Goal: Task Accomplishment & Management: Manage account settings

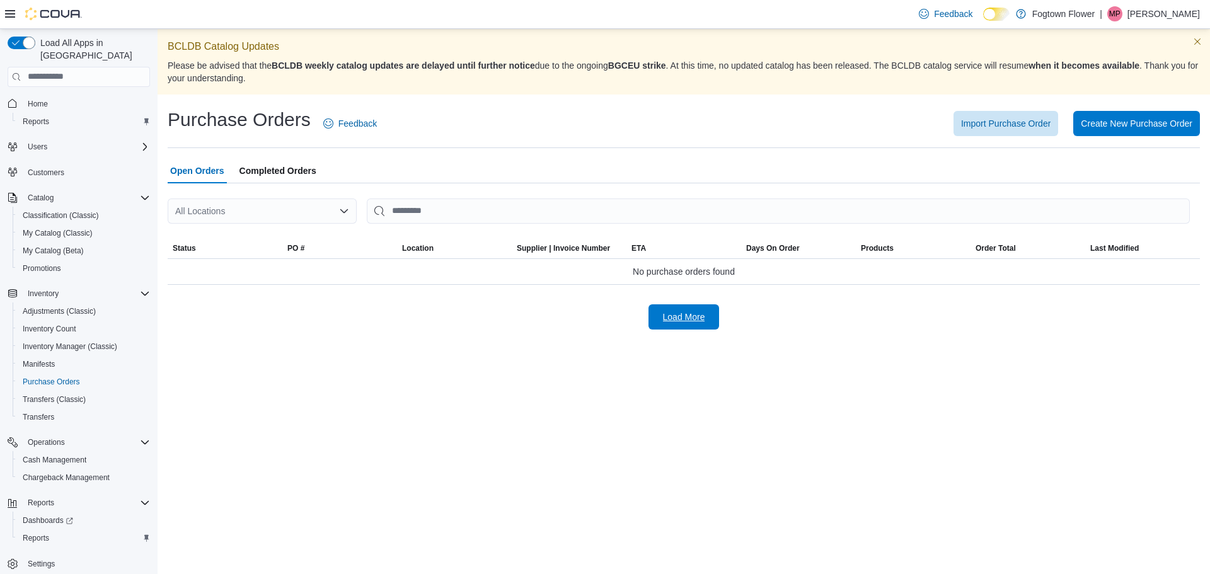
click at [676, 323] on span "Load More" at bounding box center [683, 316] width 55 height 25
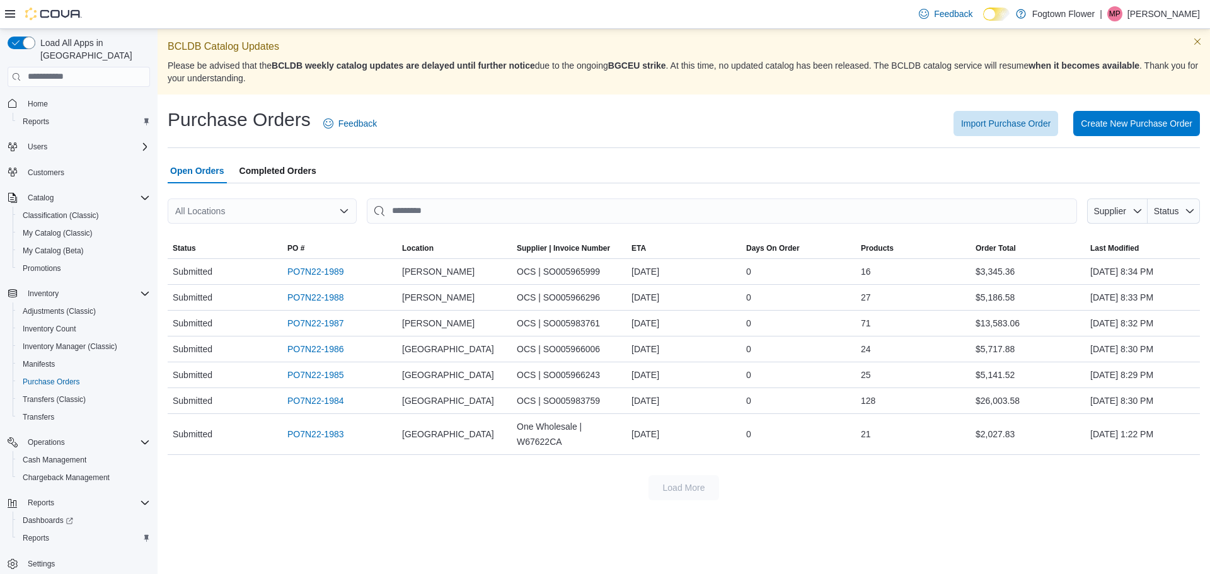
click at [341, 212] on icon "Open list of options" at bounding box center [344, 211] width 10 height 10
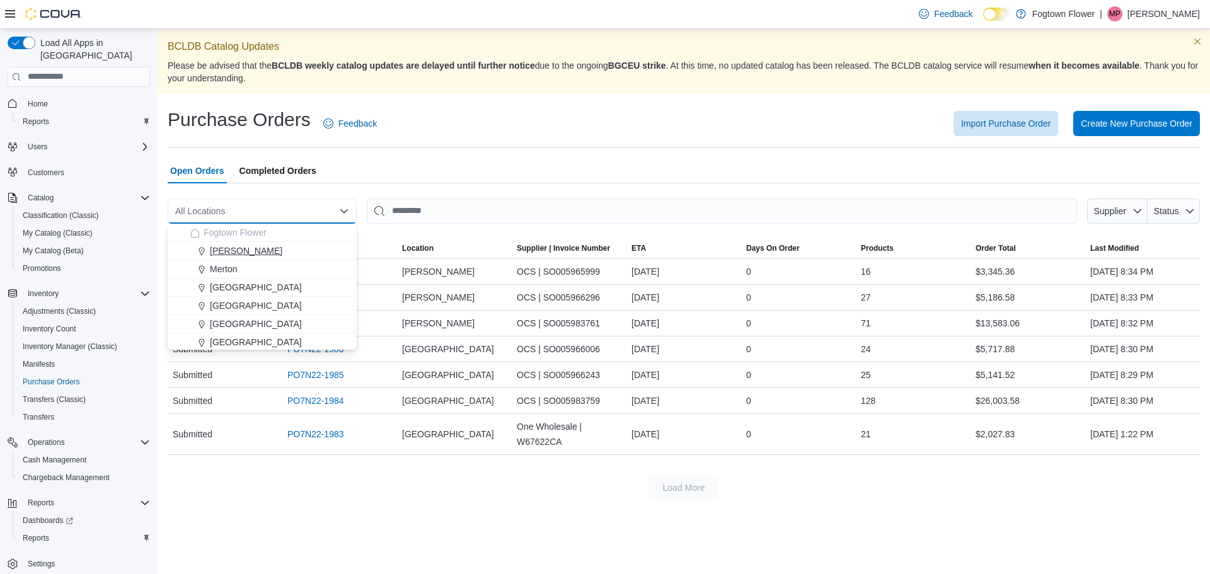
click at [282, 251] on div "[PERSON_NAME]" at bounding box center [269, 251] width 159 height 13
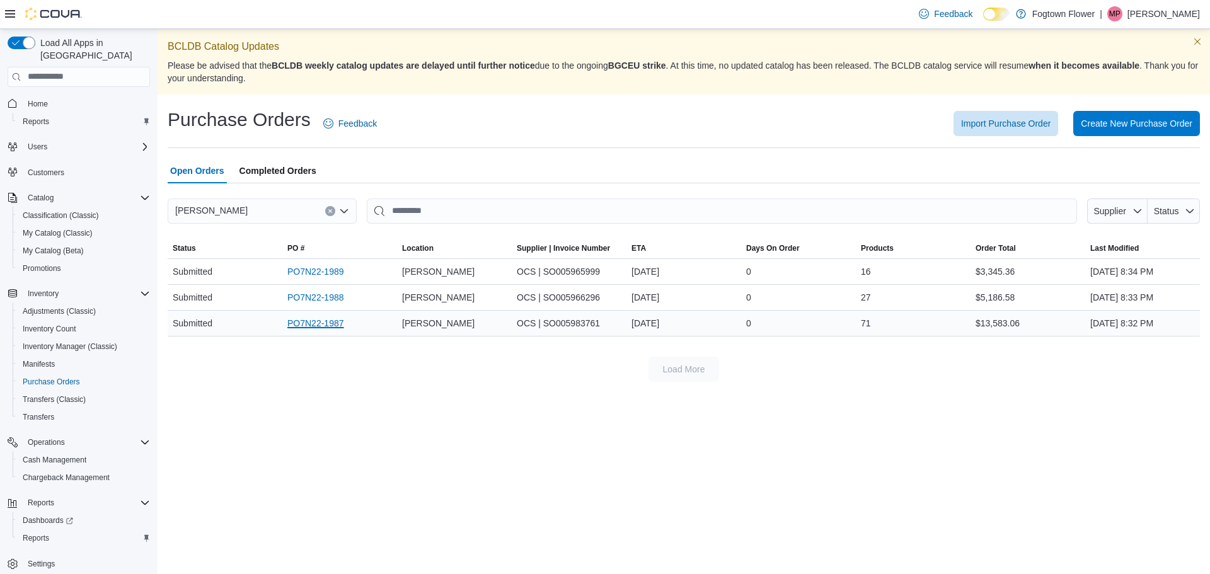
click at [316, 322] on link "PO7N22-1987" at bounding box center [315, 323] width 57 height 15
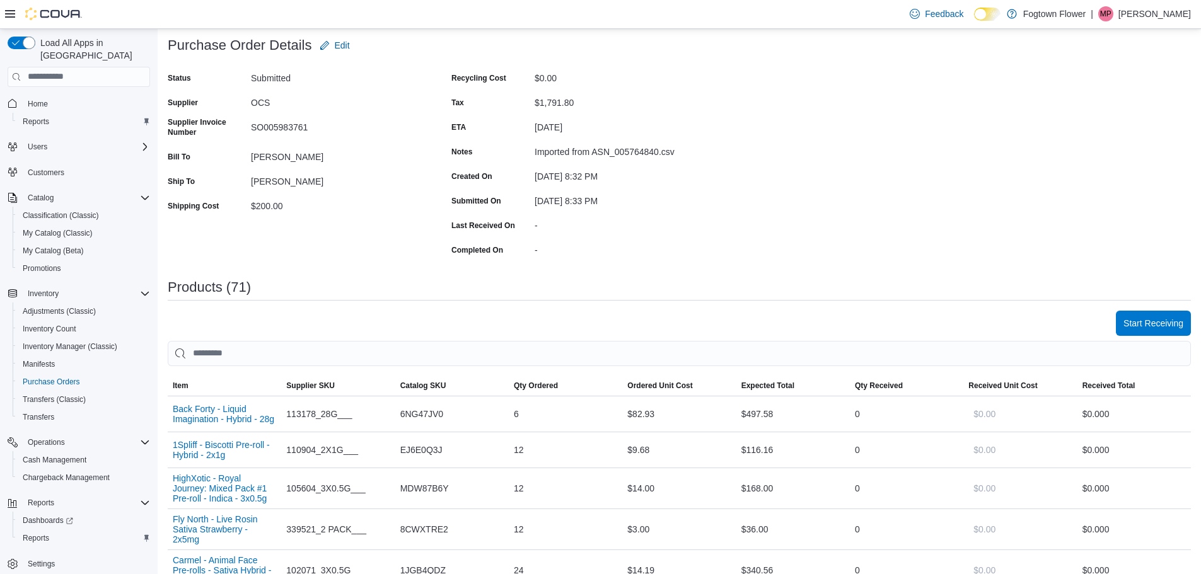
scroll to position [126, 0]
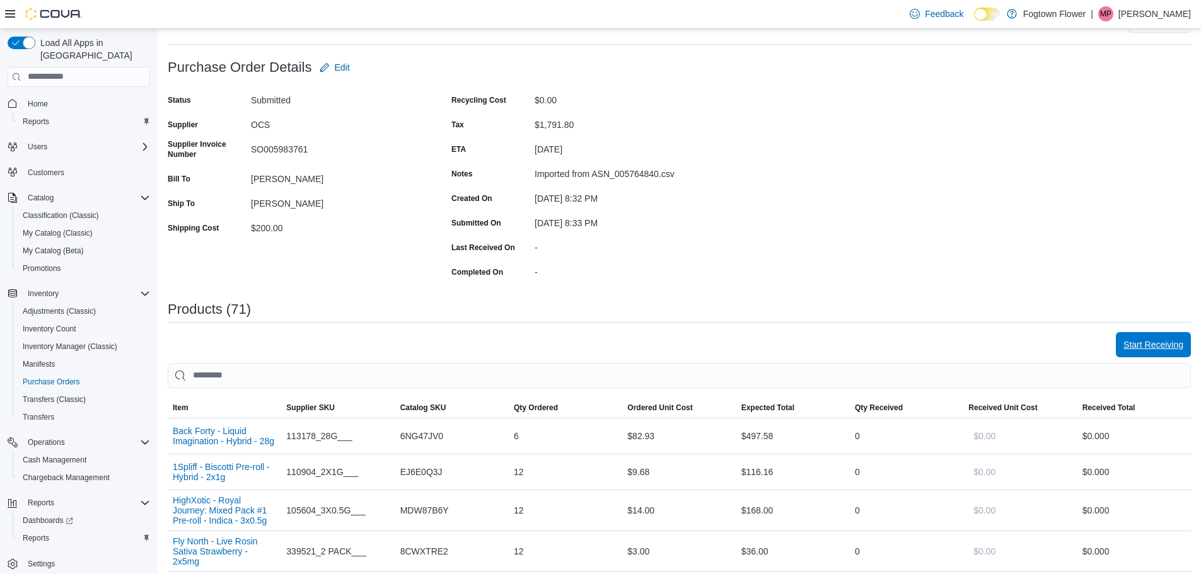
click at [1154, 336] on span "Start Receiving" at bounding box center [1153, 344] width 60 height 25
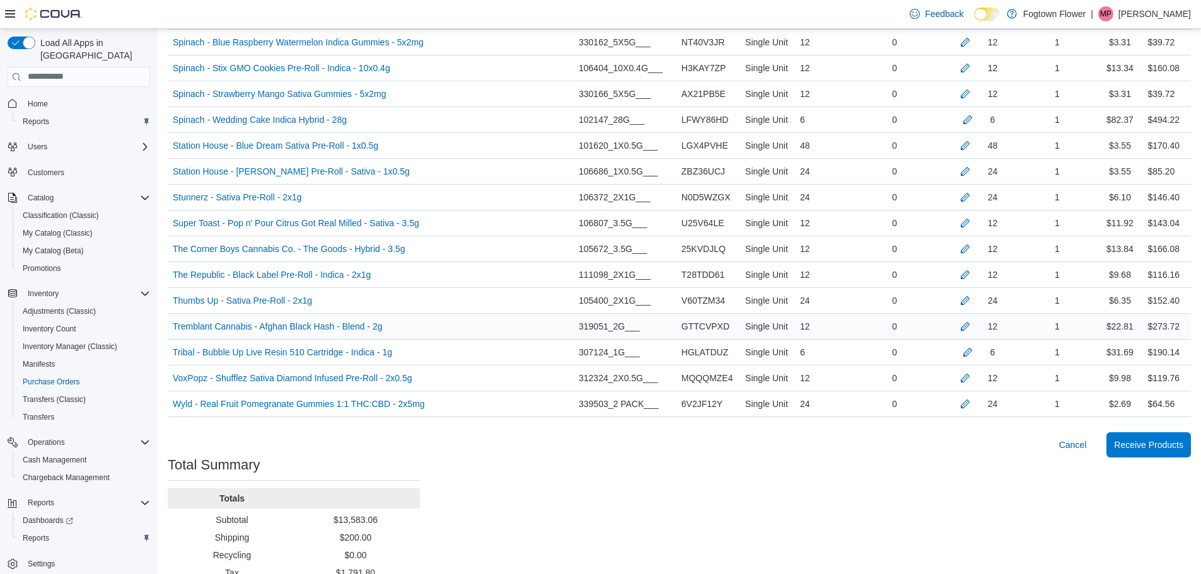
scroll to position [1932, 0]
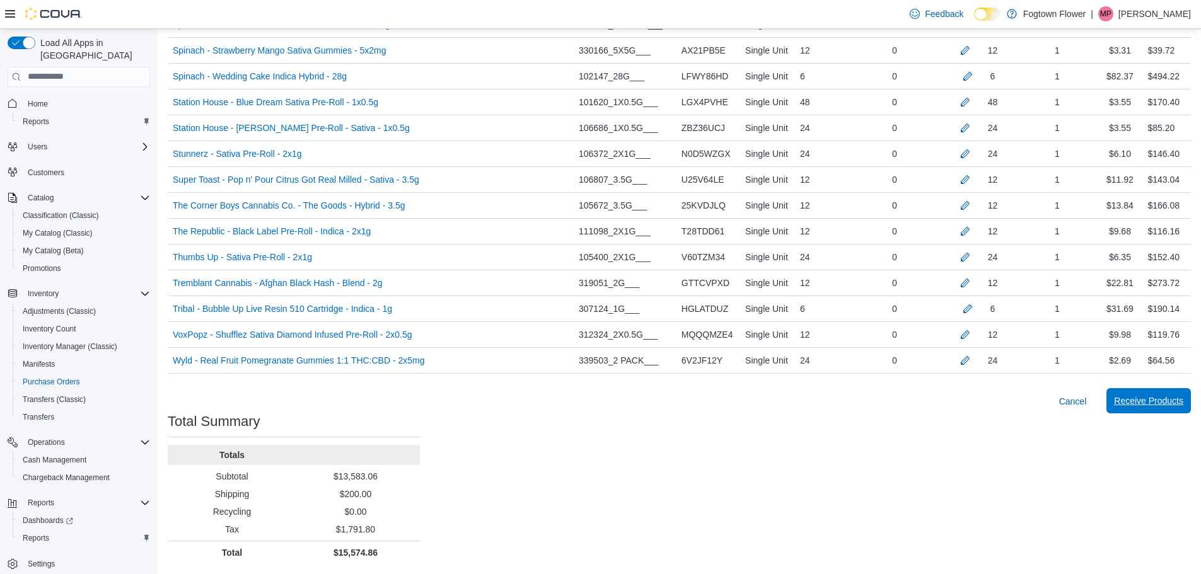
click at [1158, 395] on span "Receive Products" at bounding box center [1148, 400] width 69 height 25
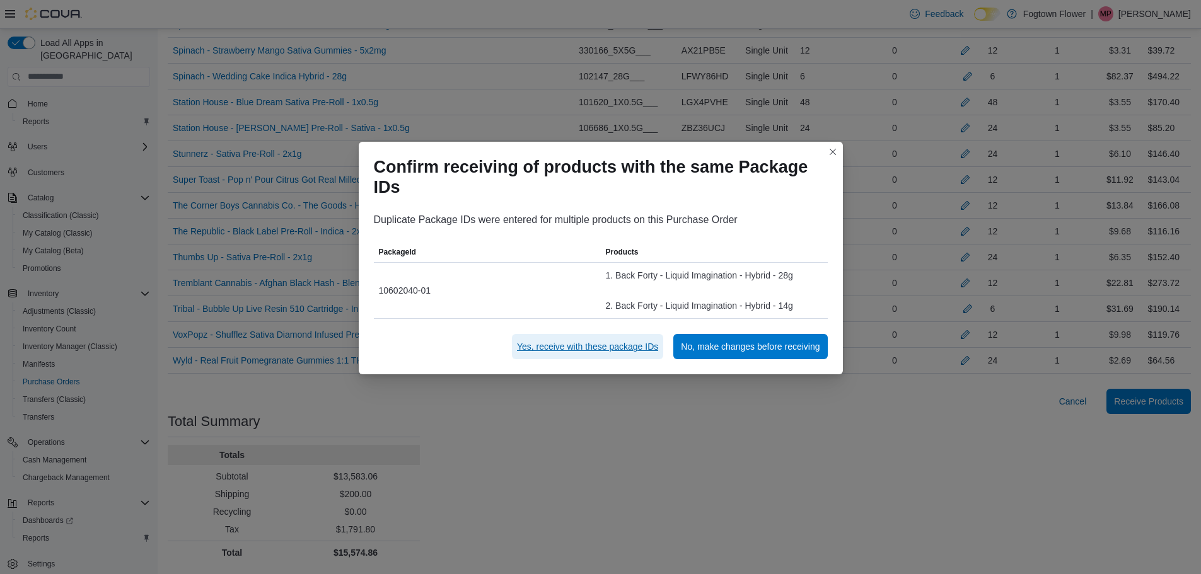
click at [610, 344] on span "Yes, receive with these package IDs" at bounding box center [587, 346] width 141 height 13
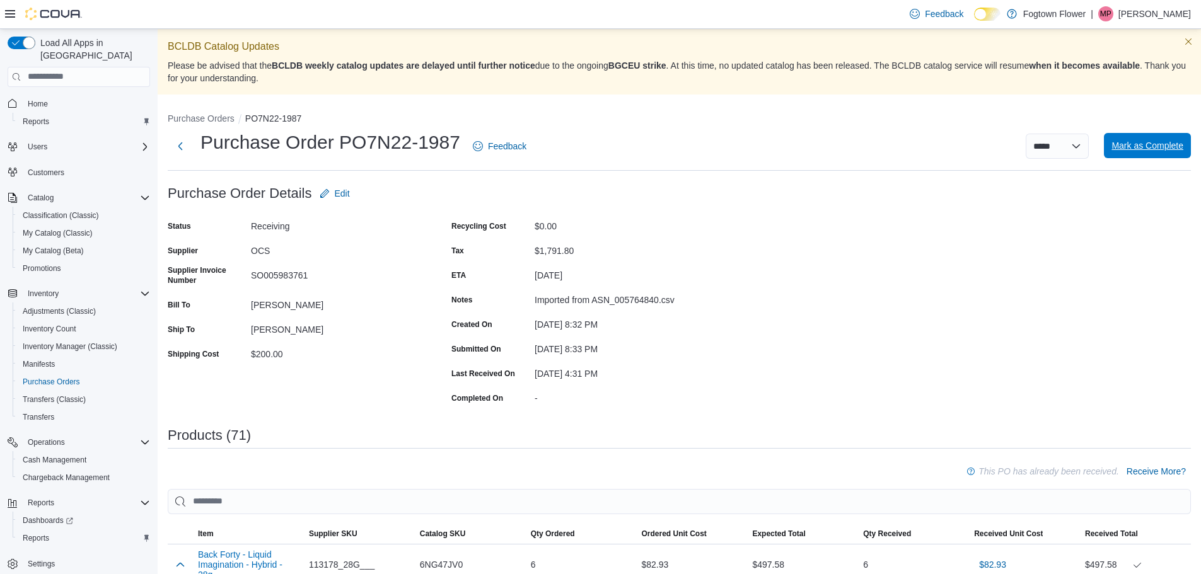
click at [1166, 153] on span "Mark as Complete" at bounding box center [1147, 145] width 72 height 25
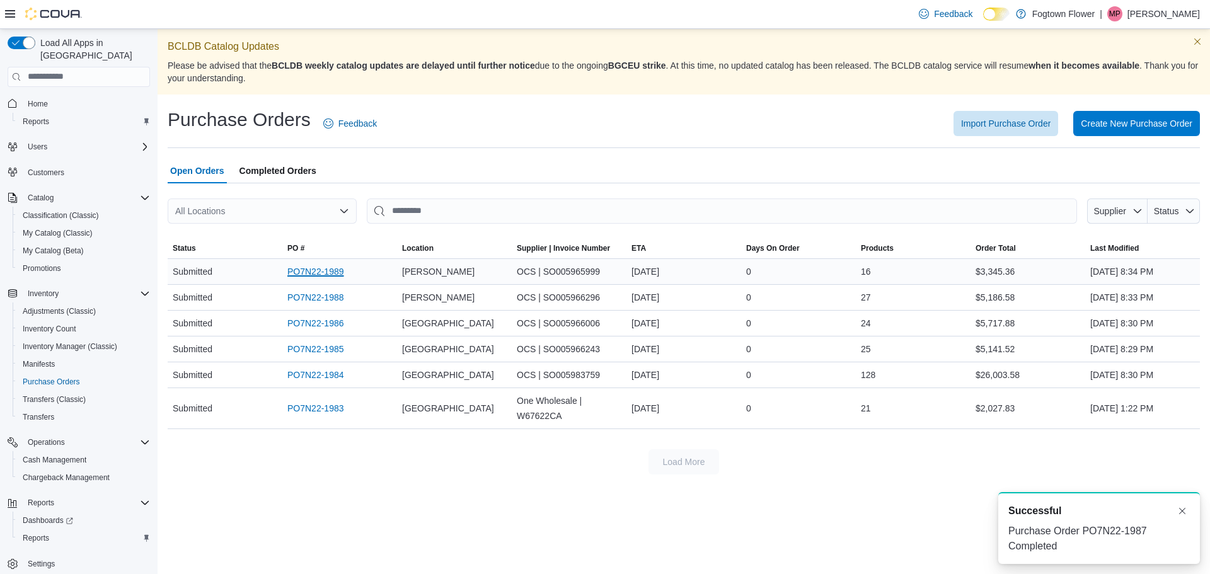
click at [338, 270] on link "PO7N22-1989" at bounding box center [315, 271] width 57 height 15
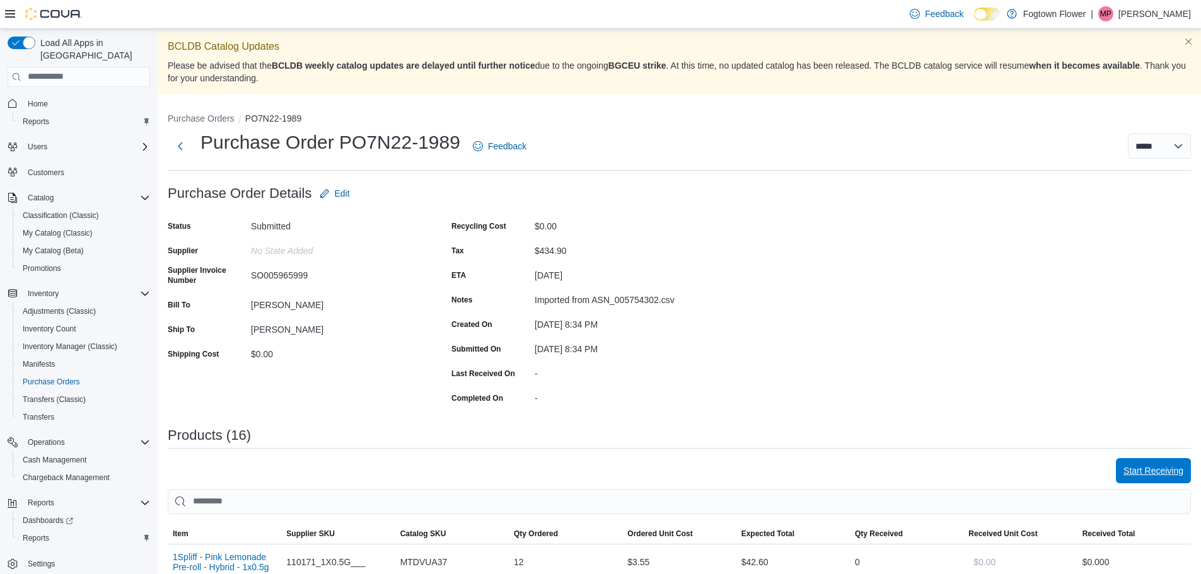
click at [1161, 465] on span "Start Receiving" at bounding box center [1153, 471] width 60 height 13
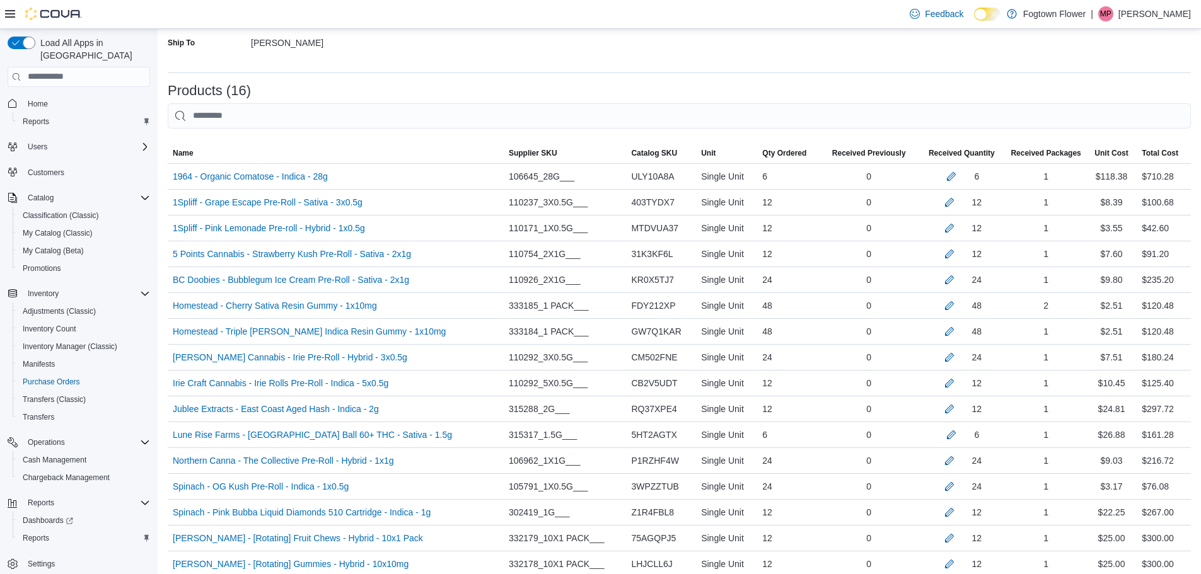
scroll to position [510, 0]
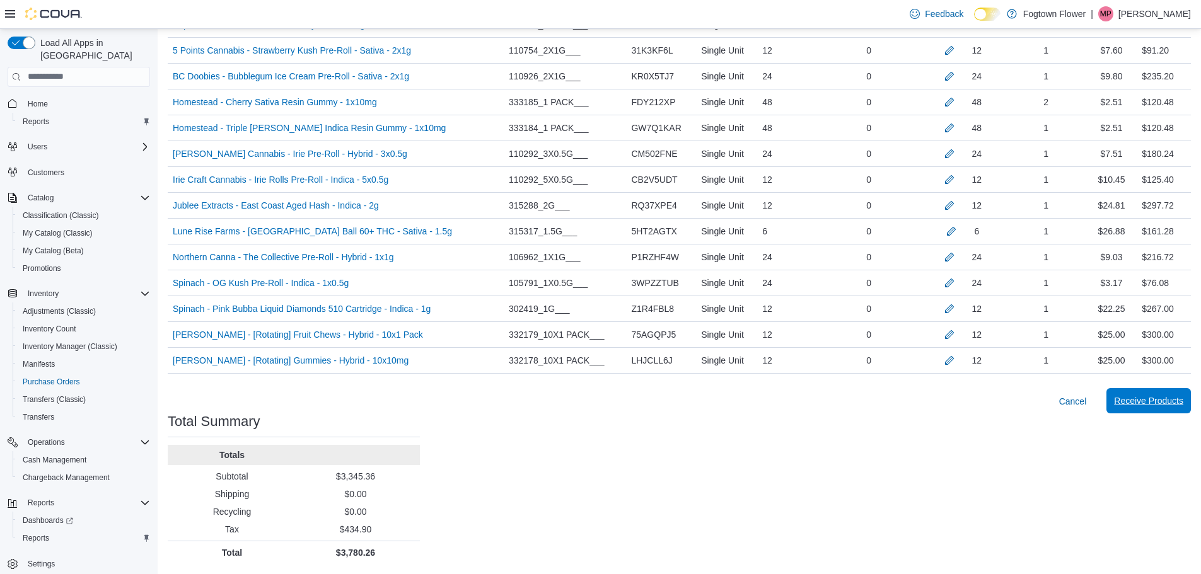
click at [1165, 403] on span "Receive Products" at bounding box center [1148, 401] width 69 height 13
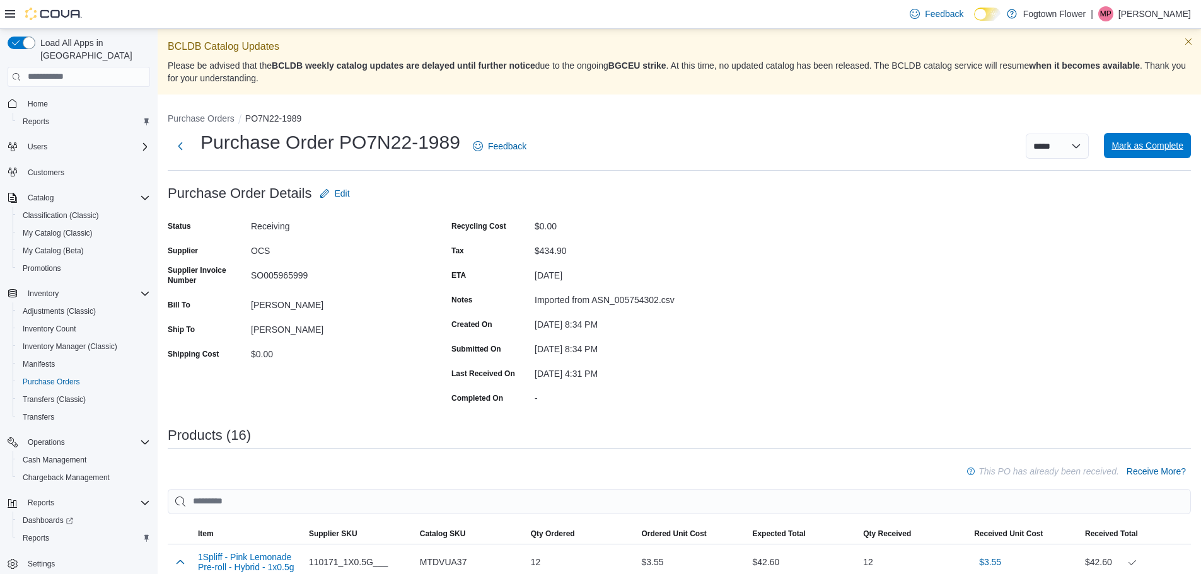
click at [1154, 144] on span "Mark as Complete" at bounding box center [1147, 145] width 72 height 13
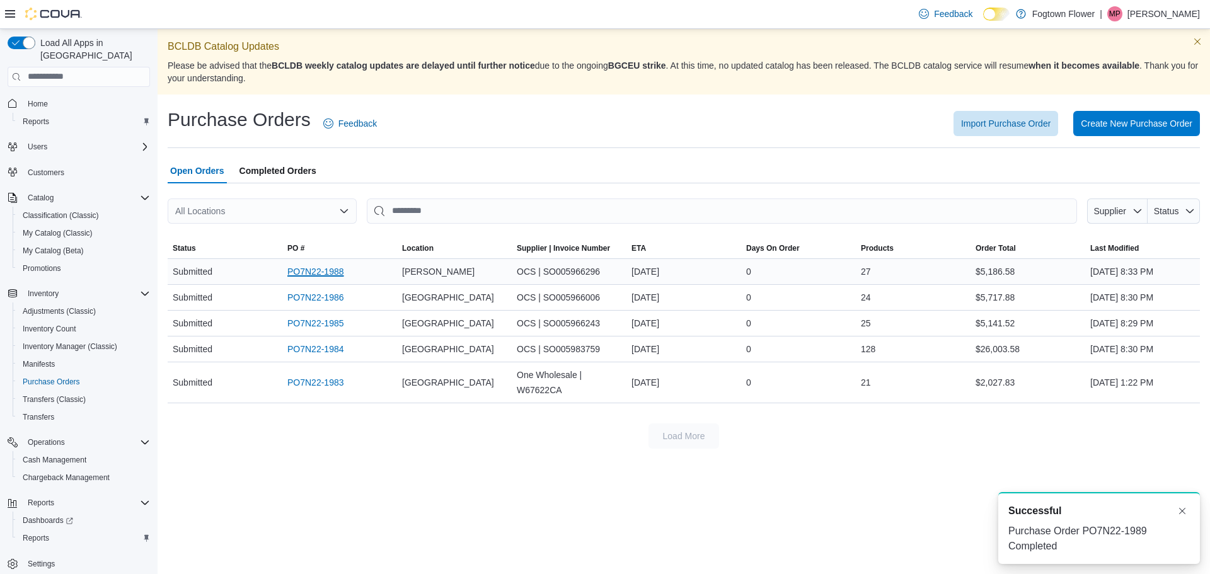
click at [301, 273] on link "PO7N22-1988" at bounding box center [315, 271] width 57 height 15
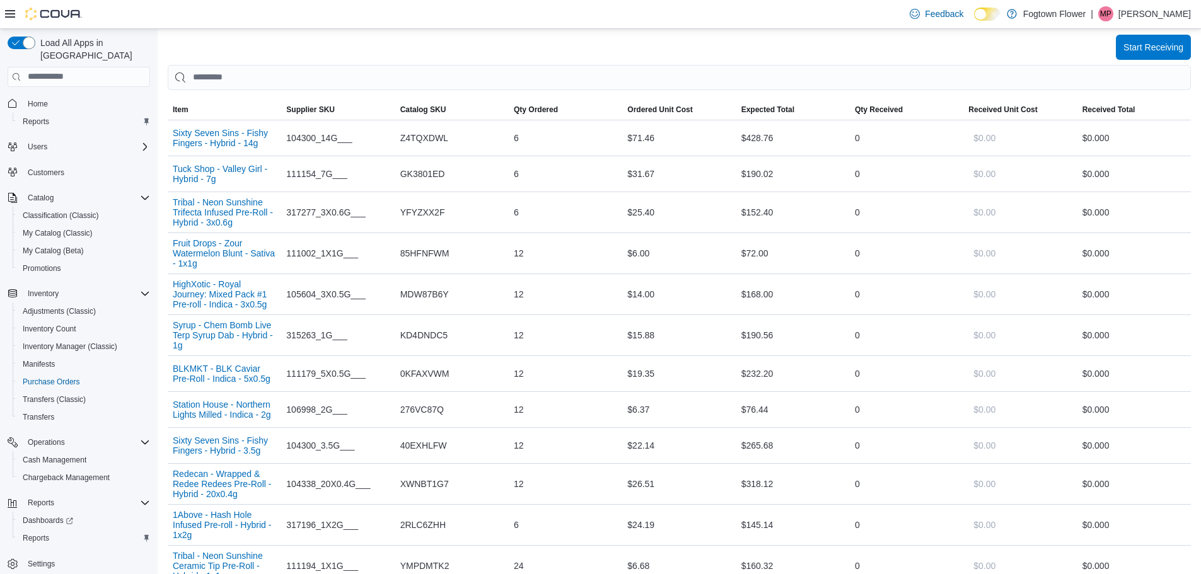
scroll to position [252, 0]
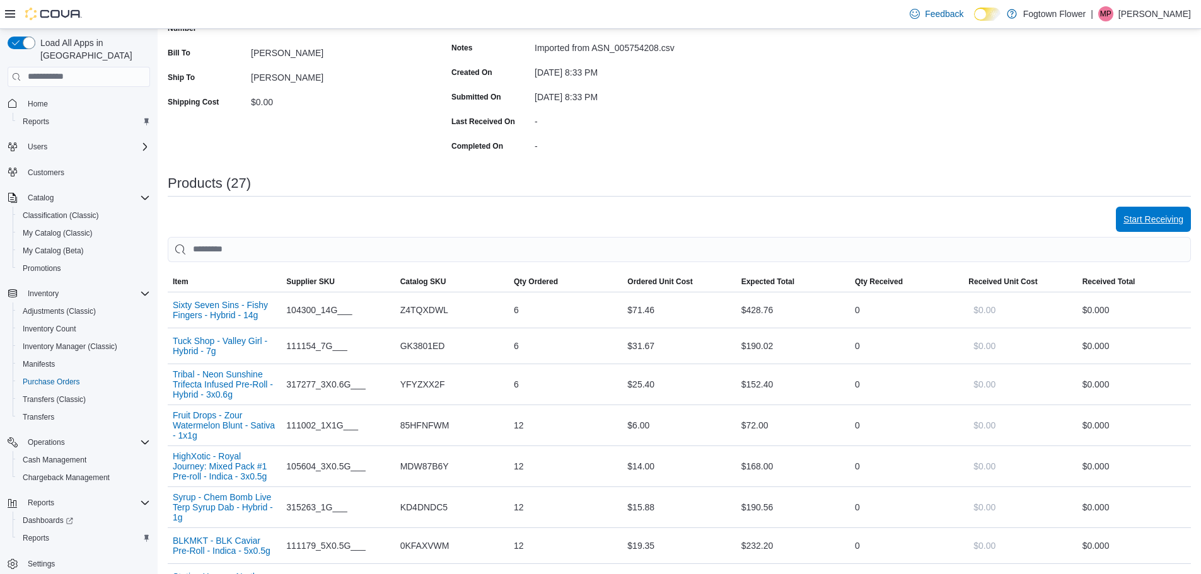
click at [1137, 222] on span "Start Receiving" at bounding box center [1153, 219] width 60 height 13
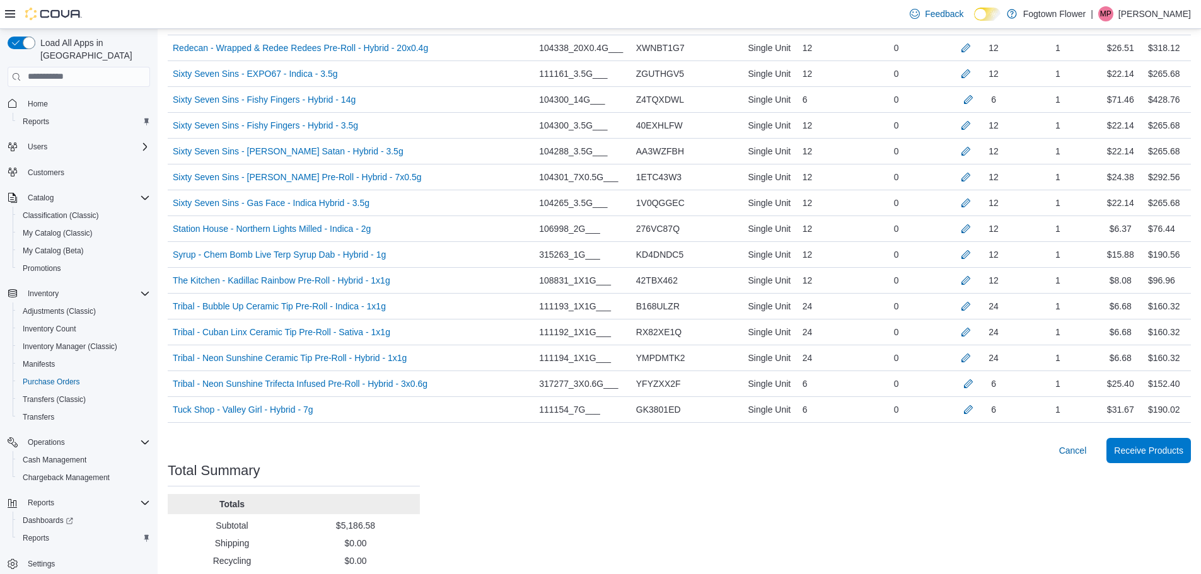
scroll to position [794, 0]
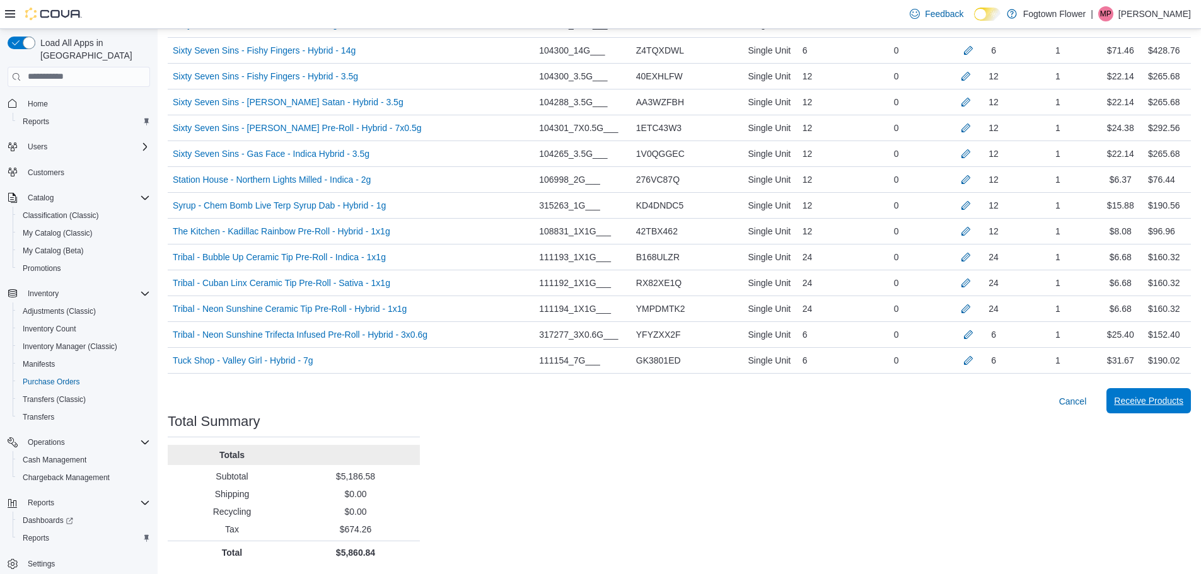
drag, startPoint x: 1158, startPoint y: 401, endPoint x: 1151, endPoint y: 399, distance: 7.2
click at [1155, 402] on span "Receive Products" at bounding box center [1148, 401] width 69 height 13
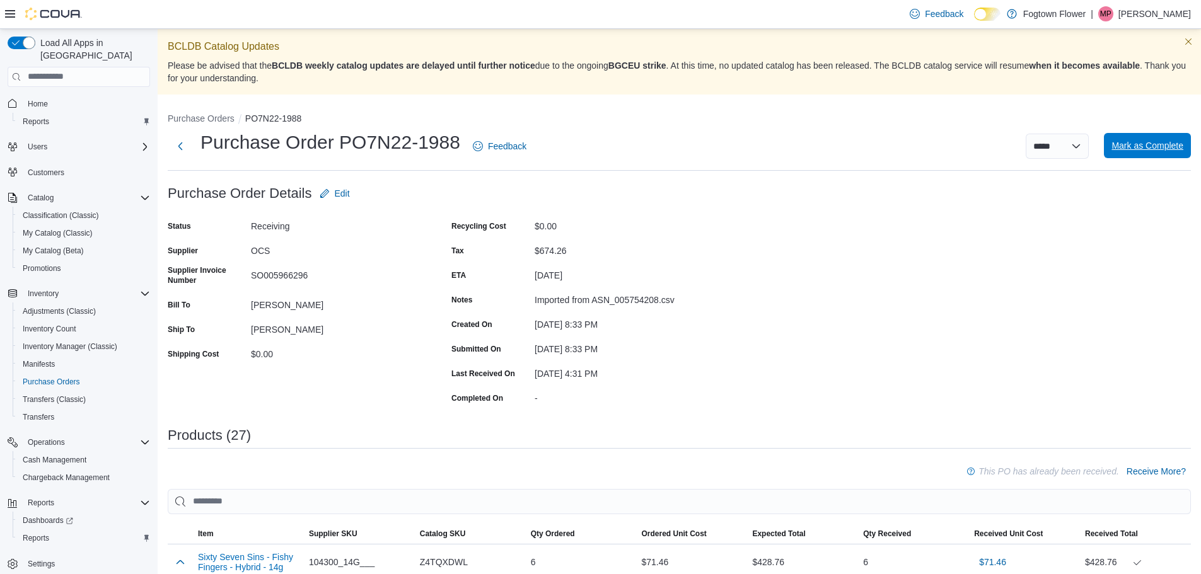
click at [1139, 141] on span "Mark as Complete" at bounding box center [1147, 145] width 72 height 13
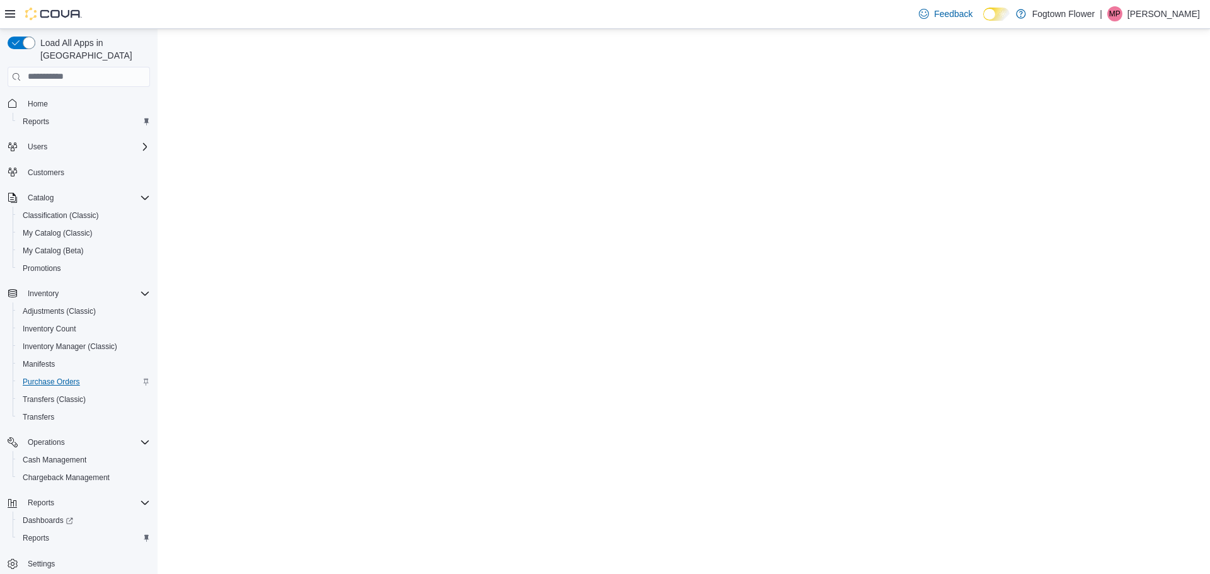
click at [71, 377] on span "Purchase Orders" at bounding box center [51, 382] width 57 height 10
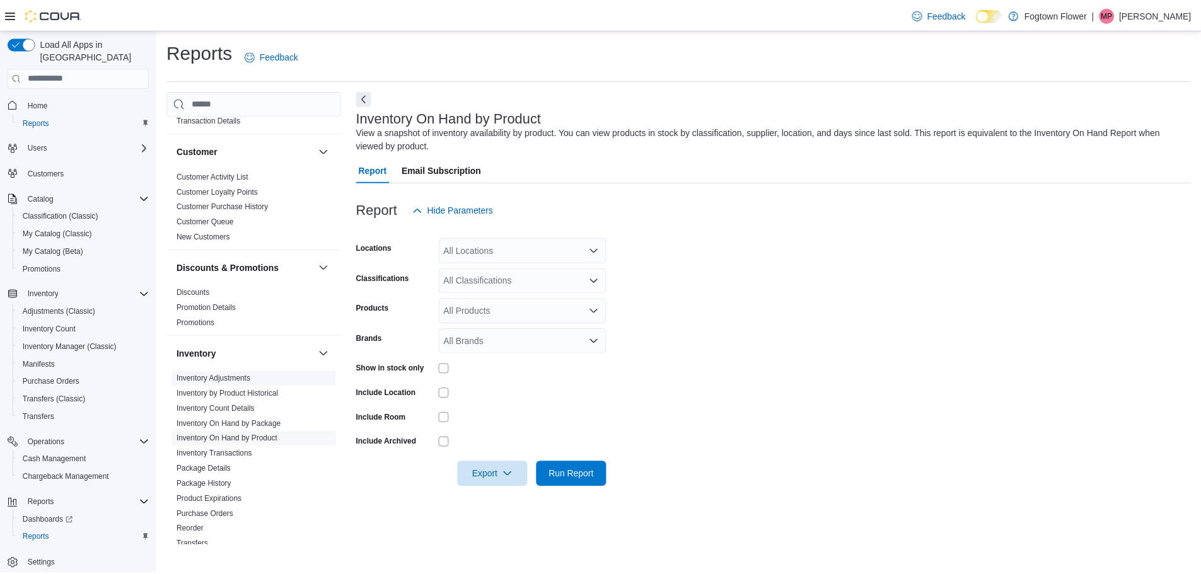
scroll to position [315, 0]
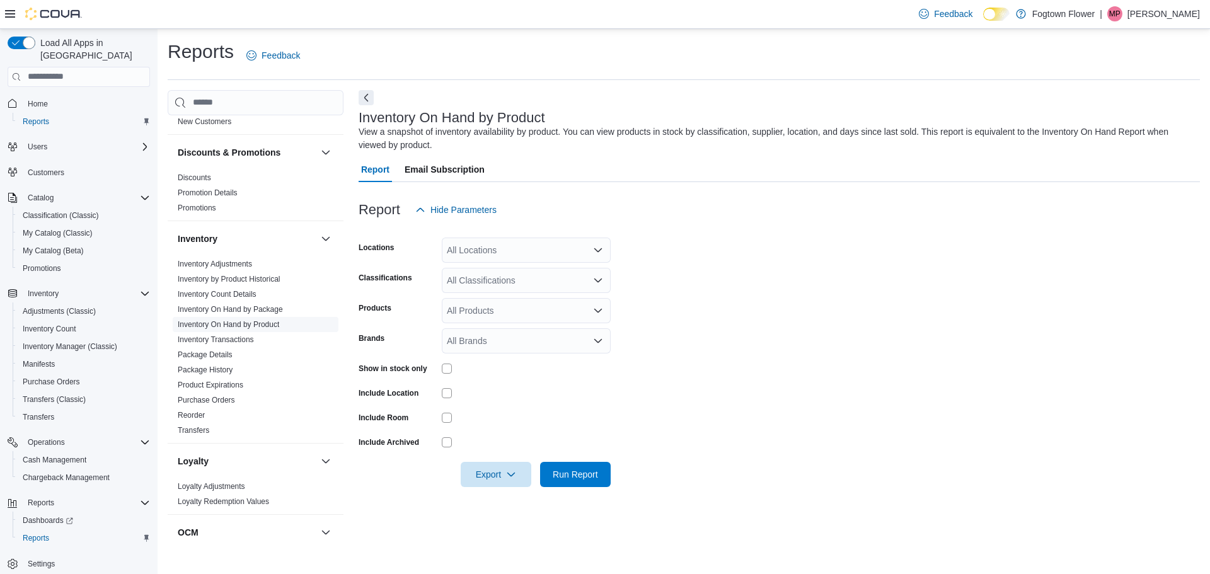
click at [272, 321] on link "Inventory On Hand by Product" at bounding box center [228, 324] width 101 height 9
click at [565, 243] on div "All Locations" at bounding box center [526, 250] width 169 height 25
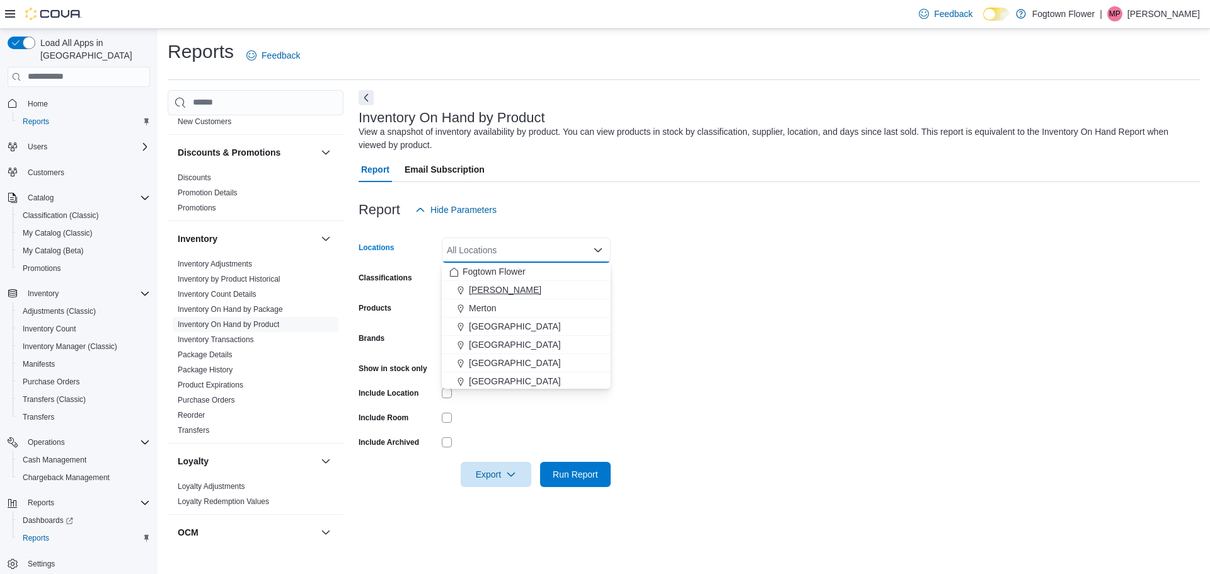
click at [507, 287] on div "Finch" at bounding box center [526, 290] width 154 height 13
click at [671, 301] on form "Locations Finch Combo box. Selected. Finch. Press Backspace to delete Finch. Co…" at bounding box center [780, 355] width 842 height 265
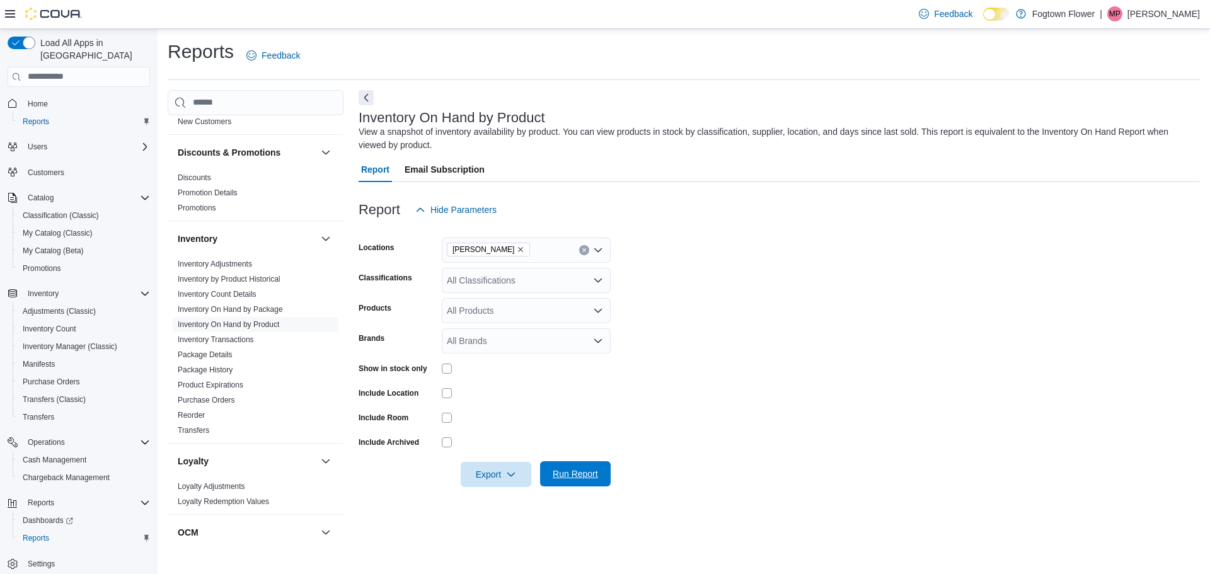
click at [589, 473] on span "Run Report" at bounding box center [575, 474] width 45 height 13
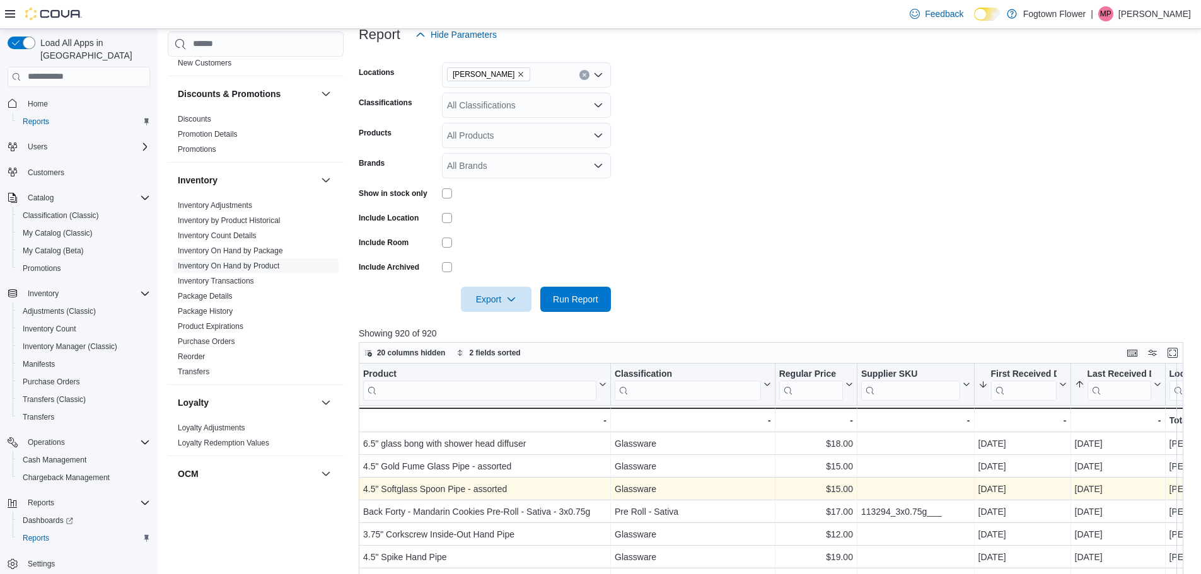
scroll to position [315, 0]
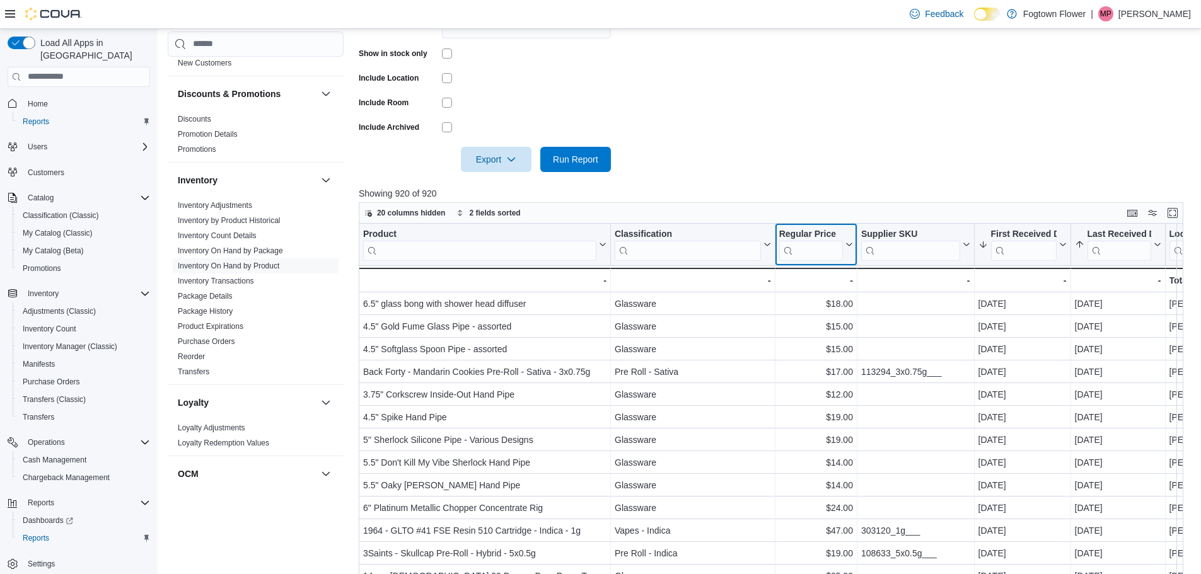
click at [821, 250] on input "search" at bounding box center [811, 250] width 64 height 20
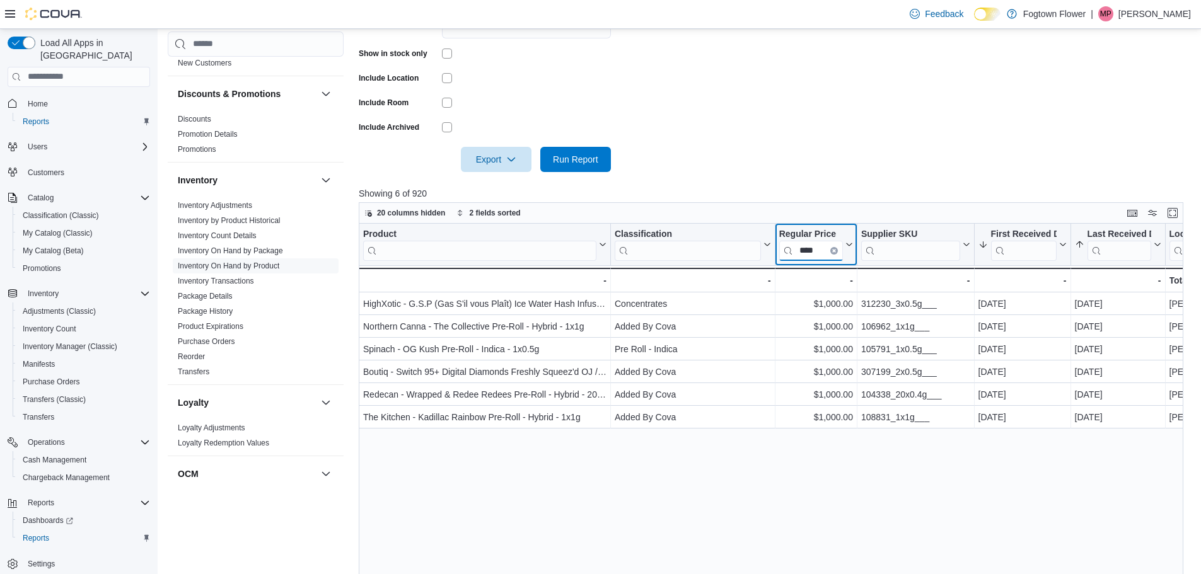
type input "****"
click at [884, 501] on div "Product Click to view column header actions Classification Click to view column…" at bounding box center [775, 443] width 833 height 438
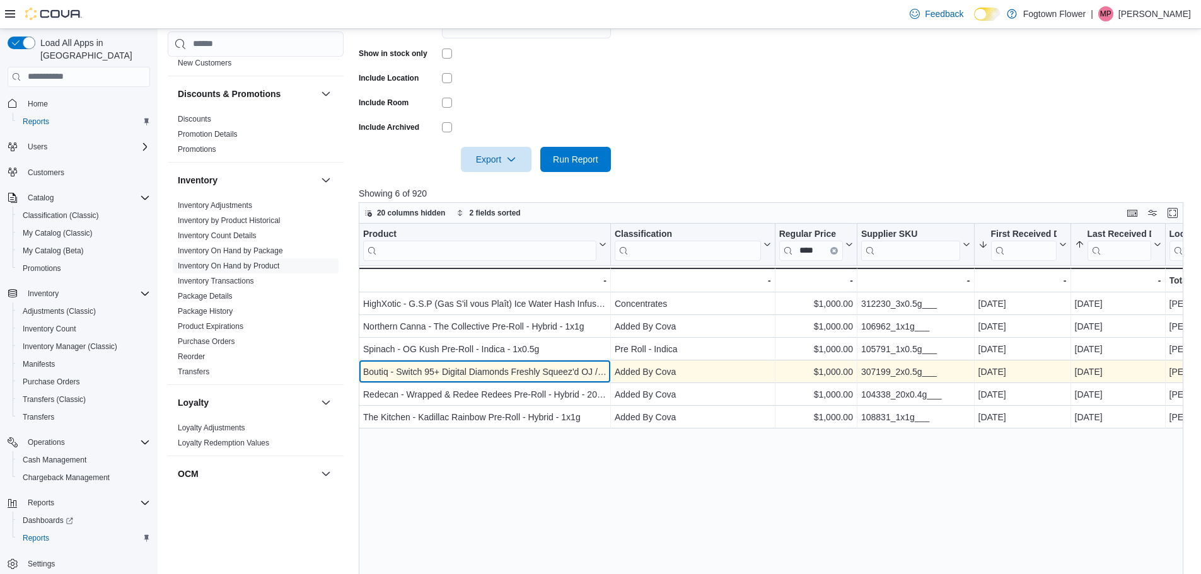
click at [548, 376] on div "Boutiq - Switch 95+ Digital Diamonds Freshly Squeez'd OJ / Red Delish - Indica …" at bounding box center [484, 371] width 243 height 15
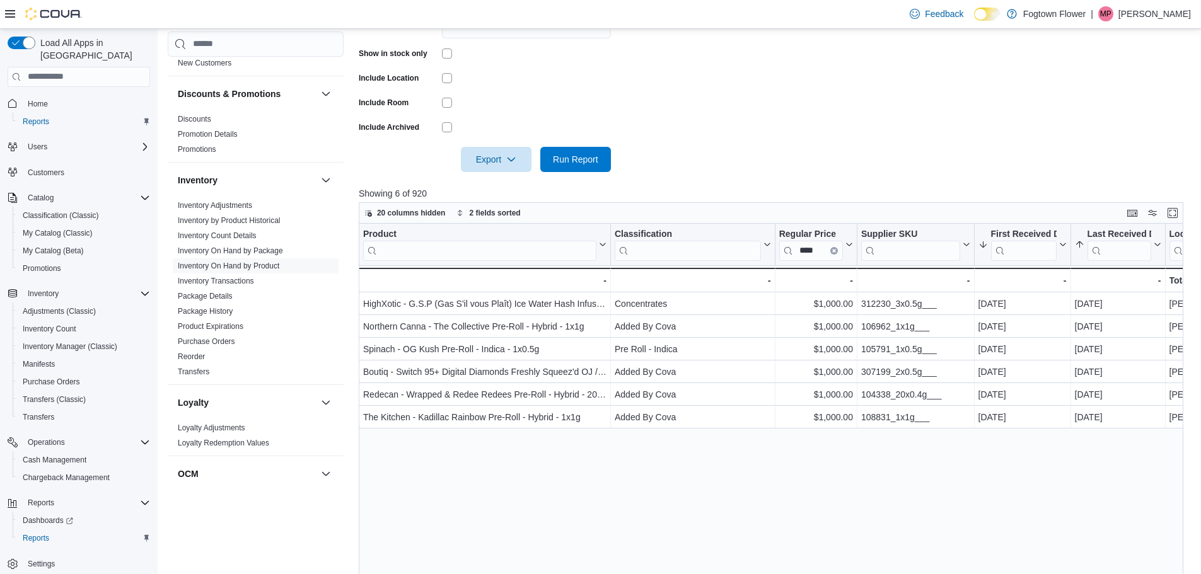
click at [564, 460] on div "Product Click to view column header actions Classification Click to view column…" at bounding box center [775, 443] width 833 height 438
click at [66, 228] on span "My Catalog (Classic)" at bounding box center [58, 233] width 70 height 10
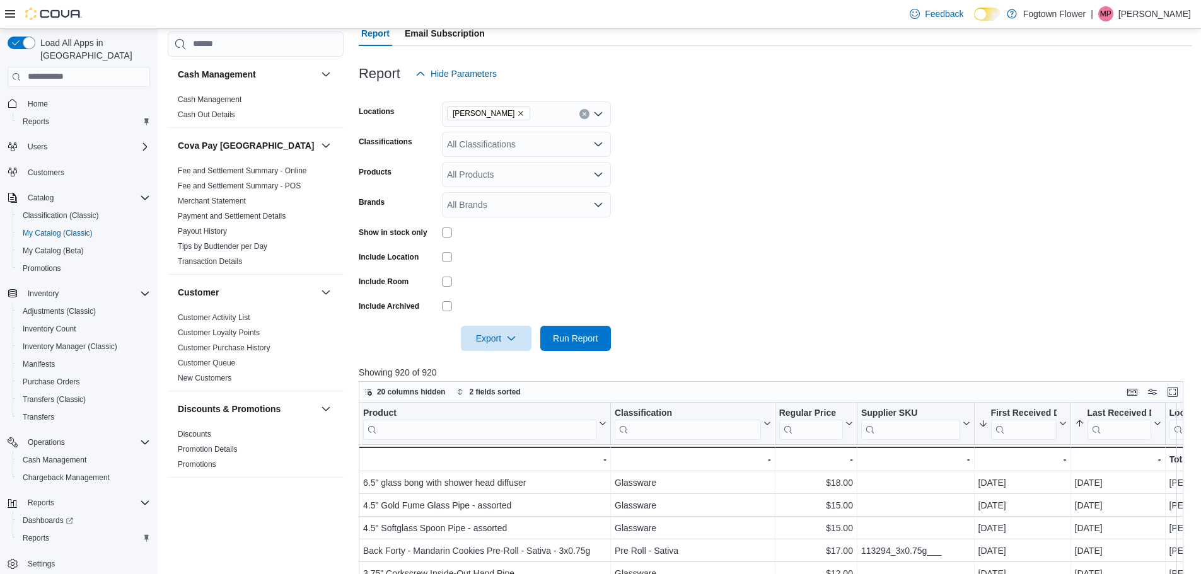
scroll to position [126, 0]
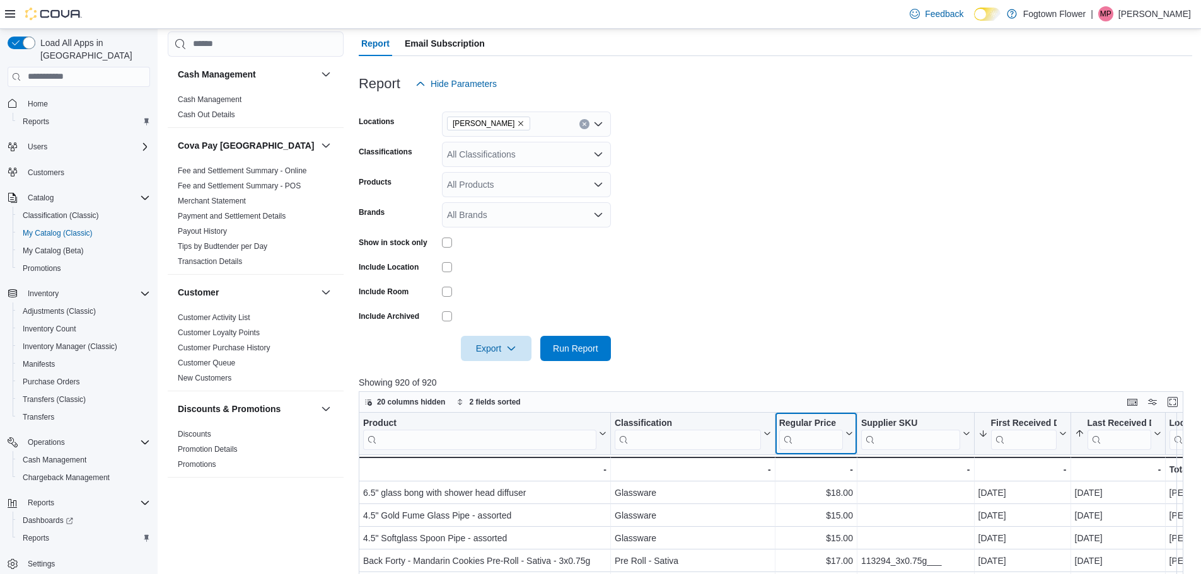
click at [826, 440] on input "search" at bounding box center [811, 439] width 64 height 20
type input "****"
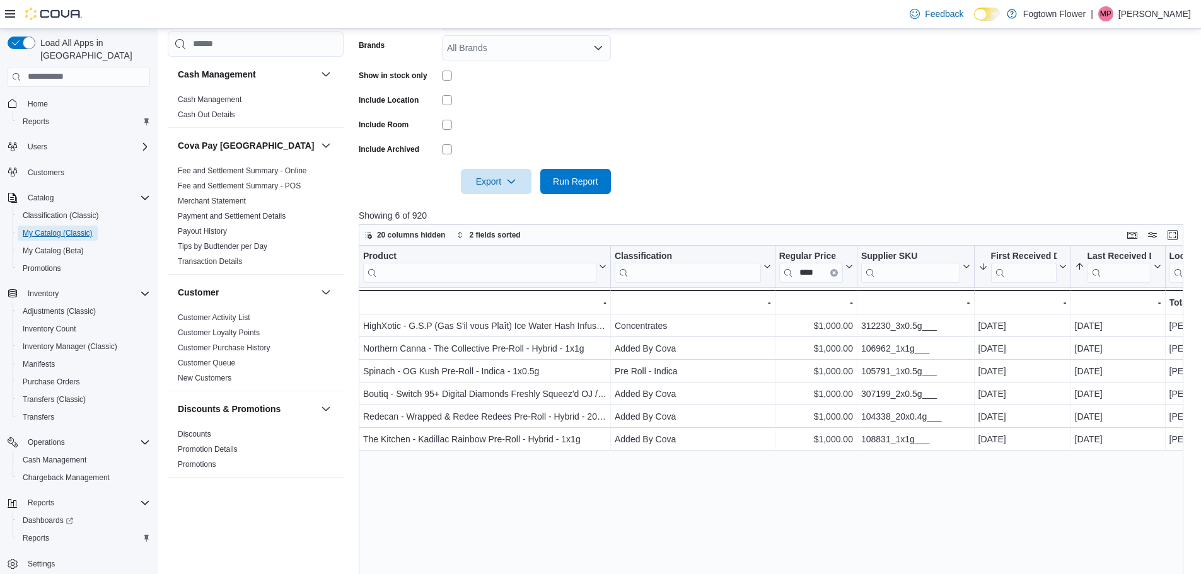
scroll to position [315, 0]
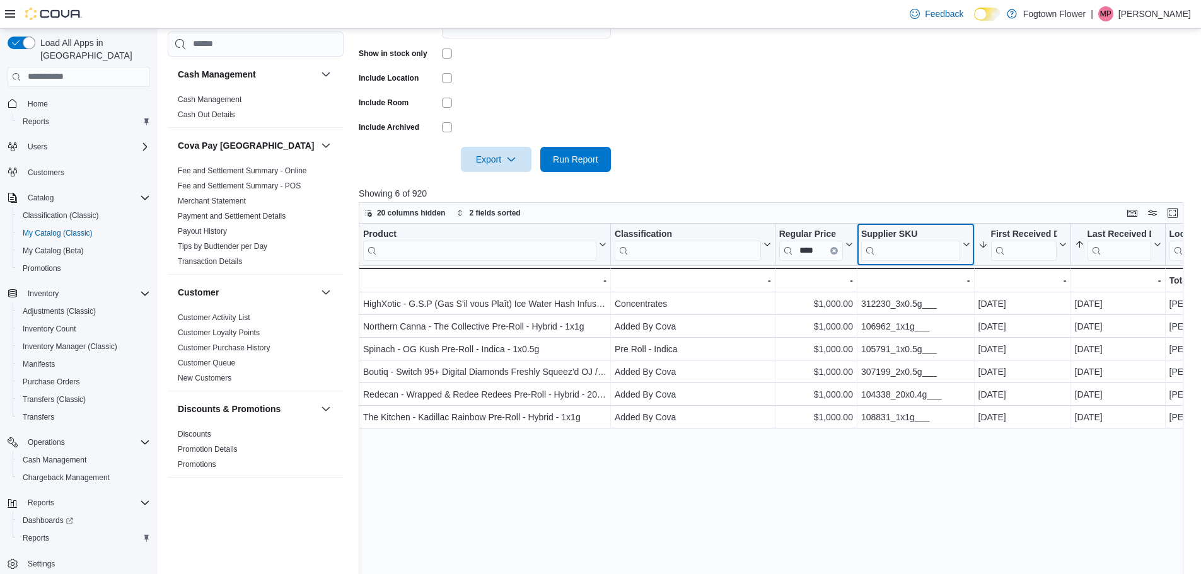
click at [917, 242] on input "search" at bounding box center [910, 250] width 99 height 20
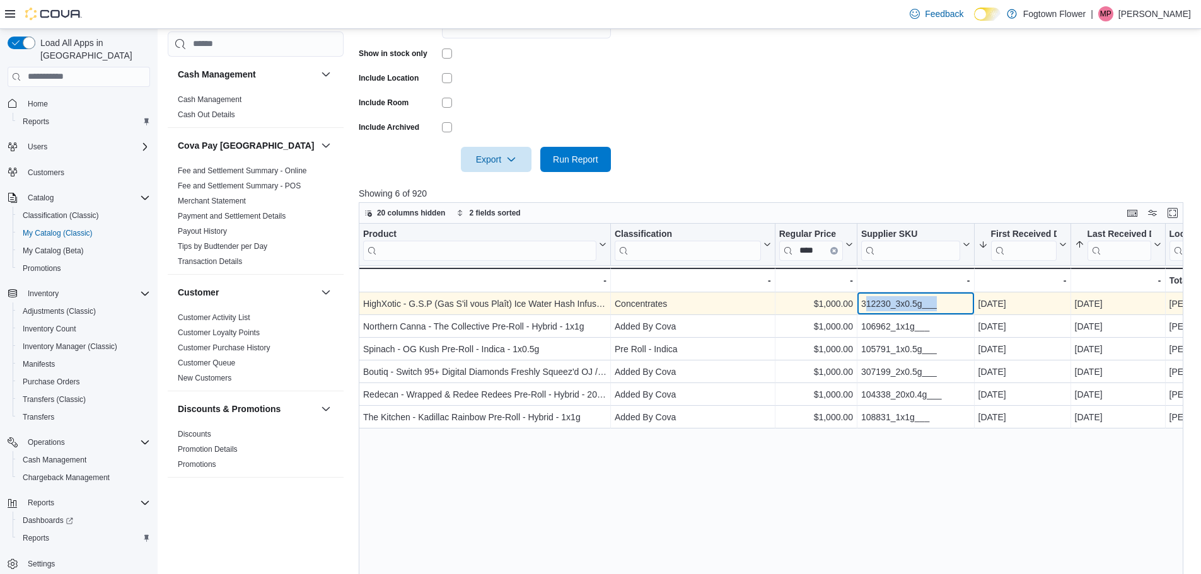
drag, startPoint x: 935, startPoint y: 303, endPoint x: 866, endPoint y: 304, distance: 69.4
click at [866, 304] on div "312230_3x0.5g___" at bounding box center [915, 303] width 109 height 15
drag, startPoint x: 958, startPoint y: 313, endPoint x: 942, endPoint y: 308, distance: 16.8
click at [957, 313] on div "312230_3x0.5g___ - Supplier SKU, column 4, row 1" at bounding box center [915, 304] width 117 height 23
click at [946, 302] on div "312230_3x0.5g___" at bounding box center [915, 303] width 109 height 15
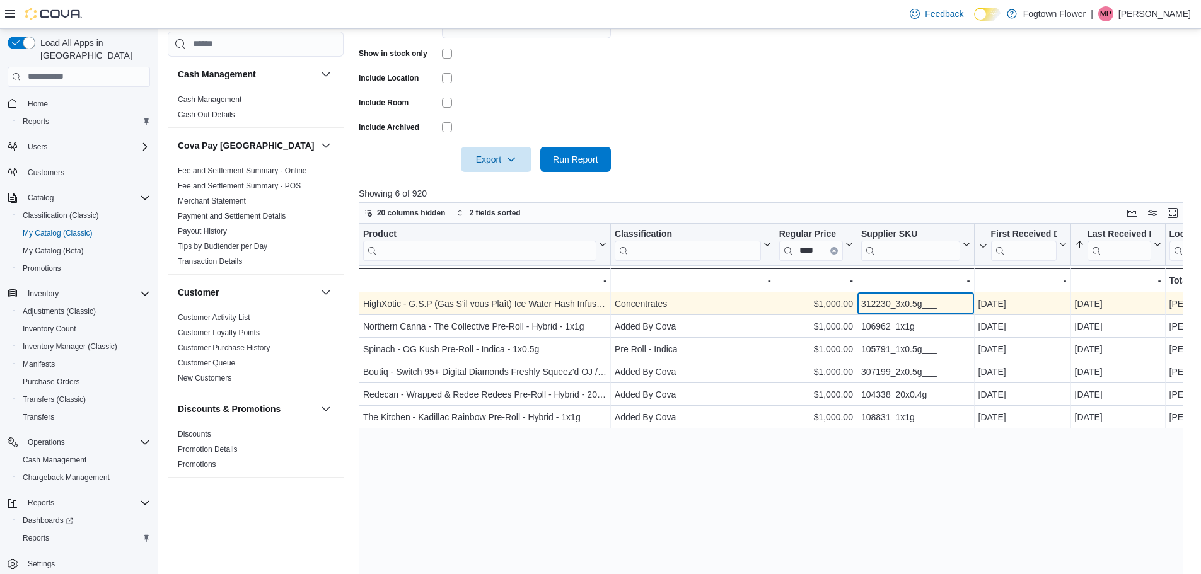
click at [934, 308] on div "312230_3x0.5g___" at bounding box center [915, 303] width 109 height 15
drag, startPoint x: 942, startPoint y: 307, endPoint x: 862, endPoint y: 306, distance: 79.4
click at [862, 306] on div "312230_3x0.5g___" at bounding box center [915, 303] width 109 height 15
copy div "312230_3x0.5g___"
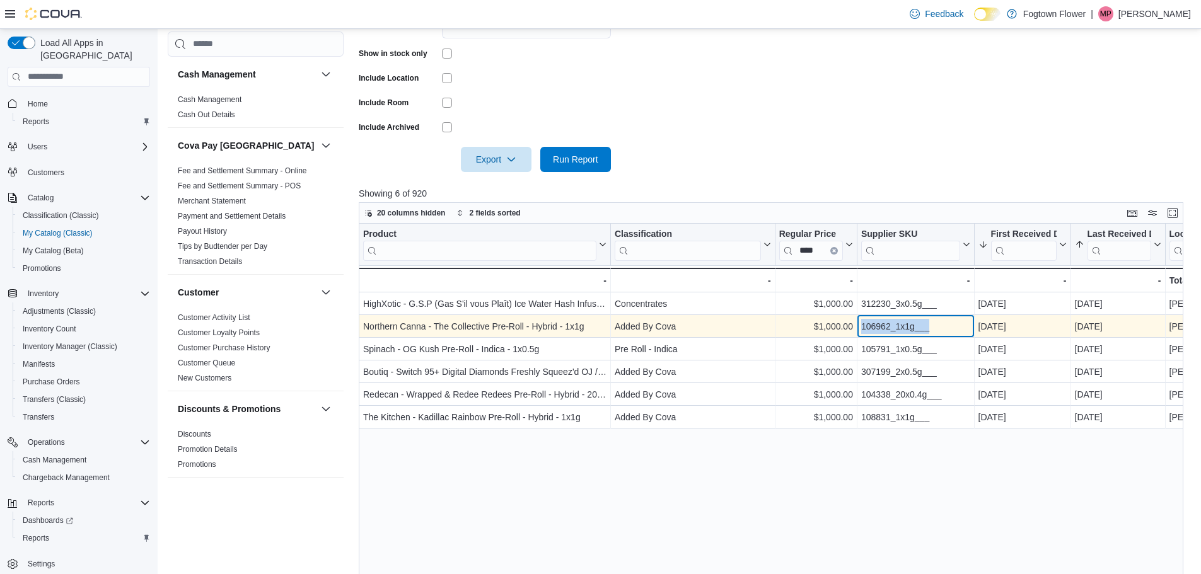
drag, startPoint x: 944, startPoint y: 326, endPoint x: 863, endPoint y: 327, distance: 81.3
click at [863, 327] on div "106962_1x1g___" at bounding box center [915, 326] width 109 height 15
copy div "106962_1x1g___"
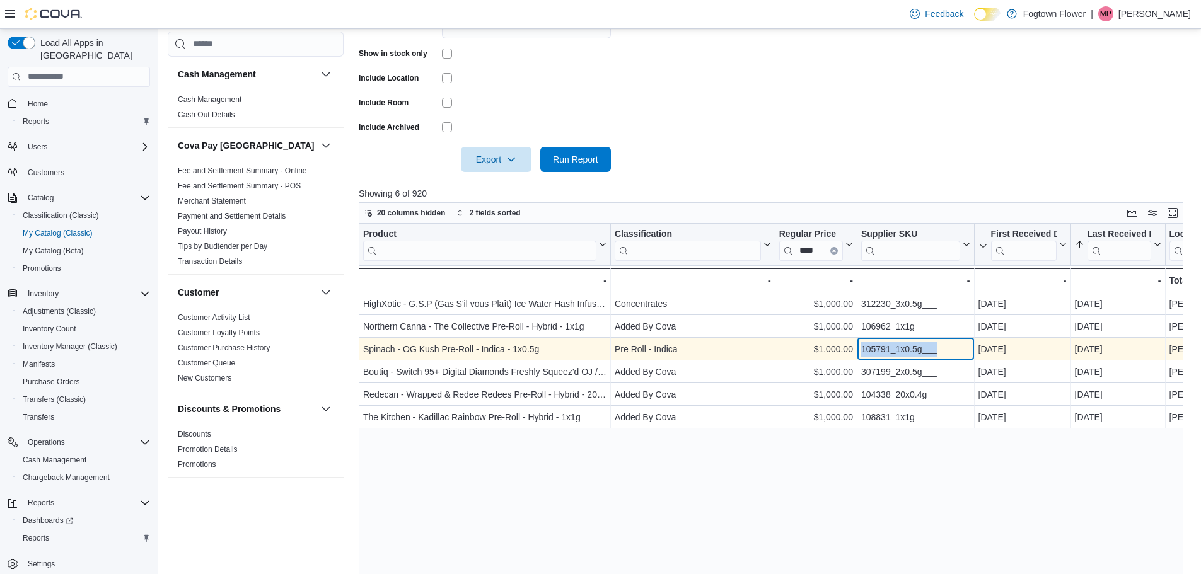
drag, startPoint x: 941, startPoint y: 349, endPoint x: 858, endPoint y: 346, distance: 83.3
click at [858, 346] on div "105791_1x0.5g___ - Supplier SKU, column 4, row 3" at bounding box center [915, 349] width 117 height 23
copy div "105791_1x0.5g___"
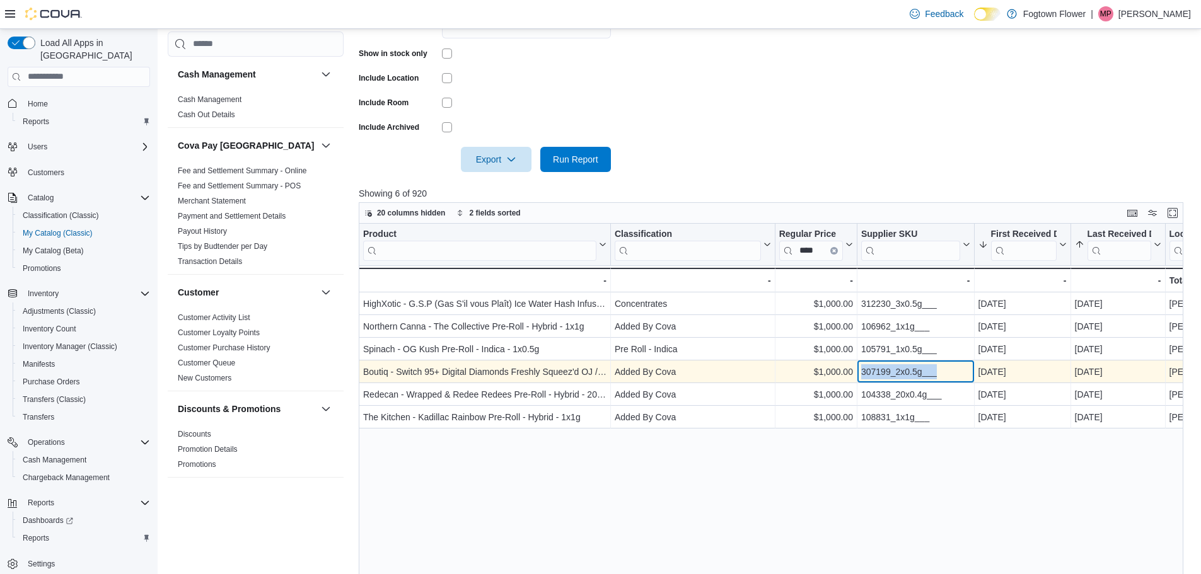
drag, startPoint x: 946, startPoint y: 370, endPoint x: 855, endPoint y: 369, distance: 90.8
click at [855, 369] on div "Boutiq - Switch 95+ Digital Diamonds Freshly Squeez'd OJ / Red Delish - Indica …" at bounding box center [832, 372] width 946 height 23
copy div "- Regular Price, column 3, row 4 307199_2x0.5g___"
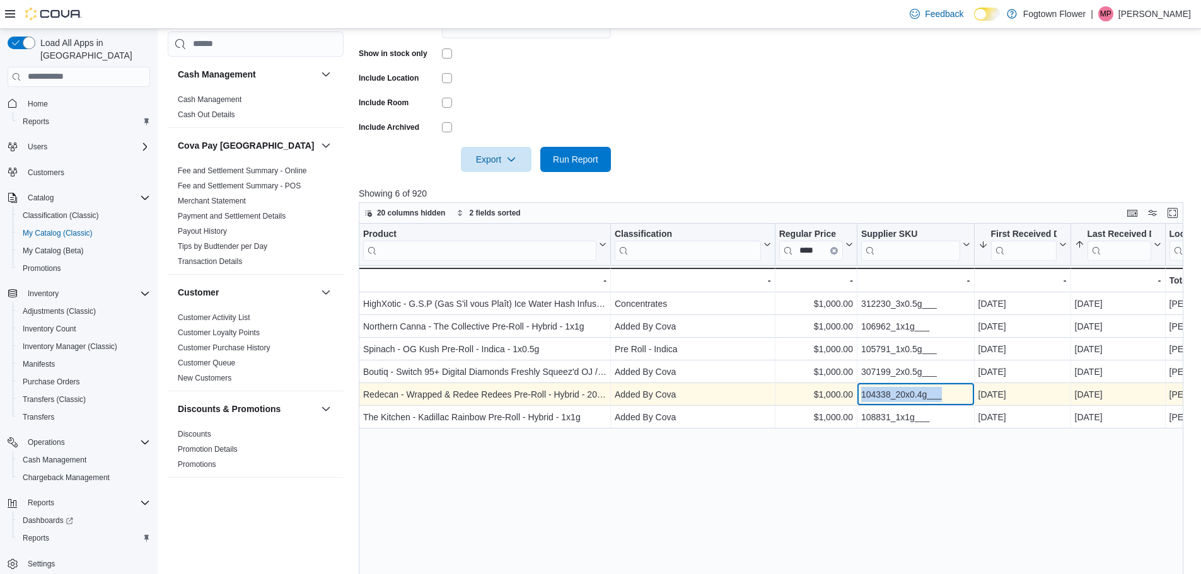
drag, startPoint x: 947, startPoint y: 396, endPoint x: 862, endPoint y: 393, distance: 84.5
click at [862, 393] on div "104338_20x0.4g___" at bounding box center [915, 394] width 109 height 15
copy div "104338_20x0.4g___"
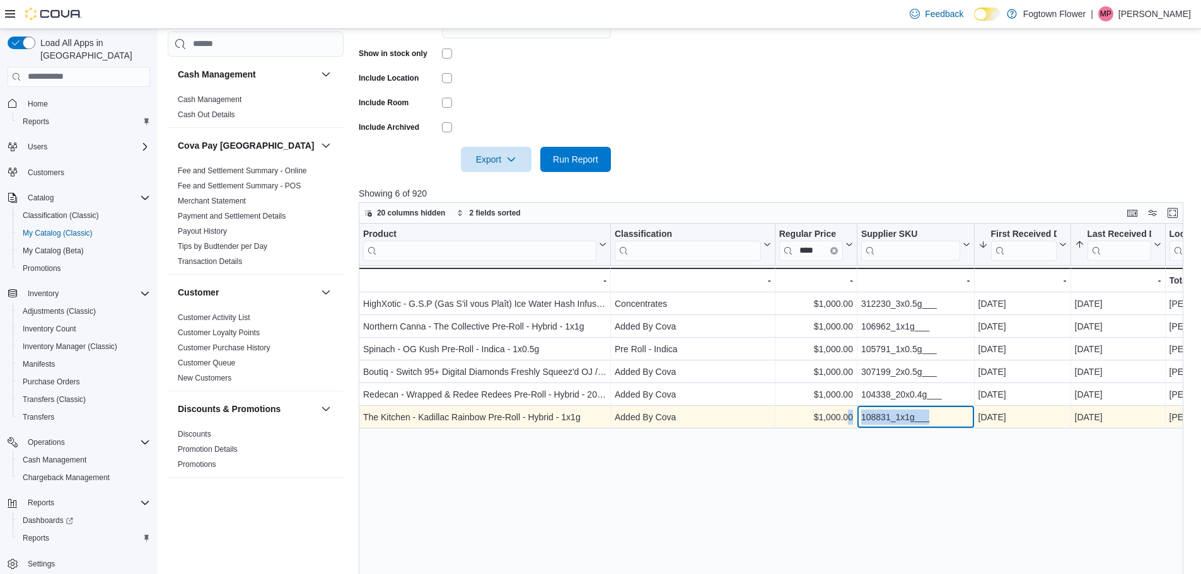
drag, startPoint x: 941, startPoint y: 424, endPoint x: 849, endPoint y: 419, distance: 92.1
click at [849, 419] on div "The Kitchen - Kadillac Rainbow Pre-Roll - Hybrid - 1x1g - Product, column 1, ro…" at bounding box center [832, 417] width 946 height 23
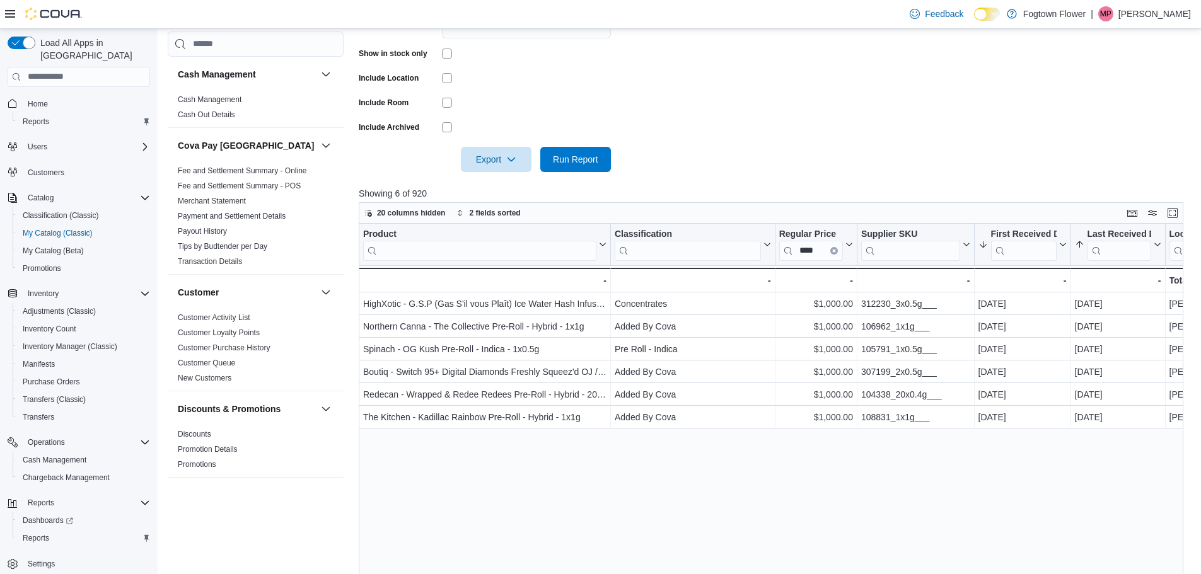
click at [934, 440] on div "Product Click to view column header actions Classification Click to view column…" at bounding box center [775, 443] width 833 height 438
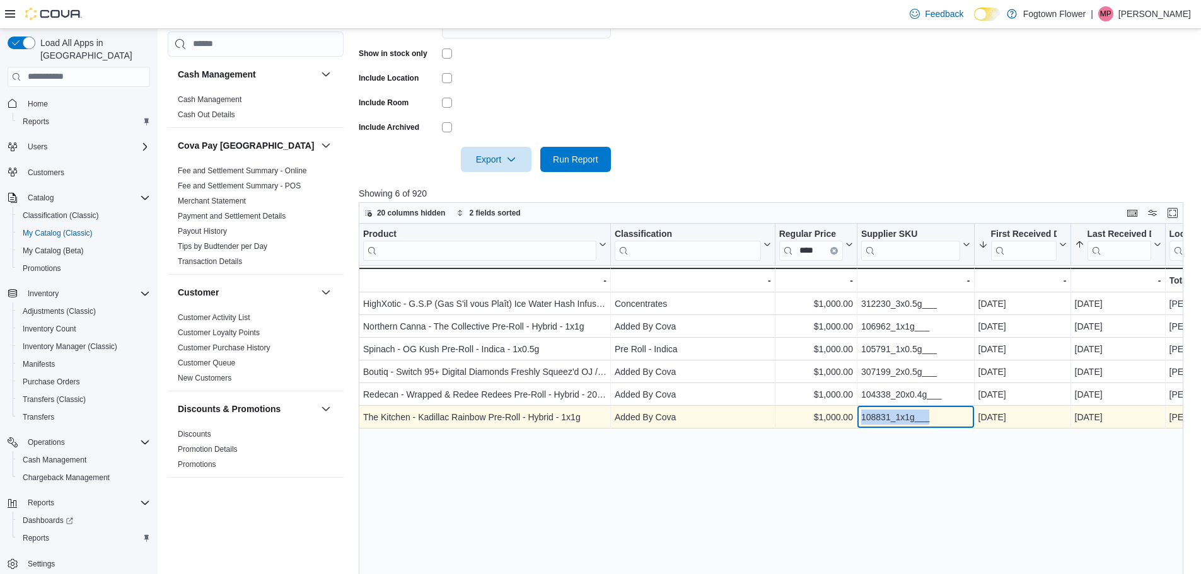
drag, startPoint x: 936, startPoint y: 420, endPoint x: 863, endPoint y: 417, distance: 72.5
click at [863, 417] on div "108831_1x1g___" at bounding box center [915, 417] width 109 height 15
copy div "108831_1x1g___"
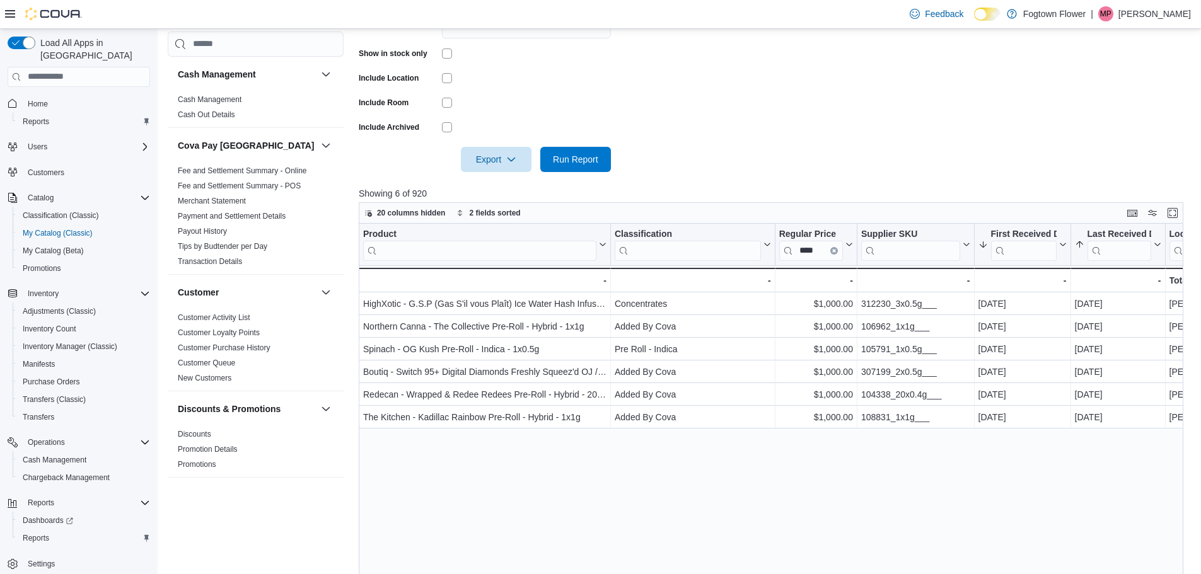
click at [669, 455] on div "Product Click to view column header actions Classification Click to view column…" at bounding box center [775, 443] width 833 height 438
click at [835, 250] on icon "Clear input" at bounding box center [834, 250] width 4 height 4
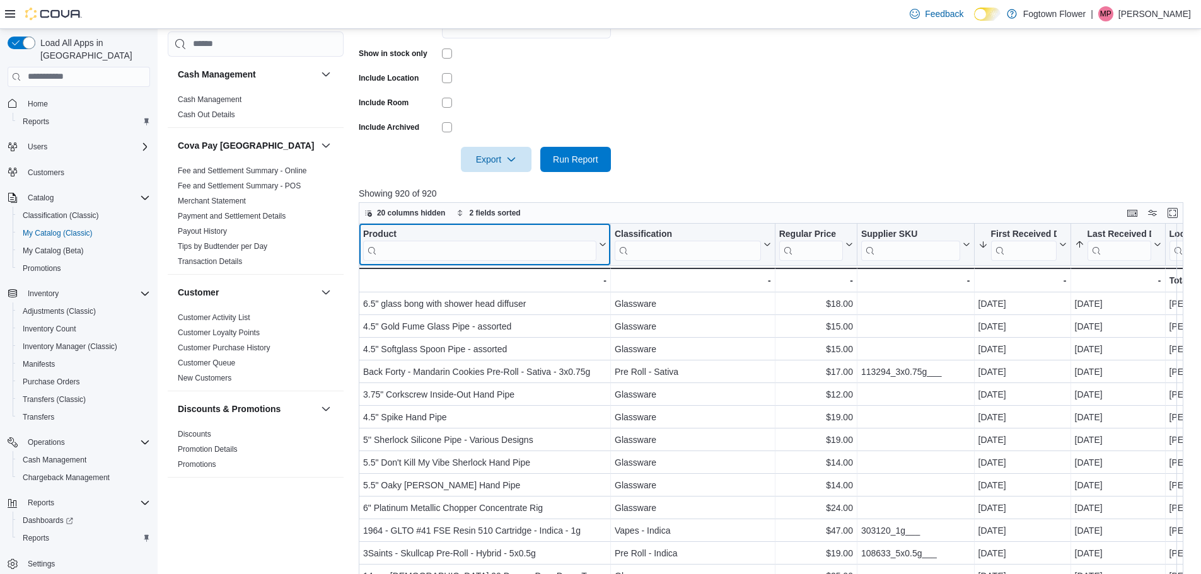
click at [537, 257] on input "search" at bounding box center [479, 250] width 233 height 20
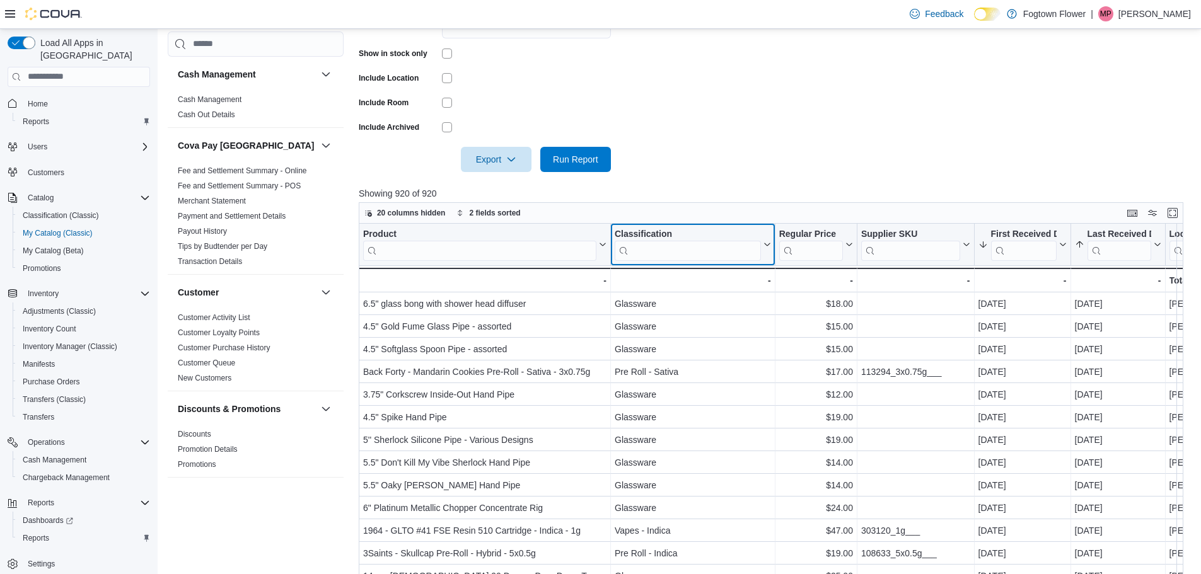
click at [732, 251] on input "search" at bounding box center [688, 250] width 146 height 20
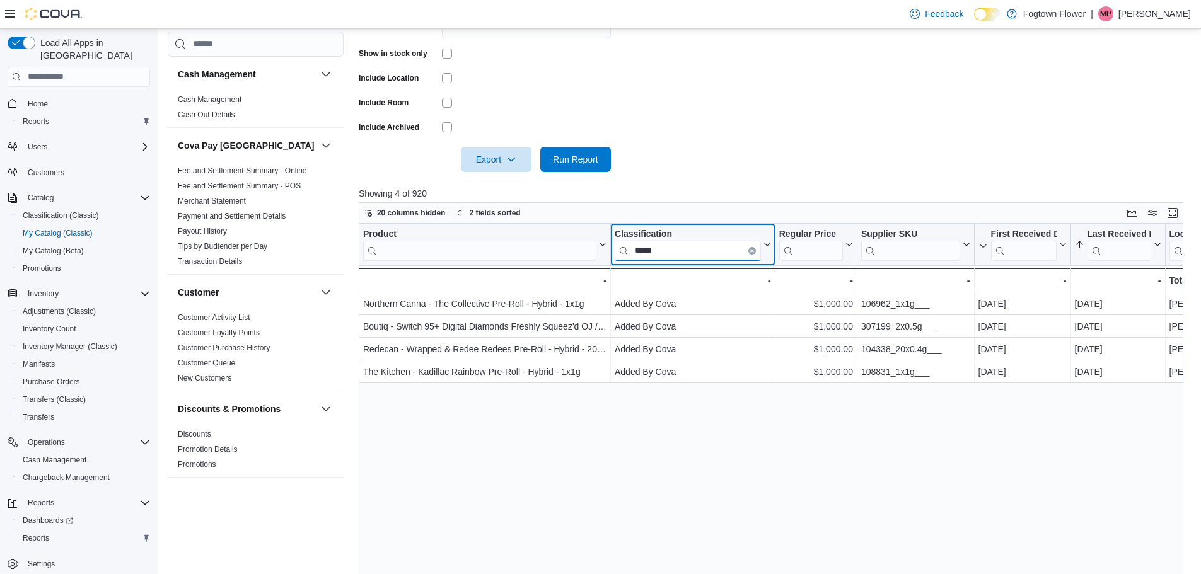
type input "*****"
click at [572, 472] on div "Product Click to view column header actions Classification ***** Click to view …" at bounding box center [775, 443] width 833 height 438
click at [757, 251] on input "*****" at bounding box center [688, 250] width 146 height 20
click at [754, 250] on button "Clear input" at bounding box center [752, 250] width 8 height 8
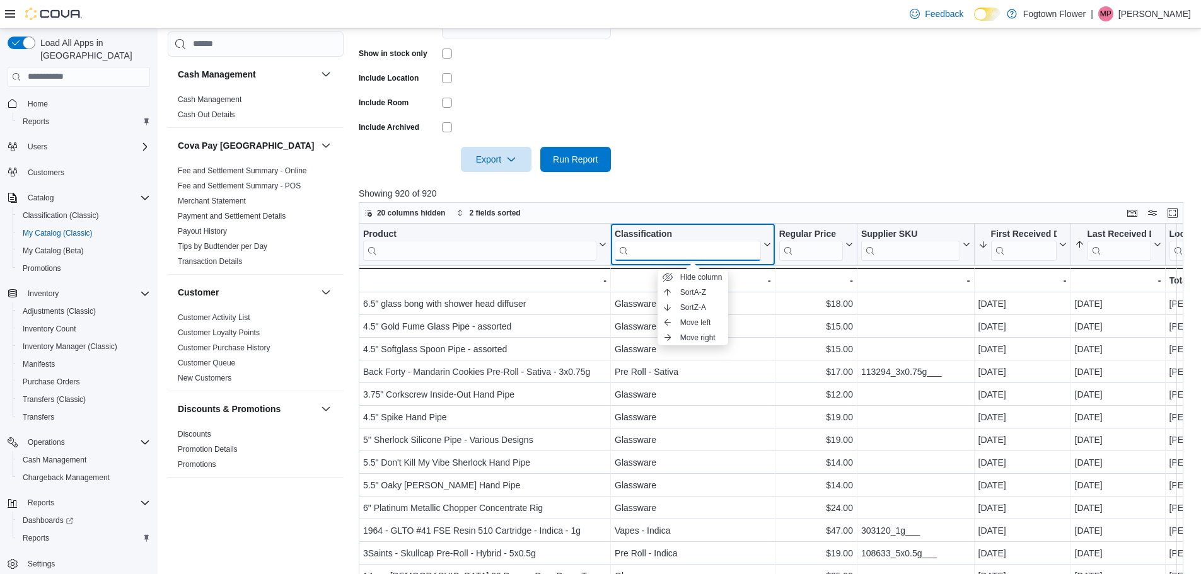
click at [722, 253] on input "search" at bounding box center [688, 250] width 146 height 20
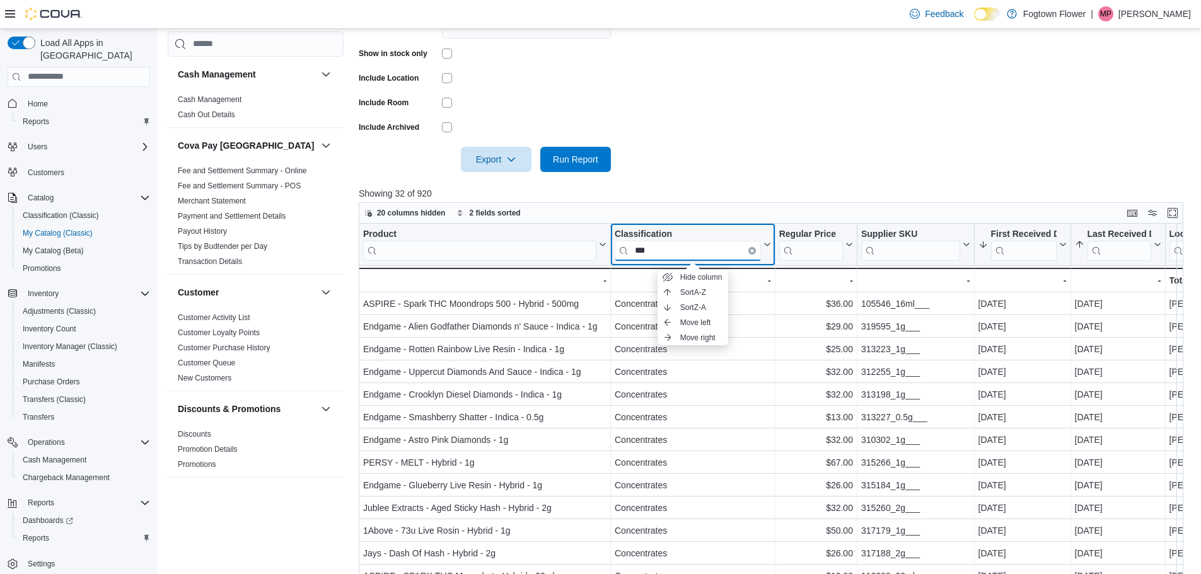
type input "***"
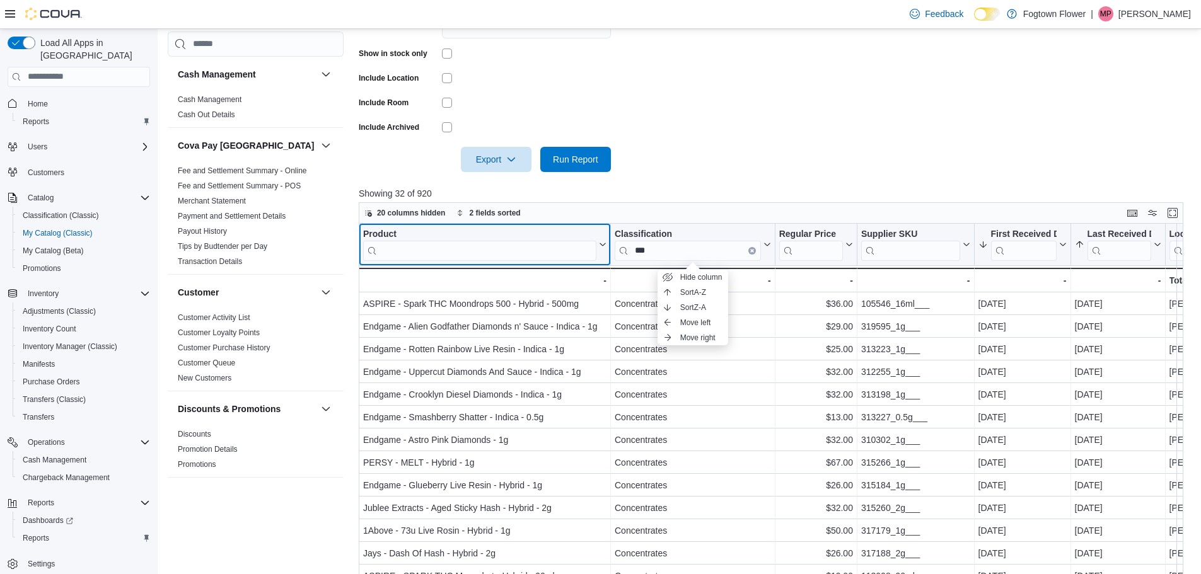
click at [463, 245] on input "search" at bounding box center [479, 250] width 233 height 20
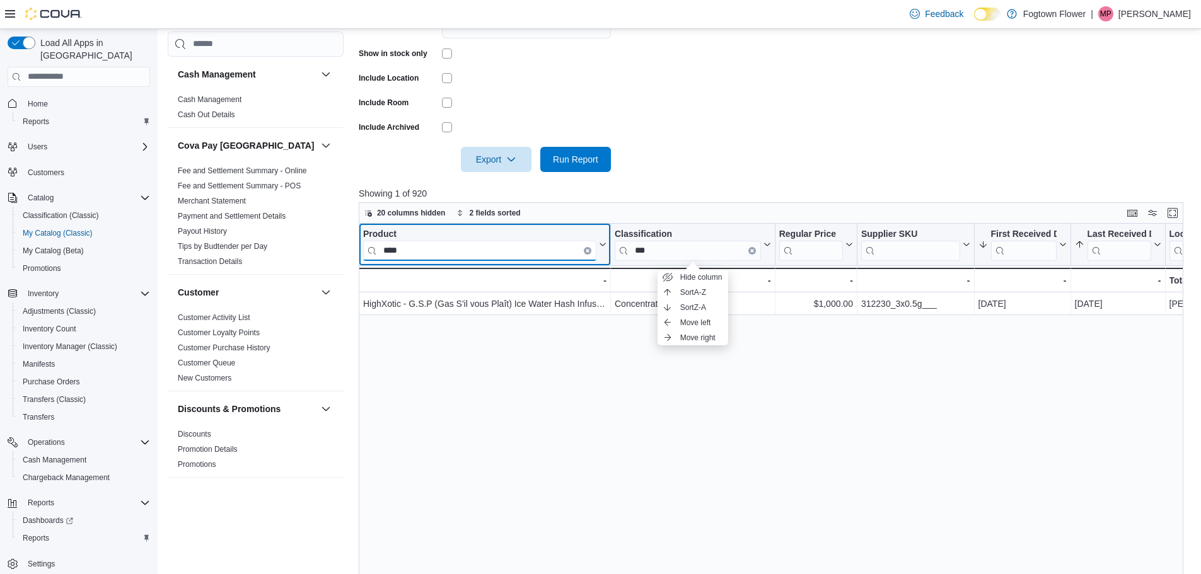
type input "****"
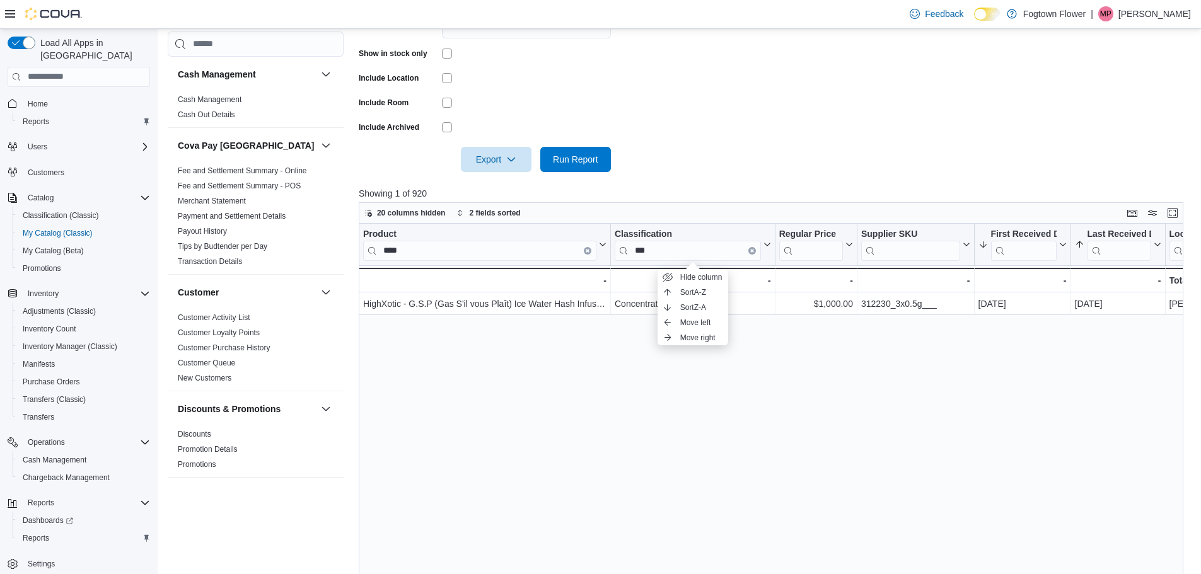
click at [483, 424] on div "Product **** Click to view column header actions Classification *** Click to vi…" at bounding box center [775, 443] width 833 height 438
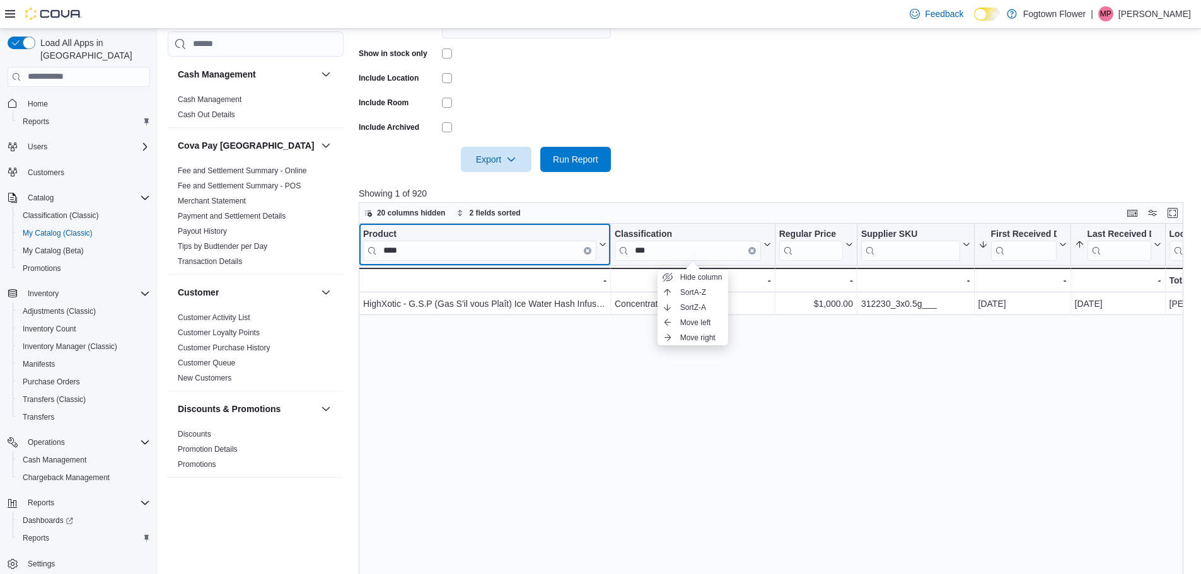
click at [586, 252] on icon "Clear input" at bounding box center [588, 250] width 4 height 4
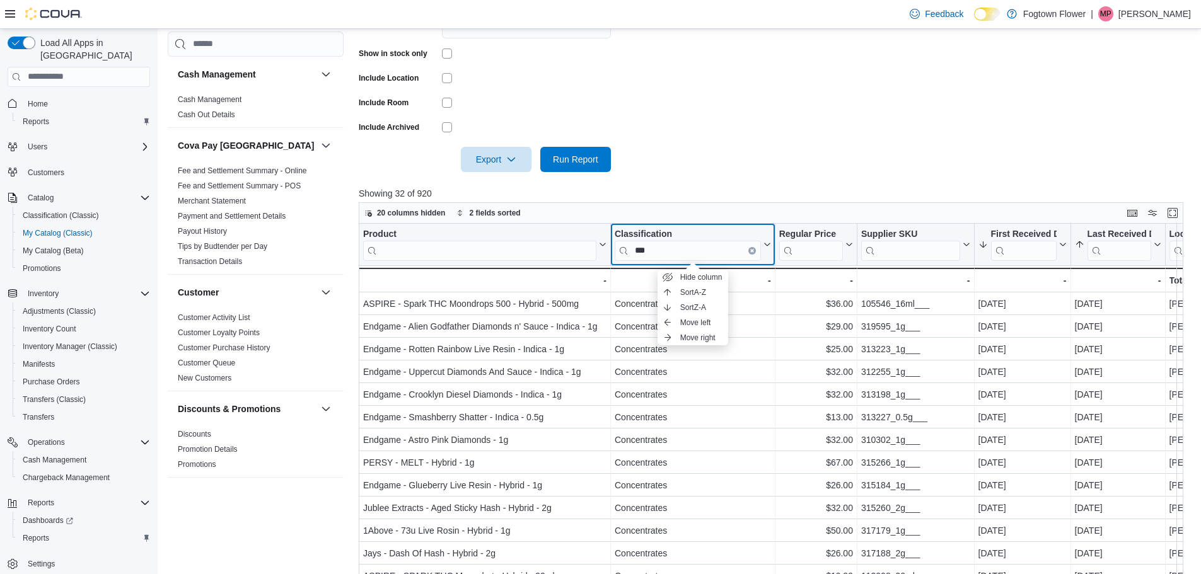
click at [749, 250] on button "Clear input" at bounding box center [752, 250] width 8 height 8
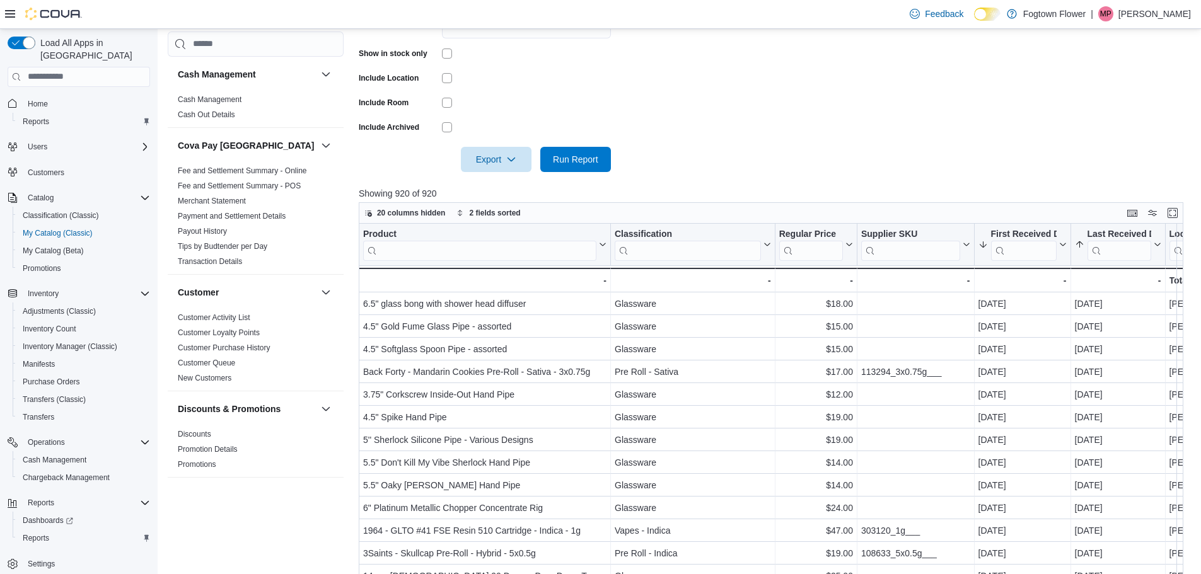
click at [724, 165] on form "Locations Finch Classifications All Classifications Products All Products Brand…" at bounding box center [775, 39] width 833 height 265
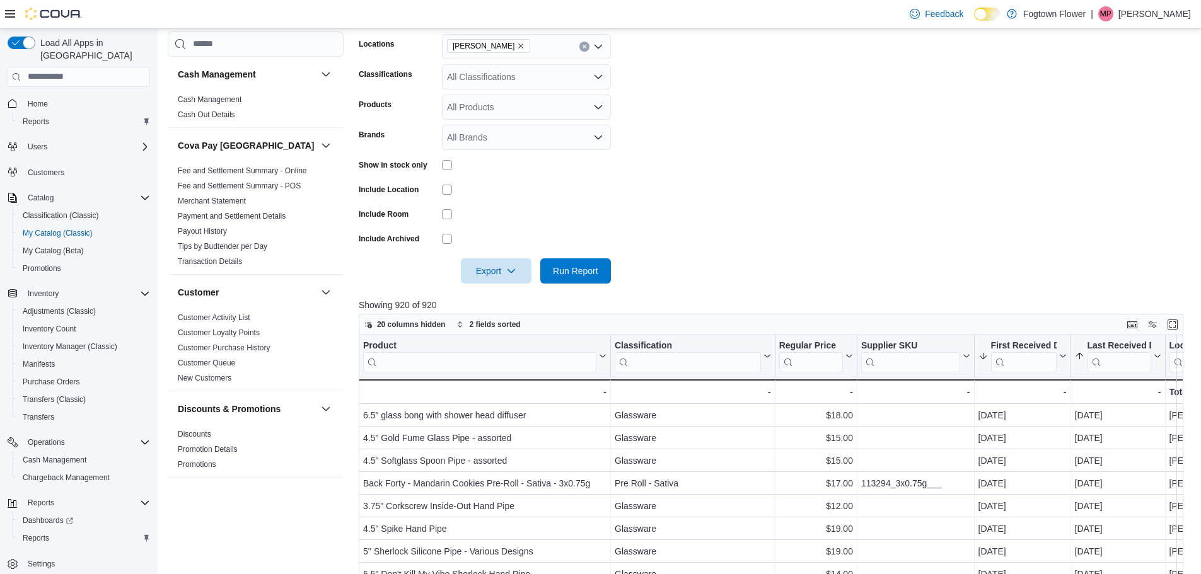
scroll to position [0, 0]
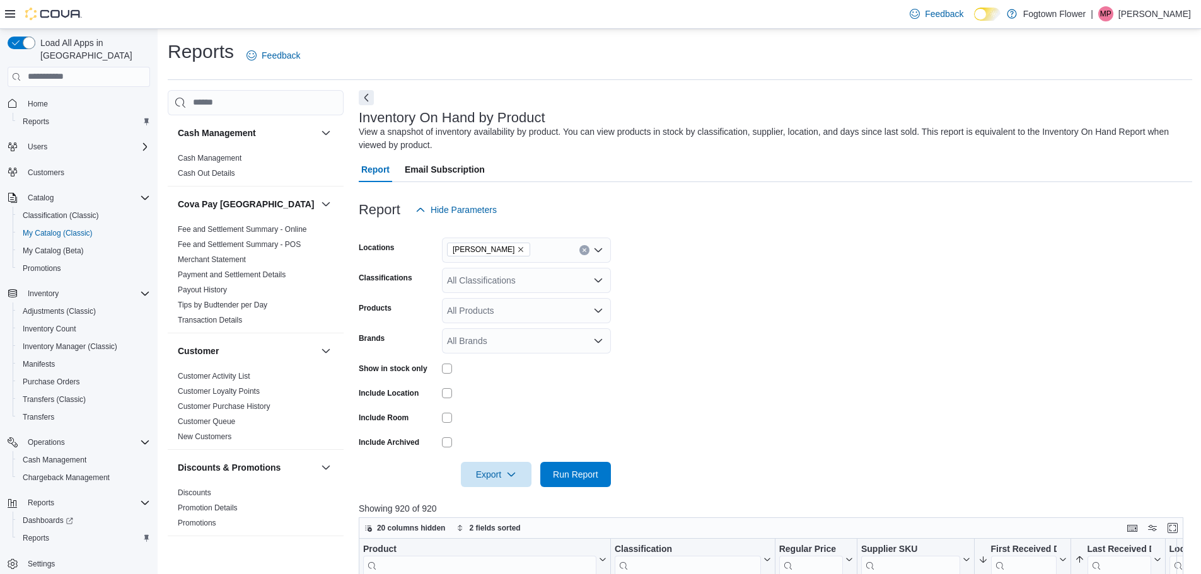
drag, startPoint x: 743, startPoint y: 385, endPoint x: 708, endPoint y: 359, distance: 43.4
click at [743, 385] on form "Locations Finch Classifications All Classifications Products All Products Brand…" at bounding box center [775, 355] width 833 height 265
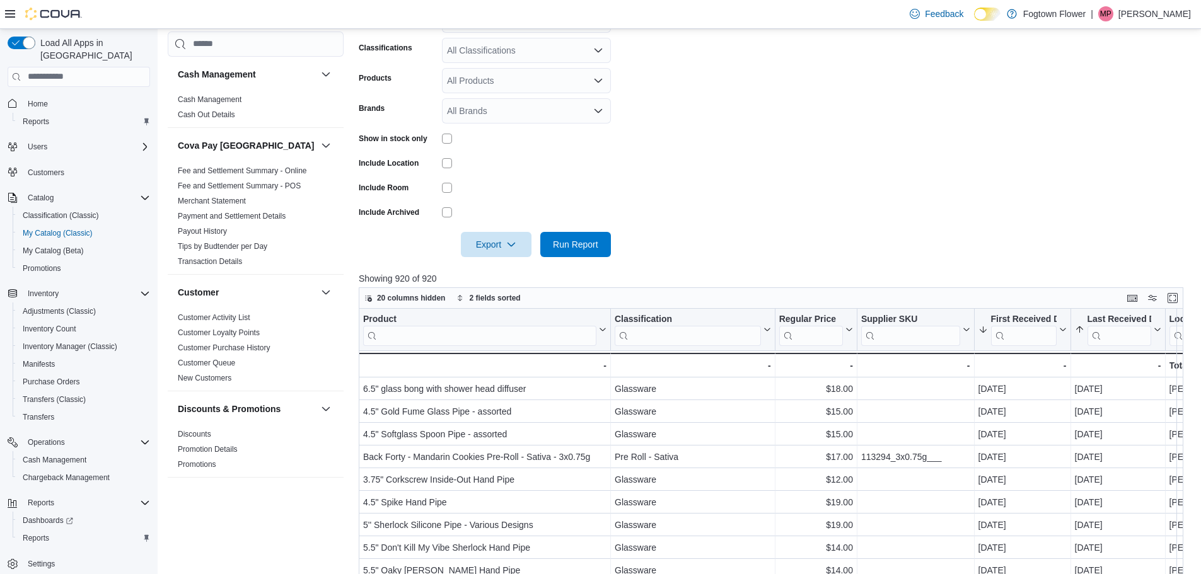
scroll to position [252, 0]
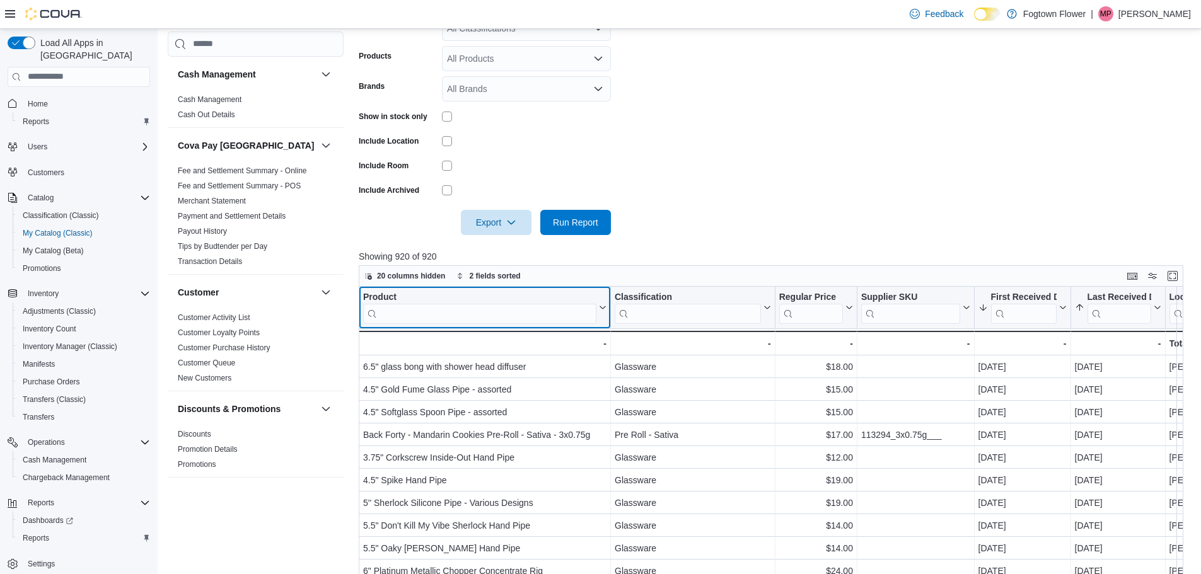
click at [517, 317] on input "search" at bounding box center [479, 313] width 233 height 20
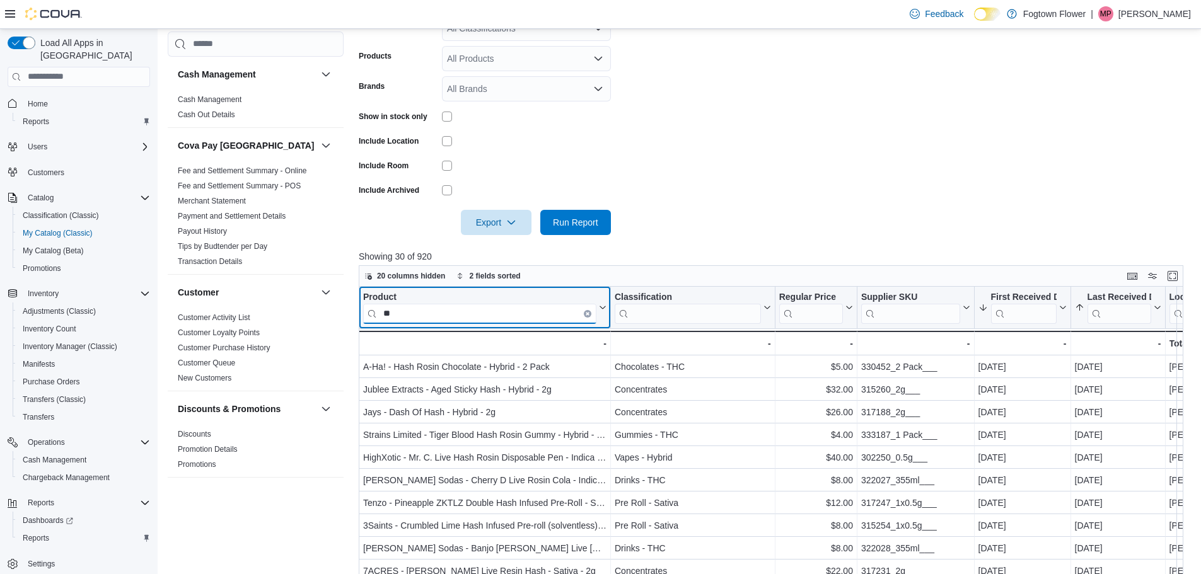
type input "*"
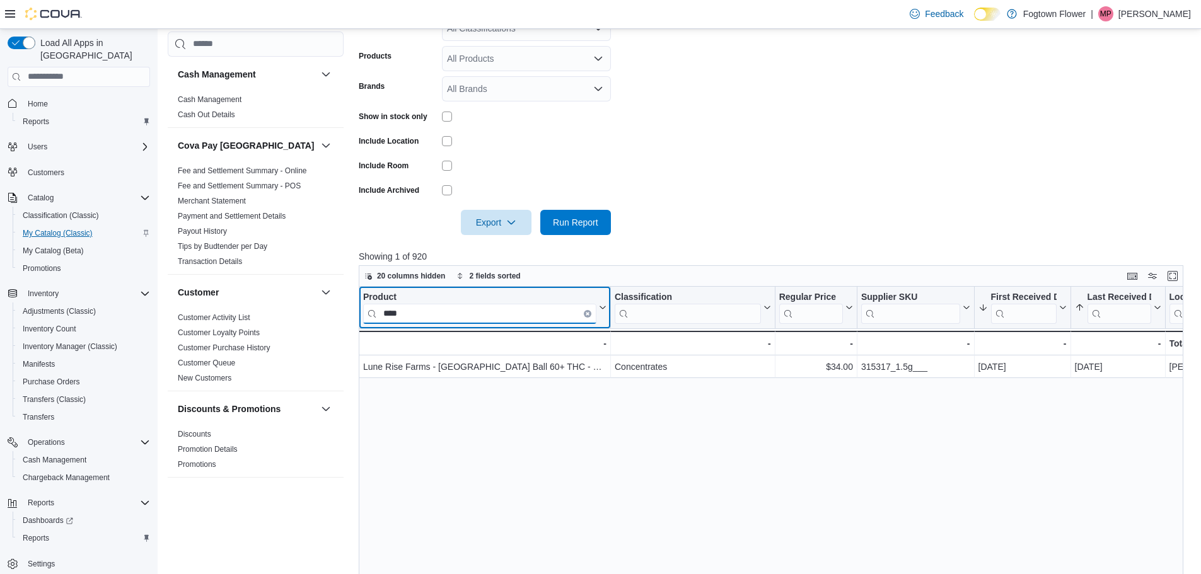
type input "****"
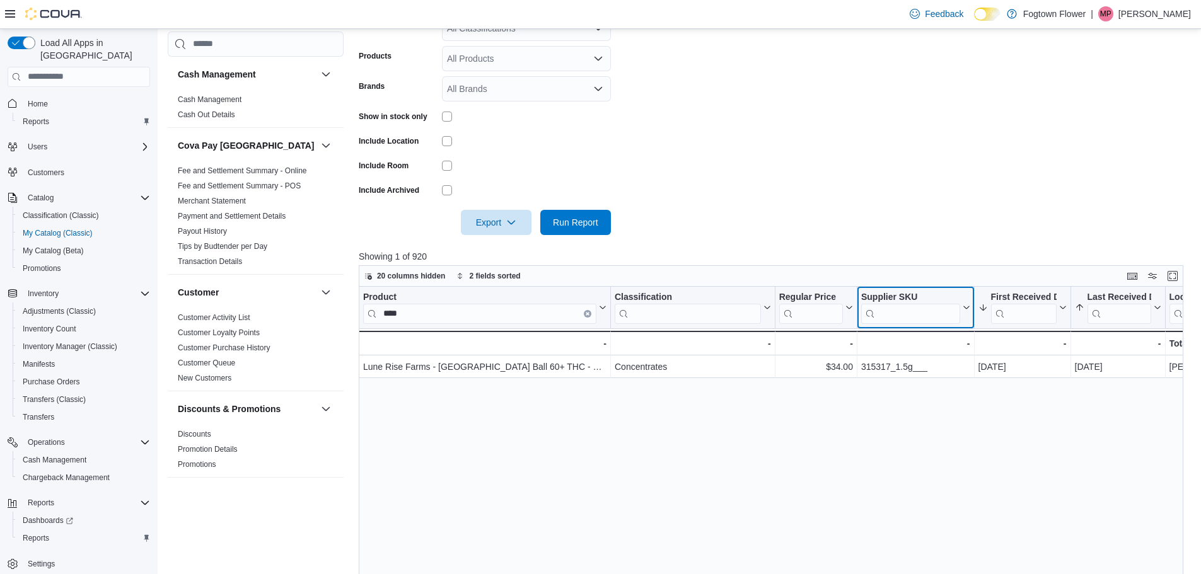
click at [884, 309] on input "search" at bounding box center [910, 313] width 99 height 20
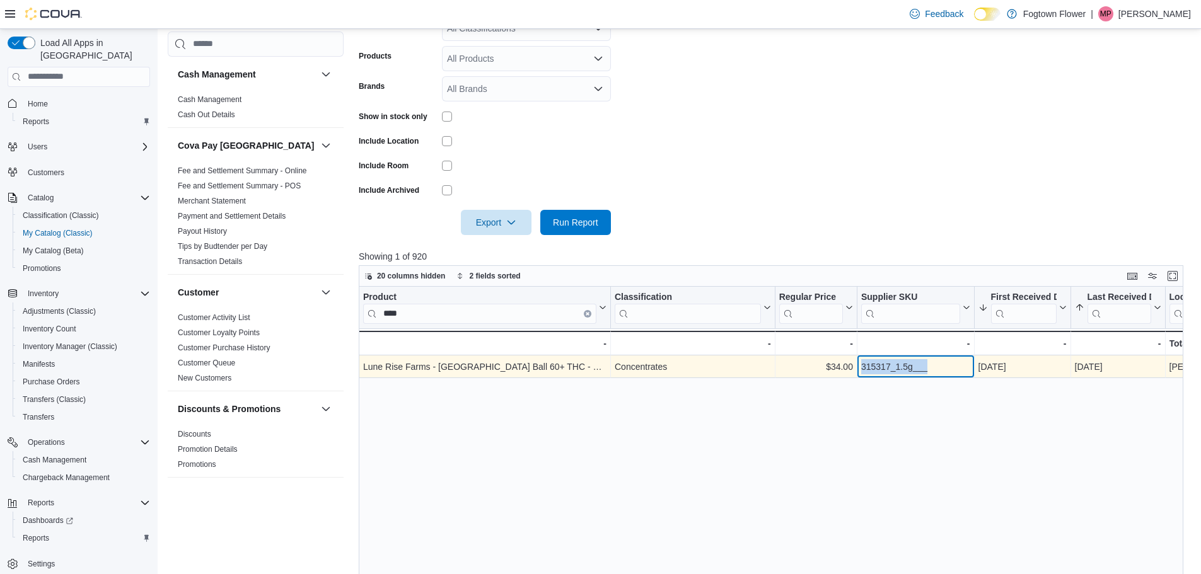
drag, startPoint x: 947, startPoint y: 363, endPoint x: 861, endPoint y: 366, distance: 86.4
click at [861, 366] on div "315317_1.5g___" at bounding box center [915, 366] width 109 height 15
copy div "315317_1.5g___"
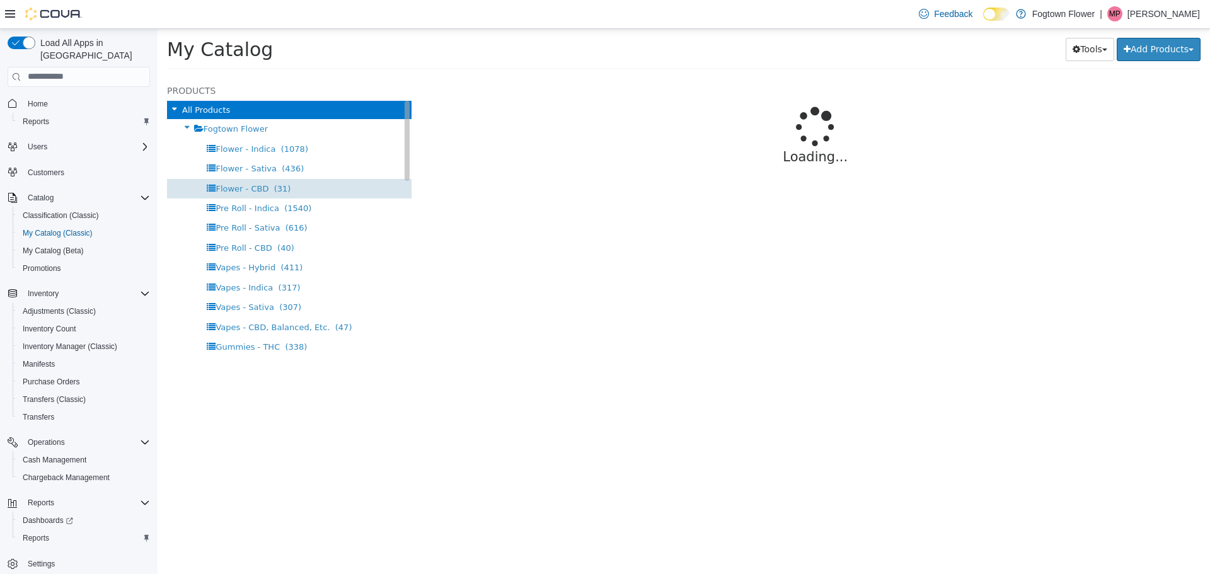
select select "**********"
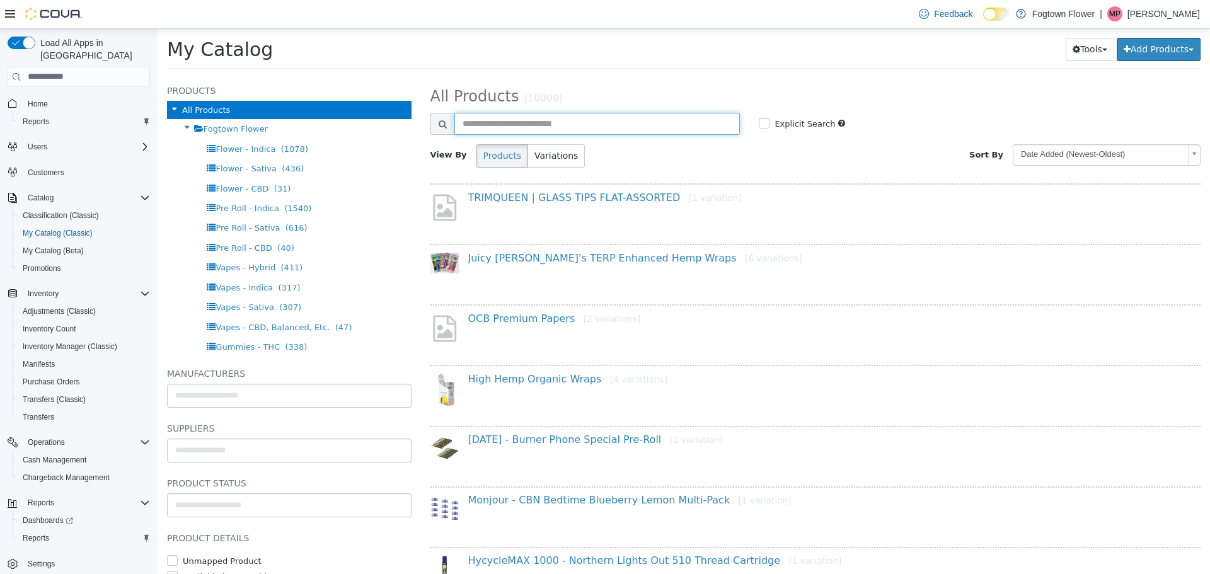
paste input "**********"
type input "**********"
drag, startPoint x: 566, startPoint y: 130, endPoint x: 156, endPoint y: 148, distance: 410.2
click at [158, 76] on html "Saving Bulk Changes... × My Catalog Tools Merge Products Map Private Products B…" at bounding box center [684, 52] width 1053 height 48
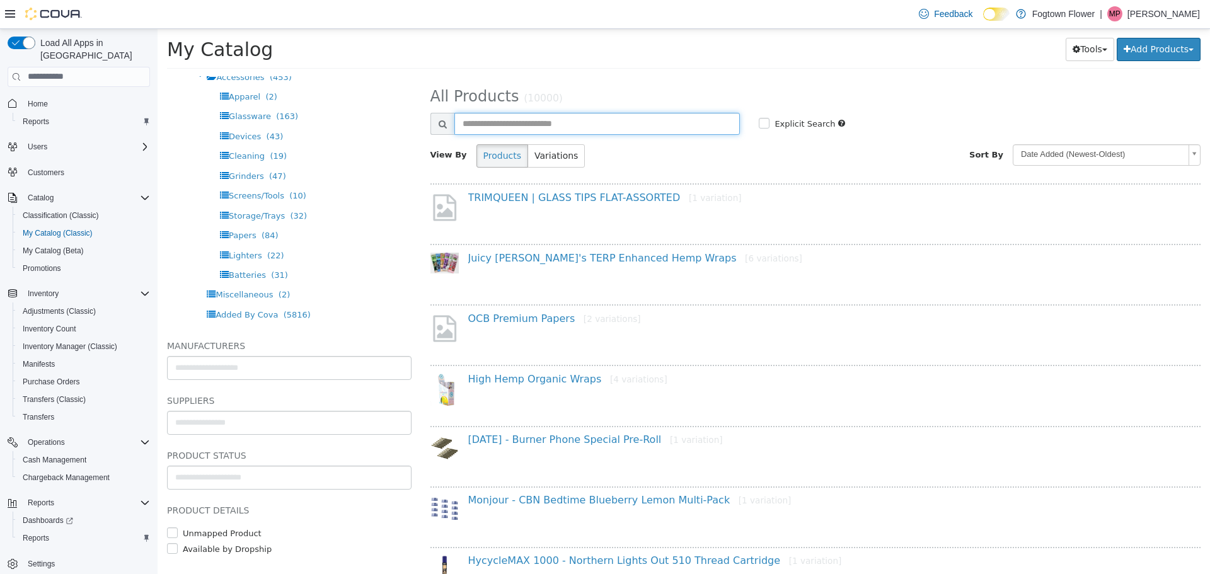
scroll to position [47, 0]
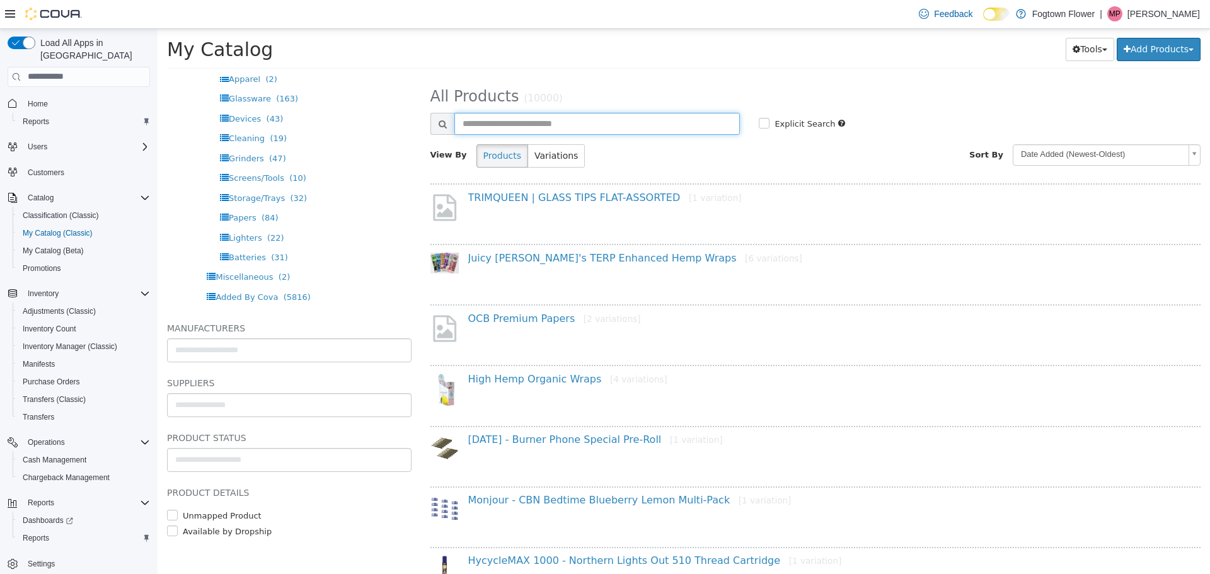
click at [583, 123] on input "text" at bounding box center [598, 123] width 286 height 22
drag, startPoint x: 583, startPoint y: 123, endPoint x: 536, endPoint y: 128, distance: 47.5
click at [536, 128] on input "text" at bounding box center [598, 123] width 286 height 22
click at [545, 156] on button "Variations" at bounding box center [556, 155] width 57 height 23
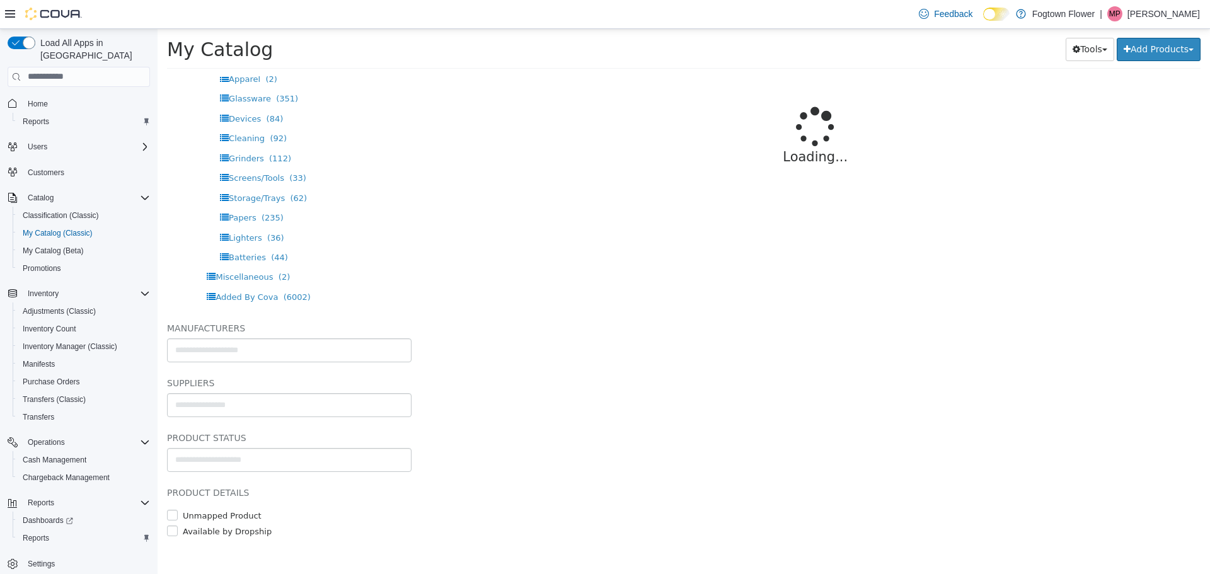
select select "**********"
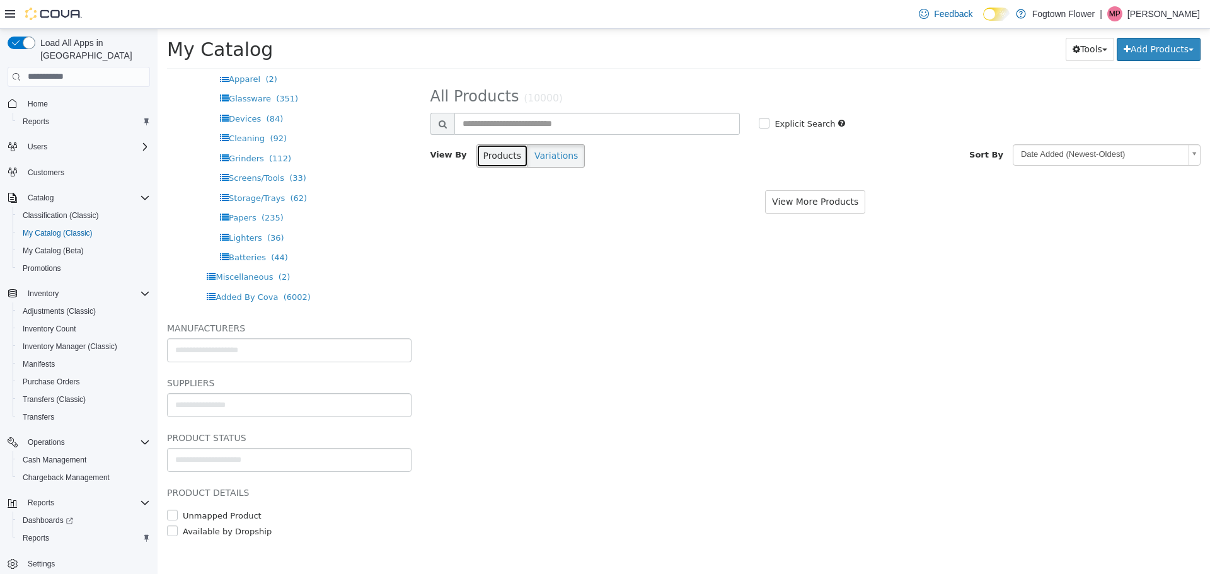
click at [507, 158] on button "Products" at bounding box center [503, 155] width 52 height 23
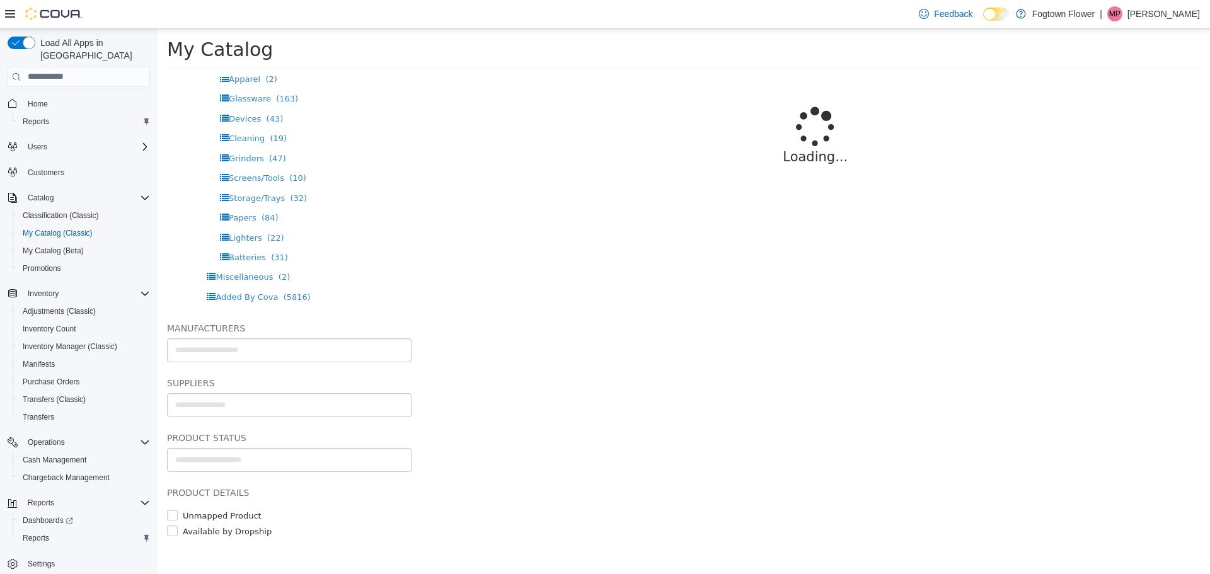
select select "**********"
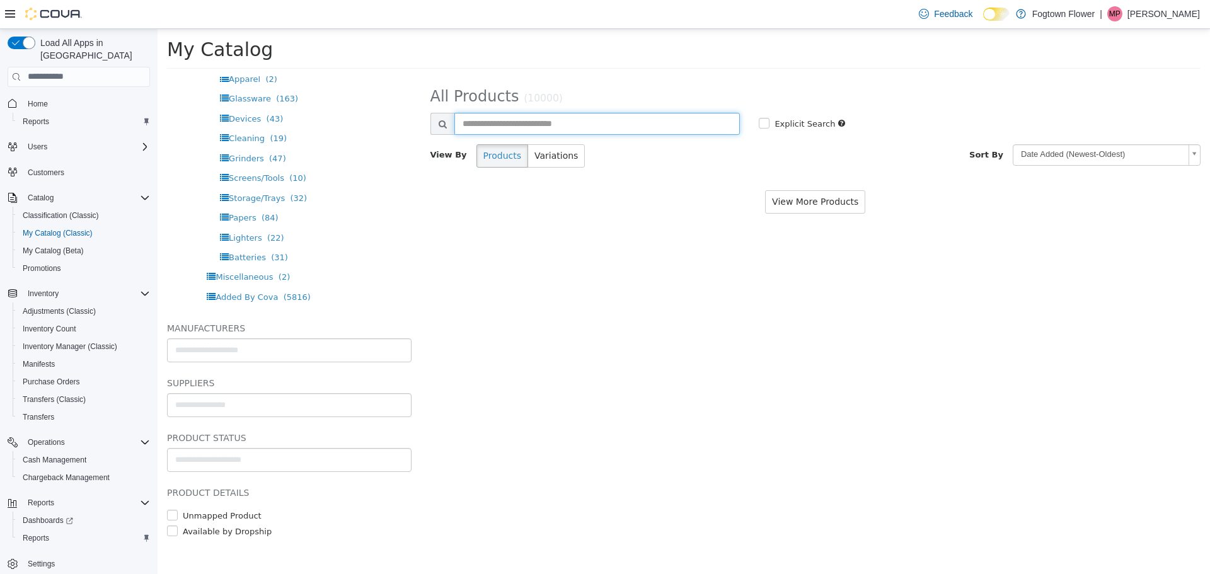
click at [552, 125] on input "text" at bounding box center [598, 123] width 286 height 22
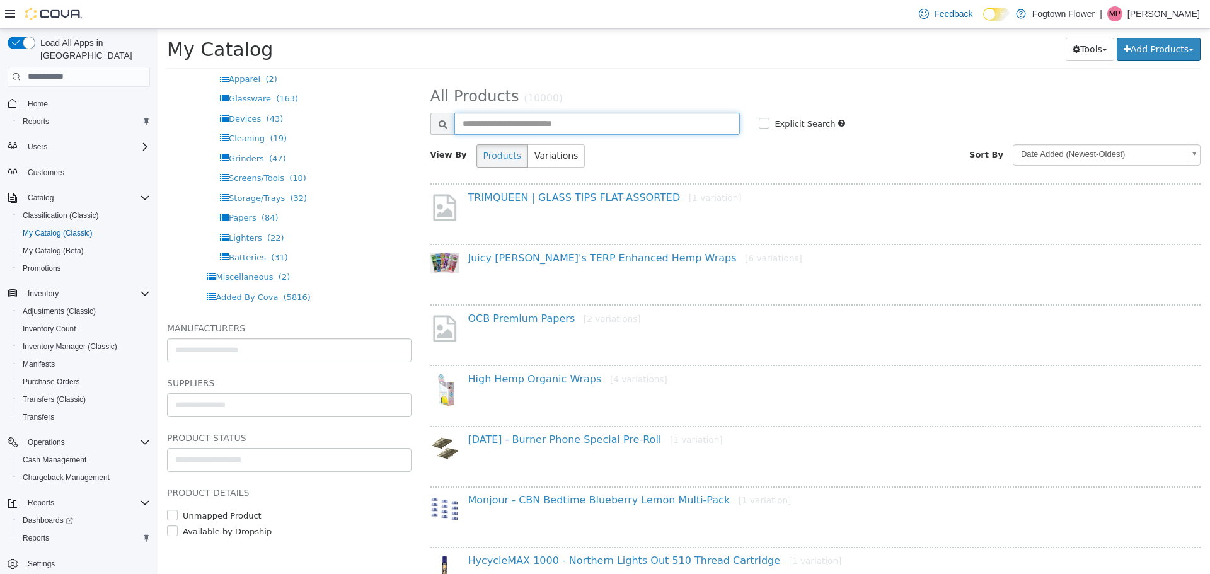
drag, startPoint x: 536, startPoint y: 137, endPoint x: 531, endPoint y: 124, distance: 14.0
paste input "**********"
type input "**********"
select select "**********"
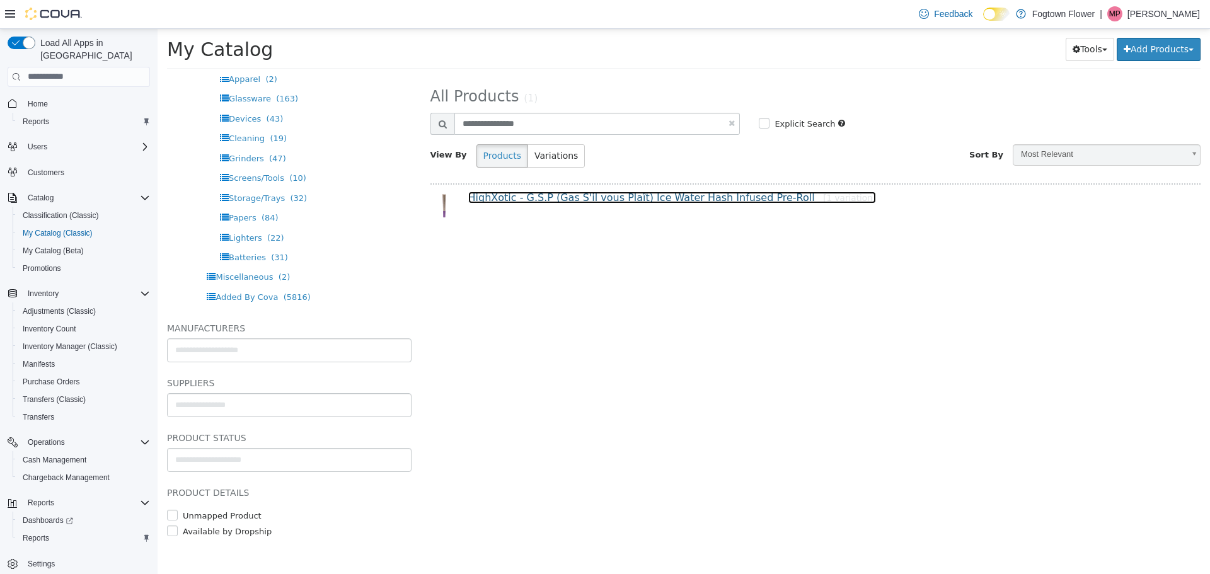
click at [677, 195] on link "HighXotic - G.S.P (Gas S'il vous Plaît) Ice Water Hash Infused Pre-Roll [1 vari…" at bounding box center [672, 197] width 408 height 12
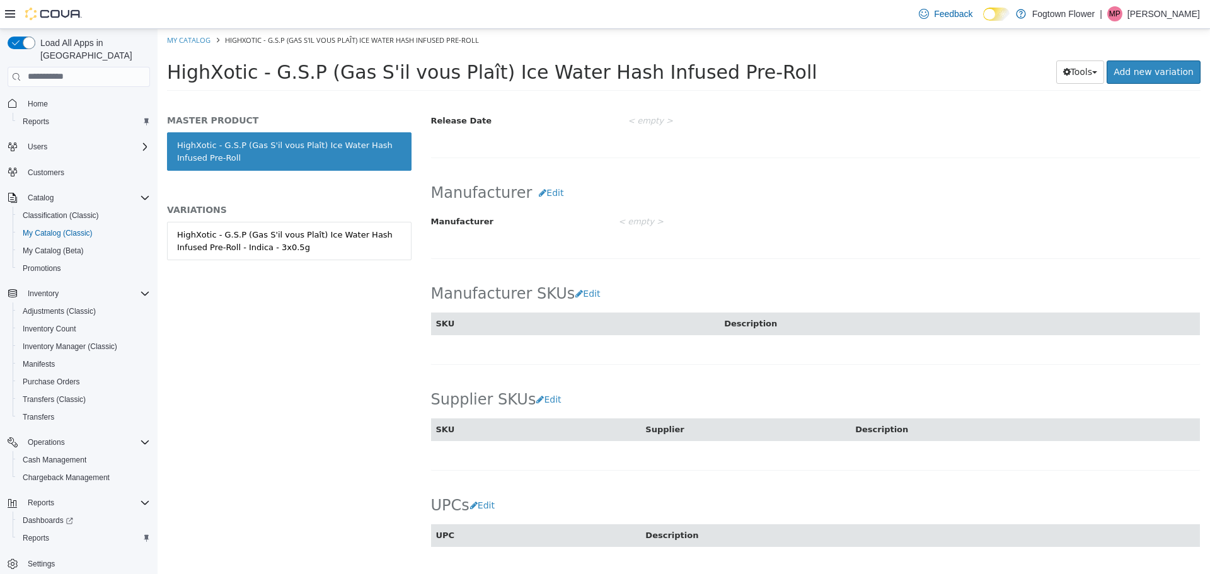
scroll to position [695, 0]
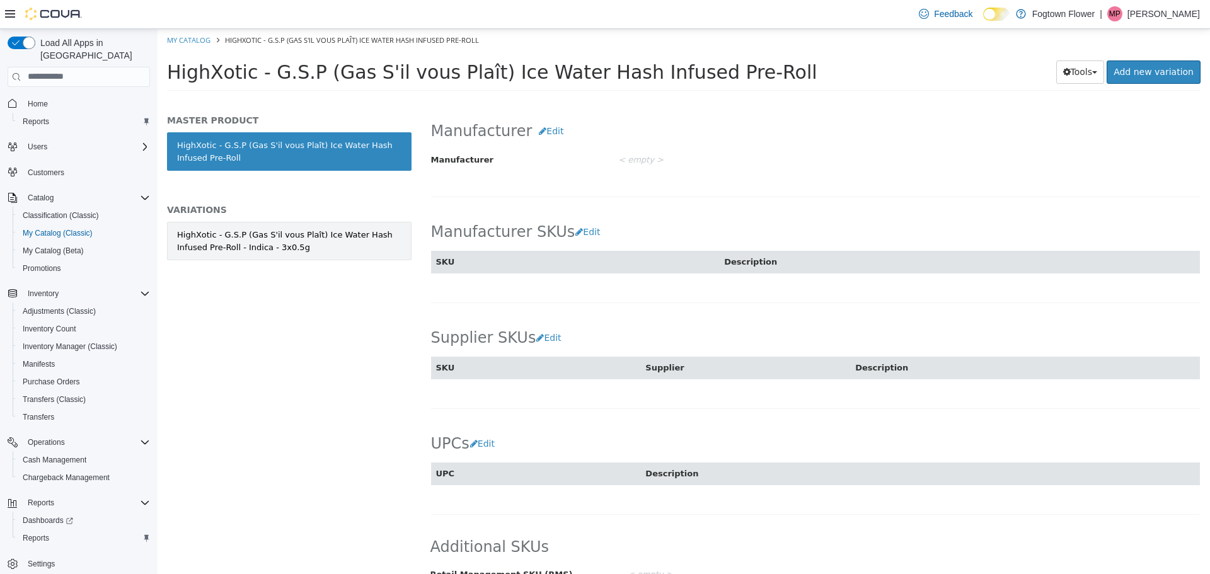
click at [269, 250] on div "HighXotic - G.S.P (Gas S'il vous Plaît) Ice Water Hash Infused Pre-Roll - Indic…" at bounding box center [289, 240] width 224 height 25
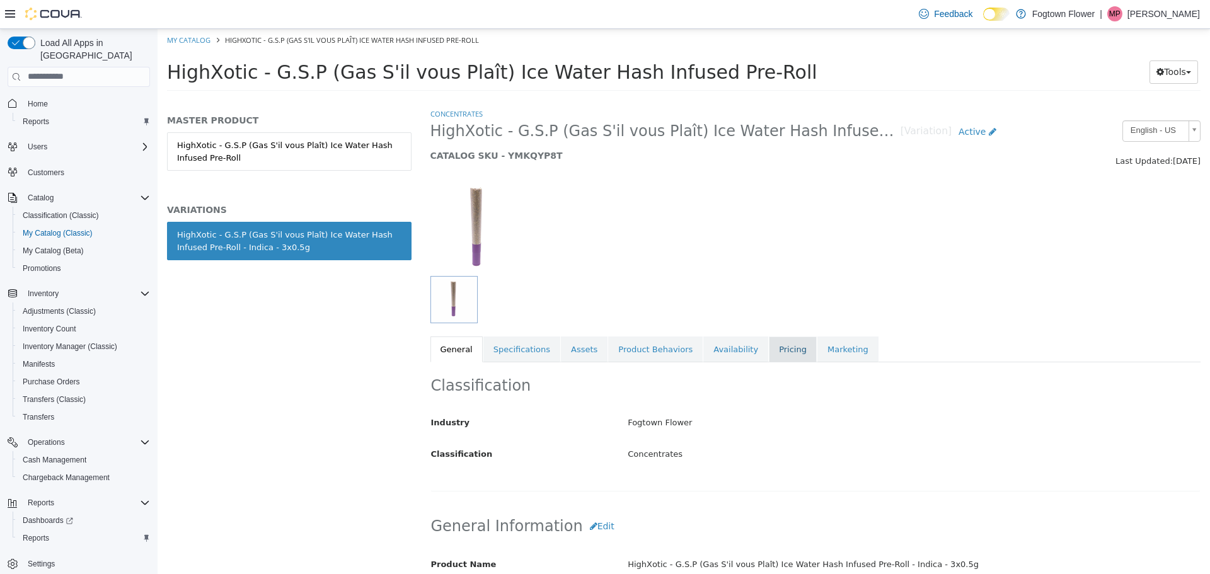
click at [769, 342] on link "Pricing" at bounding box center [793, 349] width 48 height 26
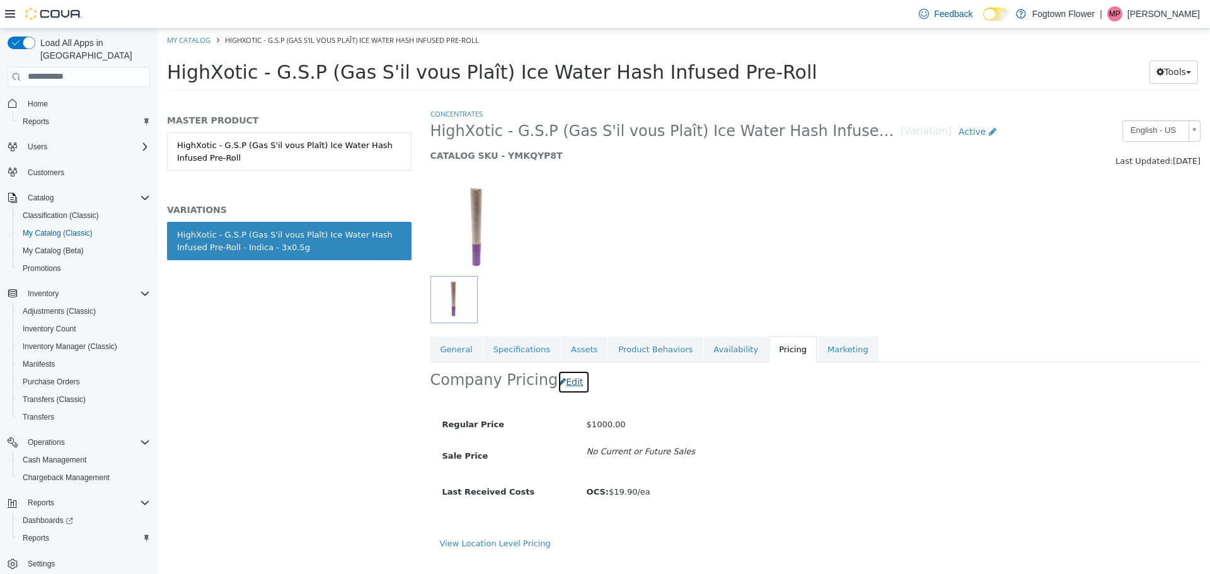
click at [558, 388] on button "Edit" at bounding box center [574, 381] width 32 height 23
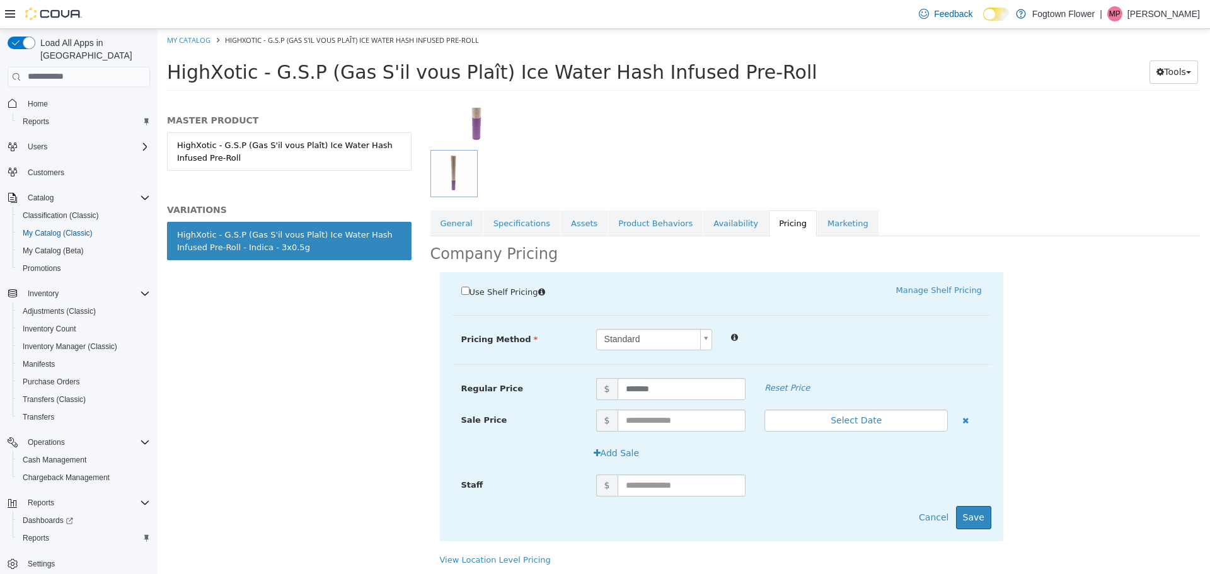
scroll to position [127, 0]
drag, startPoint x: 693, startPoint y: 387, endPoint x: 298, endPoint y: 371, distance: 395.0
click at [298, 98] on div "MASTER PRODUCT HighXotic - G.S.P (Gas S'il vous Plaît) Ice Water Hash Infused P…" at bounding box center [684, 98] width 1053 height 0
click at [936, 518] on button "Cancel" at bounding box center [933, 515] width 43 height 23
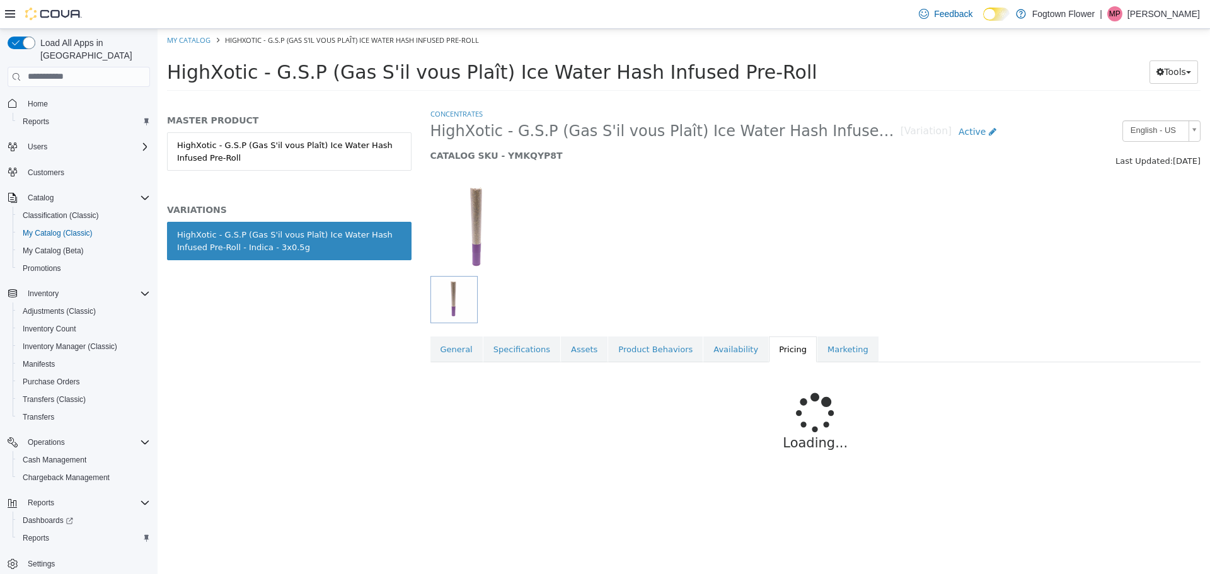
scroll to position [0, 0]
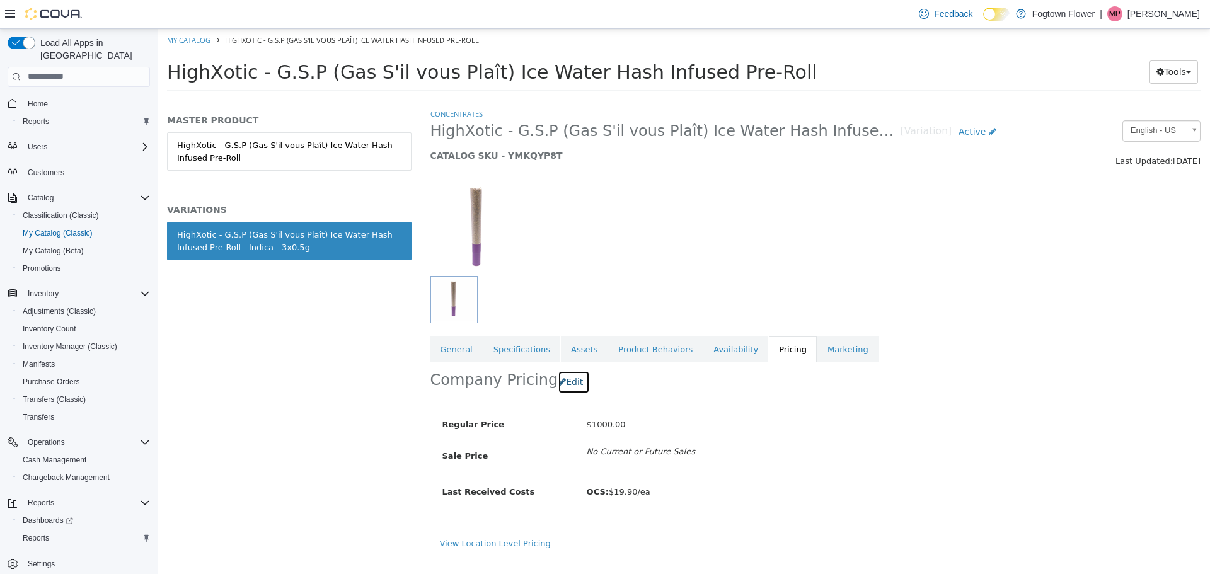
click at [569, 376] on button "Edit" at bounding box center [574, 381] width 32 height 23
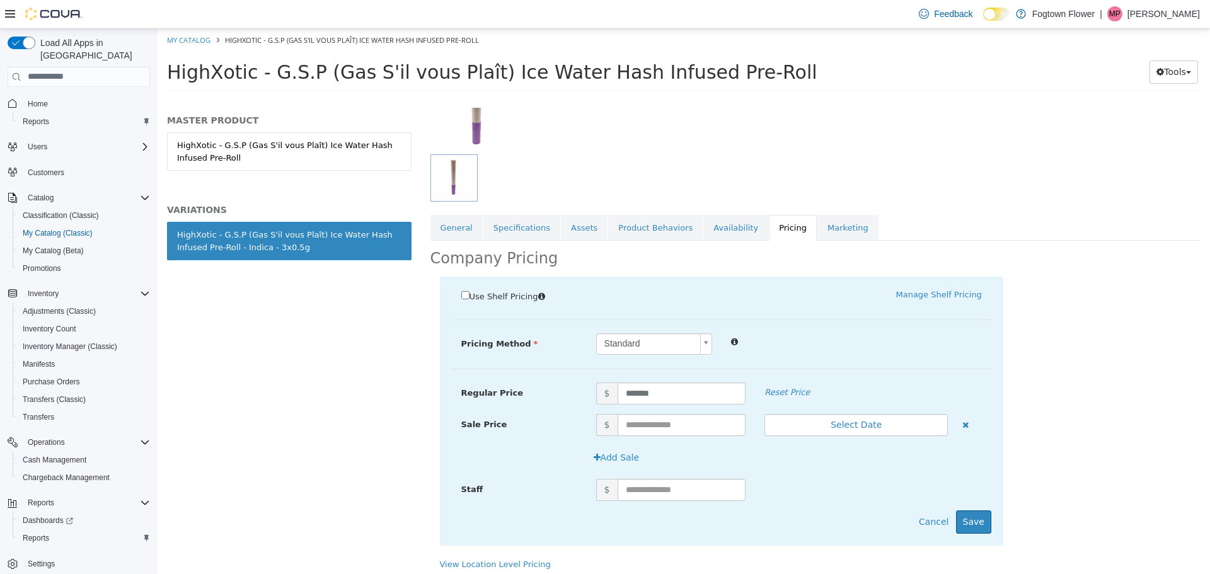
scroll to position [126, 0]
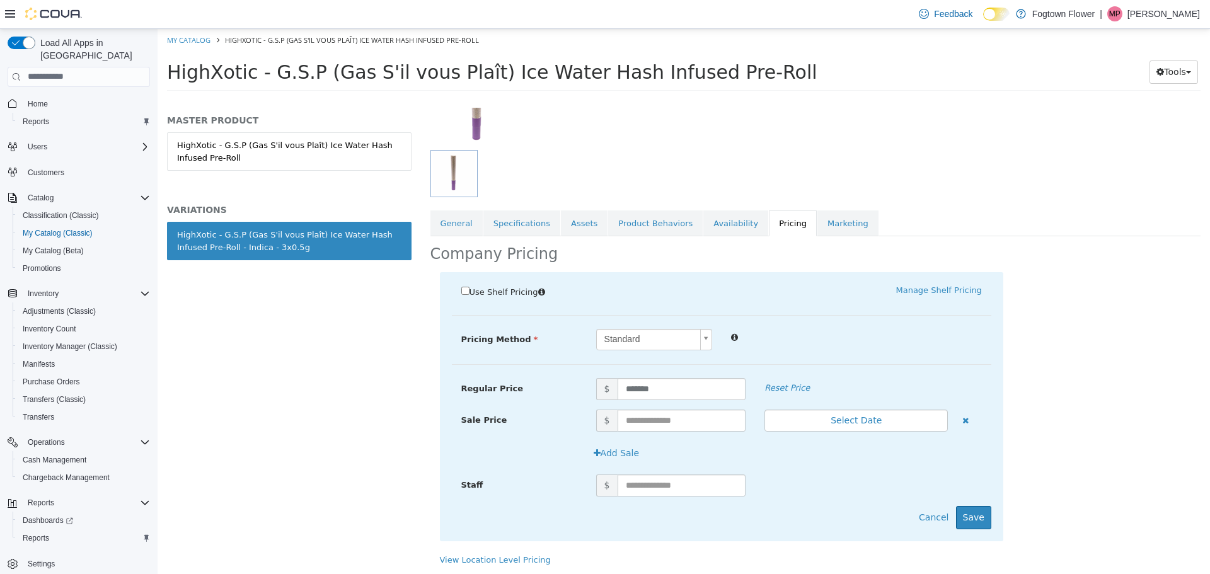
click at [675, 374] on div "Use Shelf Pricing    Manage Shelf Pricing Shelf Price Select a Shelf Price Shel…" at bounding box center [722, 406] width 564 height 269
drag, startPoint x: 672, startPoint y: 390, endPoint x: 401, endPoint y: 400, distance: 271.3
click at [401, 98] on div "MASTER PRODUCT HighXotic - G.S.P (Gas S'il vous Plaît) Ice Water Hash Infused P…" at bounding box center [684, 98] width 1053 height 0
type input "*****"
click at [967, 509] on button "Save" at bounding box center [973, 517] width 35 height 23
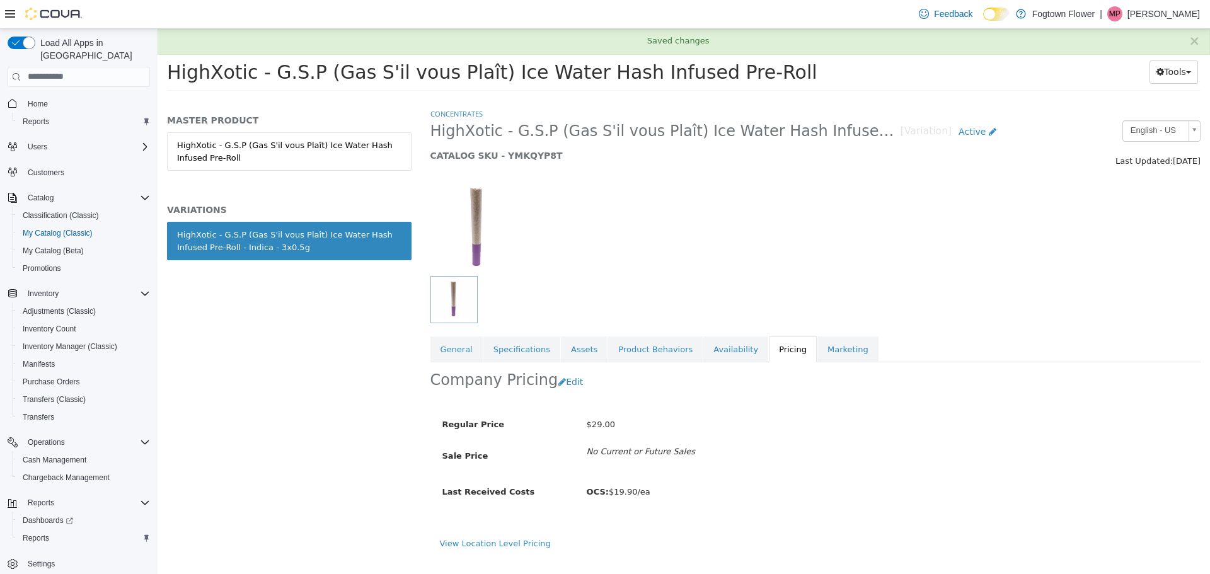
scroll to position [0, 0]
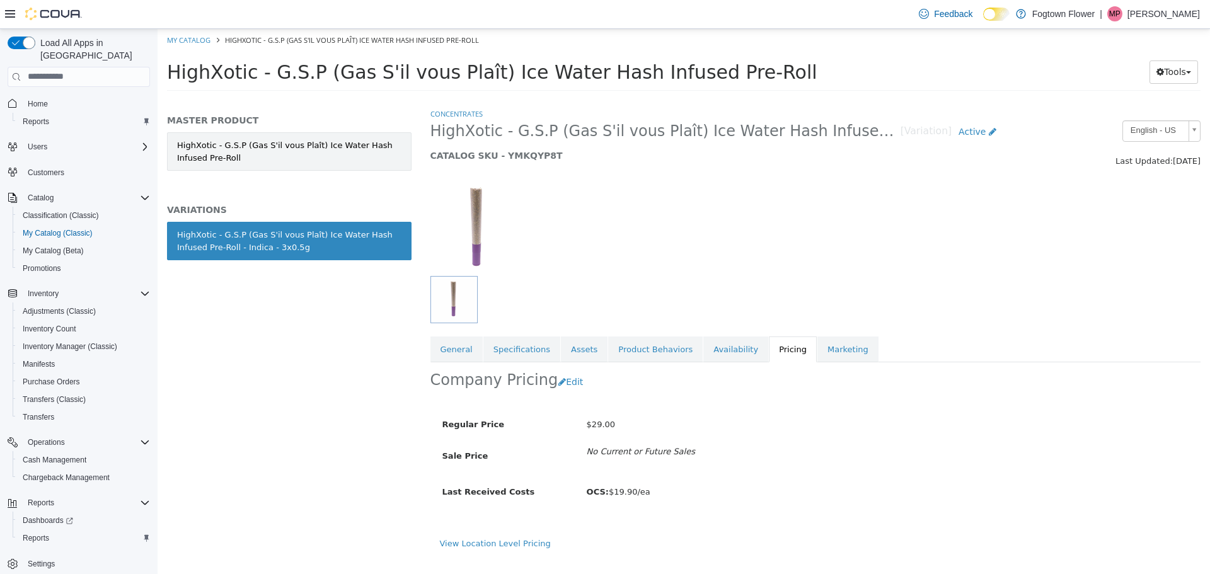
click at [314, 155] on link "HighXotic - G.S.P (Gas S'il vous Plaît) Ice Water Hash Infused Pre-Roll" at bounding box center [289, 151] width 245 height 38
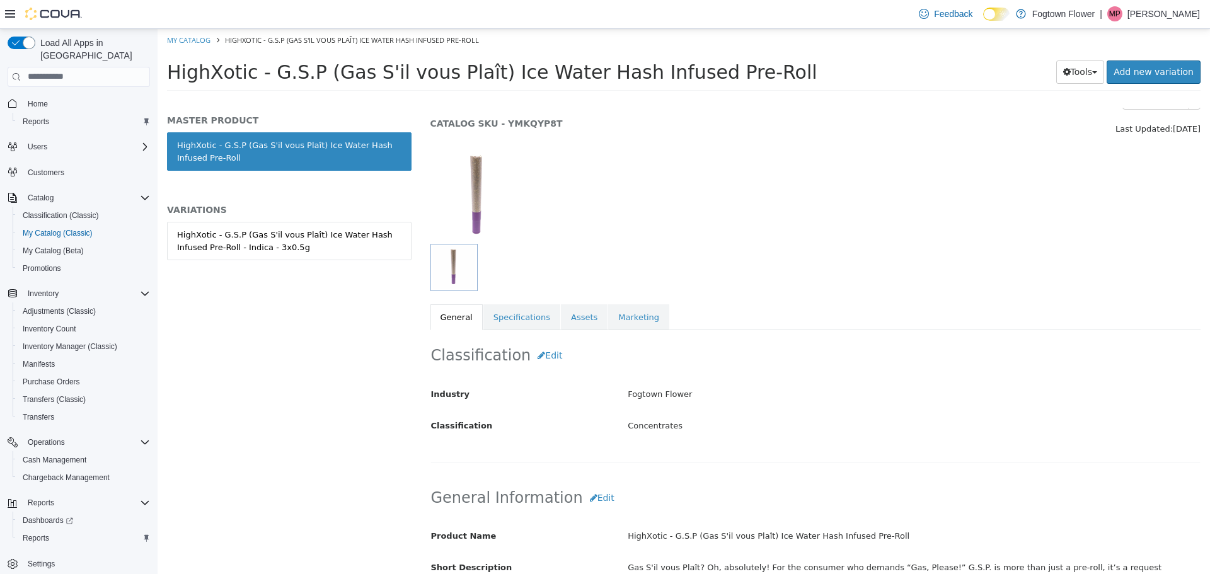
scroll to position [126, 0]
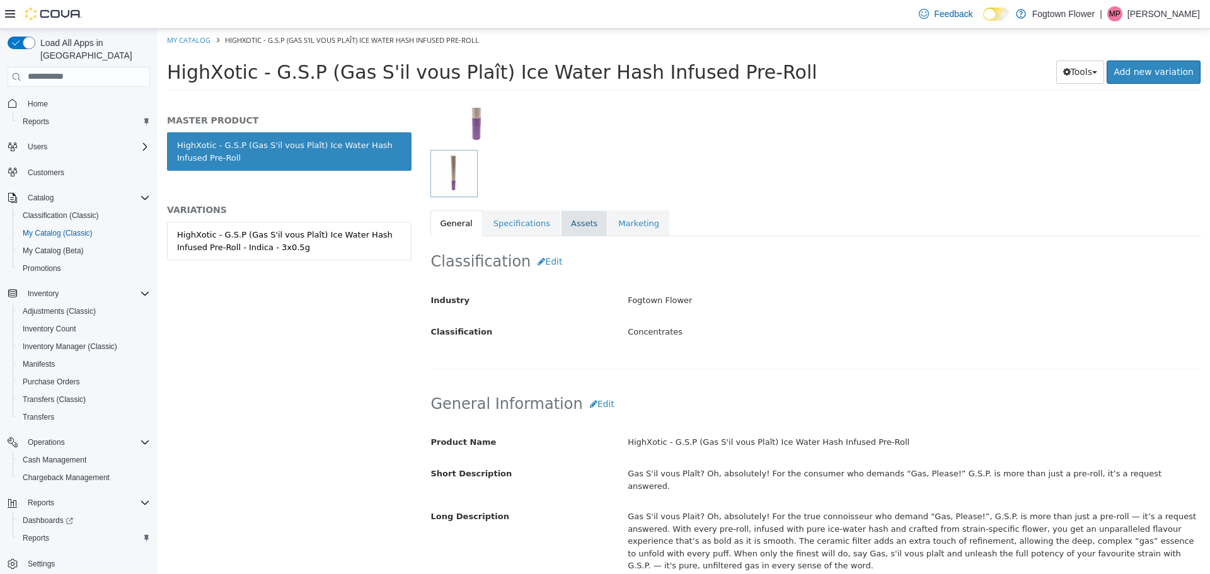
click at [564, 223] on link "Assets" at bounding box center [584, 223] width 47 height 26
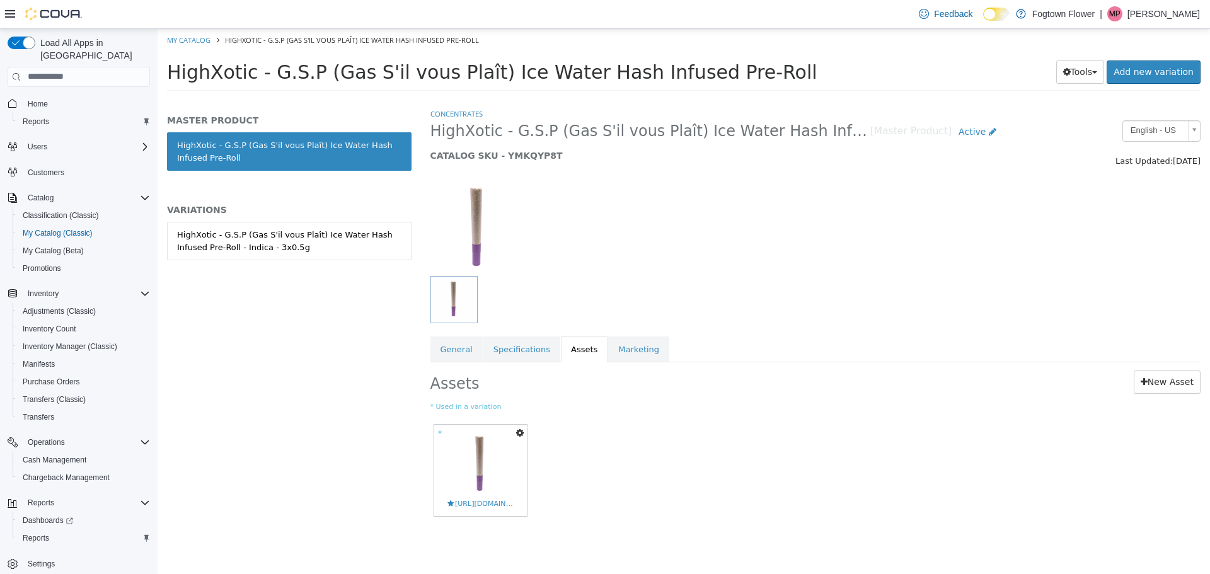
click at [319, 138] on link "HighXotic - G.S.P (Gas S'il vous Plaît) Ice Water Hash Infused Pre-Roll" at bounding box center [289, 151] width 245 height 38
click at [448, 362] on div "Assets New Asset * Used in a variation * Copy to Variations Set As Hero Shot Pr…" at bounding box center [816, 452] width 790 height 181
click at [443, 361] on link "General" at bounding box center [457, 349] width 52 height 26
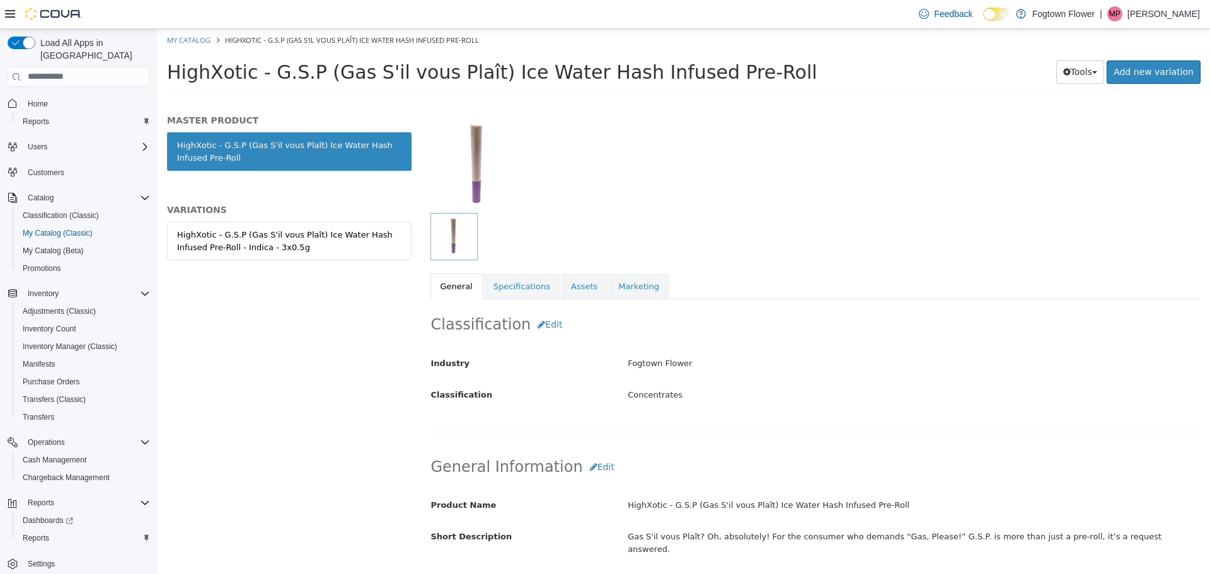
scroll to position [189, 0]
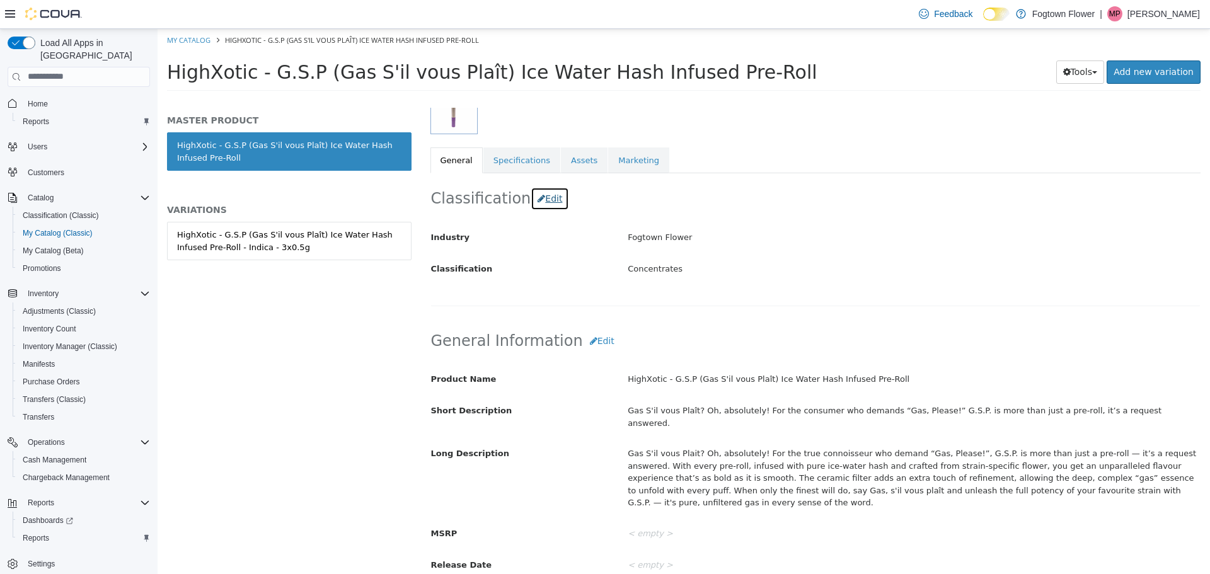
click at [538, 199] on button "Edit" at bounding box center [550, 198] width 38 height 23
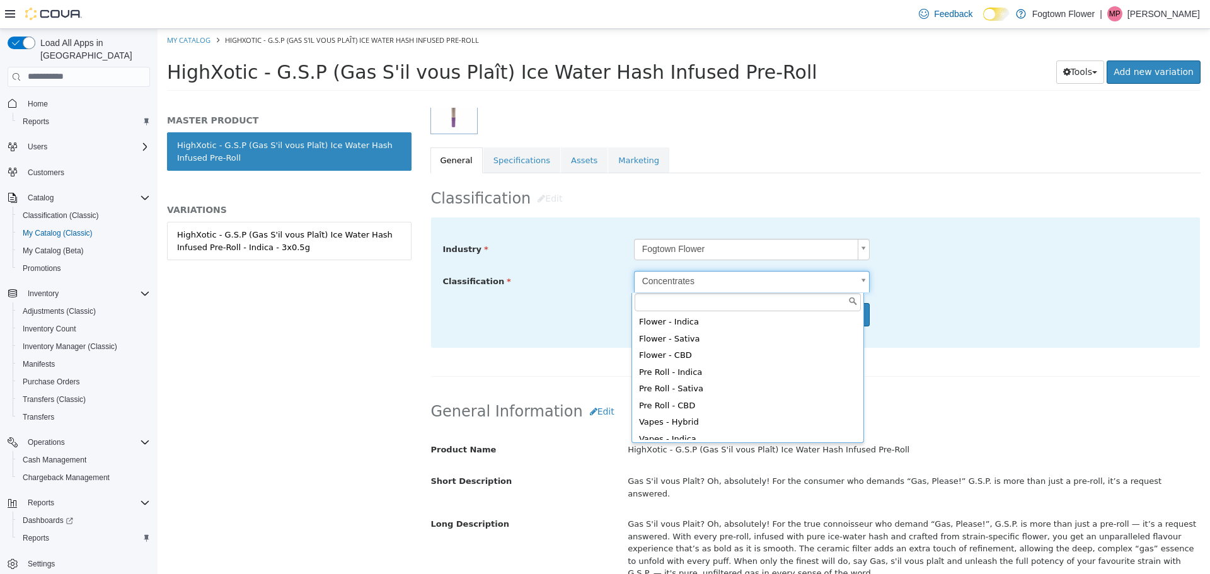
click at [742, 98] on body "Saving Bulk Changes... × Saved changes My Catalog HighXotic - G.S.P (Gas S'il v…" at bounding box center [684, 63] width 1053 height 70
type input "*****"
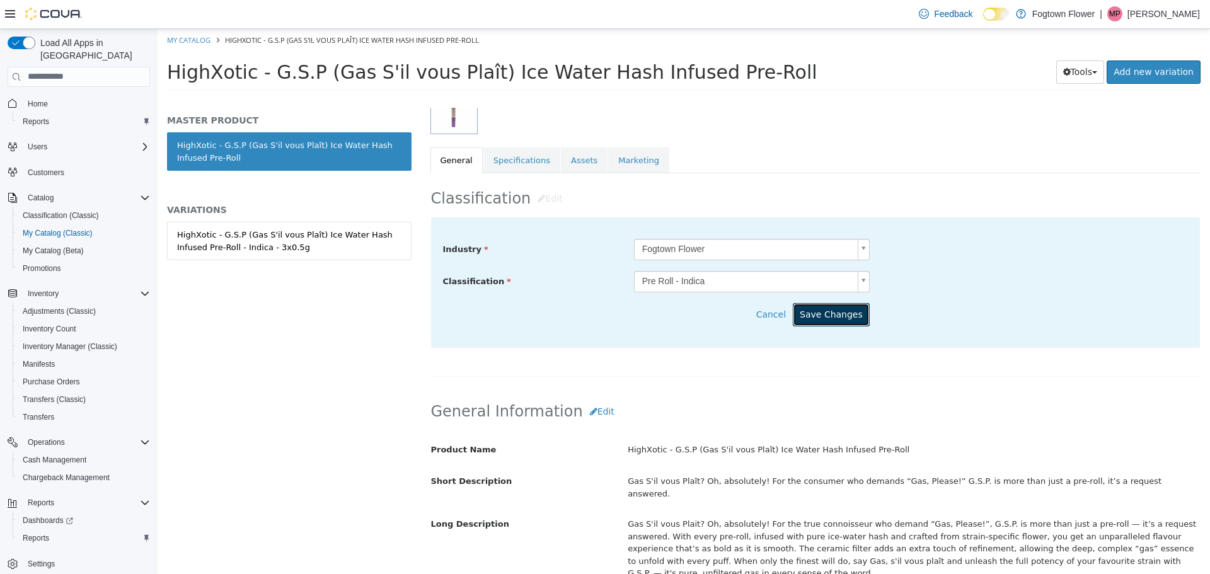
click at [824, 321] on button "Save Changes" at bounding box center [831, 314] width 77 height 23
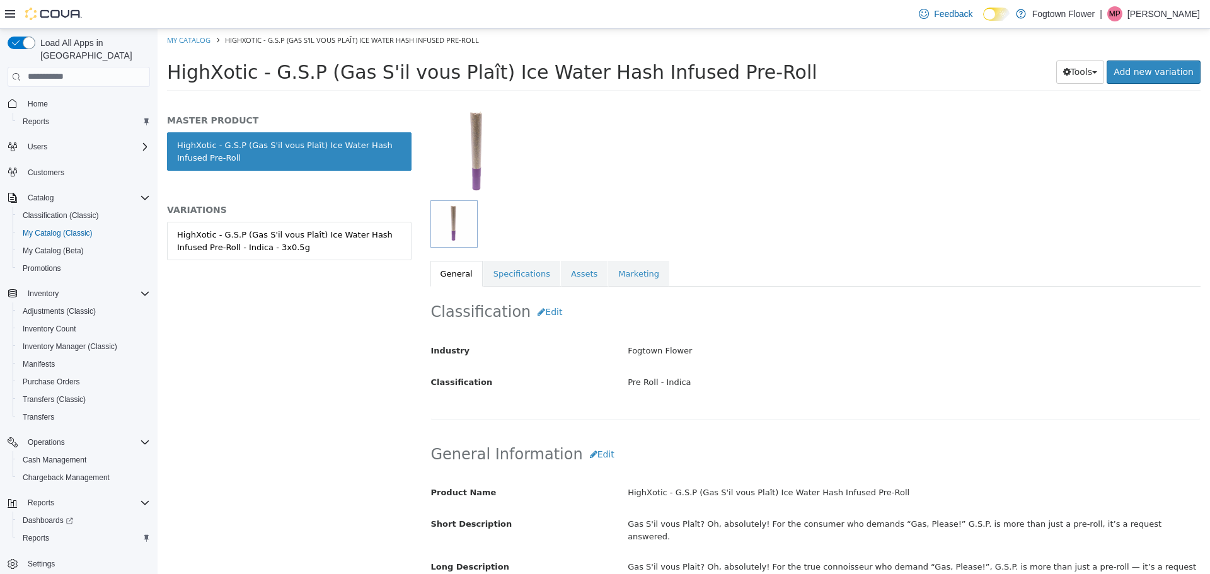
scroll to position [0, 0]
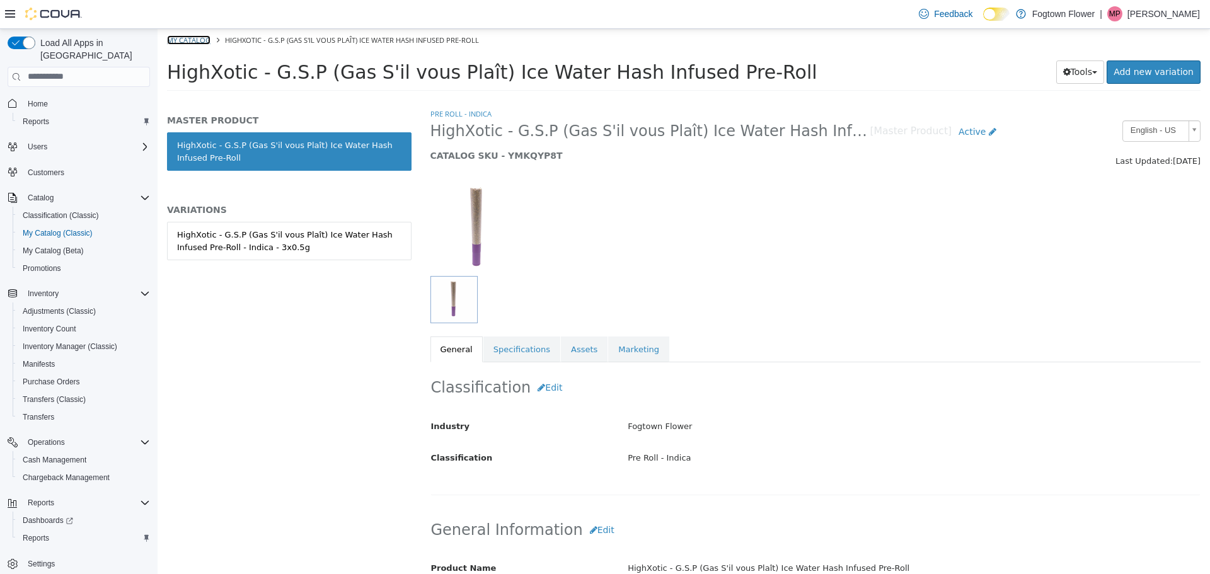
click at [208, 41] on link "My Catalog" at bounding box center [188, 39] width 43 height 9
select select "**********"
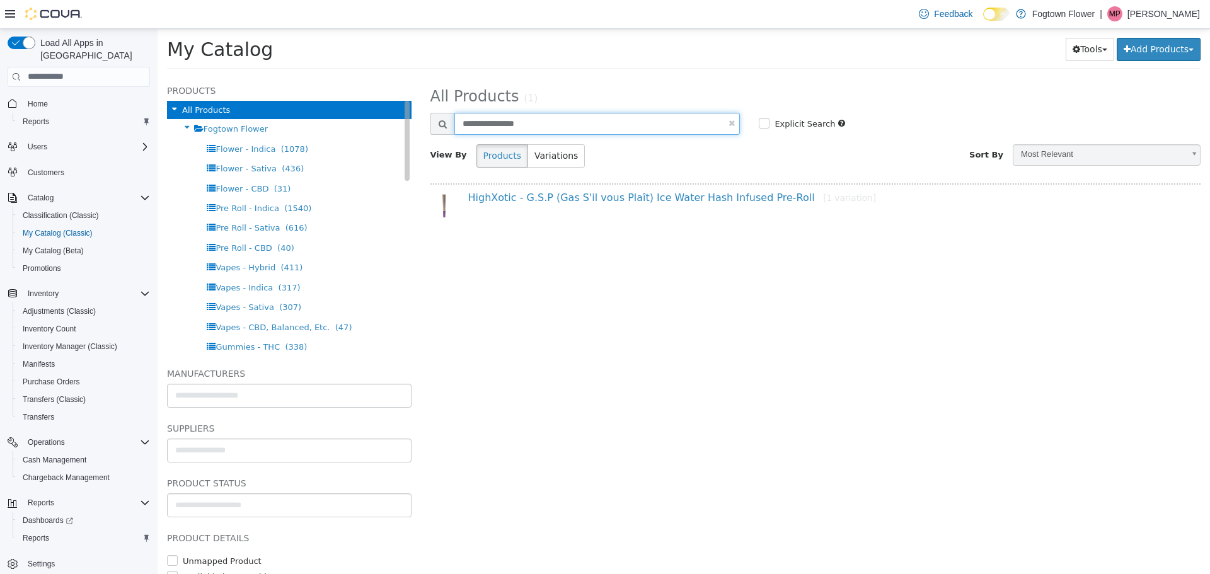
drag, startPoint x: 557, startPoint y: 124, endPoint x: 379, endPoint y: 110, distance: 178.3
click at [379, 76] on div "Products All Products Fogtown Flower Flower - Indica (1078) Flower - Sativa (43…" at bounding box center [684, 76] width 1053 height 0
paste input "**********"
type input "**********"
select select "**********"
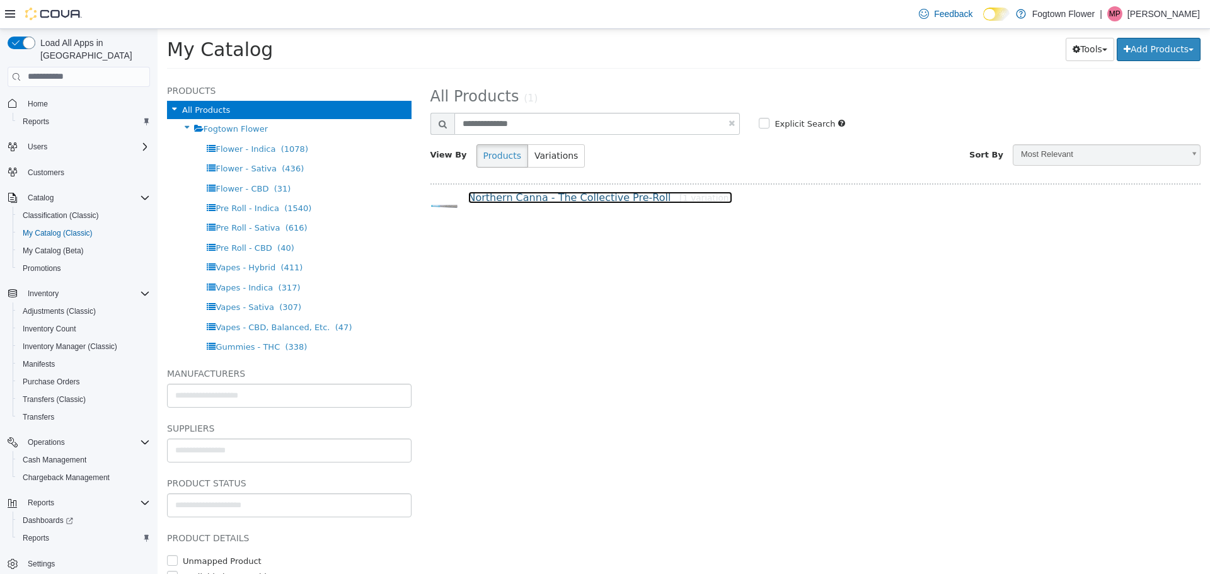
click at [607, 197] on link "Northern Canna - The Collective Pre-Roll [1 variation]" at bounding box center [600, 197] width 264 height 12
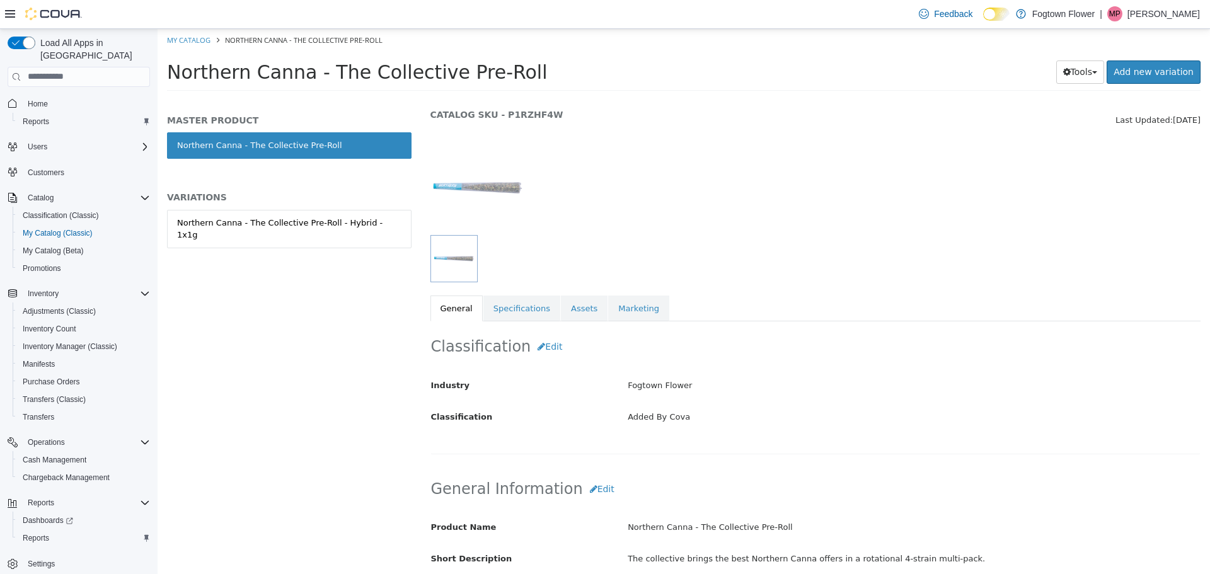
scroll to position [63, 0]
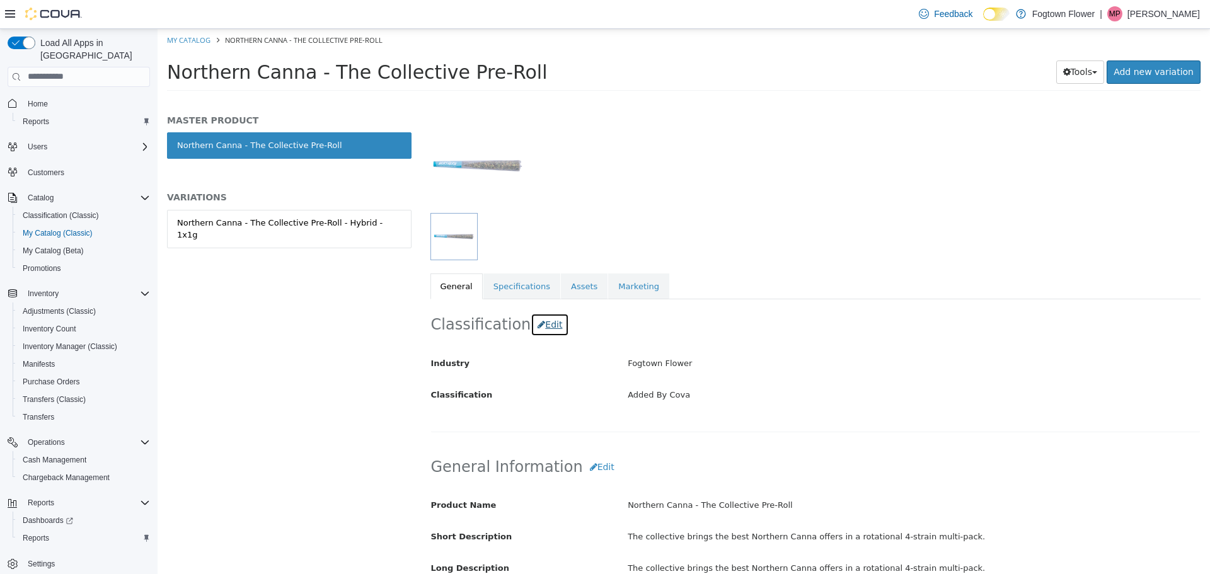
click at [545, 321] on button "Edit" at bounding box center [550, 324] width 38 height 23
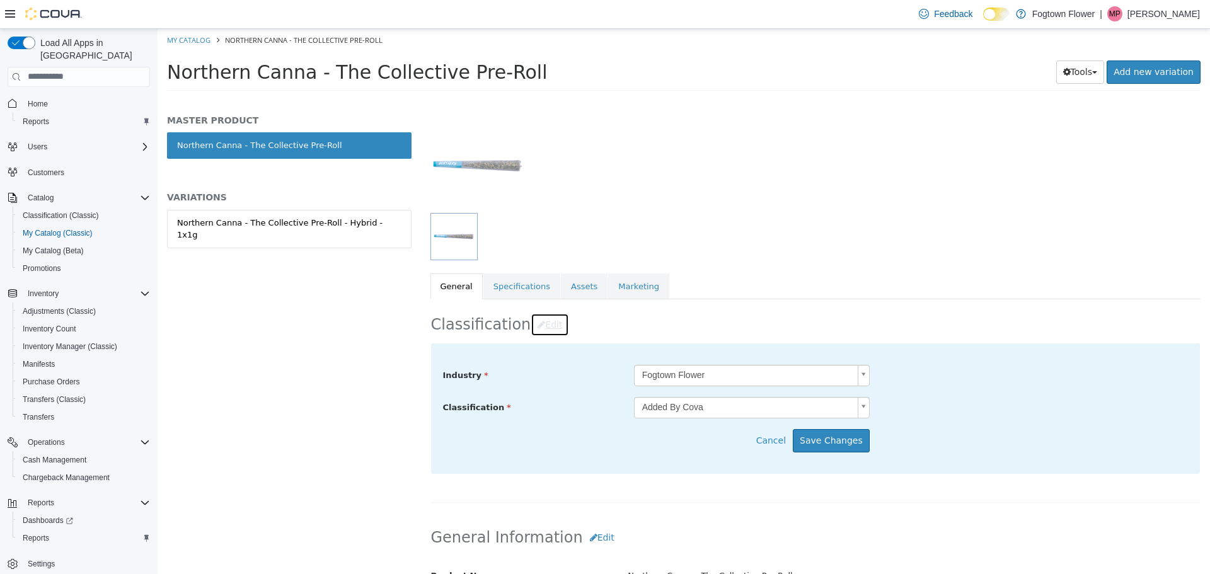
scroll to position [126, 0]
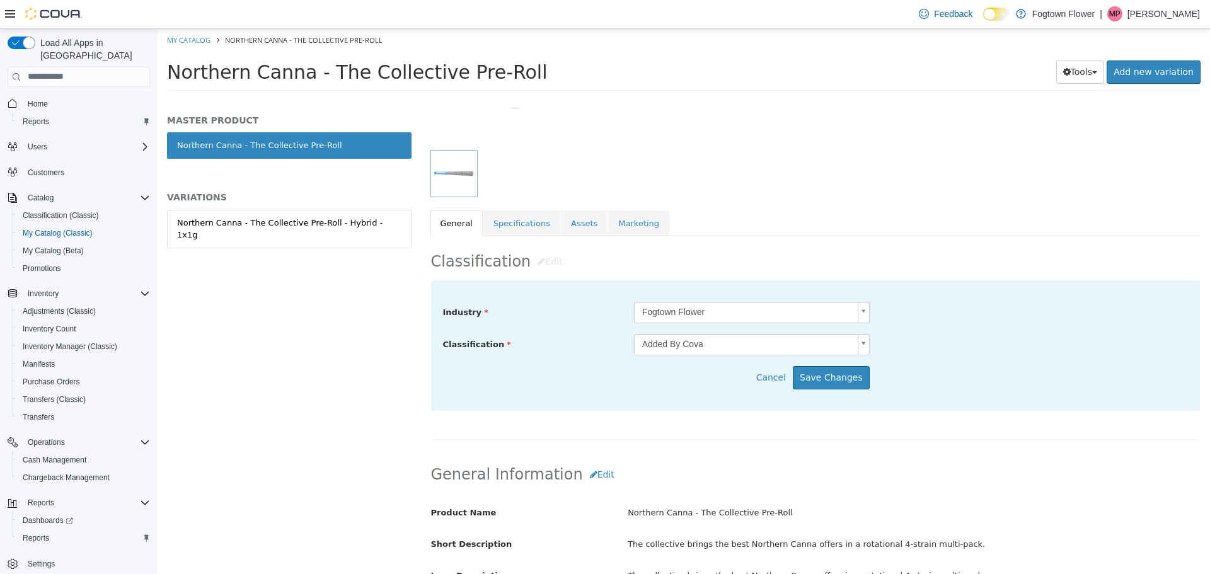
click at [745, 98] on body "Saving Bulk Changes... × Saved changes My Catalog Northern Canna - The Collecti…" at bounding box center [684, 63] width 1053 height 70
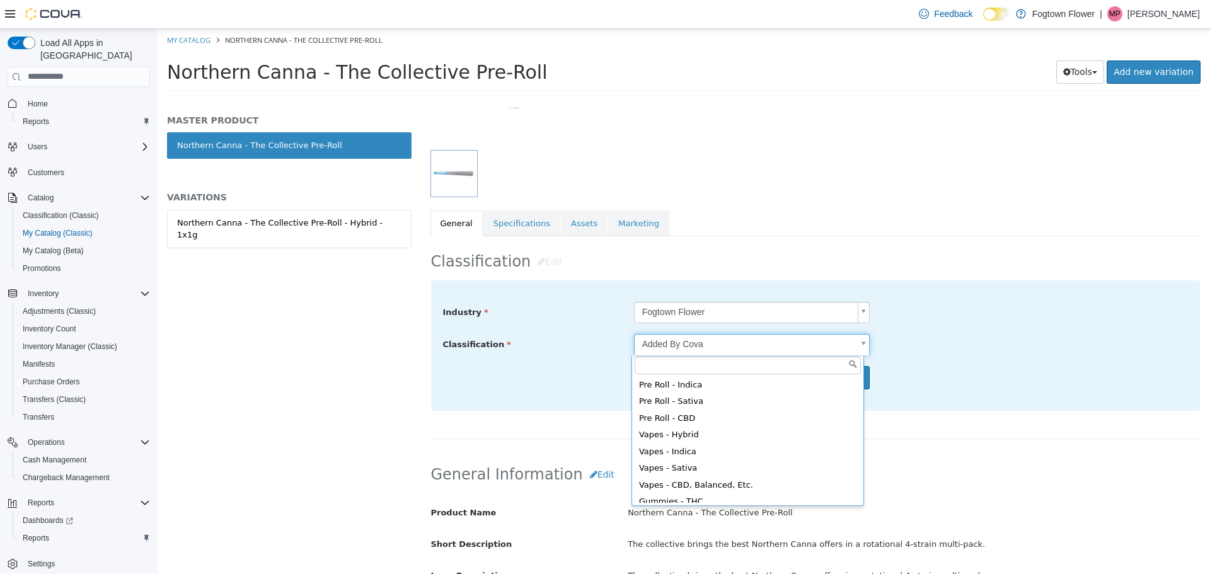
scroll to position [21, 0]
type input "*****"
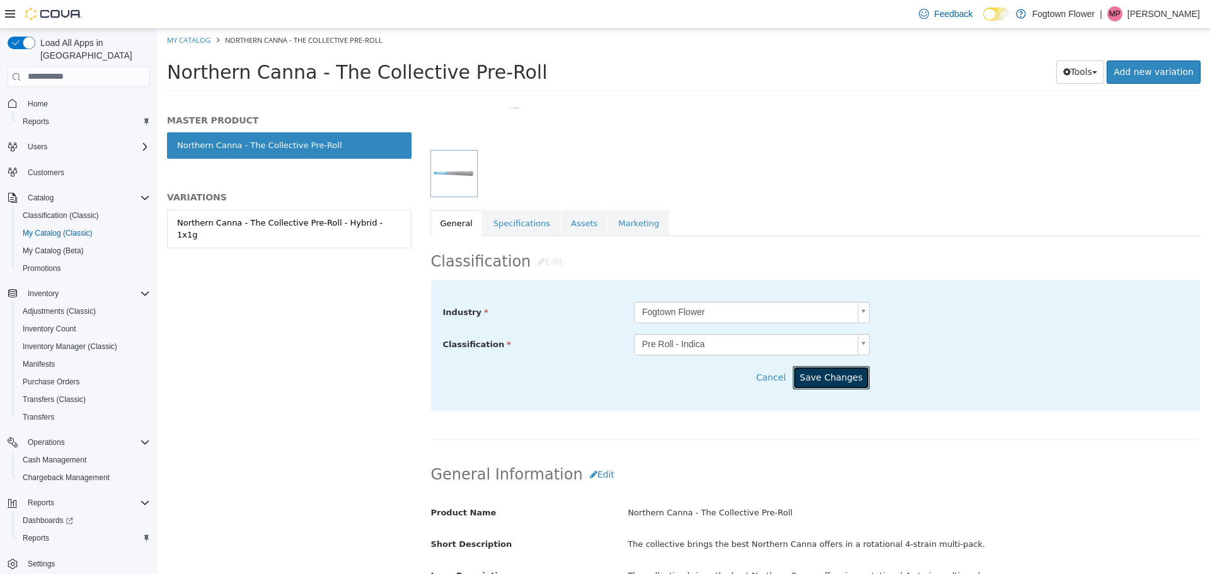
click at [838, 379] on button "Save Changes" at bounding box center [831, 377] width 77 height 23
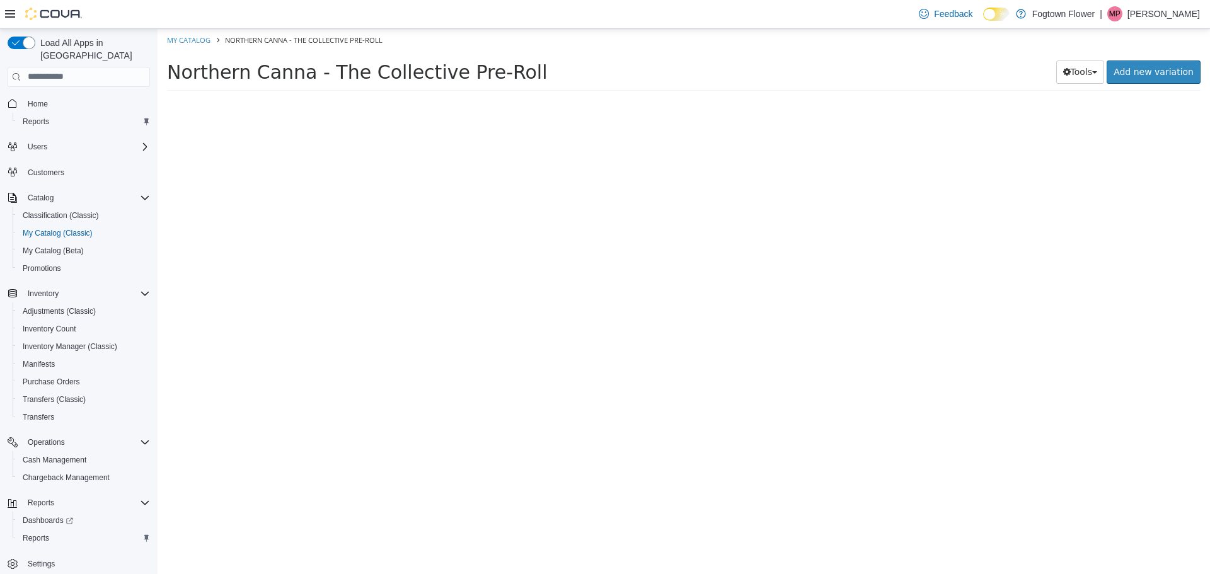
click at [293, 229] on div at bounding box center [290, 340] width 264 height 467
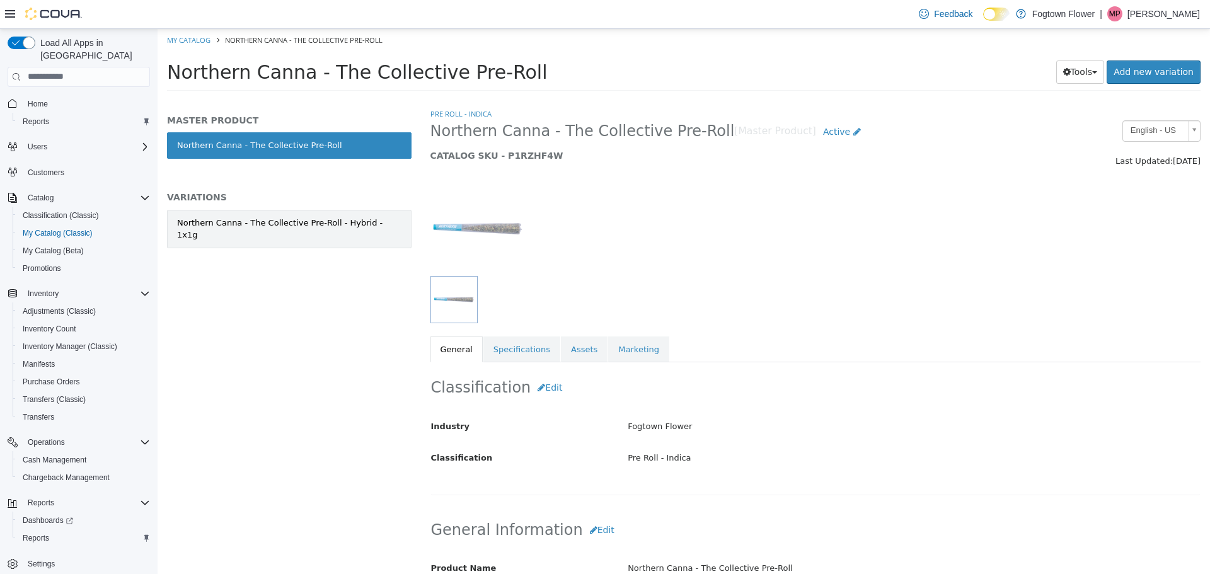
click at [350, 228] on link "Northern Canna - The Collective Pre-Roll - Hybrid - 1x1g" at bounding box center [289, 228] width 245 height 38
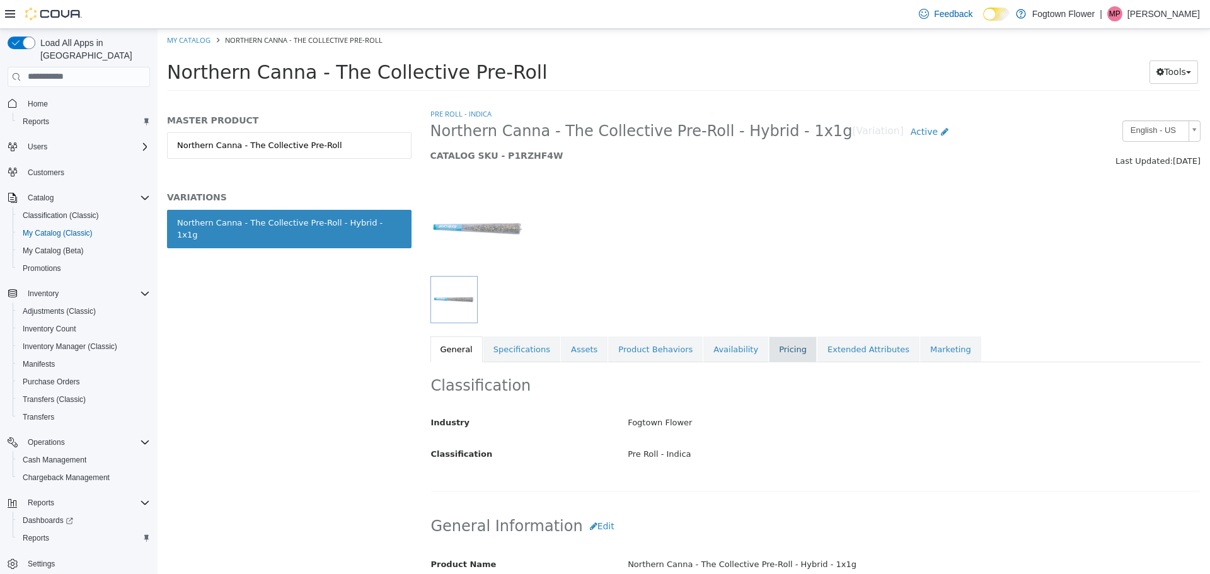
click at [776, 357] on link "Pricing" at bounding box center [793, 349] width 48 height 26
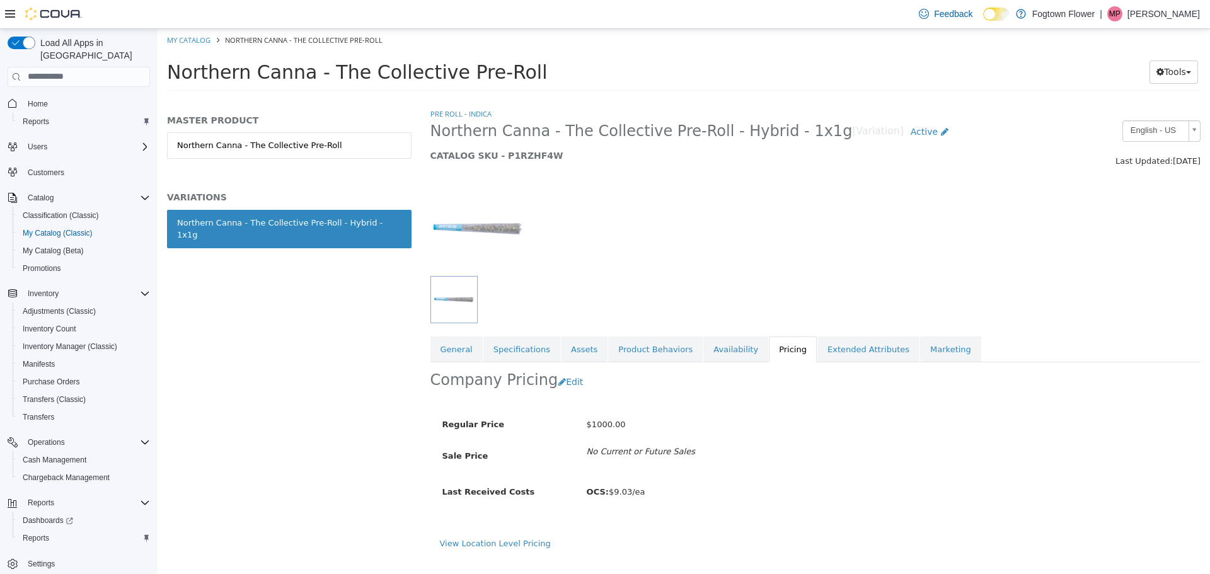
click at [612, 426] on span "$1000.00" at bounding box center [606, 423] width 39 height 9
click at [568, 379] on button "Edit" at bounding box center [574, 381] width 32 height 23
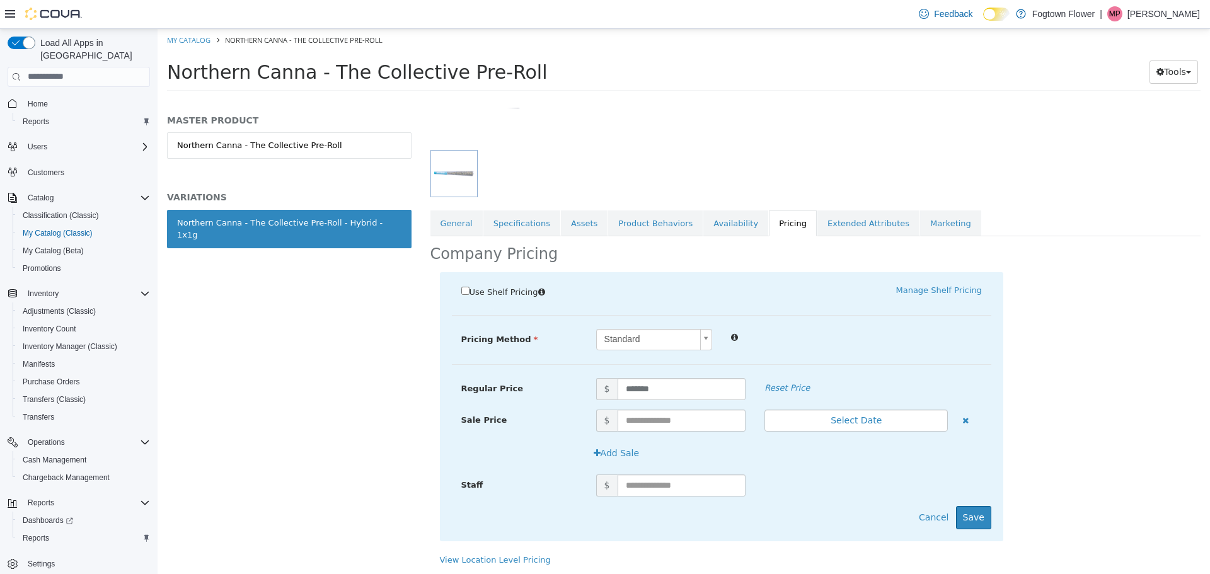
scroll to position [127, 0]
drag, startPoint x: 677, startPoint y: 390, endPoint x: 391, endPoint y: 376, distance: 286.5
click at [406, 98] on div "MASTER PRODUCT Northern Canna - The Collective Pre-Roll VARIATIONS Northern Can…" at bounding box center [684, 98] width 1053 height 0
type input "*****"
click at [971, 516] on button "Save" at bounding box center [973, 515] width 35 height 23
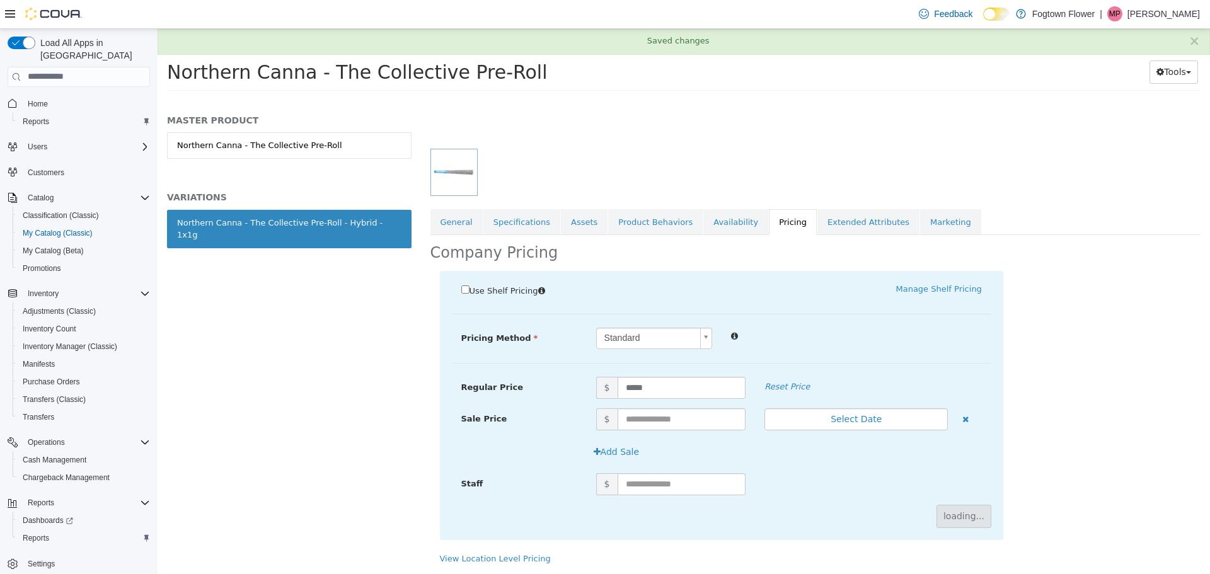
scroll to position [0, 0]
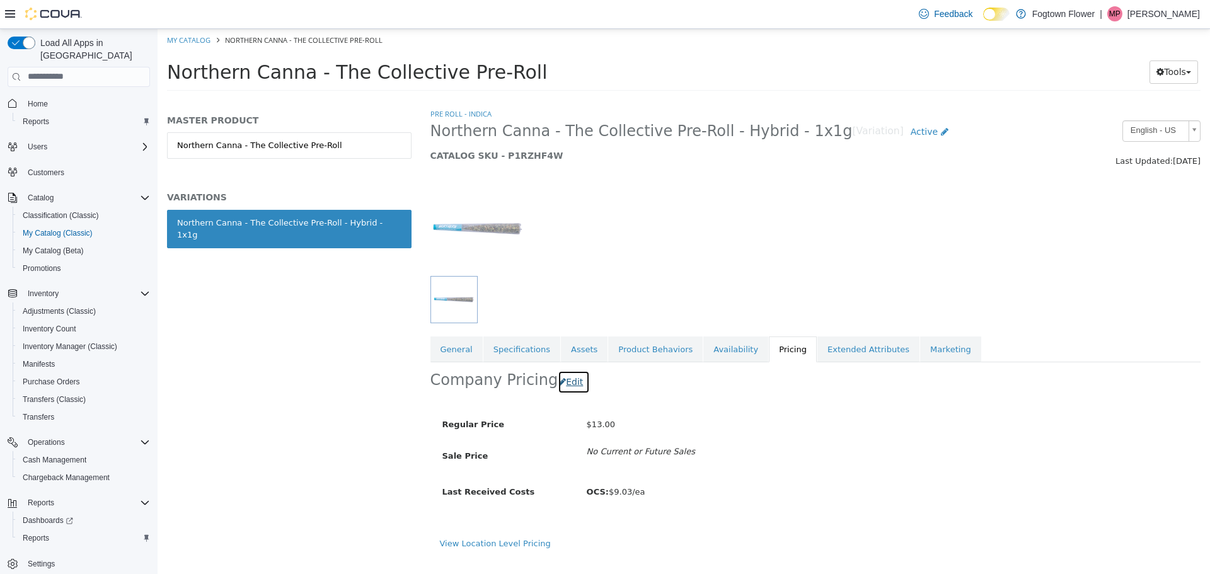
click at [559, 383] on icon "button" at bounding box center [563, 381] width 8 height 9
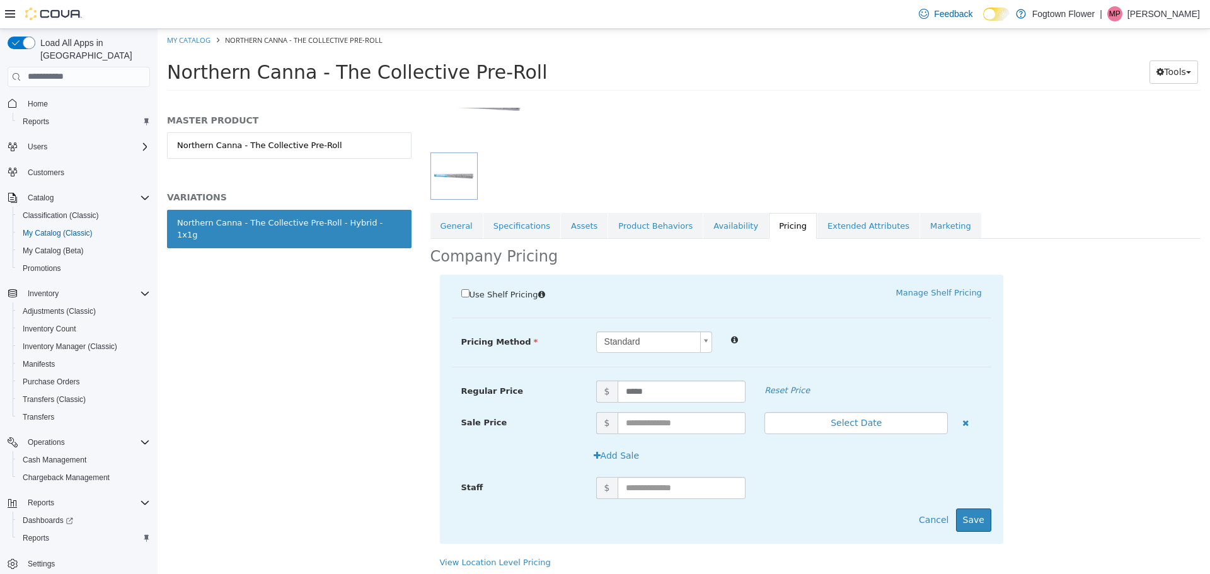
scroll to position [126, 0]
click at [653, 391] on input "*****" at bounding box center [682, 389] width 129 height 22
type input "**"
click at [983, 518] on button "Save" at bounding box center [973, 517] width 35 height 23
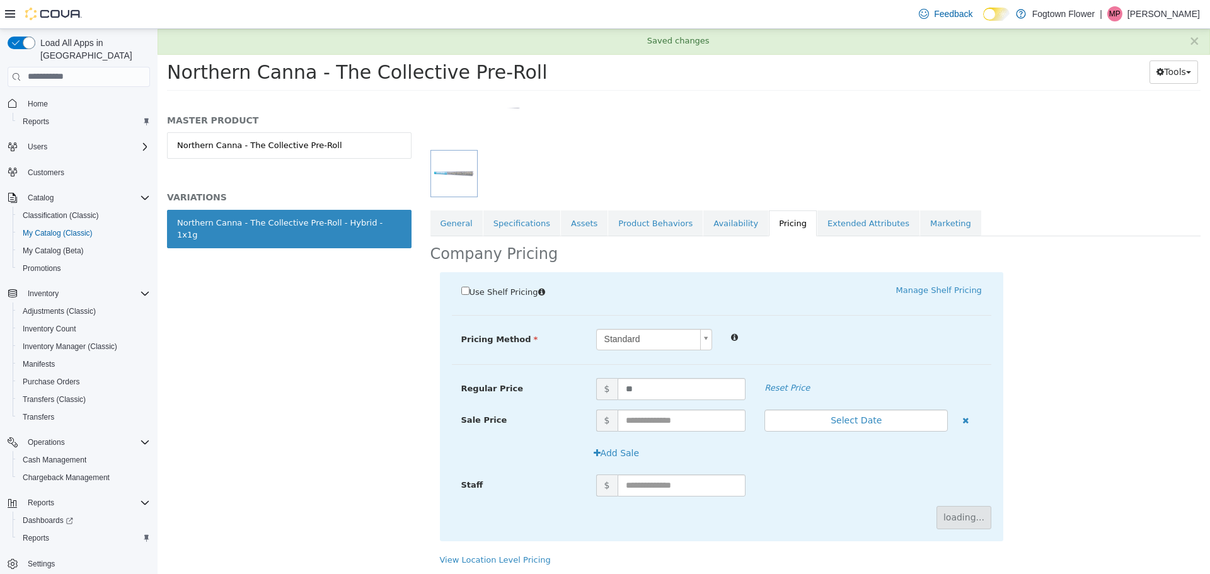
scroll to position [0, 0]
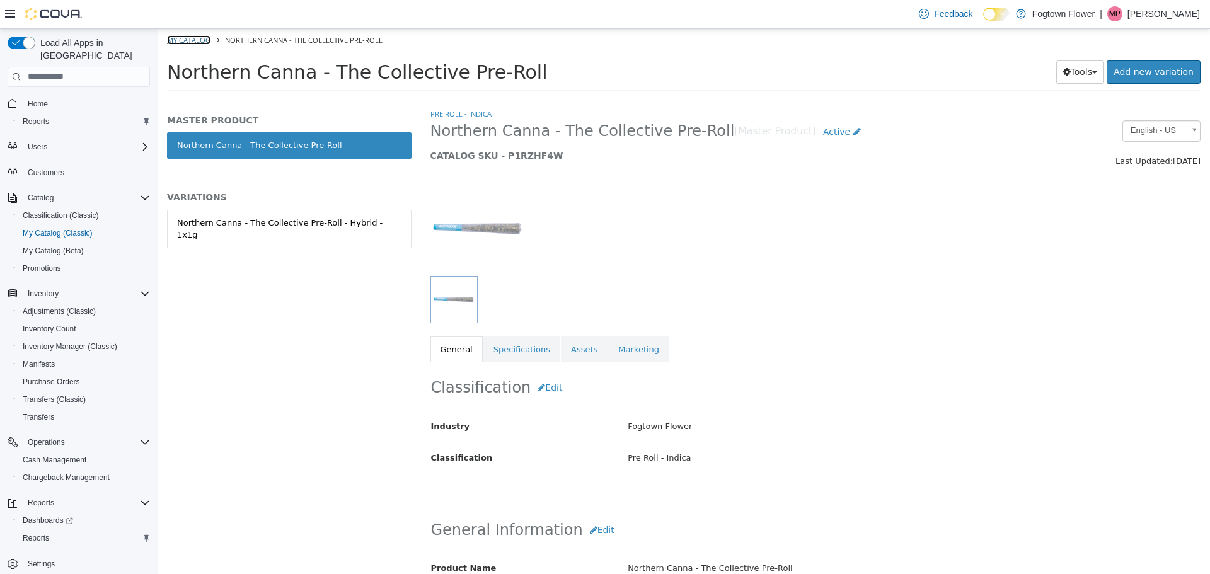
click at [186, 40] on link "My Catalog" at bounding box center [188, 39] width 43 height 9
select select "**********"
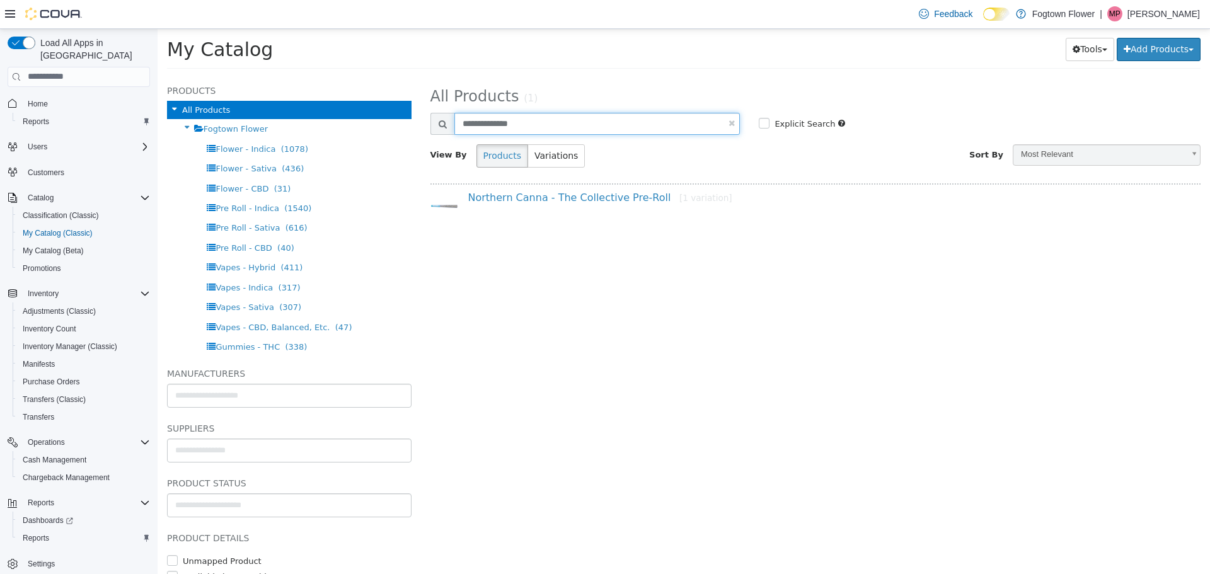
drag, startPoint x: 559, startPoint y: 129, endPoint x: 162, endPoint y: 81, distance: 400.0
click at [164, 76] on div "Products All Products Fogtown Flower Flower - Indica (1078) Flower - Sativa (43…" at bounding box center [684, 76] width 1053 height 0
paste input "**"
type input "**********"
select select "**********"
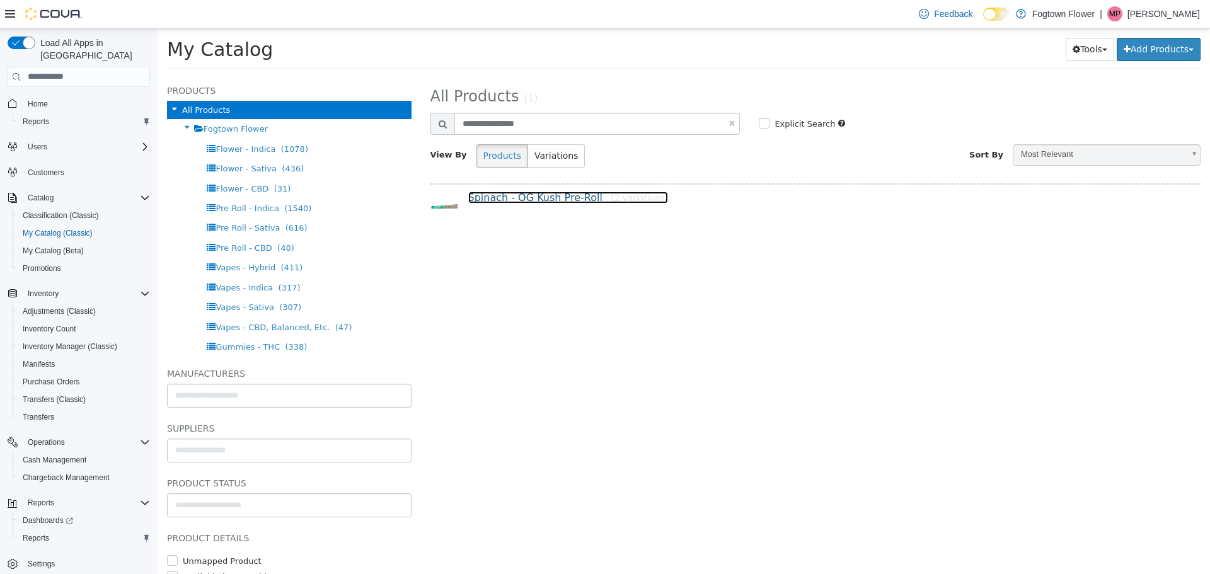
click at [581, 194] on link "Spinach - OG Kush Pre-Roll [2 variations]" at bounding box center [568, 197] width 200 height 12
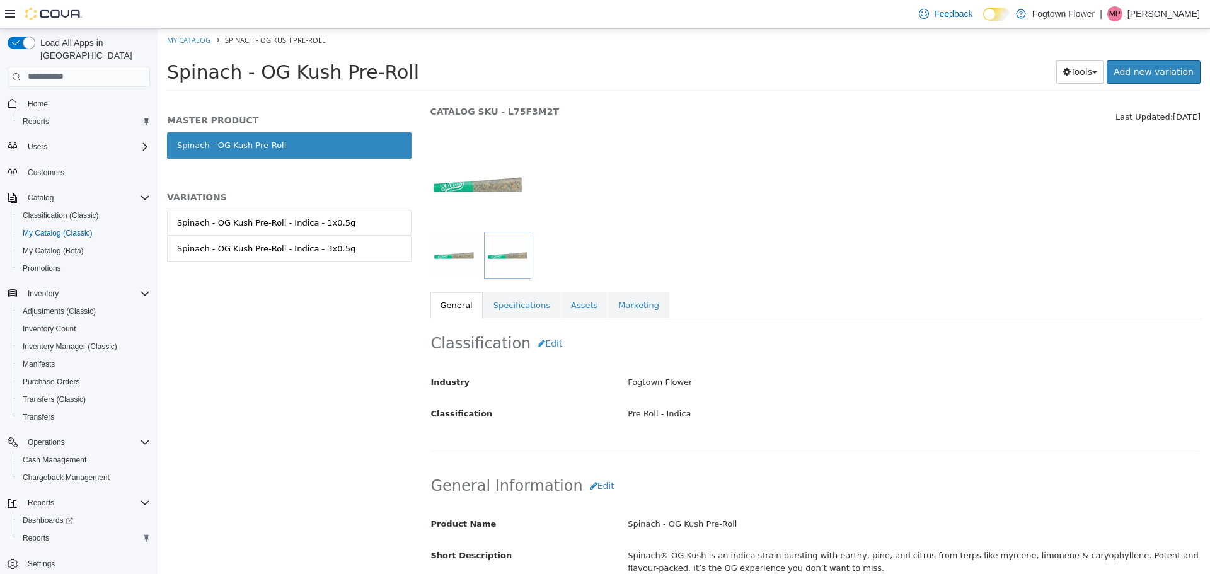
scroll to position [63, 0]
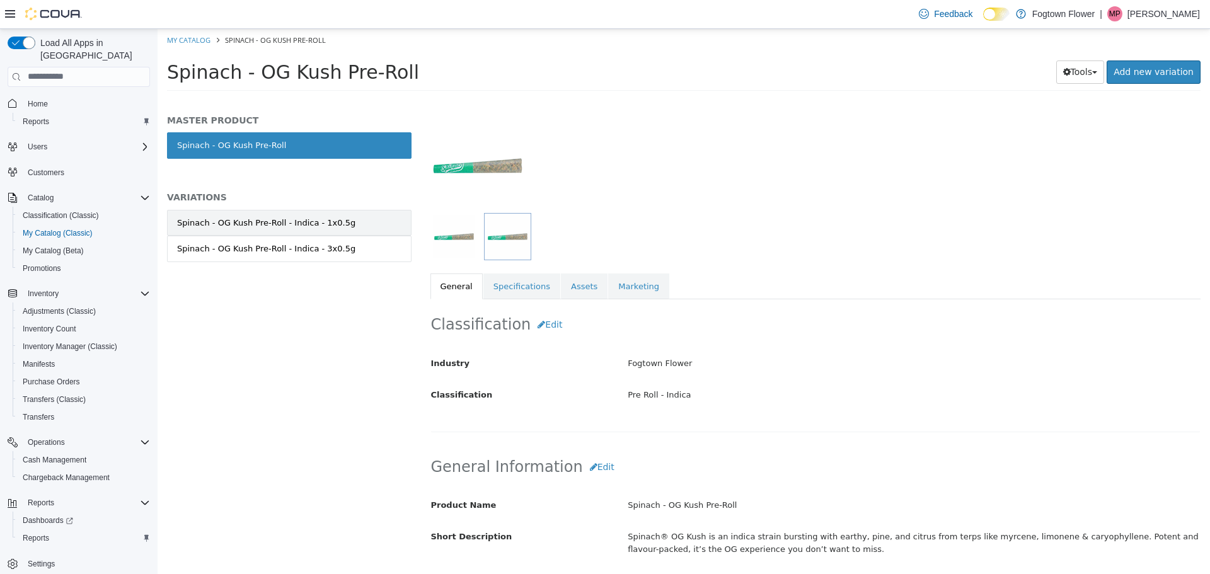
click at [325, 226] on div "Spinach - OG Kush Pre-Roll - Indica - 1x0.5g" at bounding box center [266, 222] width 178 height 13
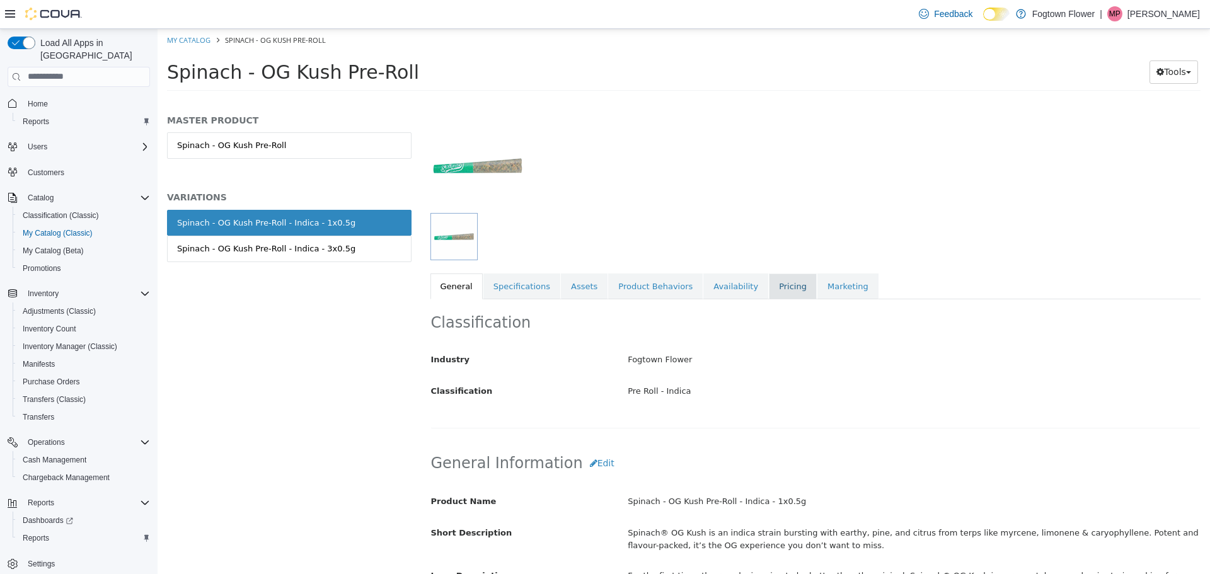
click at [769, 290] on link "Pricing" at bounding box center [793, 286] width 48 height 26
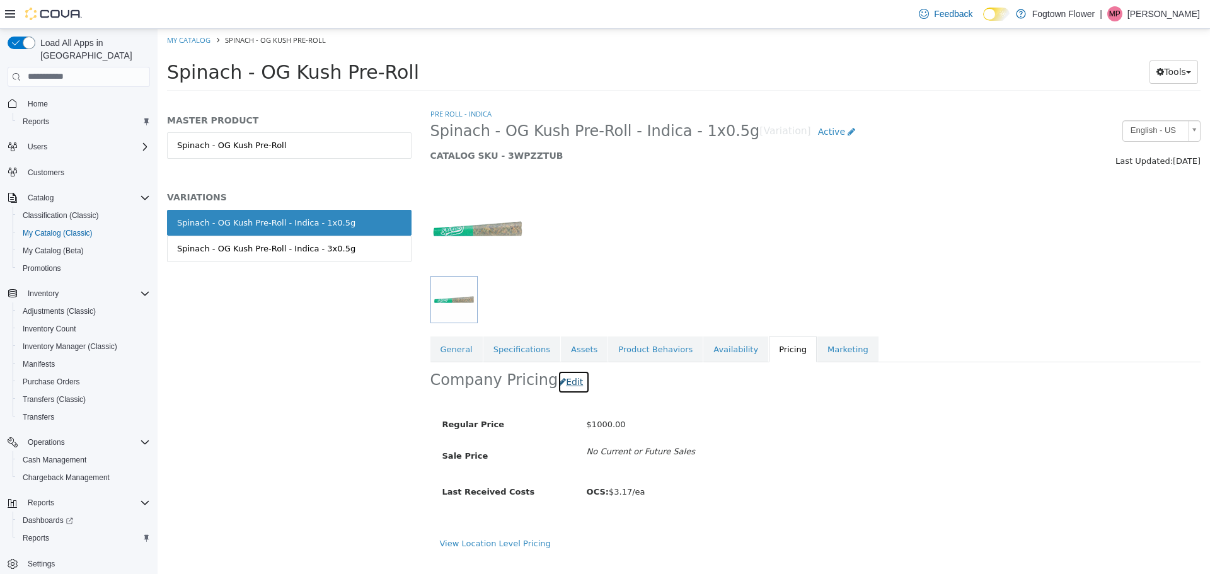
click at [563, 375] on button "Edit" at bounding box center [574, 381] width 32 height 23
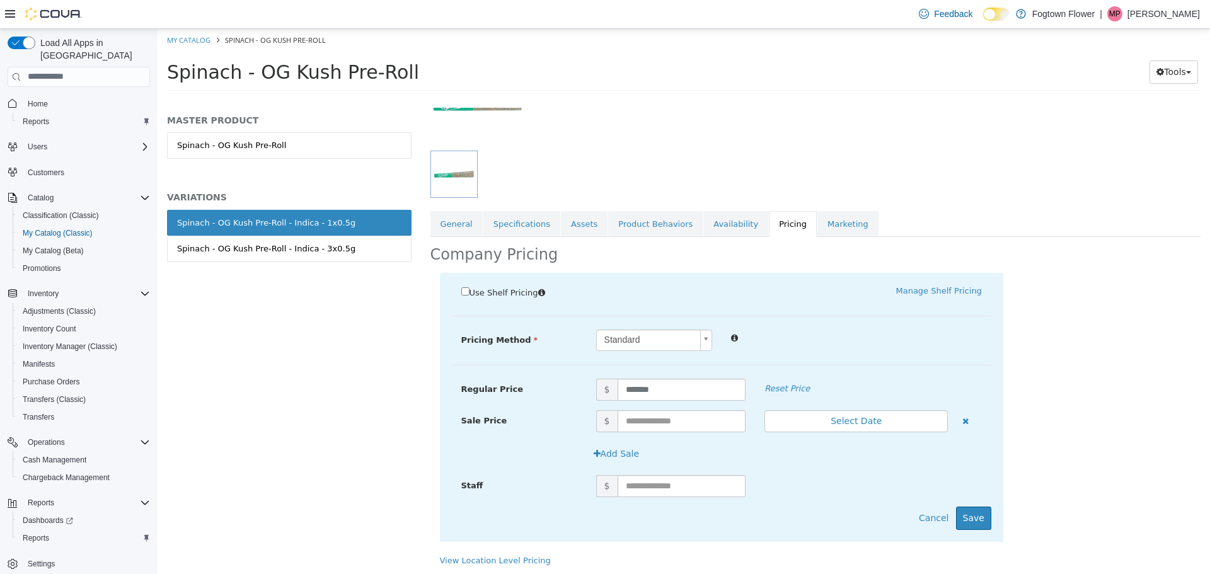
scroll to position [127, 0]
drag, startPoint x: 668, startPoint y: 384, endPoint x: 374, endPoint y: 373, distance: 294.0
click at [374, 98] on div "MASTER PRODUCT Spinach - OG Kush Pre-Roll VARIATIONS Spinach - OG Kush Pre-Roll…" at bounding box center [684, 98] width 1053 height 0
type input "*"
drag, startPoint x: 229, startPoint y: 458, endPoint x: 260, endPoint y: 456, distance: 30.4
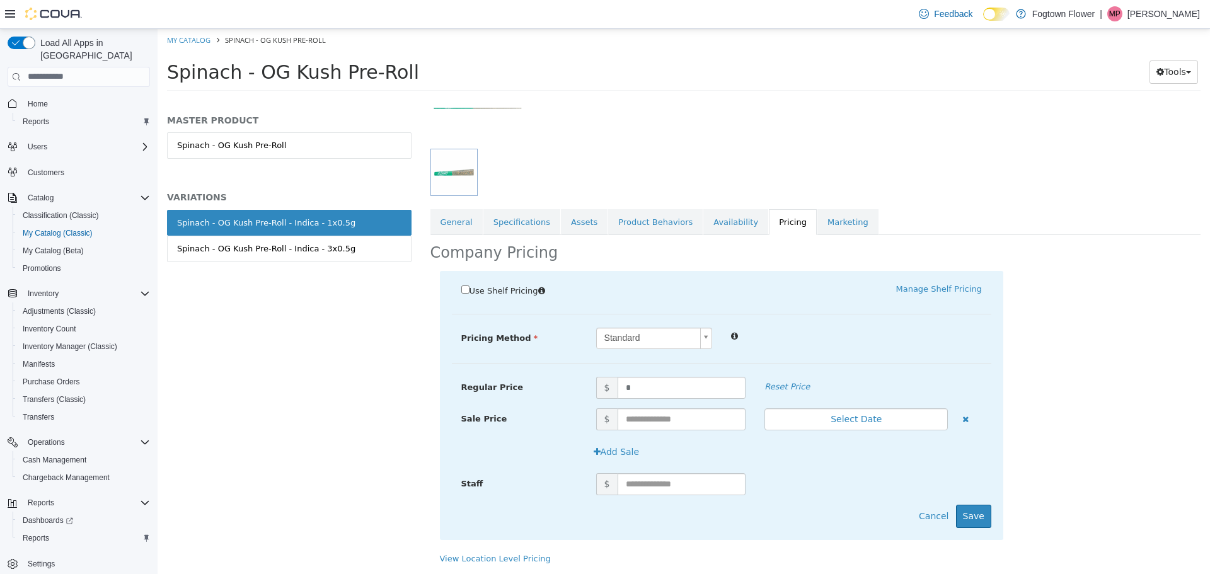
click at [230, 458] on div "MASTER PRODUCT Spinach - OG Kush Pre-Roll VARIATIONS Spinach - OG Kush Pre-Roll…" at bounding box center [290, 340] width 264 height 467
click at [966, 514] on button "Save" at bounding box center [973, 515] width 35 height 23
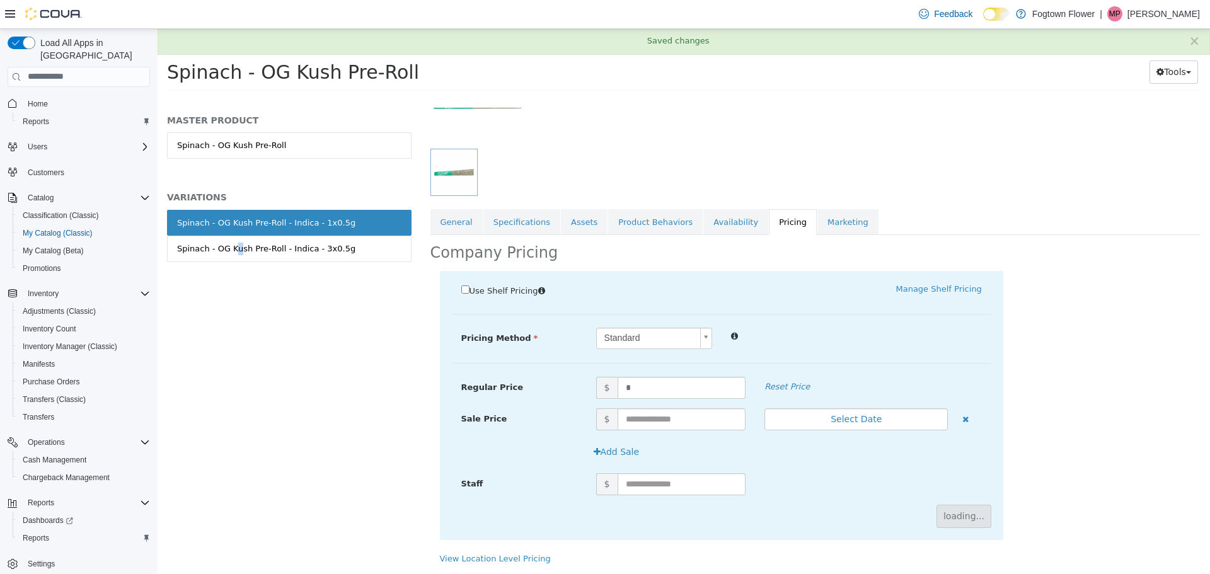
scroll to position [0, 0]
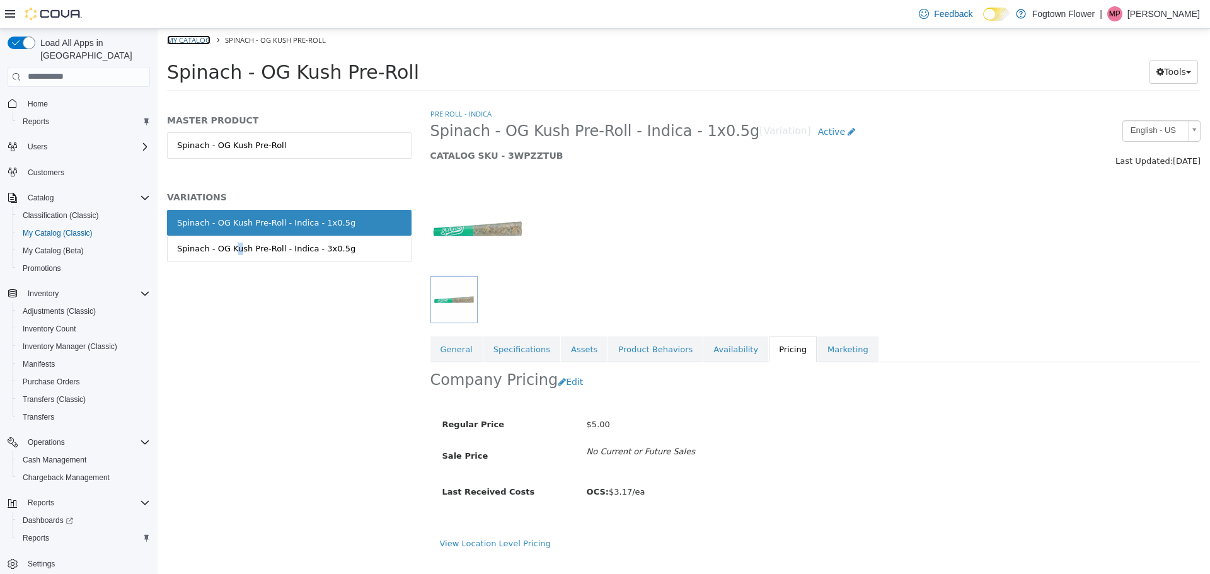
click at [187, 43] on link "My Catalog" at bounding box center [188, 39] width 43 height 9
select select "**********"
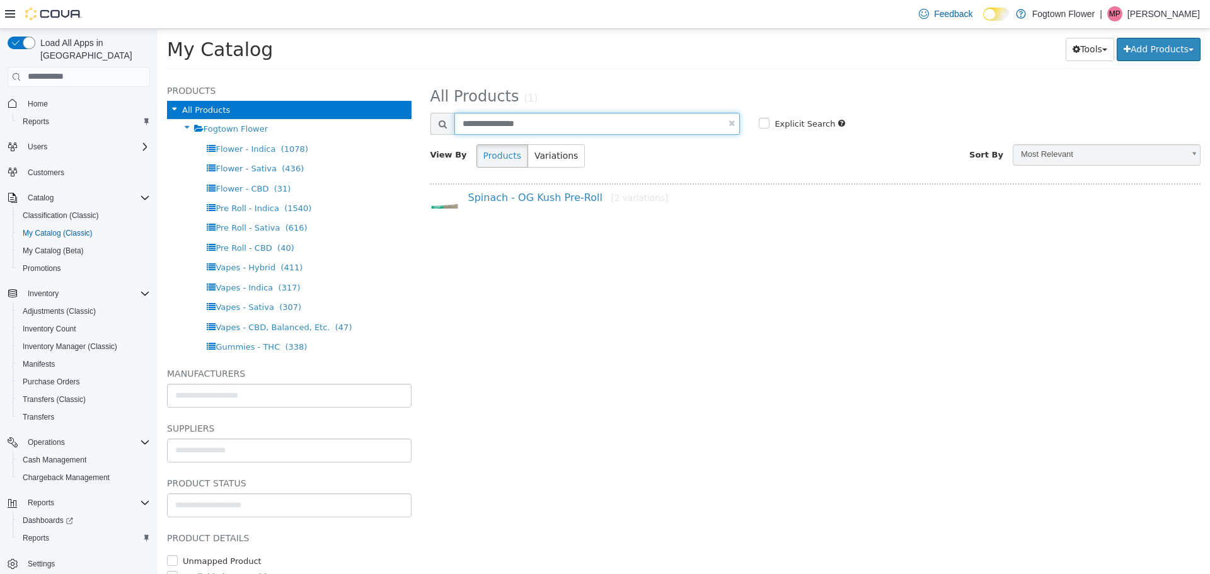
drag, startPoint x: 556, startPoint y: 118, endPoint x: 131, endPoint y: 48, distance: 430.6
click at [158, 48] on html "Saving Bulk Changes... × Saved changes My Catalog Spinach - OG Kush Pre-Roll My…" at bounding box center [684, 52] width 1053 height 48
paste input "text"
type input "**********"
select select "**********"
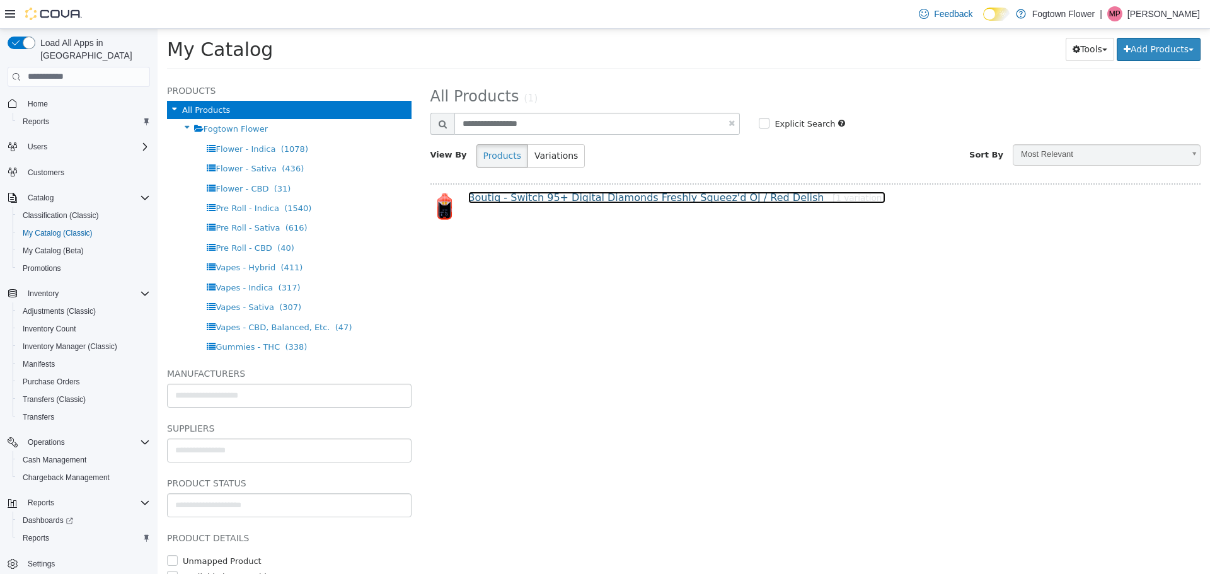
click at [554, 203] on link "Boutiq - Switch 95+ Digital Diamonds Freshly Squeez'd OJ / Red Delish [1 variat…" at bounding box center [676, 197] width 417 height 12
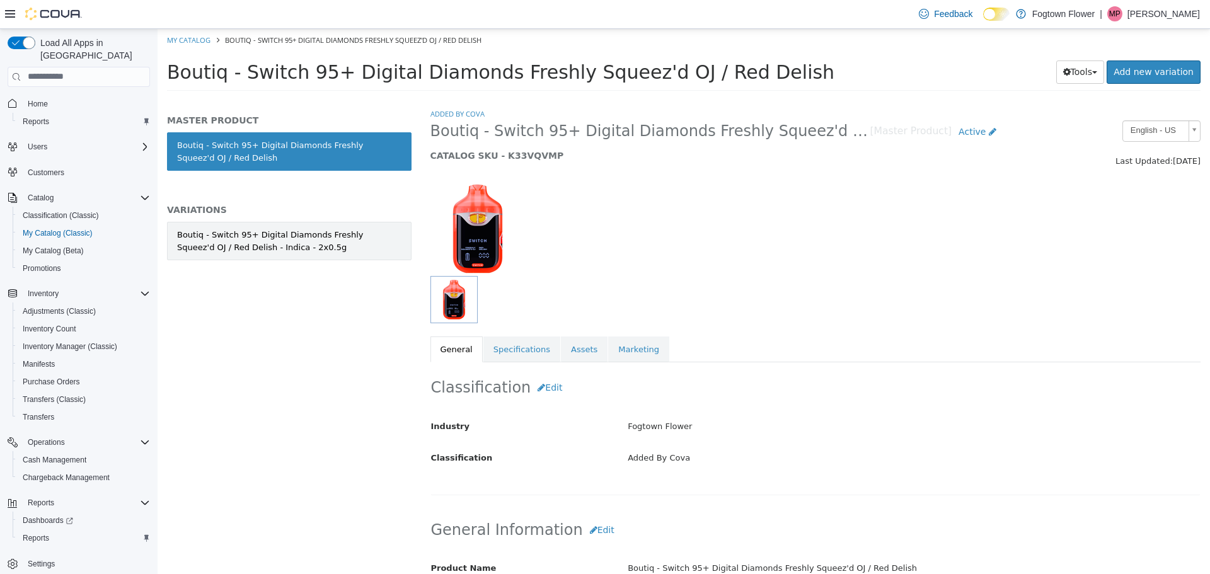
click at [349, 246] on div "Boutiq - Switch 95+ Digital Diamonds Freshly Squeez'd OJ / Red Delish - Indica …" at bounding box center [289, 240] width 224 height 25
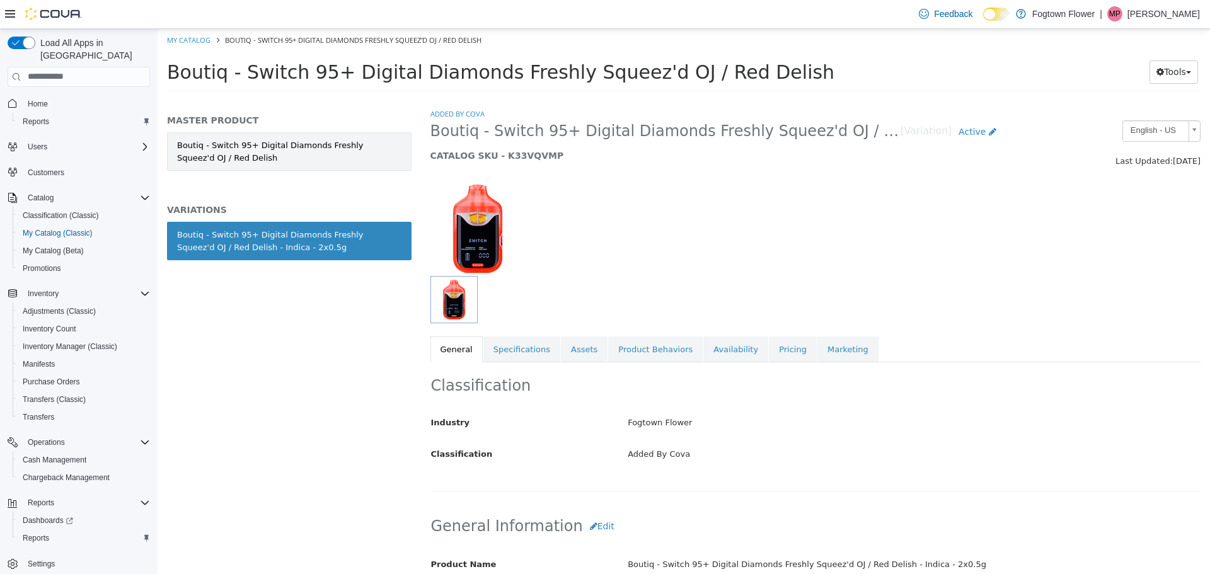
click at [279, 148] on link "Boutiq - Switch 95+ Digital Diamonds Freshly Squeez'd OJ / Red Delish" at bounding box center [289, 151] width 245 height 38
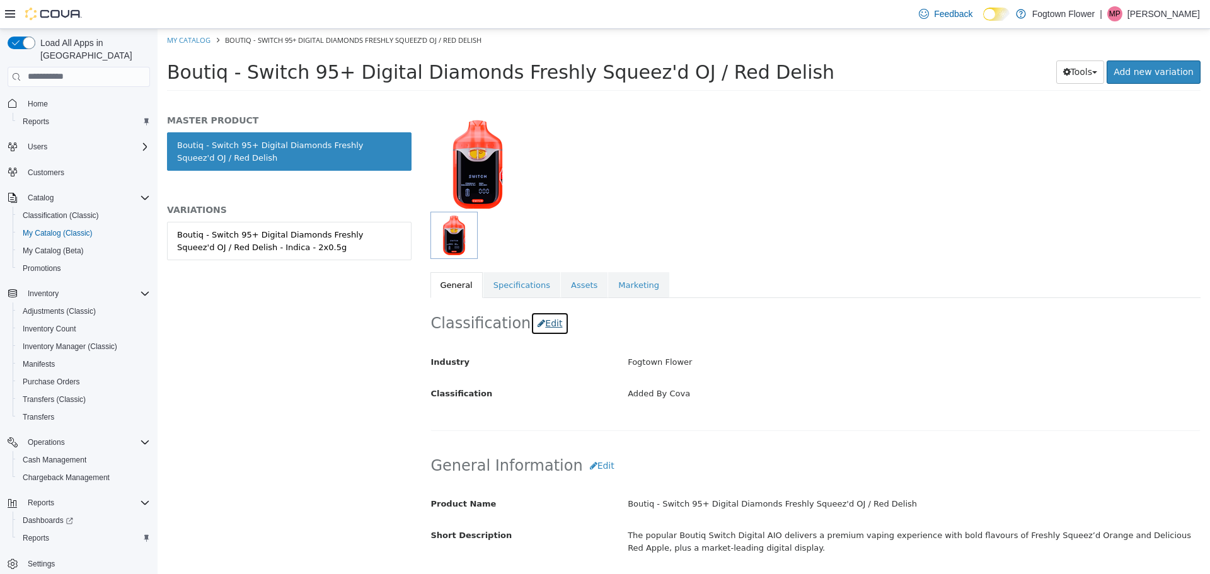
click at [538, 324] on button "Edit" at bounding box center [550, 322] width 38 height 23
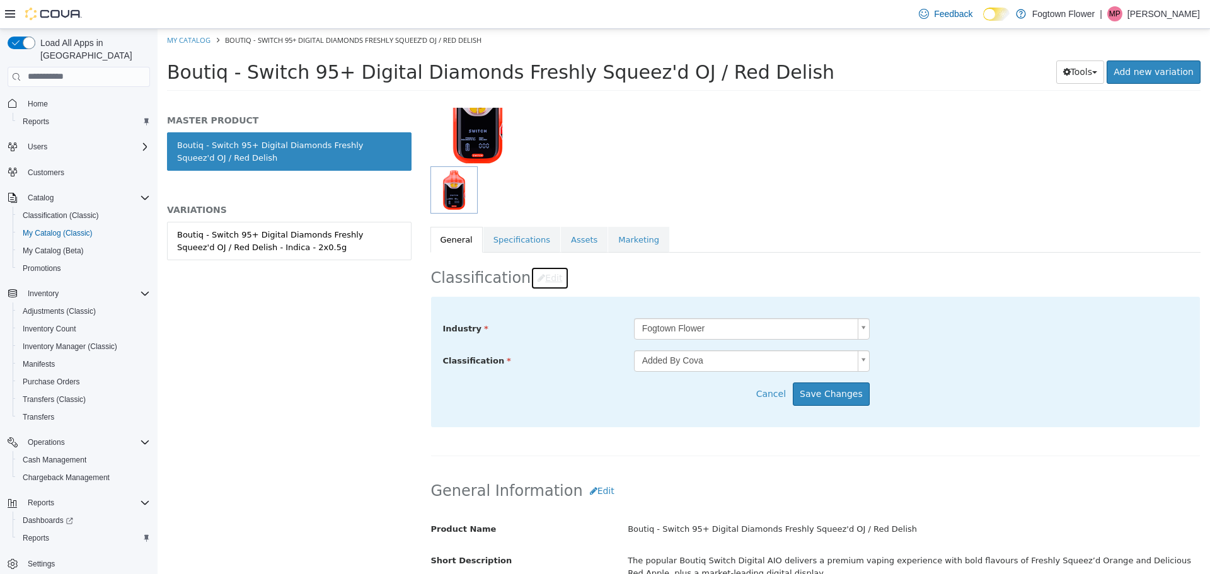
scroll to position [190, 0]
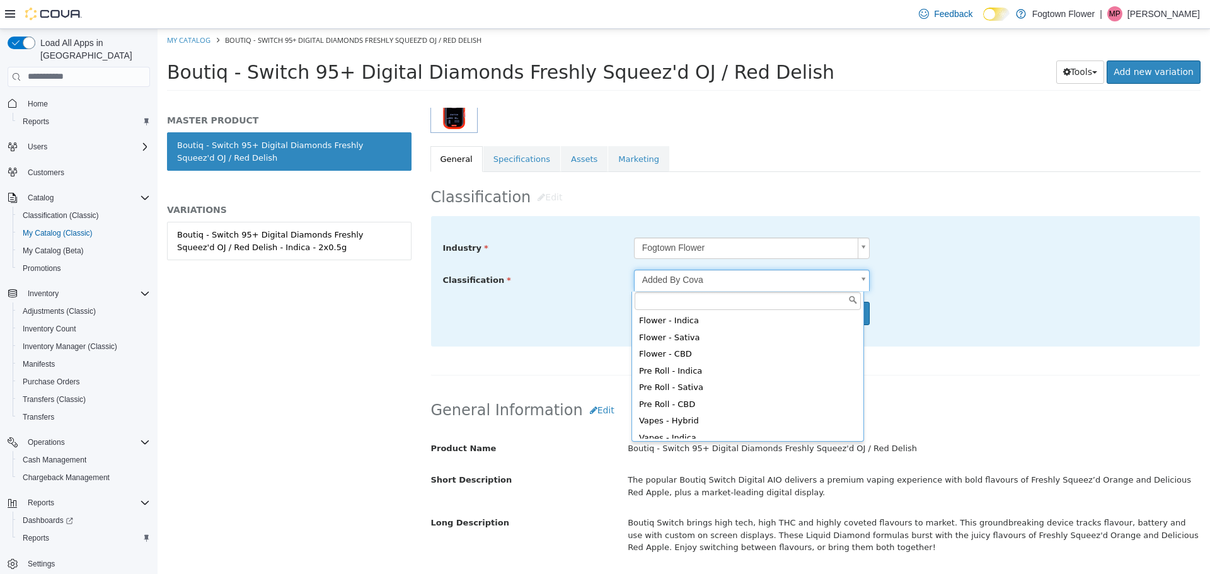
click at [710, 98] on body "Saving Bulk Changes... × Saved changes My Catalog Boutiq - Switch 95+ Digital D…" at bounding box center [684, 63] width 1053 height 70
type input "*****"
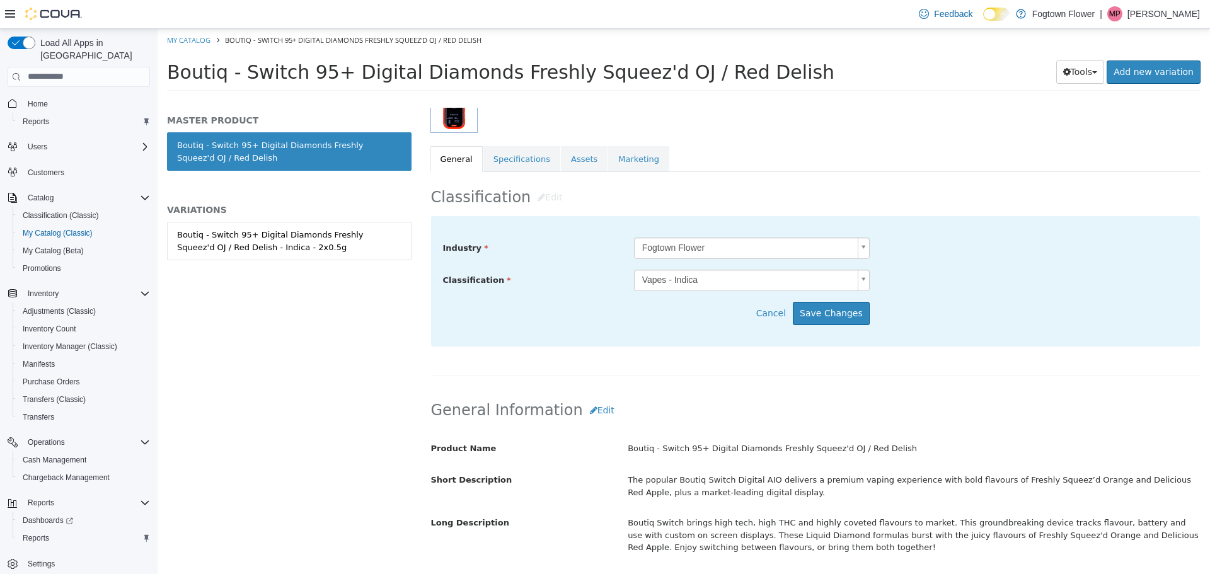
click at [690, 98] on body "Saving Bulk Changes... × Saved changes My Catalog Boutiq - Switch 95+ Digital D…" at bounding box center [684, 63] width 1053 height 70
click at [815, 320] on button "Save Changes" at bounding box center [831, 312] width 77 height 23
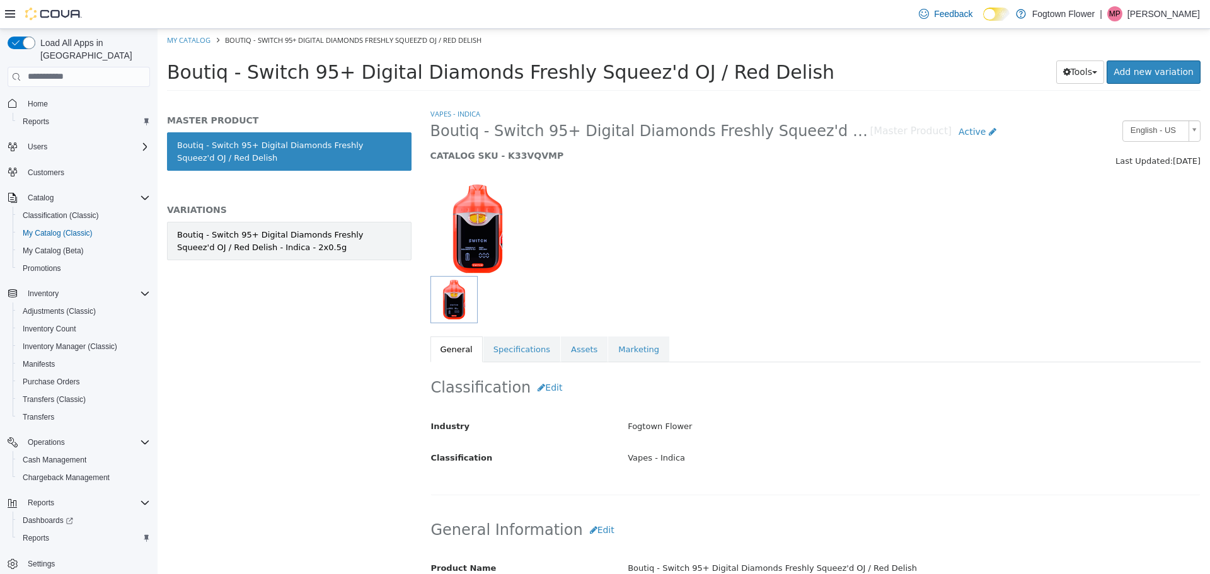
click at [360, 236] on div "Boutiq - Switch 95+ Digital Diamonds Freshly Squeez'd OJ / Red Delish - Indica …" at bounding box center [289, 240] width 224 height 25
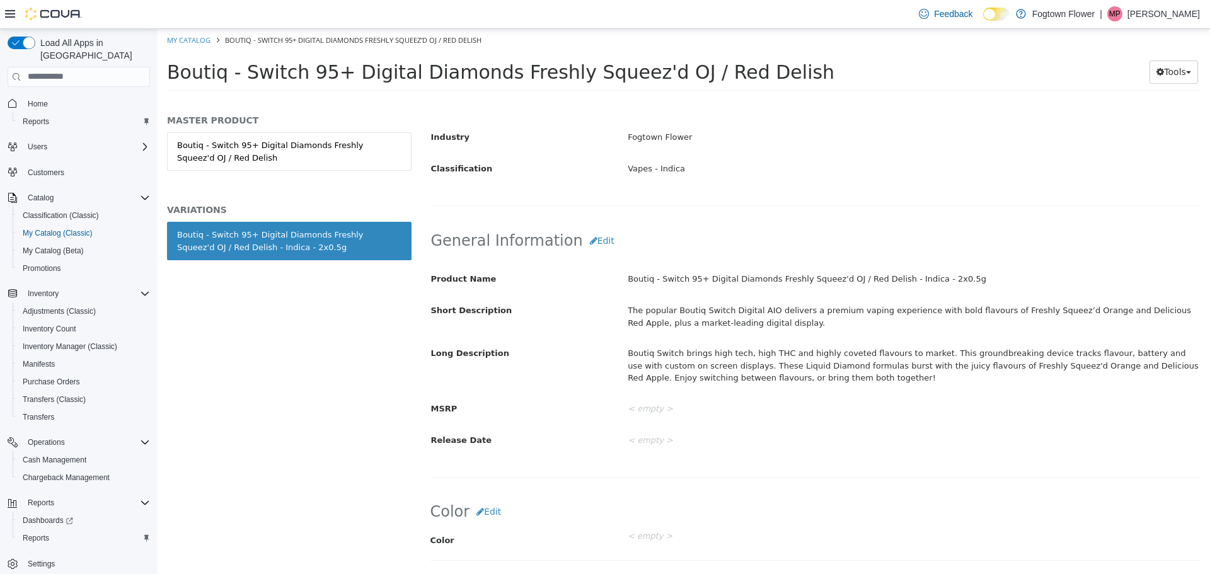
scroll to position [252, 0]
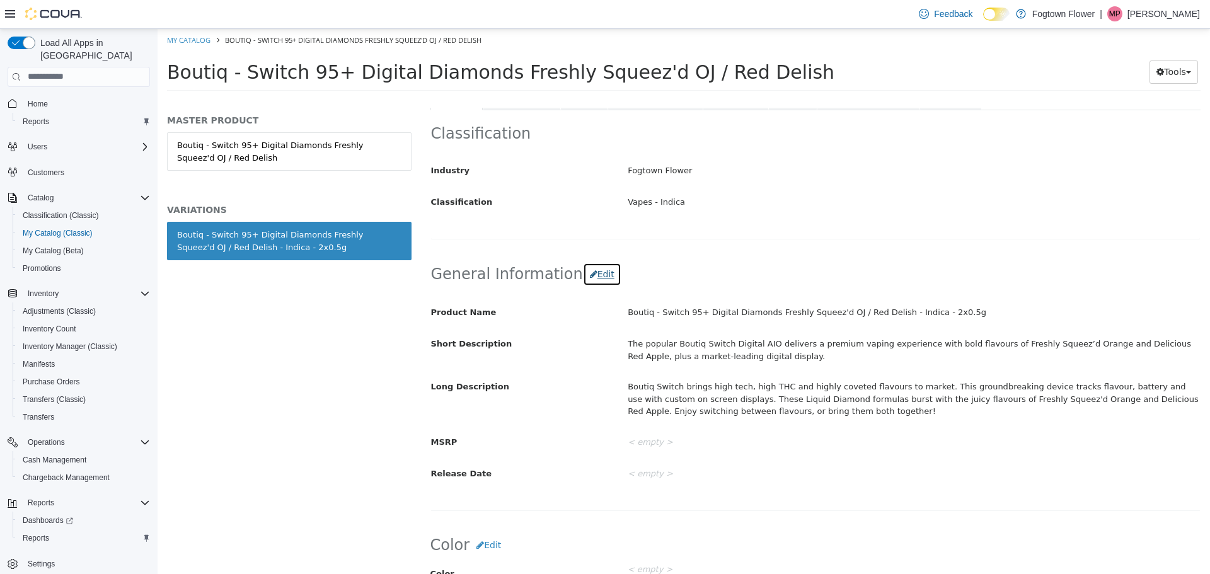
click at [583, 285] on button "Edit" at bounding box center [602, 273] width 38 height 23
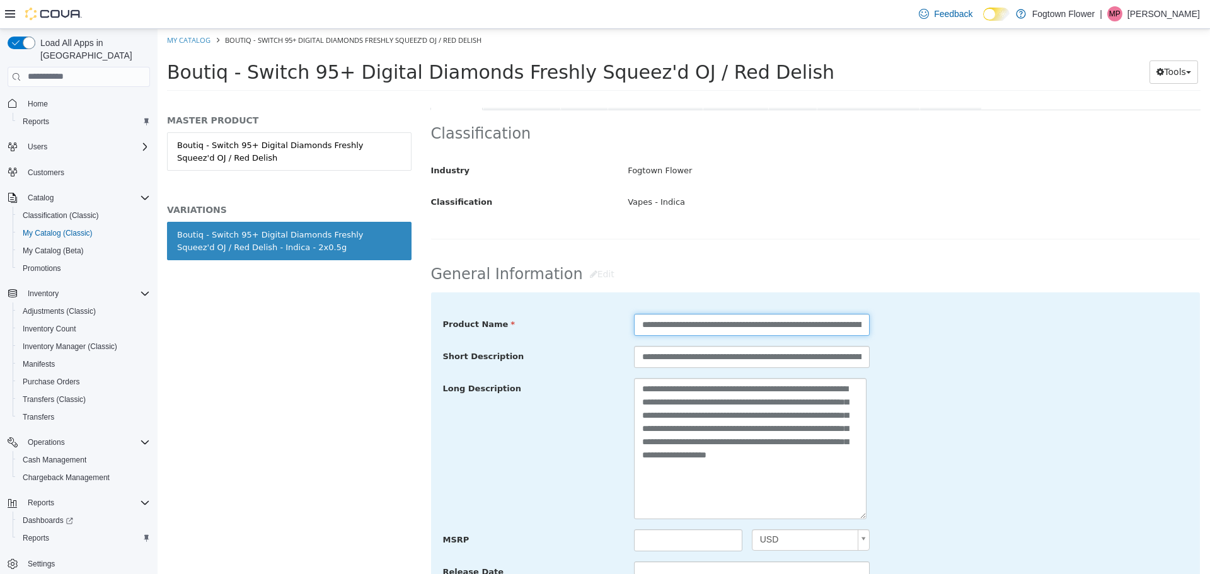
click at [842, 322] on input "**********" at bounding box center [752, 324] width 236 height 22
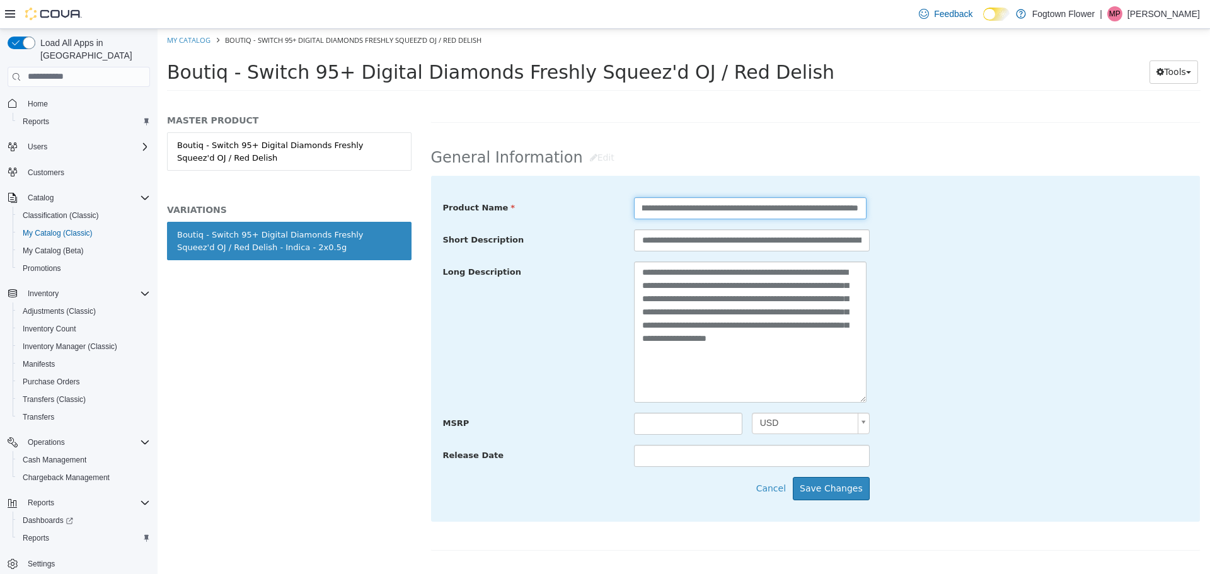
scroll to position [504, 0]
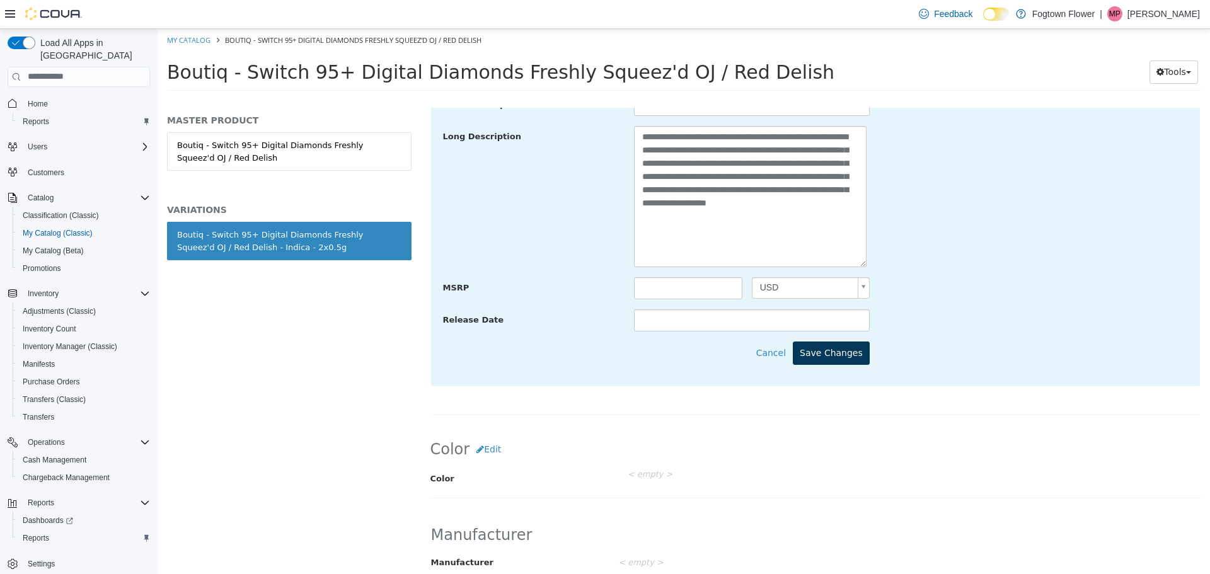
type input "**********"
click at [857, 361] on button "Save Changes" at bounding box center [831, 352] width 77 height 23
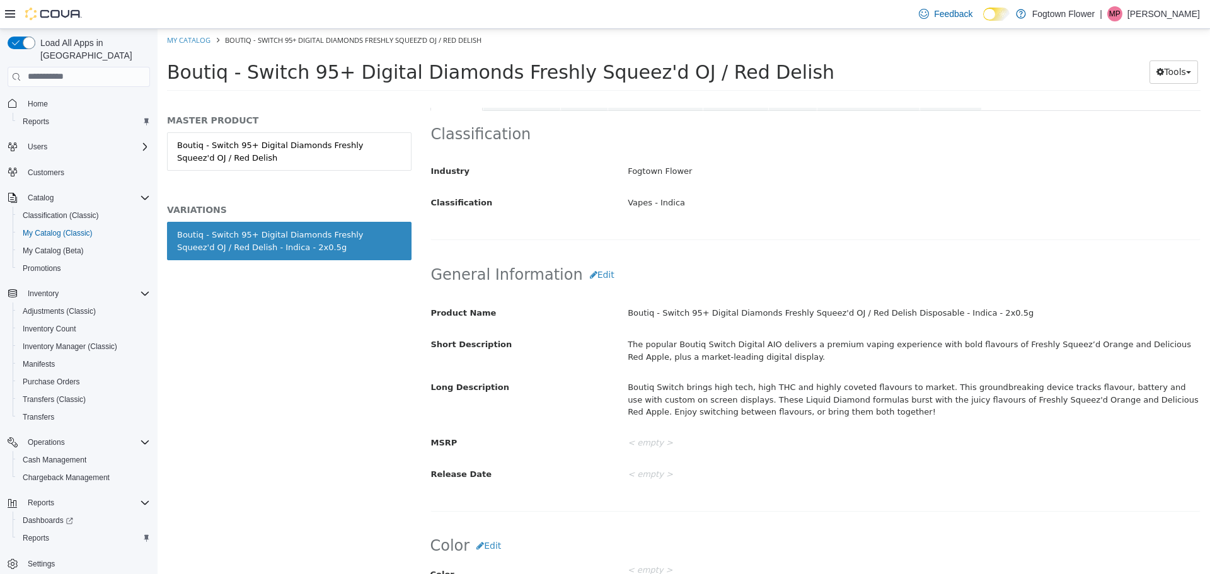
scroll to position [63, 0]
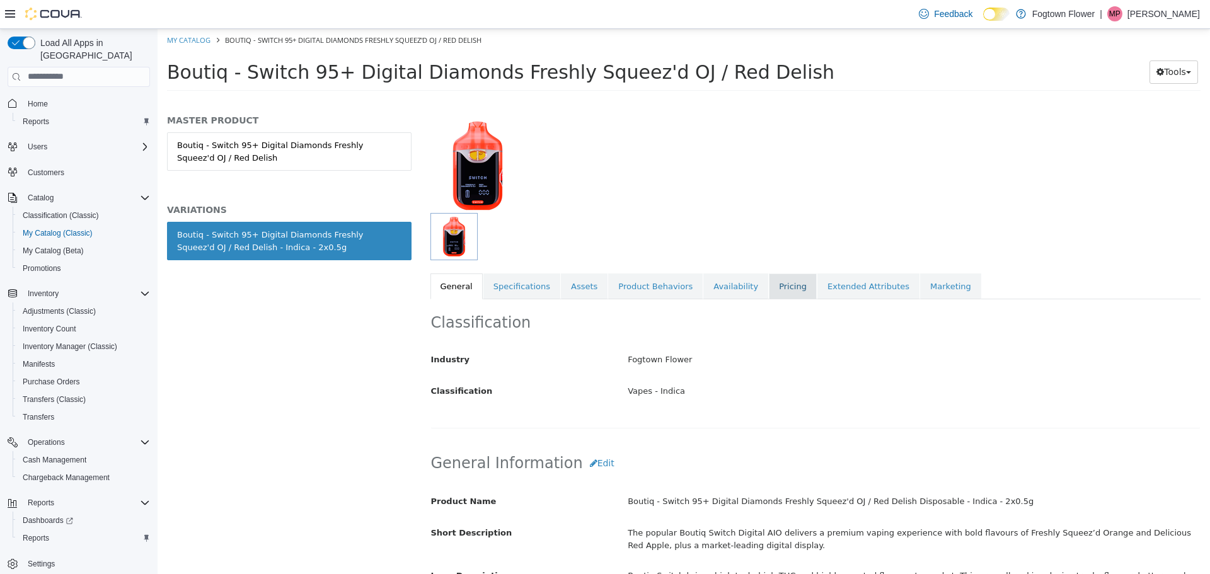
click at [769, 294] on link "Pricing" at bounding box center [793, 286] width 48 height 26
click at [704, 282] on link "Availability" at bounding box center [736, 286] width 65 height 26
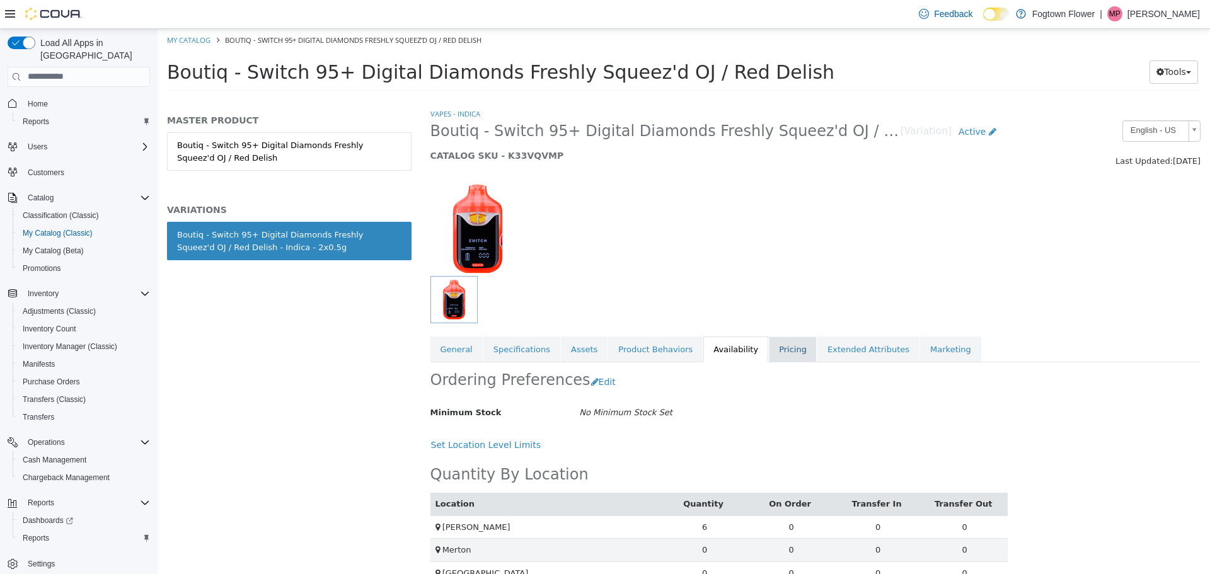
click at [769, 352] on link "Pricing" at bounding box center [793, 349] width 48 height 26
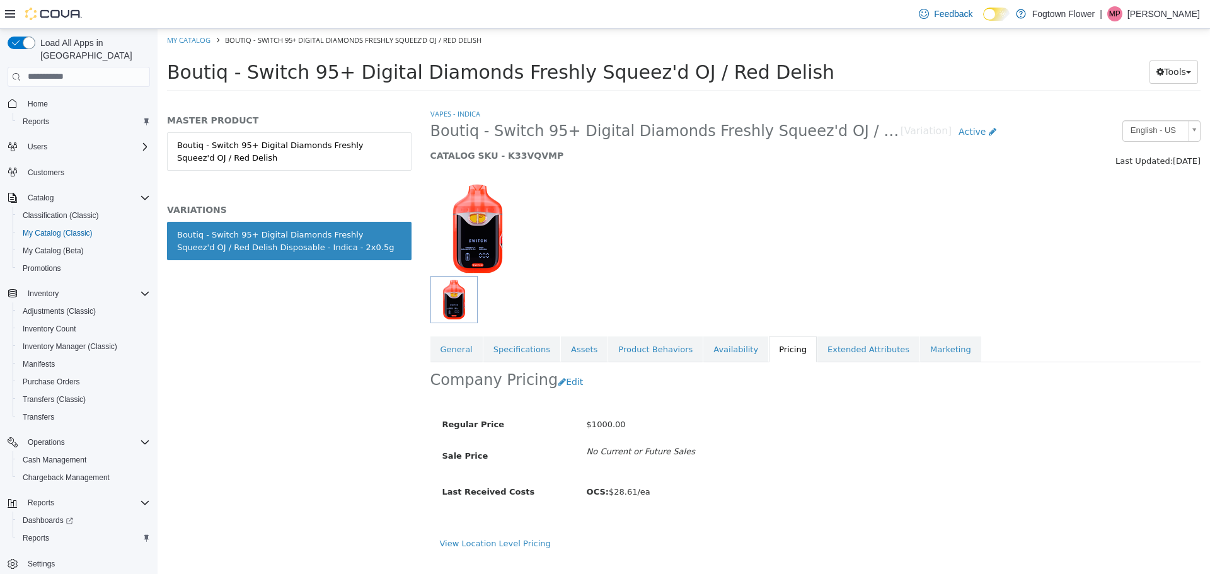
click at [612, 420] on span "$1000.00" at bounding box center [606, 423] width 39 height 9
click at [567, 386] on button "Edit" at bounding box center [574, 381] width 32 height 23
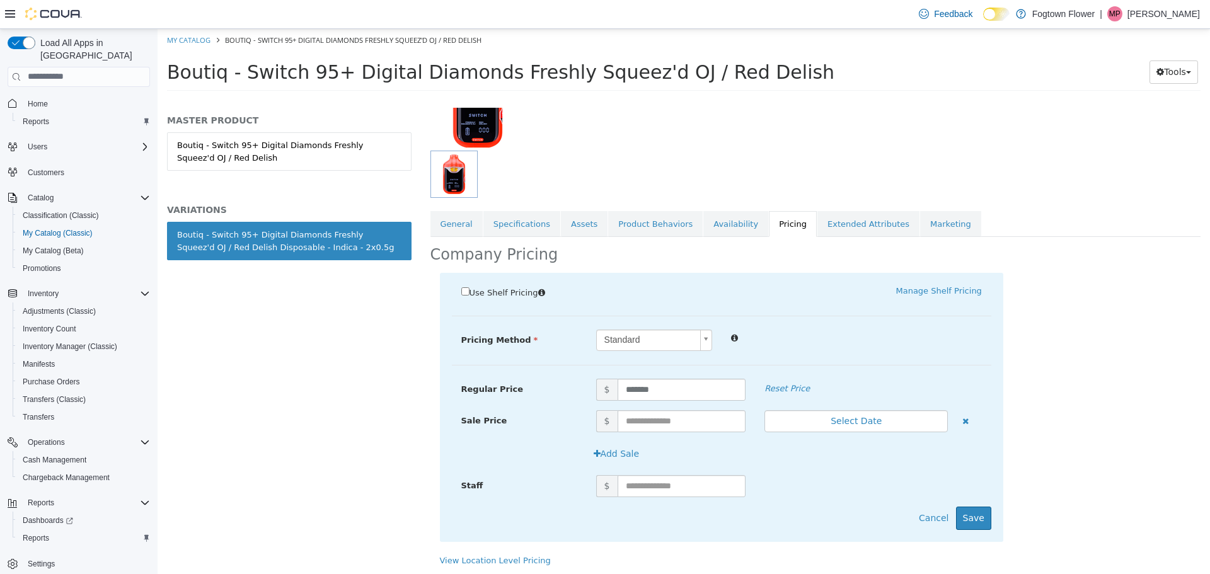
scroll to position [126, 0]
drag, startPoint x: 684, startPoint y: 390, endPoint x: 252, endPoint y: 341, distance: 435.2
click at [277, 98] on div "MASTER PRODUCT Boutiq - Switch 95+ Digital Diamonds Freshly Squeez'd OJ / Red D…" at bounding box center [684, 98] width 1053 height 0
click at [939, 515] on button "Cancel" at bounding box center [933, 515] width 43 height 23
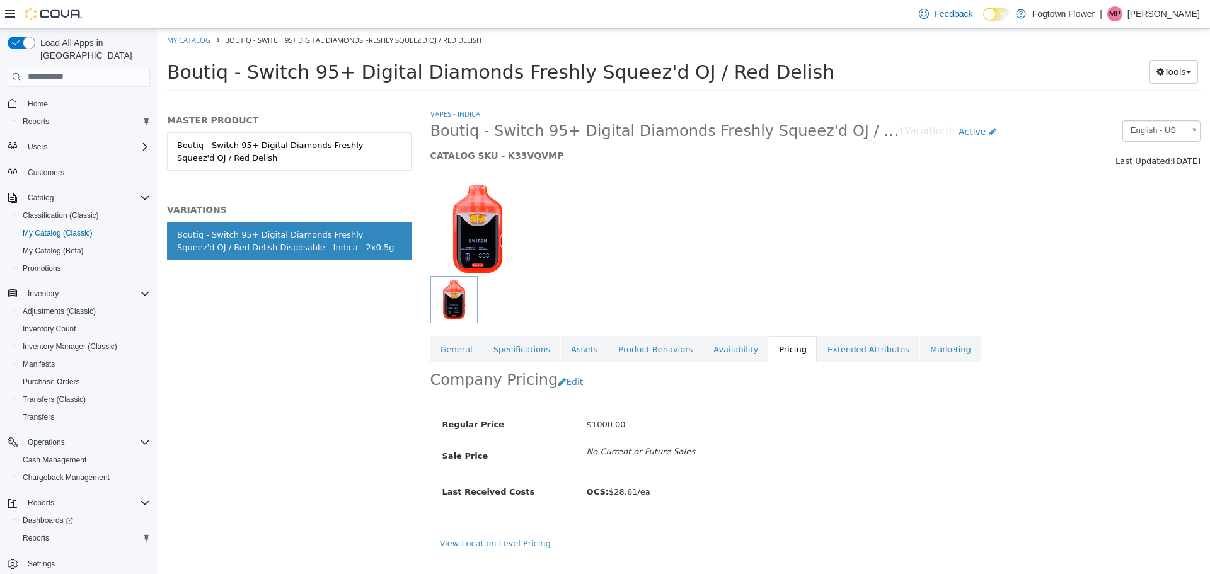
scroll to position [0, 0]
click at [562, 383] on button "Edit" at bounding box center [574, 381] width 32 height 23
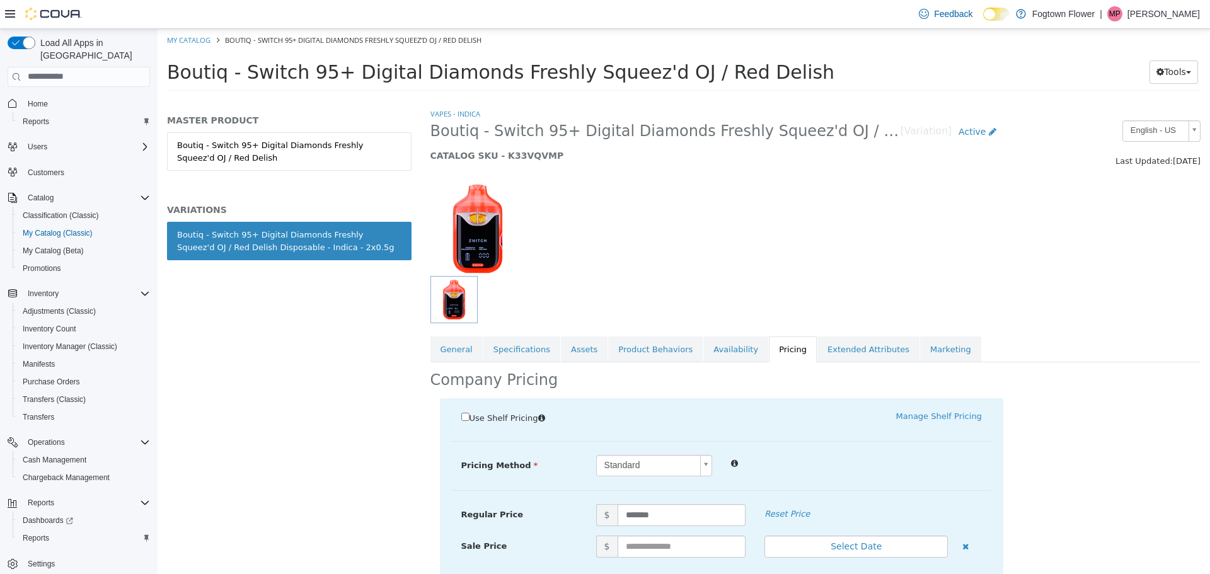
scroll to position [126, 0]
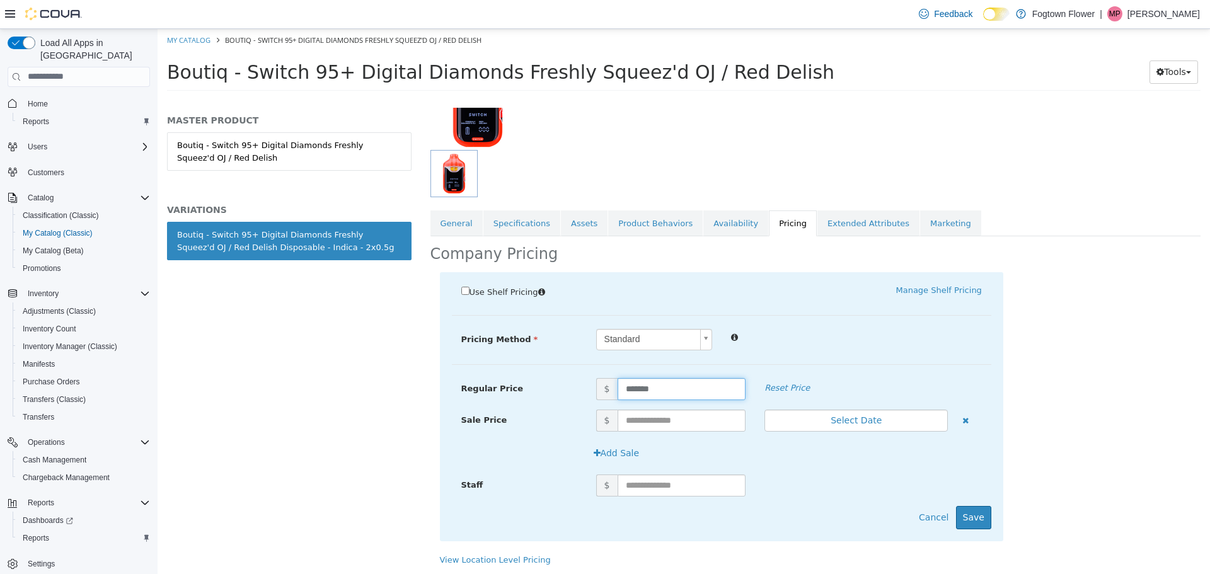
drag, startPoint x: 676, startPoint y: 388, endPoint x: 332, endPoint y: 301, distance: 354.3
click at [370, 98] on div "MASTER PRODUCT Boutiq - Switch 95+ Digital Diamonds Freshly Squeez'd OJ / Red D…" at bounding box center [684, 98] width 1053 height 0
type input "**"
click at [977, 507] on button "Save" at bounding box center [973, 517] width 35 height 23
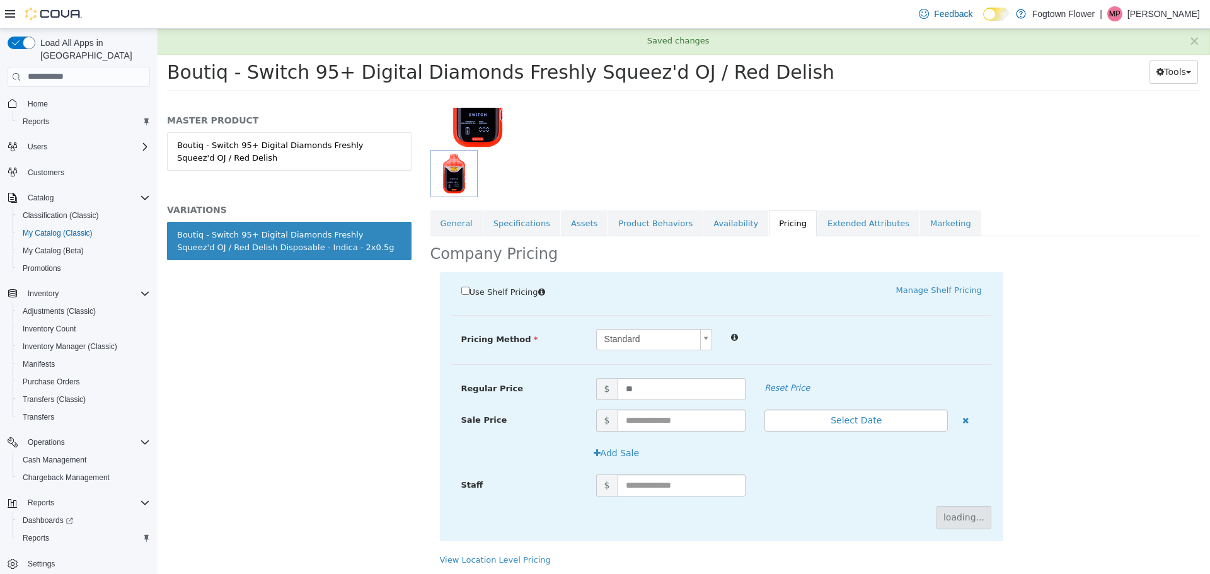
scroll to position [0, 0]
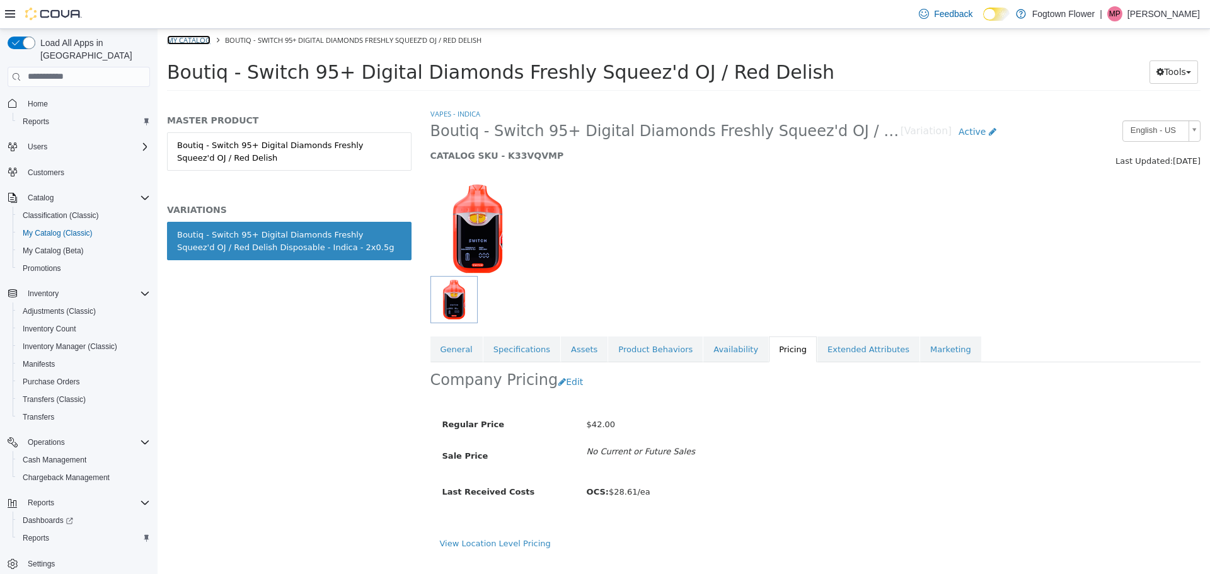
click at [186, 35] on link "My Catalog" at bounding box center [188, 39] width 43 height 9
select select "**********"
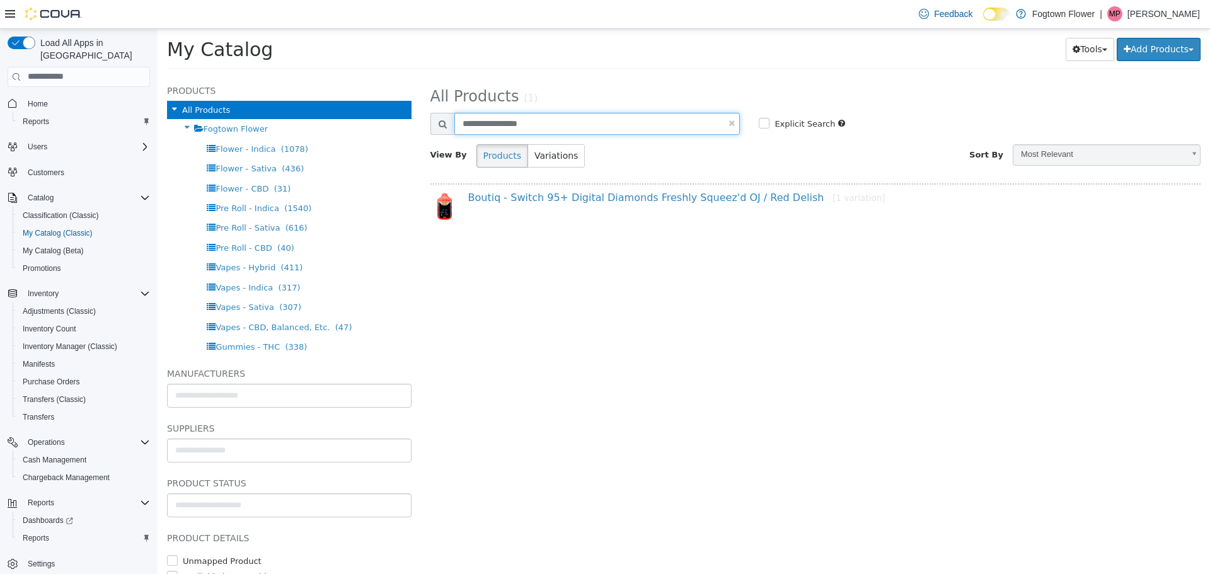
drag, startPoint x: 547, startPoint y: 132, endPoint x: 115, endPoint y: 19, distance: 445.7
click at [158, 28] on html "Saving Bulk Changes... × Saved changes My Catalog Boutiq - Switch 95+ Digital D…" at bounding box center [684, 52] width 1053 height 48
paste input "*"
type input "**********"
select select "**********"
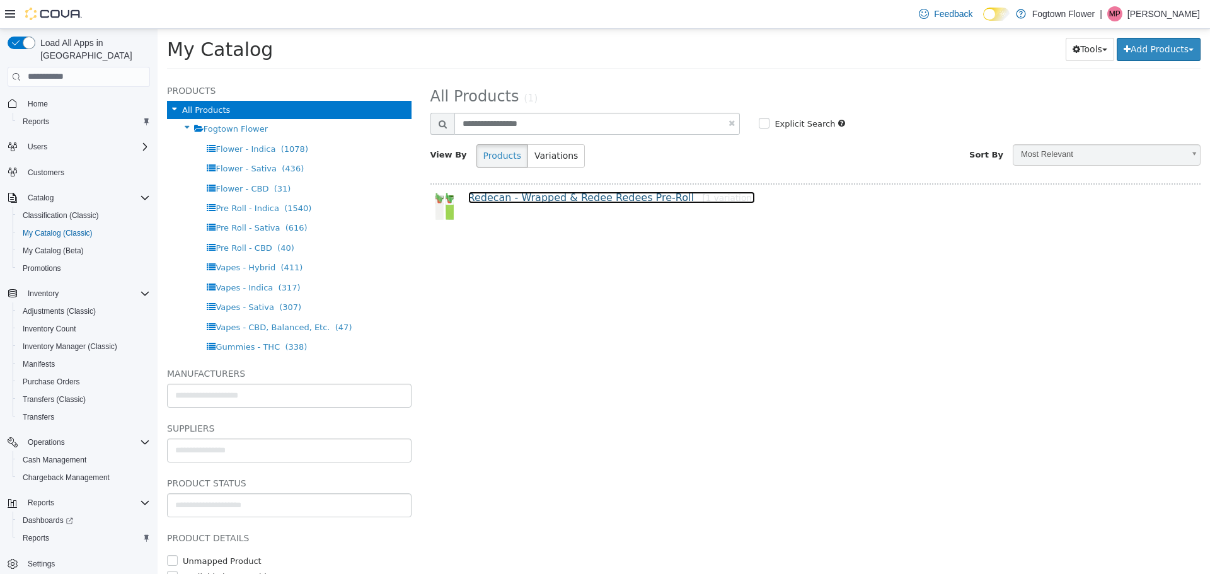
click at [667, 199] on link "Redecan - Wrapped & Redee Redees Pre-Roll [1 variation]" at bounding box center [611, 197] width 287 height 12
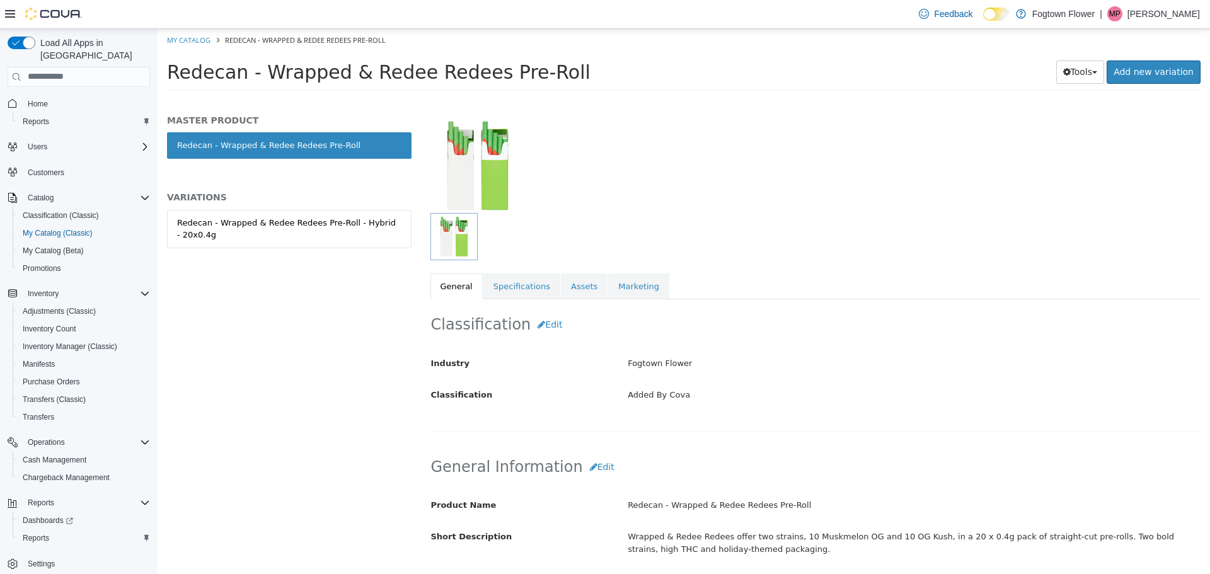
scroll to position [126, 0]
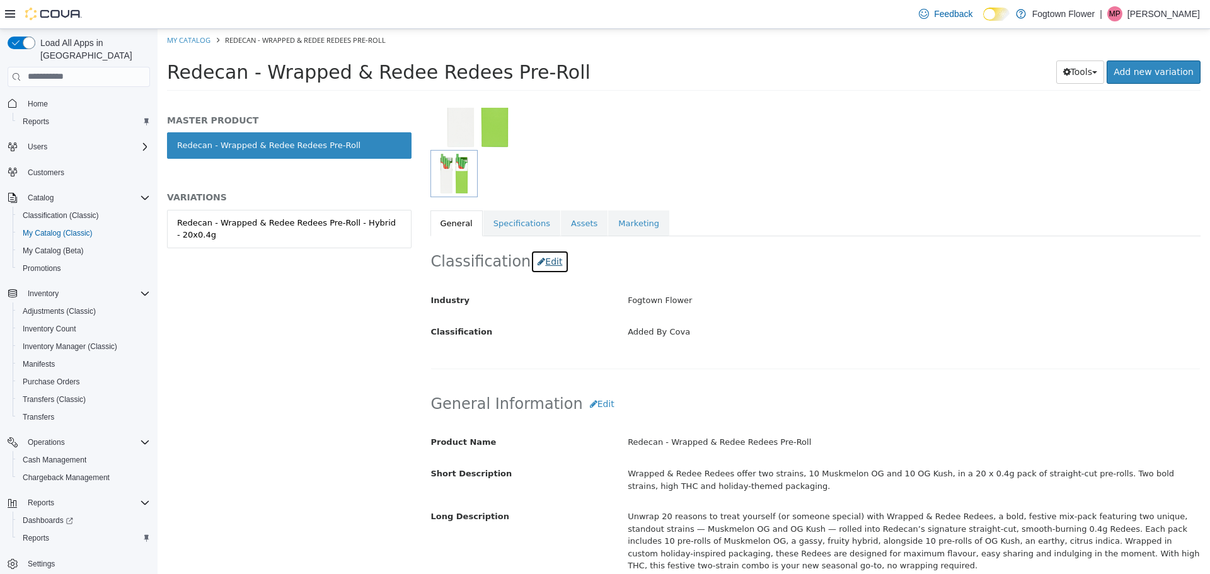
click at [536, 260] on button "Edit" at bounding box center [550, 261] width 38 height 23
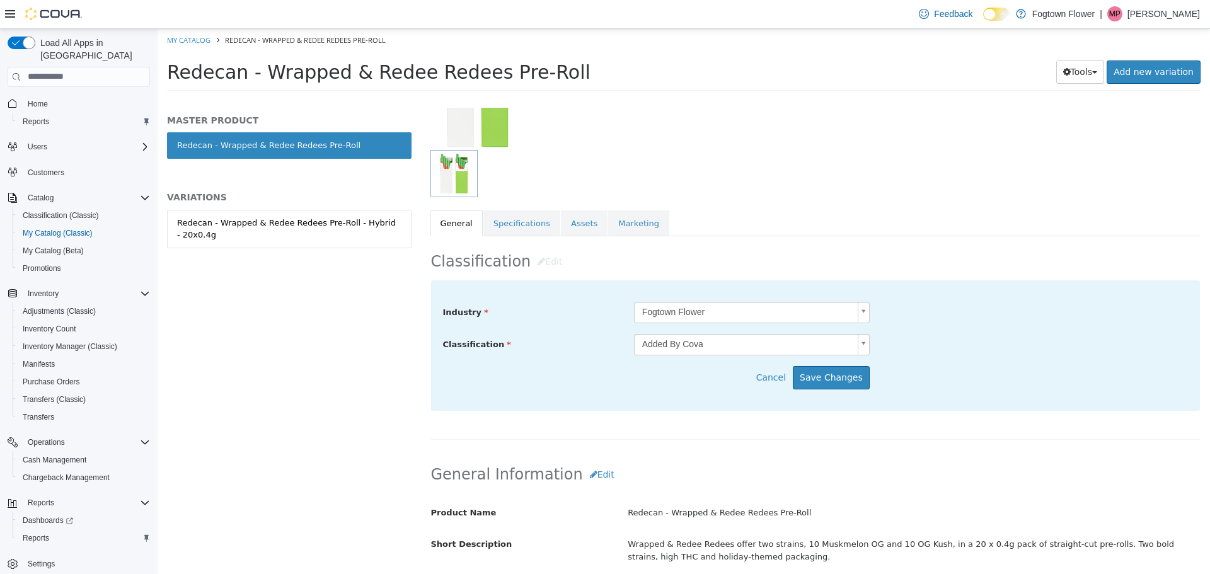
click at [728, 98] on body "Saving Bulk Changes... × Saved changes My Catalog Redecan - Wrapped & Redee Red…" at bounding box center [684, 63] width 1053 height 70
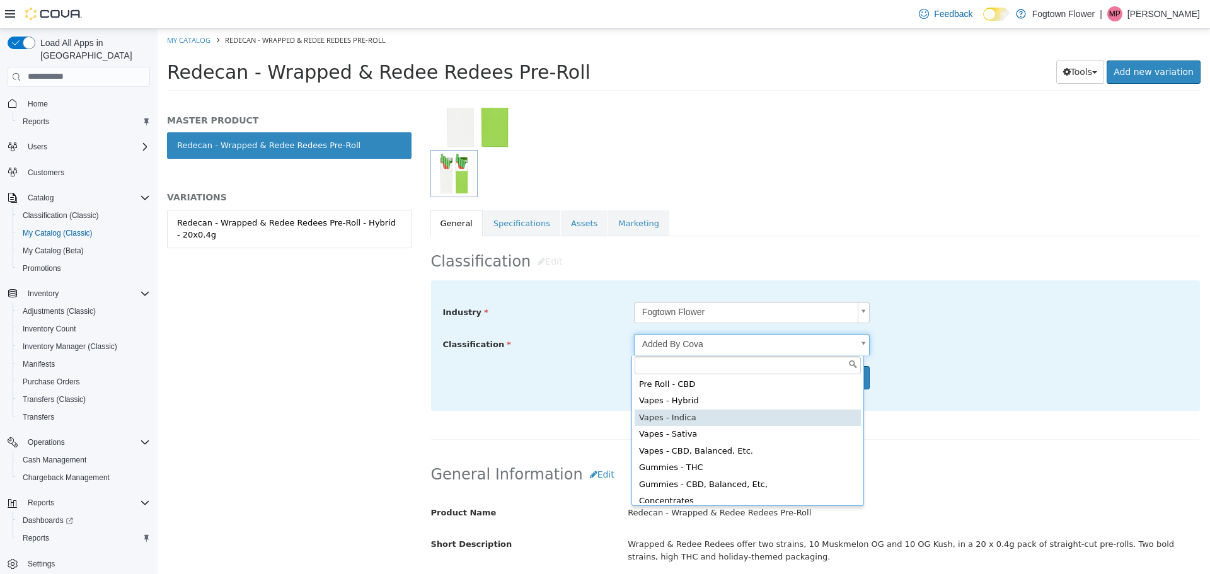
scroll to position [21, 0]
type input "*****"
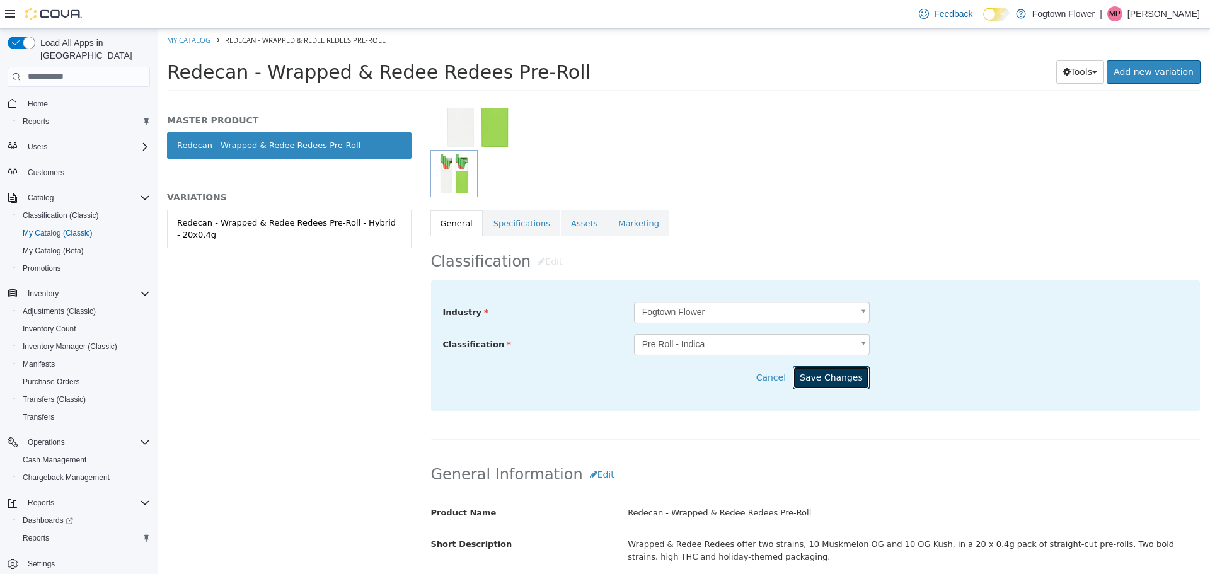
click at [830, 376] on button "Save Changes" at bounding box center [831, 377] width 77 height 23
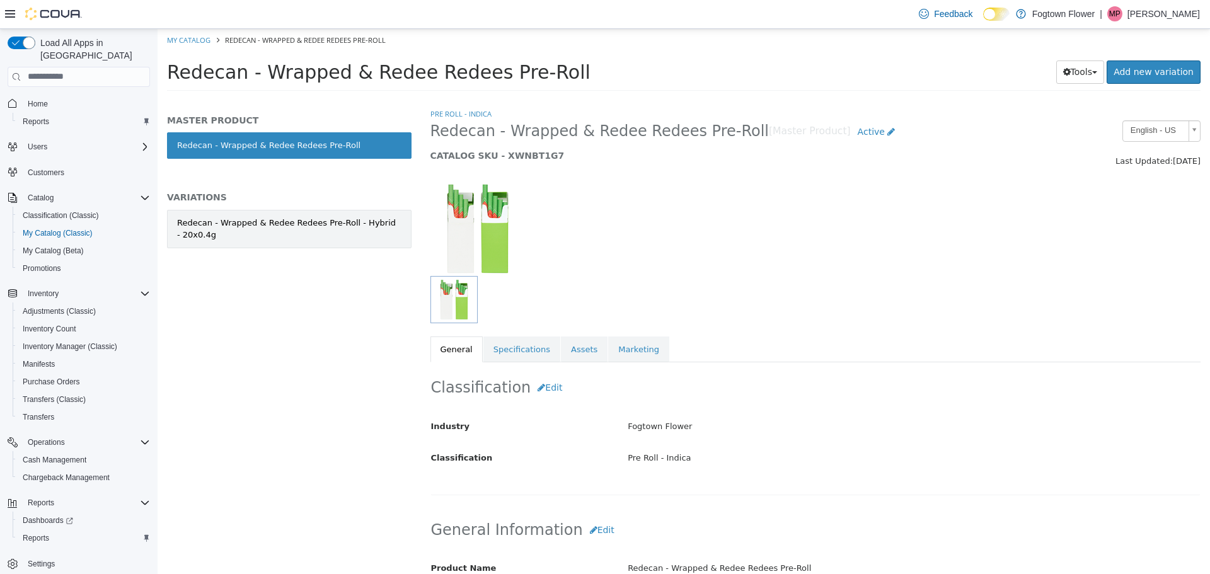
click at [308, 239] on div "Redecan - Wrapped & Redee Redees Pre-Roll - Hybrid - 20x0.4g" at bounding box center [289, 228] width 224 height 25
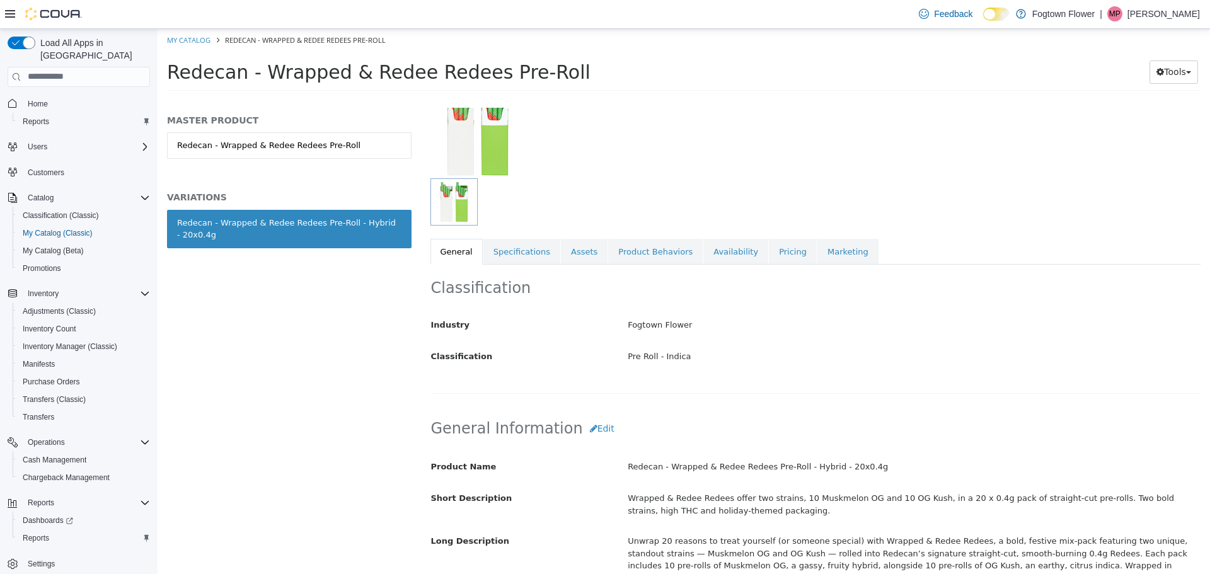
scroll to position [126, 0]
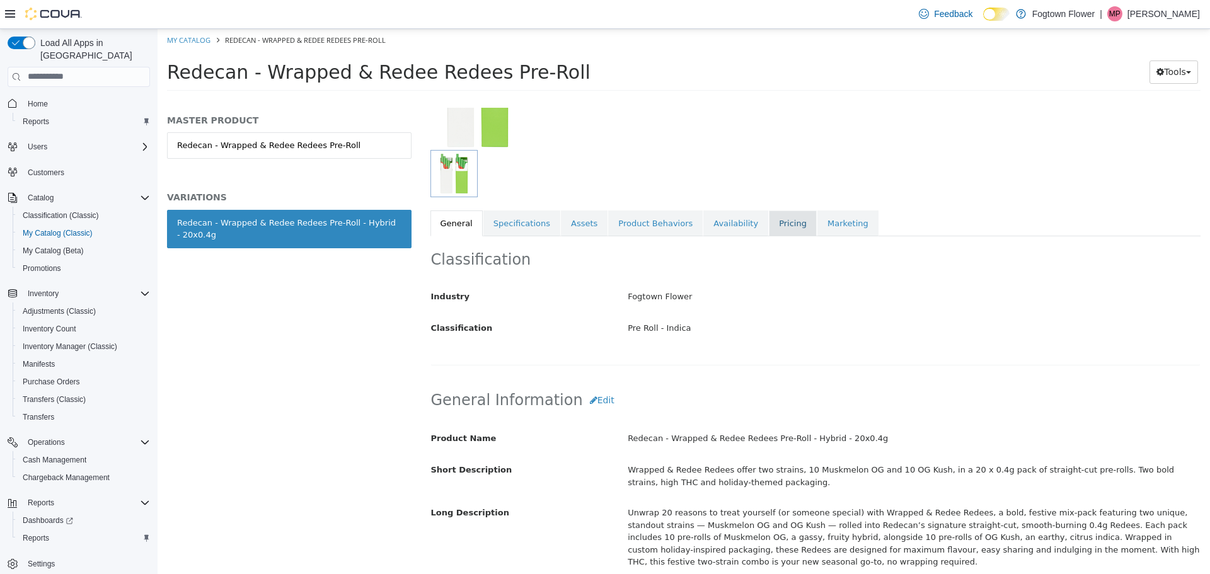
click at [769, 225] on link "Pricing" at bounding box center [793, 223] width 48 height 26
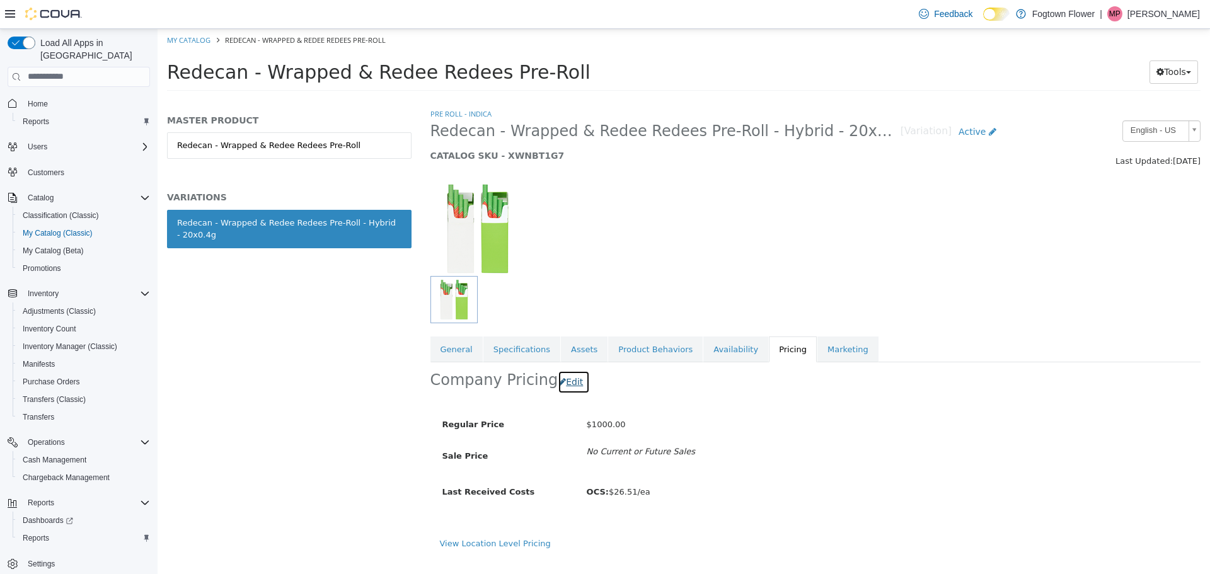
click at [574, 383] on button "Edit" at bounding box center [574, 381] width 32 height 23
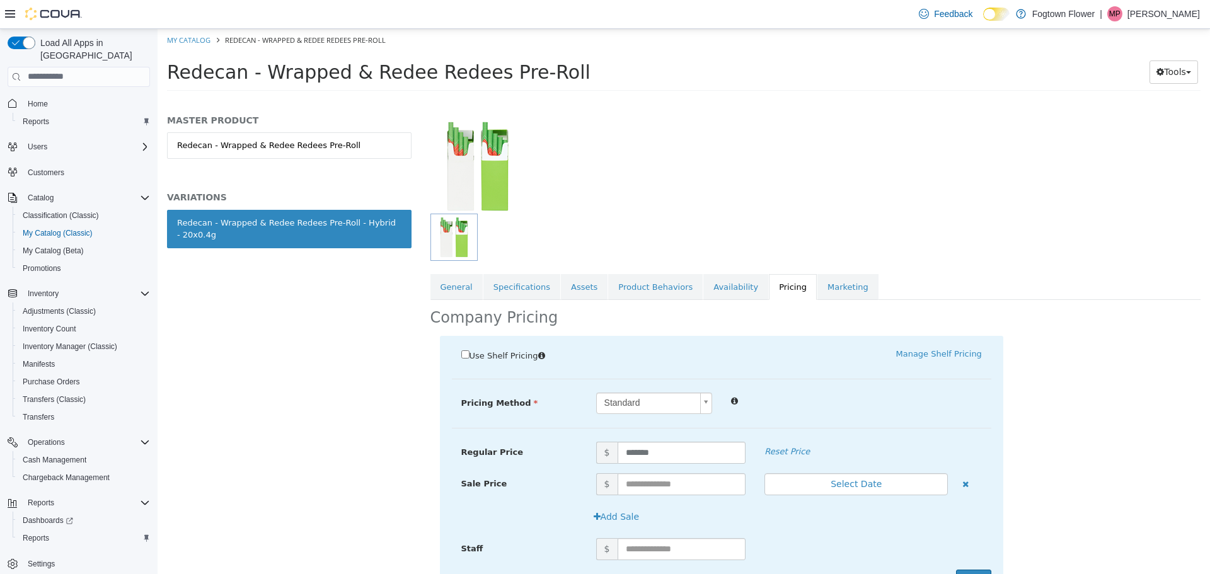
scroll to position [127, 0]
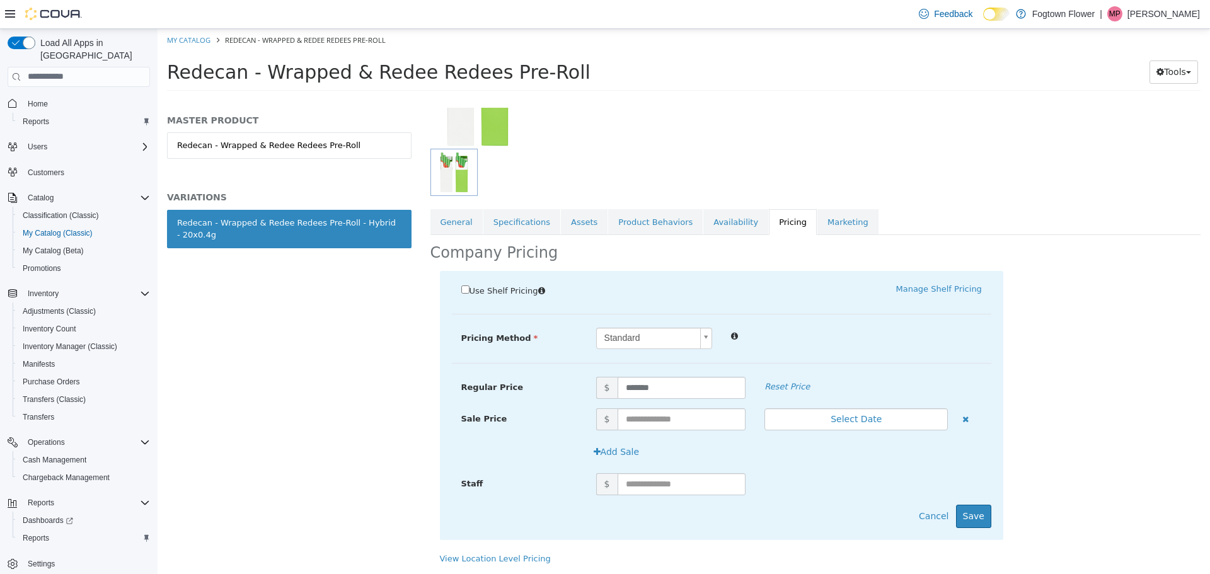
drag, startPoint x: 673, startPoint y: 400, endPoint x: 659, endPoint y: 394, distance: 15.8
click at [659, 394] on div "Regular Price $ ******* Reset Price" at bounding box center [722, 392] width 540 height 32
drag, startPoint x: 688, startPoint y: 387, endPoint x: 398, endPoint y: 362, distance: 291.0
click at [402, 98] on div "MASTER PRODUCT Redecan - Wrapped & Redee Redees Pre-Roll VARIATIONS Redecan - W…" at bounding box center [684, 98] width 1053 height 0
type input "**"
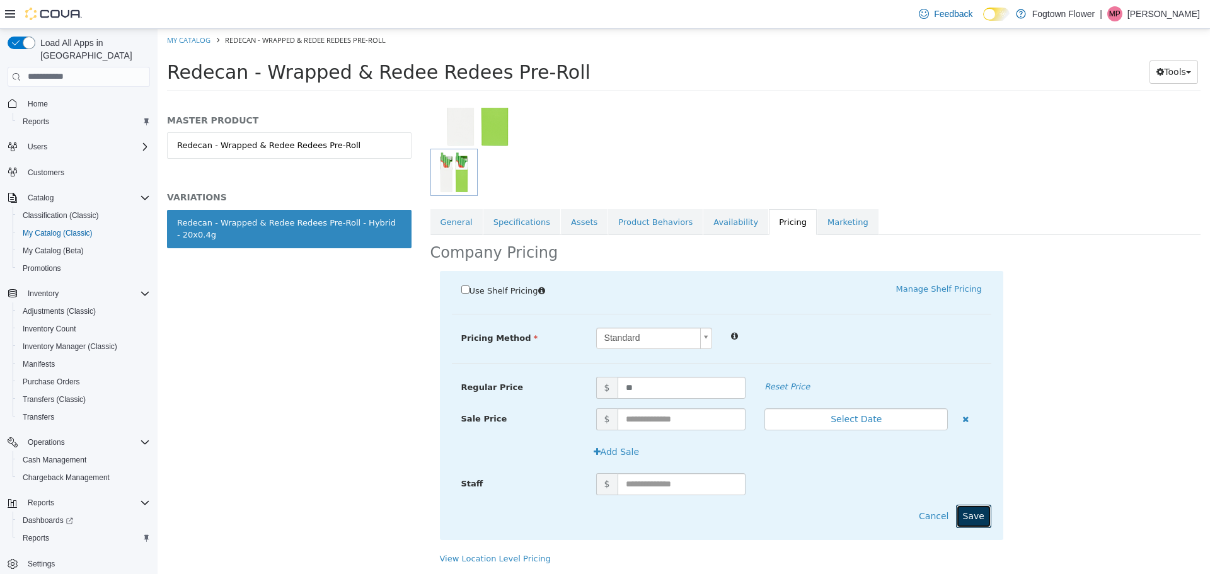
click at [980, 519] on button "Save" at bounding box center [973, 515] width 35 height 23
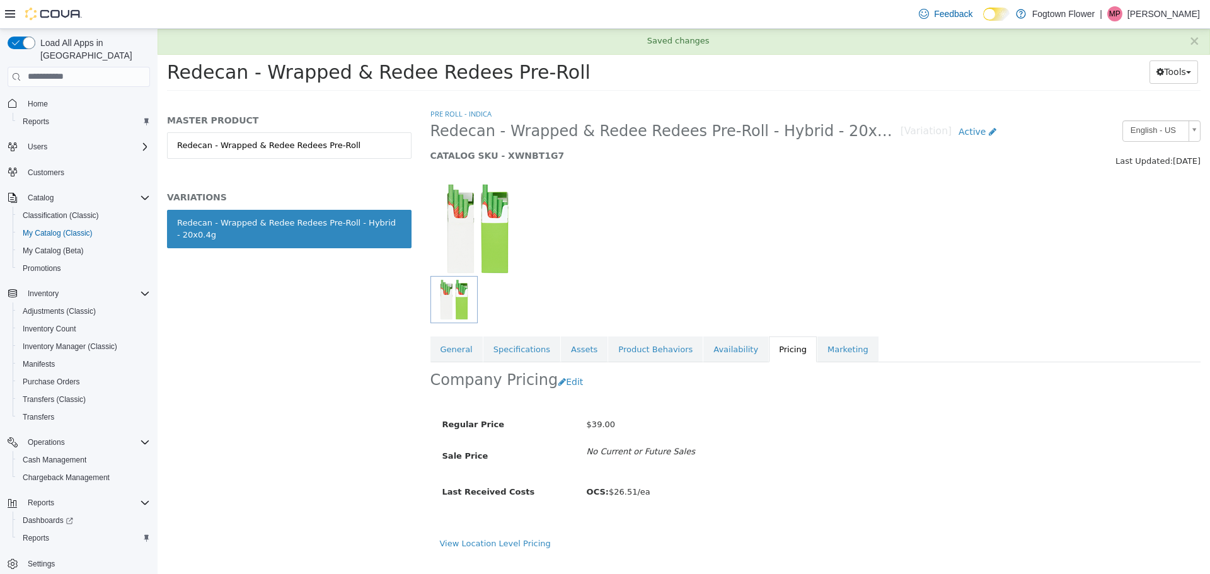
scroll to position [0, 0]
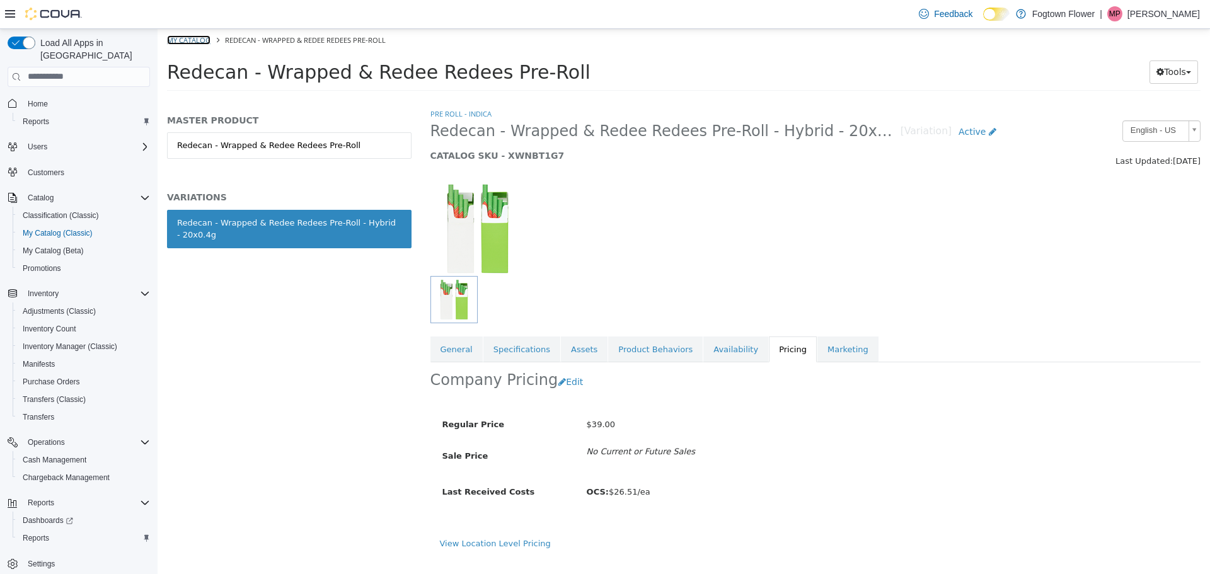
click at [209, 40] on link "My Catalog" at bounding box center [188, 39] width 43 height 9
select select "**********"
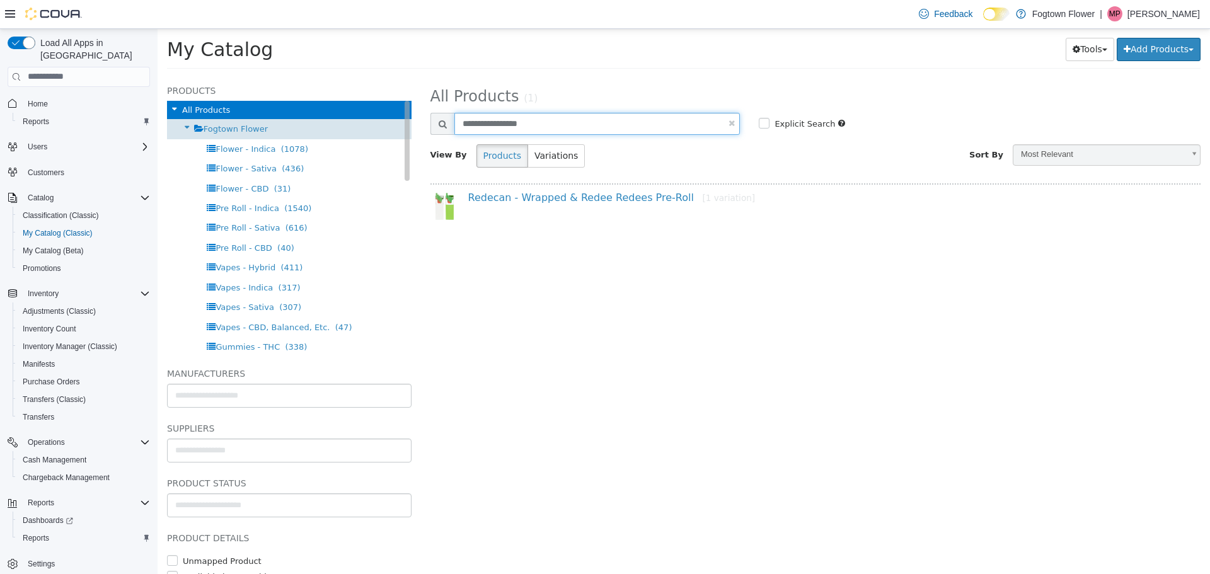
drag, startPoint x: 555, startPoint y: 121, endPoint x: 390, endPoint y: 122, distance: 165.8
click at [390, 76] on div "Products All Products Fogtown Flower Flower - Indica (1078) Flower - Sativa (43…" at bounding box center [684, 76] width 1053 height 0
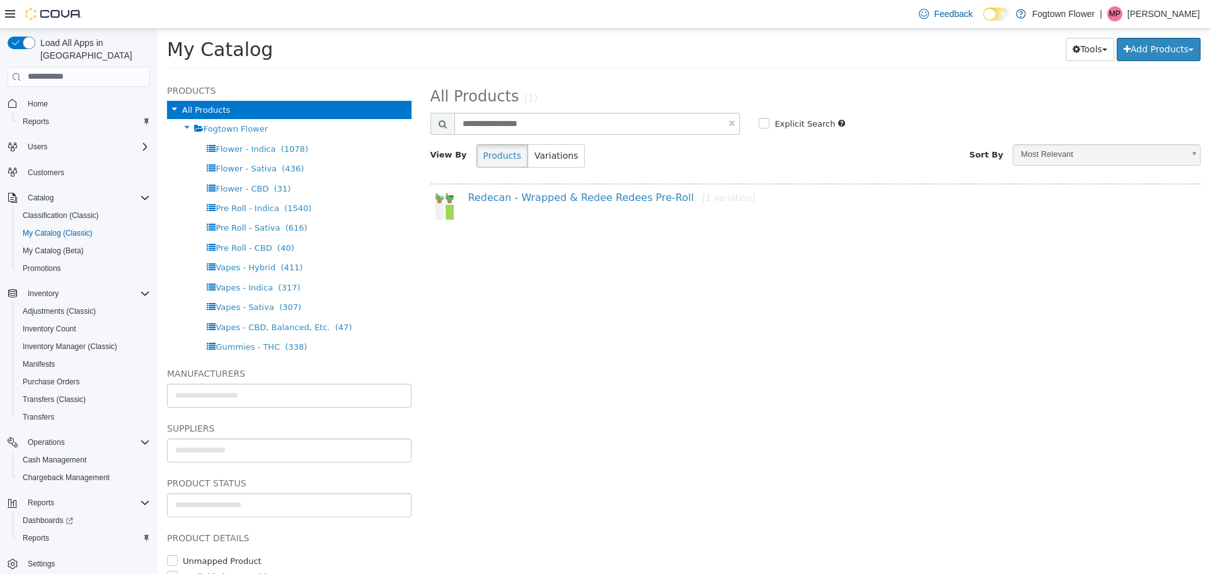
drag, startPoint x: 547, startPoint y: 125, endPoint x: 514, endPoint y: 240, distance: 118.7
click at [514, 240] on div "**********" at bounding box center [816, 325] width 790 height 498
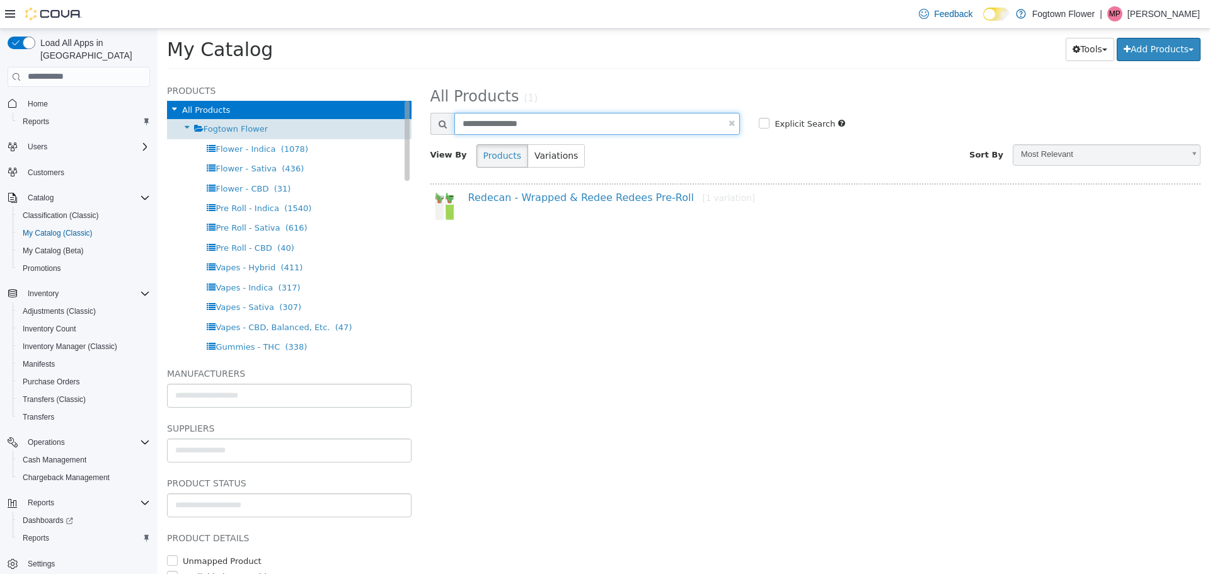
drag, startPoint x: 569, startPoint y: 122, endPoint x: 343, endPoint y: 122, distance: 225.7
click at [343, 76] on div "Products All Products Fogtown Flower Flower - Indica (1078) Flower - Sativa (43…" at bounding box center [684, 76] width 1053 height 0
paste input "text"
type input "**********"
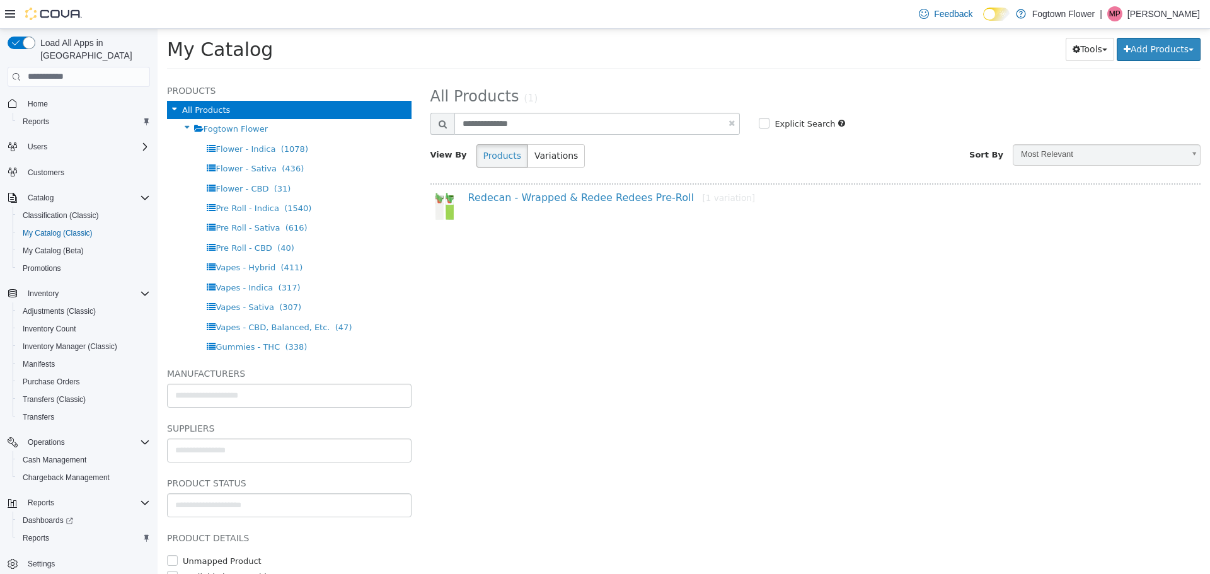
select select "**********"
click at [602, 201] on link "The Kitchen - Kadillac Rainbow Pre-Roll [1 variation]" at bounding box center [597, 197] width 258 height 12
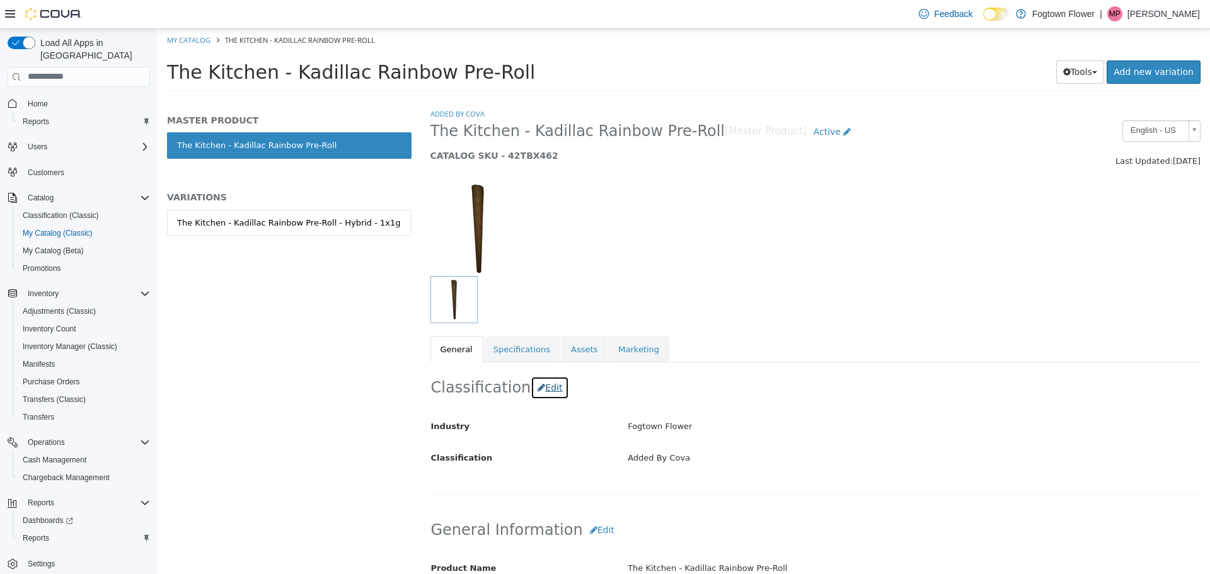
drag, startPoint x: 542, startPoint y: 385, endPoint x: 548, endPoint y: 392, distance: 9.4
click at [542, 385] on button "Edit" at bounding box center [550, 387] width 38 height 23
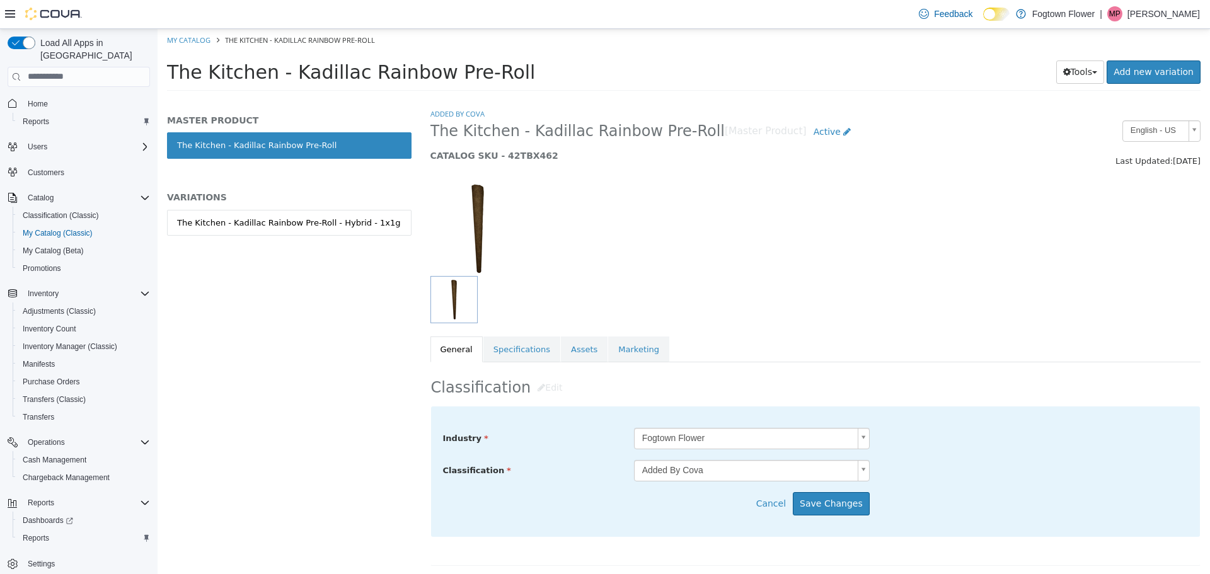
scroll to position [521, 0]
click at [692, 98] on body "Saving Bulk Changes... × Saved changes My Catalog The Kitchen - Kadillac Rainbo…" at bounding box center [684, 63] width 1053 height 70
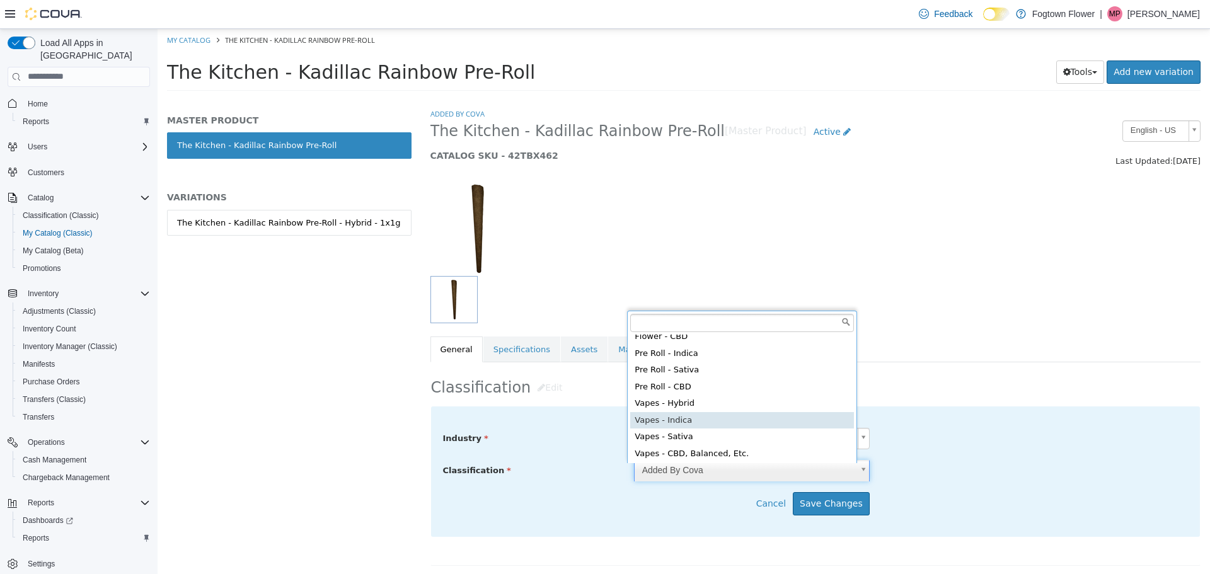
scroll to position [0, 0]
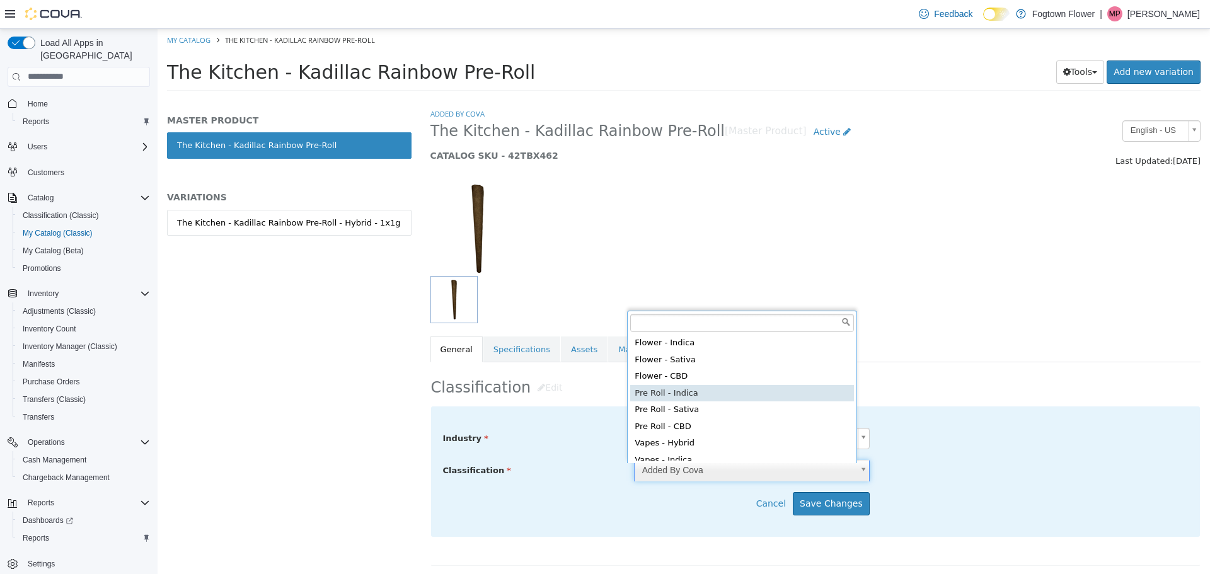
type input "*****"
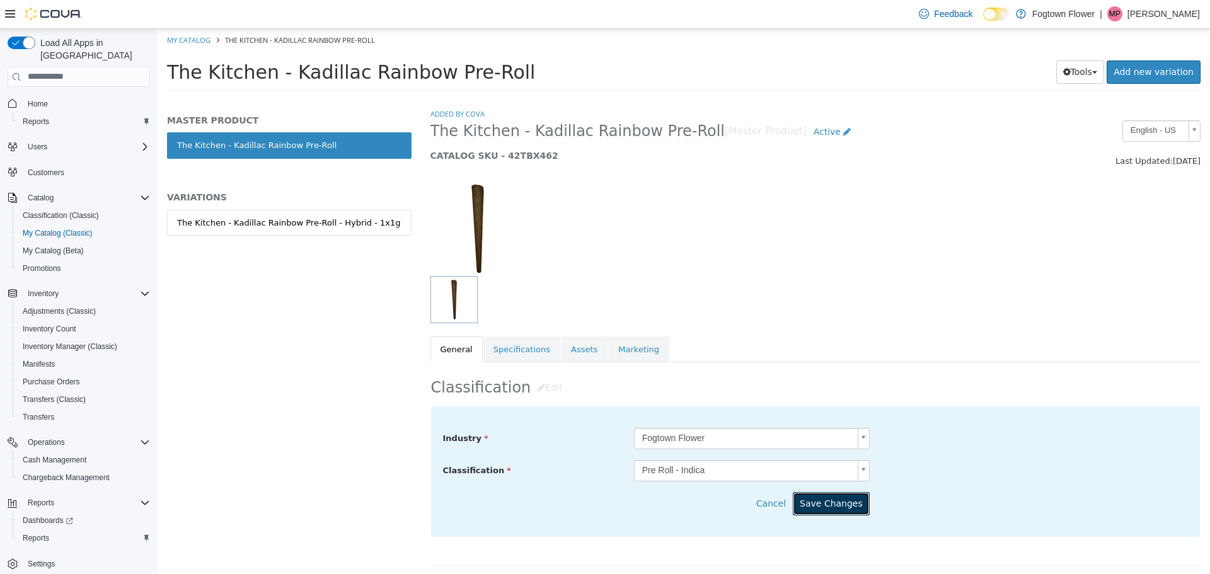
click at [833, 502] on button "Save Changes" at bounding box center [831, 503] width 77 height 23
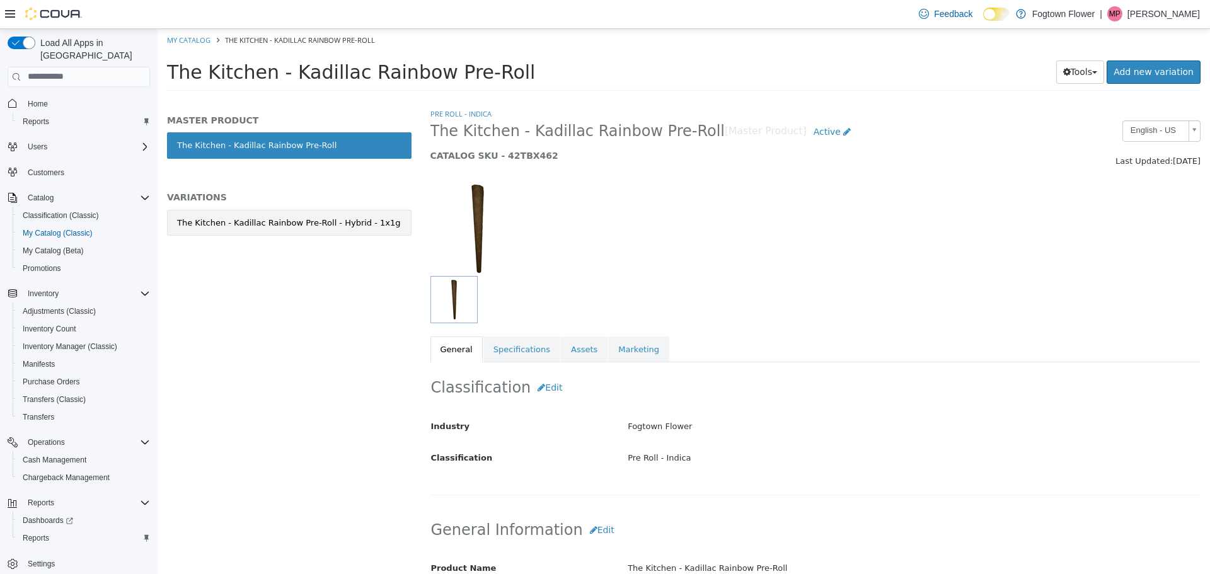
click at [343, 216] on div "The Kitchen - Kadillac Rainbow Pre-Roll - Hybrid - 1x1g" at bounding box center [289, 222] width 224 height 13
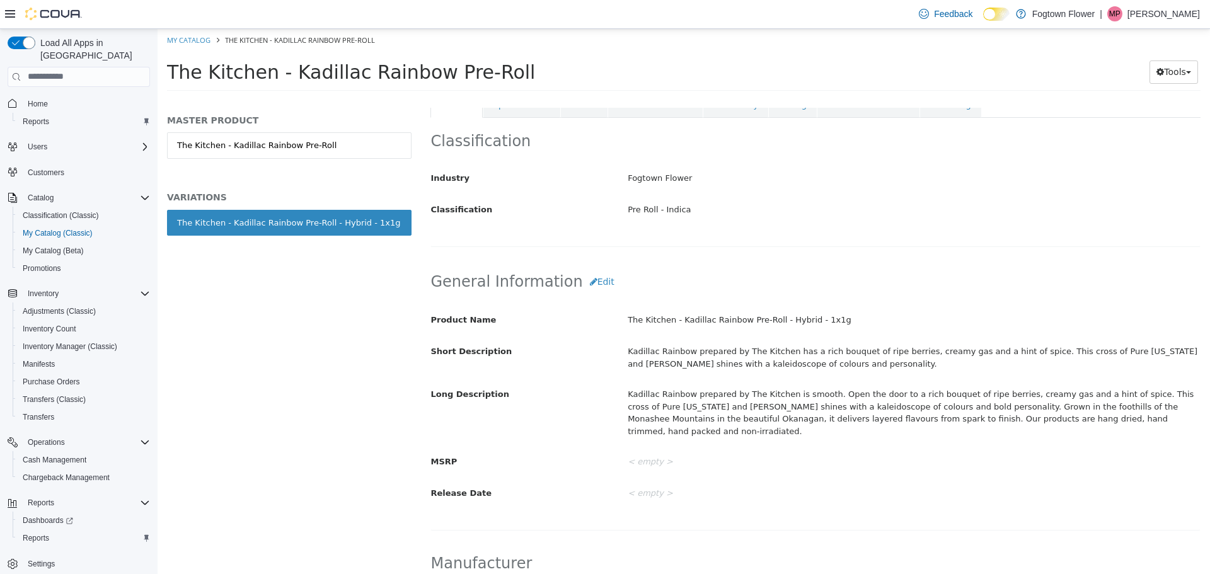
scroll to position [252, 0]
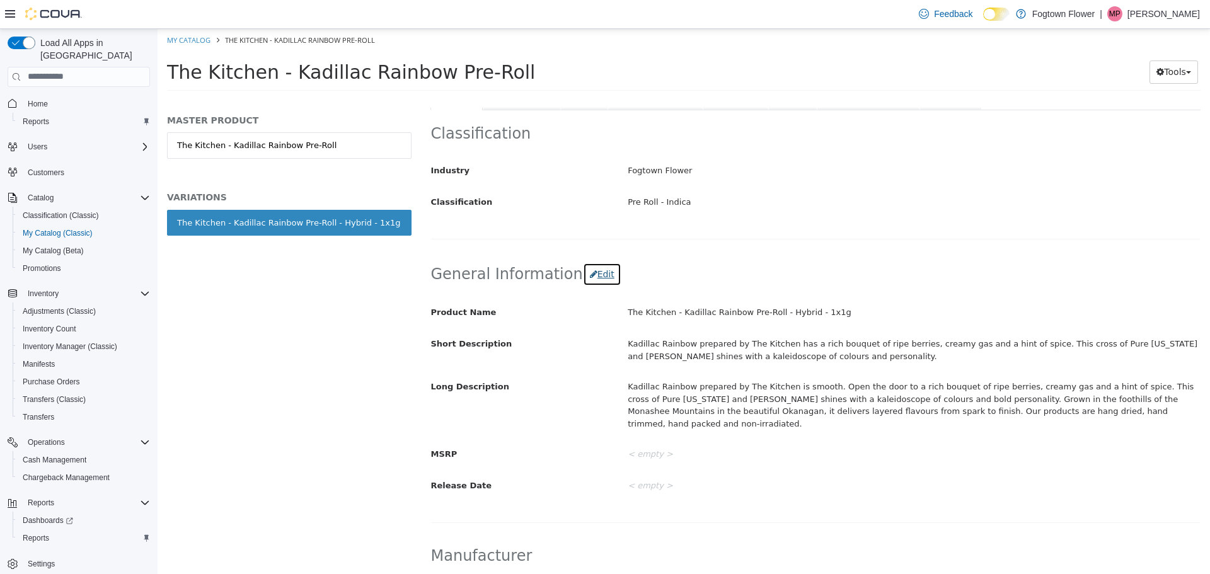
click at [590, 275] on icon "button" at bounding box center [594, 273] width 8 height 9
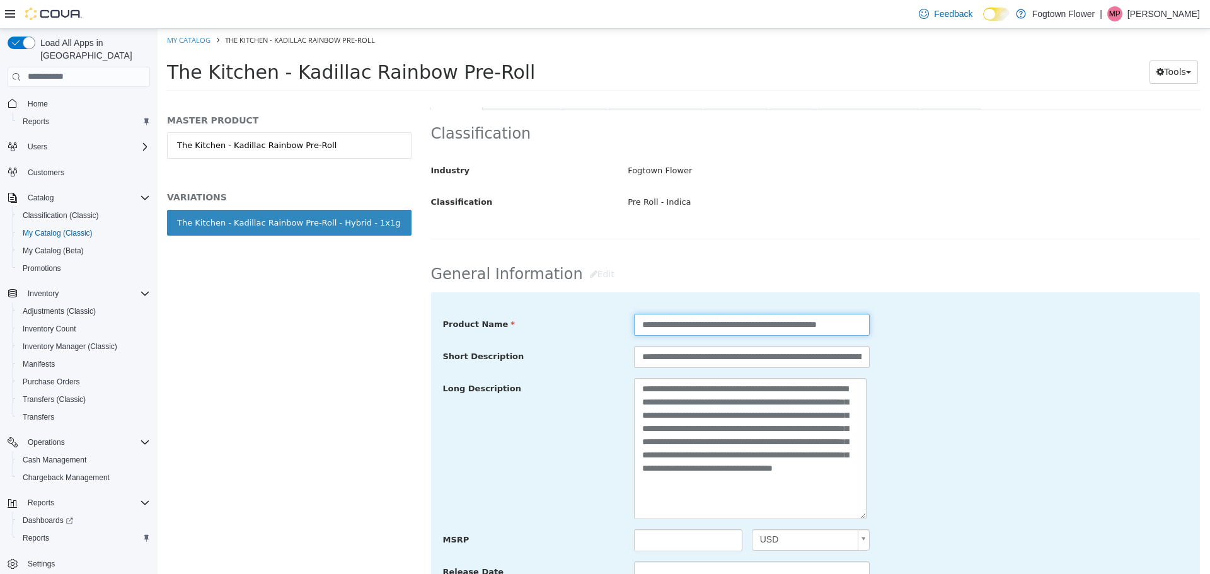
drag, startPoint x: 793, startPoint y: 325, endPoint x: 765, endPoint y: 323, distance: 28.4
click at [765, 323] on input "**********" at bounding box center [752, 324] width 236 height 22
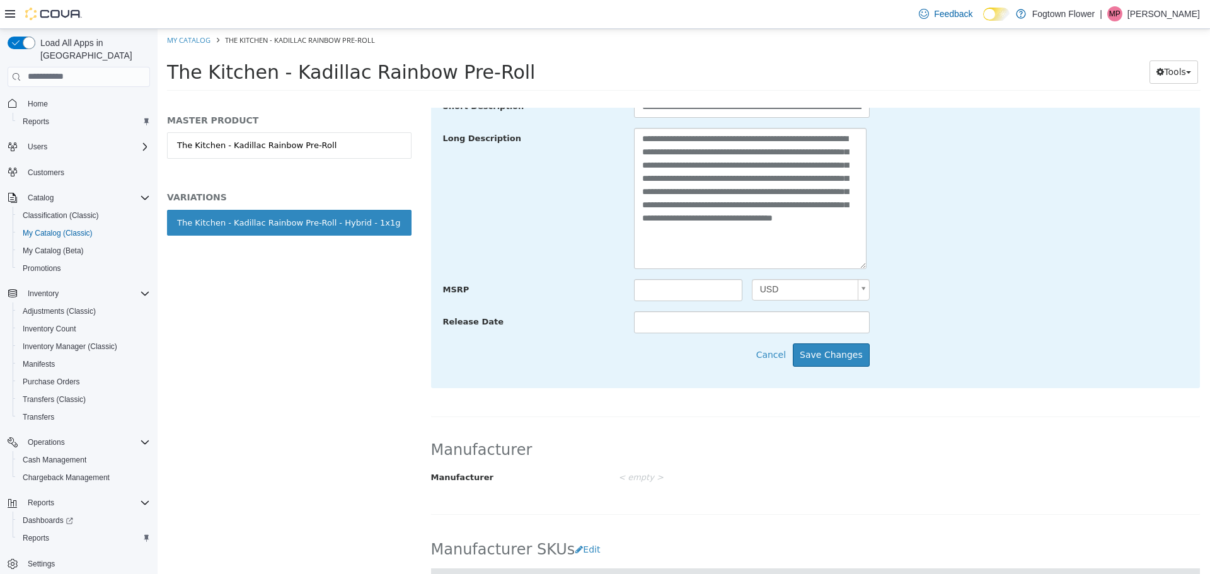
scroll to position [504, 0]
type input "**********"
click at [845, 362] on button "Save Changes" at bounding box center [831, 352] width 77 height 23
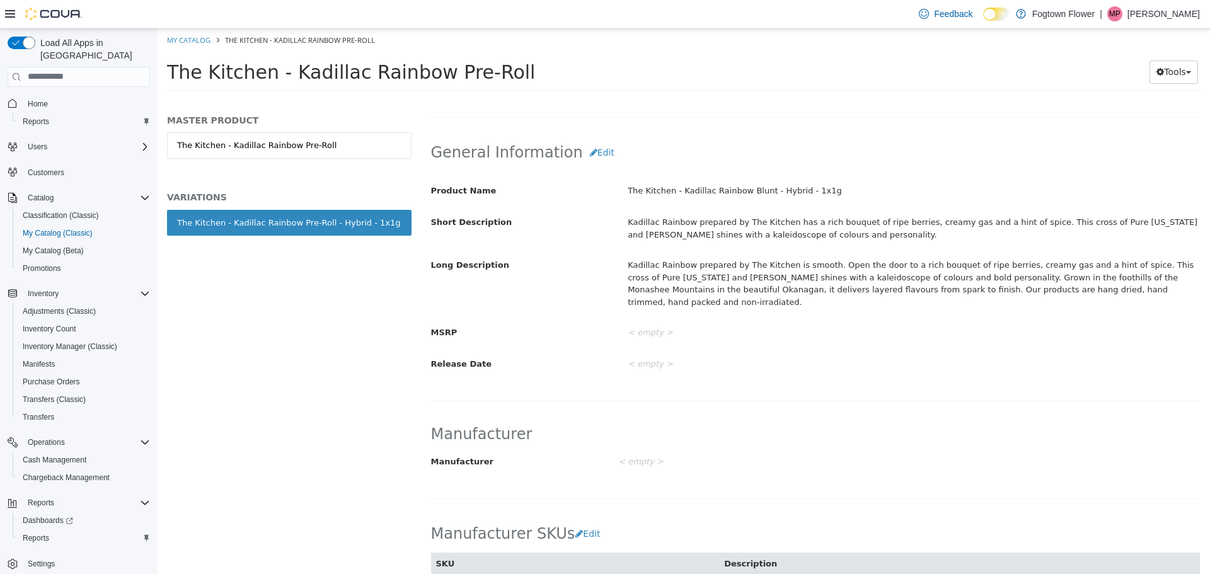
scroll to position [189, 0]
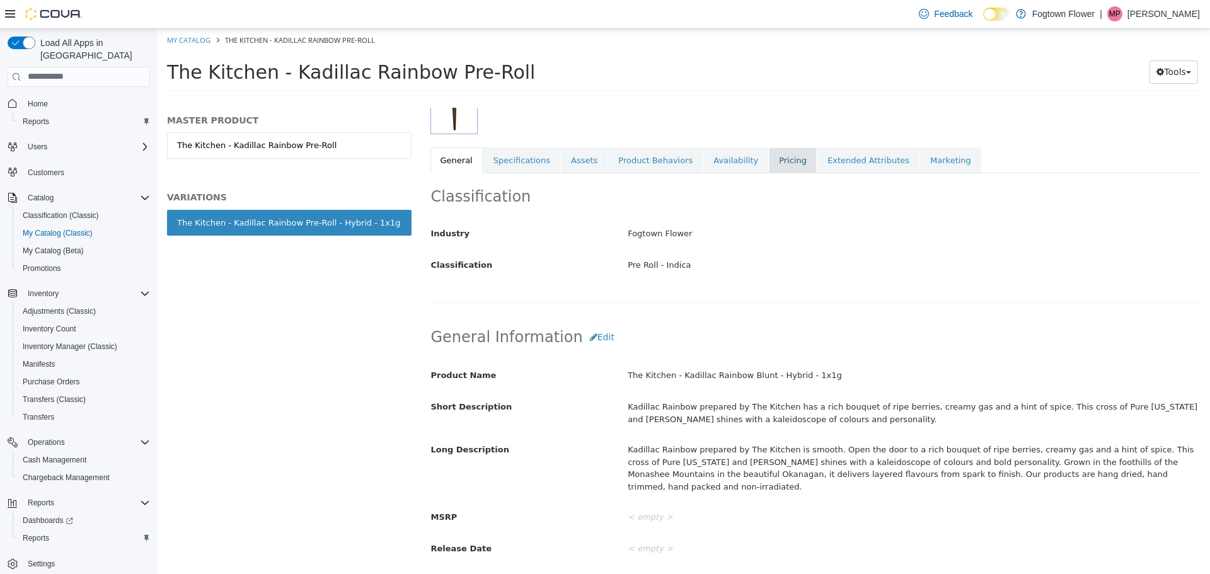
click at [769, 158] on link "Pricing" at bounding box center [793, 160] width 48 height 26
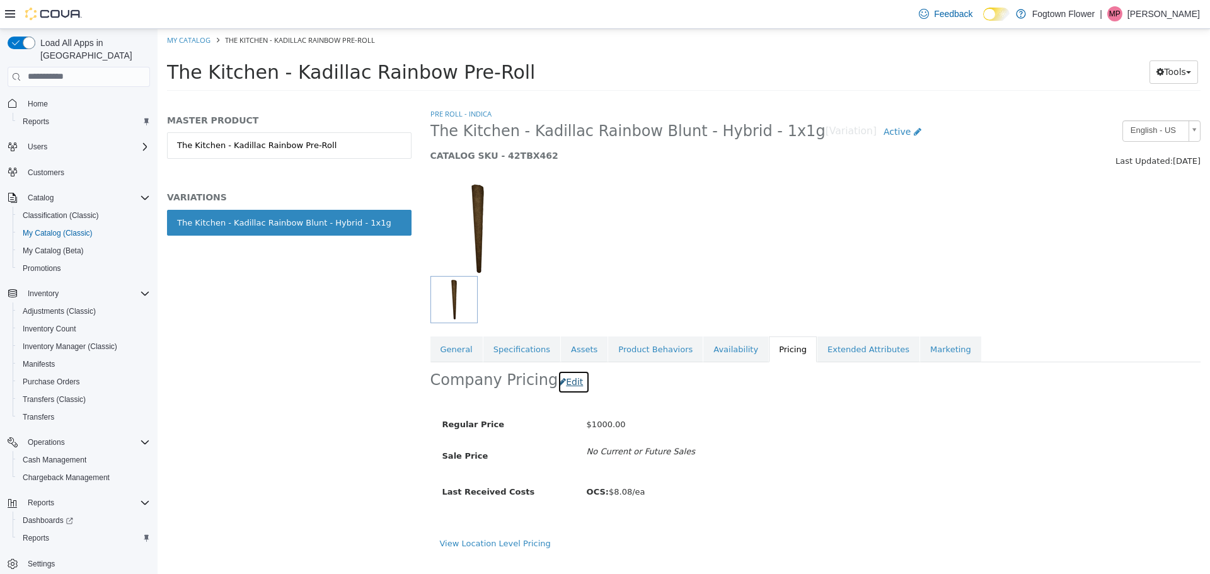
click at [559, 383] on button "Edit" at bounding box center [574, 381] width 32 height 23
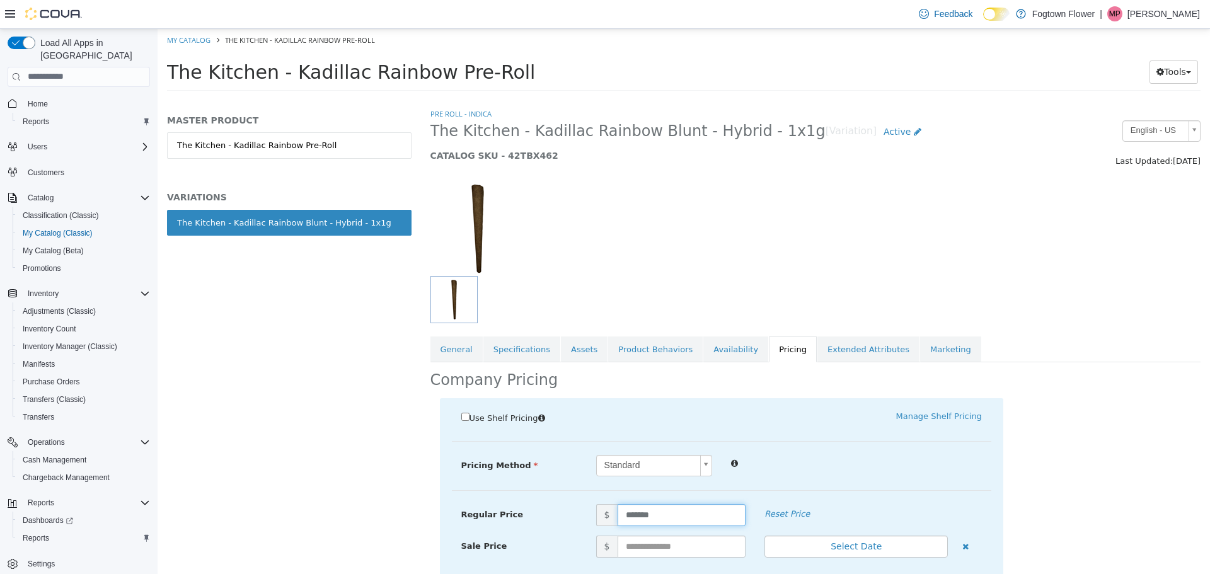
drag, startPoint x: 687, startPoint y: 509, endPoint x: 351, endPoint y: 476, distance: 337.7
click at [355, 98] on div "MASTER PRODUCT The Kitchen - Kadillac Rainbow Pre-Roll VARIATIONS The Kitchen -…" at bounding box center [684, 98] width 1053 height 0
type input "**"
click at [250, 372] on div "MASTER PRODUCT The Kitchen - Kadillac Rainbow Pre-Roll VARIATIONS The Kitchen -…" at bounding box center [290, 340] width 264 height 467
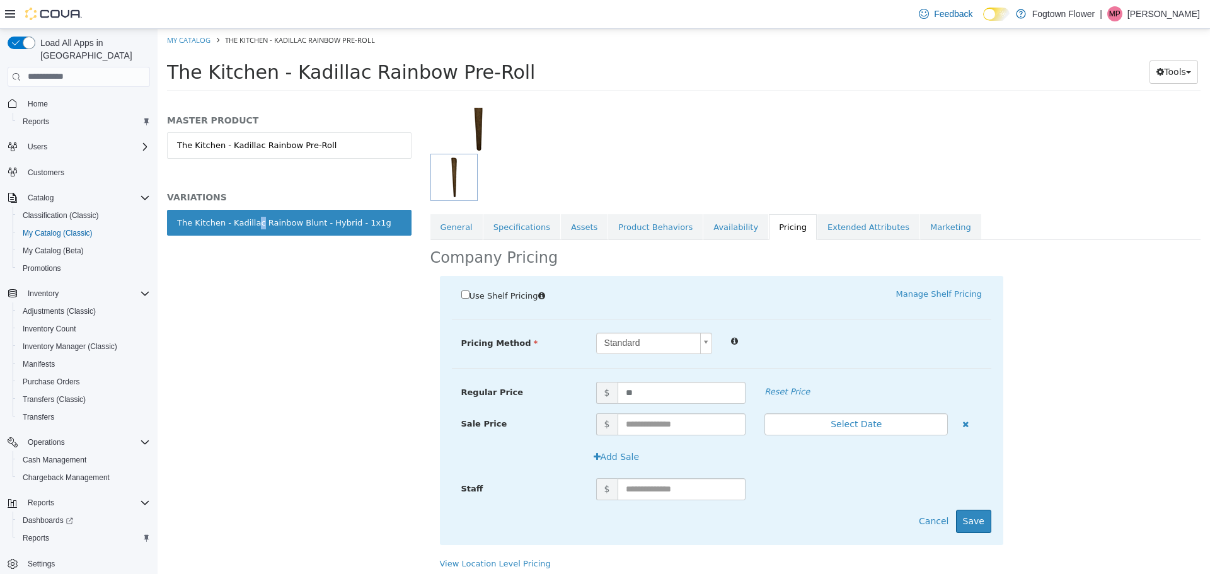
scroll to position [127, 0]
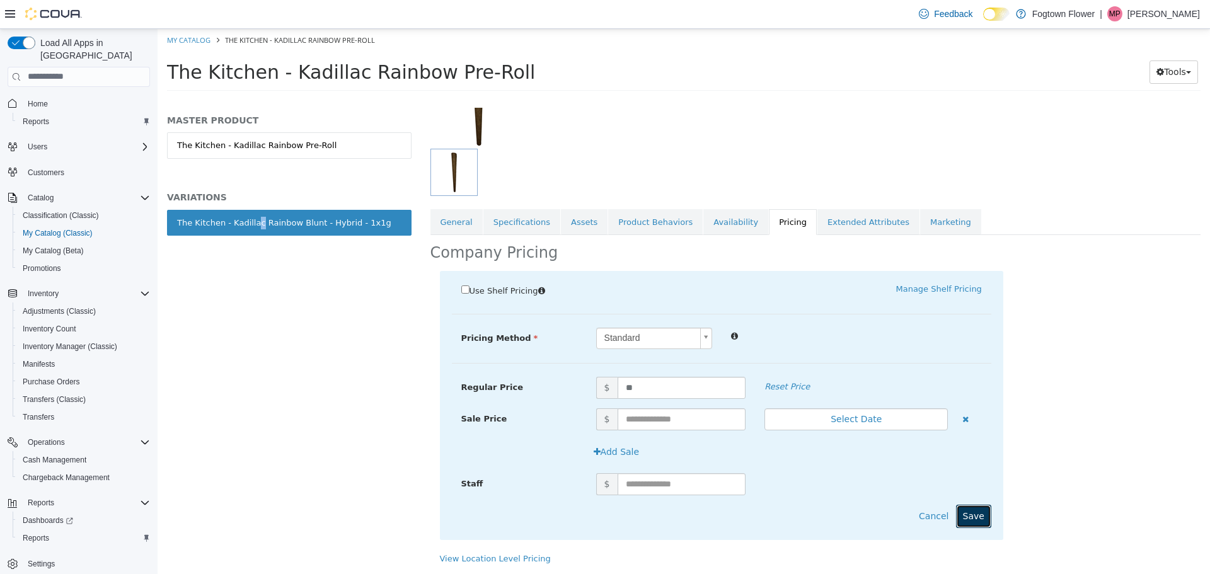
click at [983, 514] on button "Save" at bounding box center [973, 515] width 35 height 23
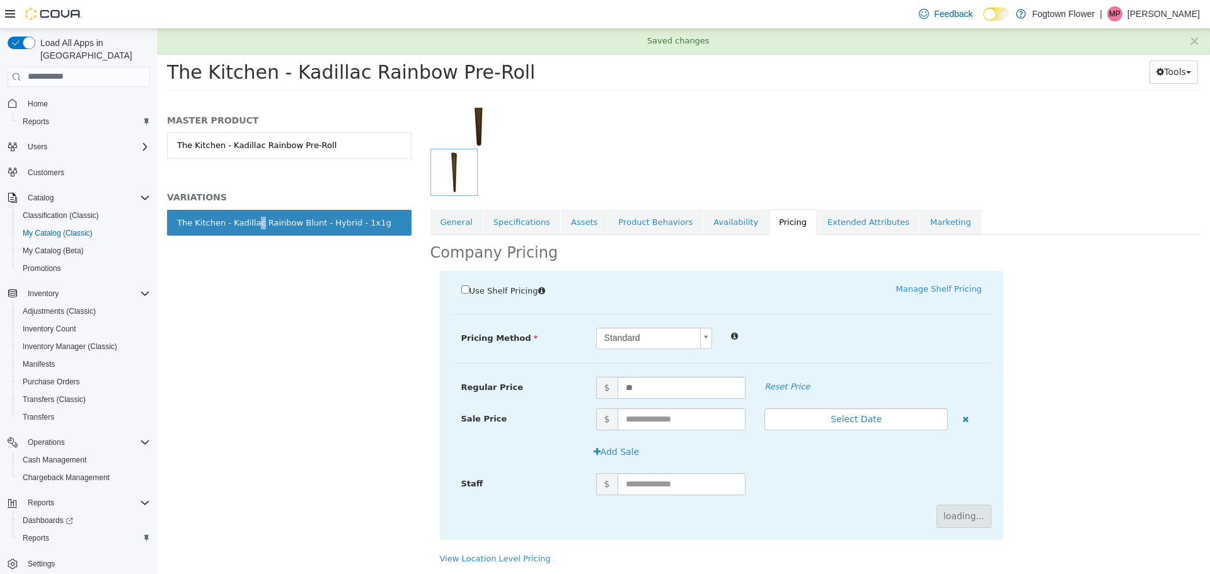
scroll to position [0, 0]
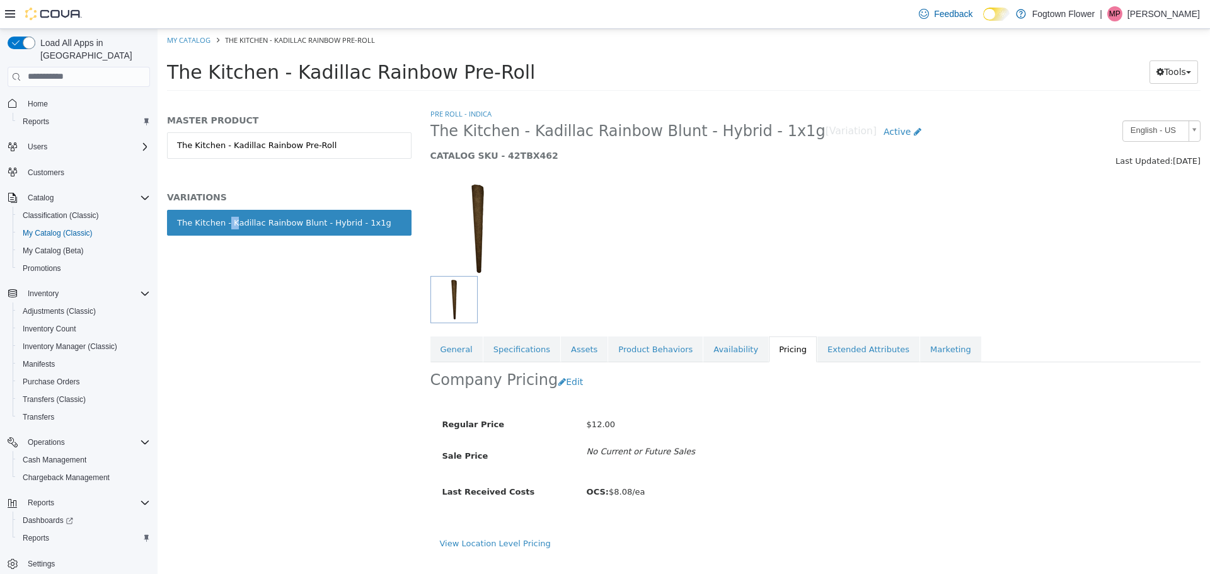
click at [228, 380] on div "MASTER PRODUCT The Kitchen - Kadillac Rainbow Pre-Roll VARIATIONS The Kitchen -…" at bounding box center [290, 340] width 264 height 467
click at [290, 344] on div "MASTER PRODUCT The Kitchen - Kadillac Rainbow Pre-Roll VARIATIONS The Kitchen -…" at bounding box center [290, 340] width 264 height 467
click at [338, 299] on div "MASTER PRODUCT The Kitchen - Kadillac Rainbow Pre-Roll VARIATIONS The Kitchen -…" at bounding box center [290, 340] width 264 height 467
click at [369, 414] on div "MASTER PRODUCT The Kitchen - Kadillac Rainbow Pre-Roll VARIATIONS The Kitchen -…" at bounding box center [290, 340] width 264 height 467
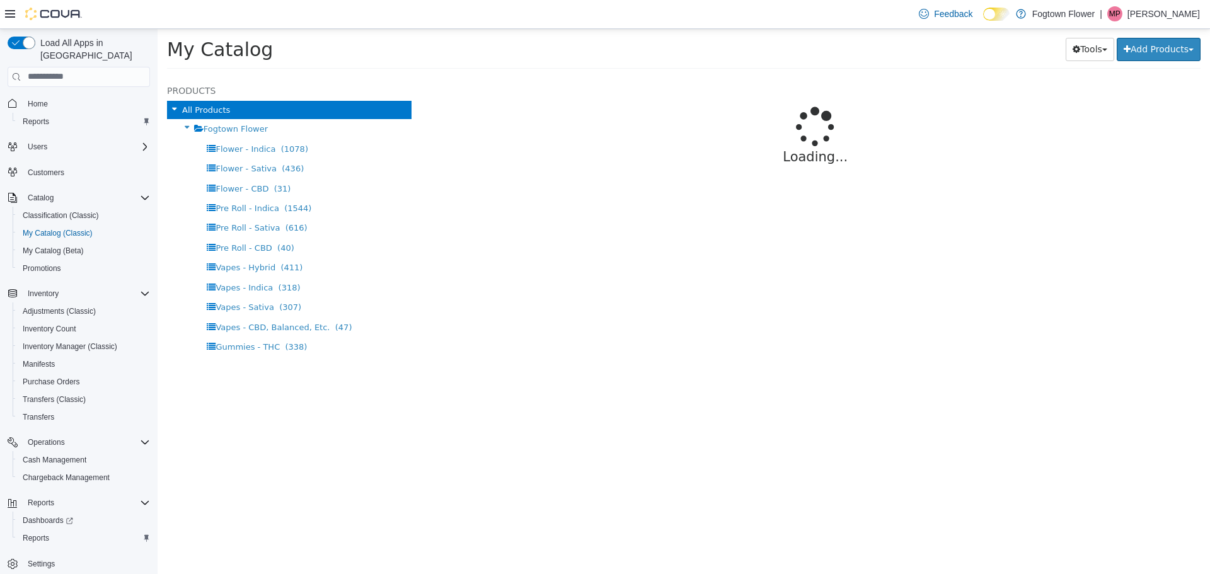
select select "**********"
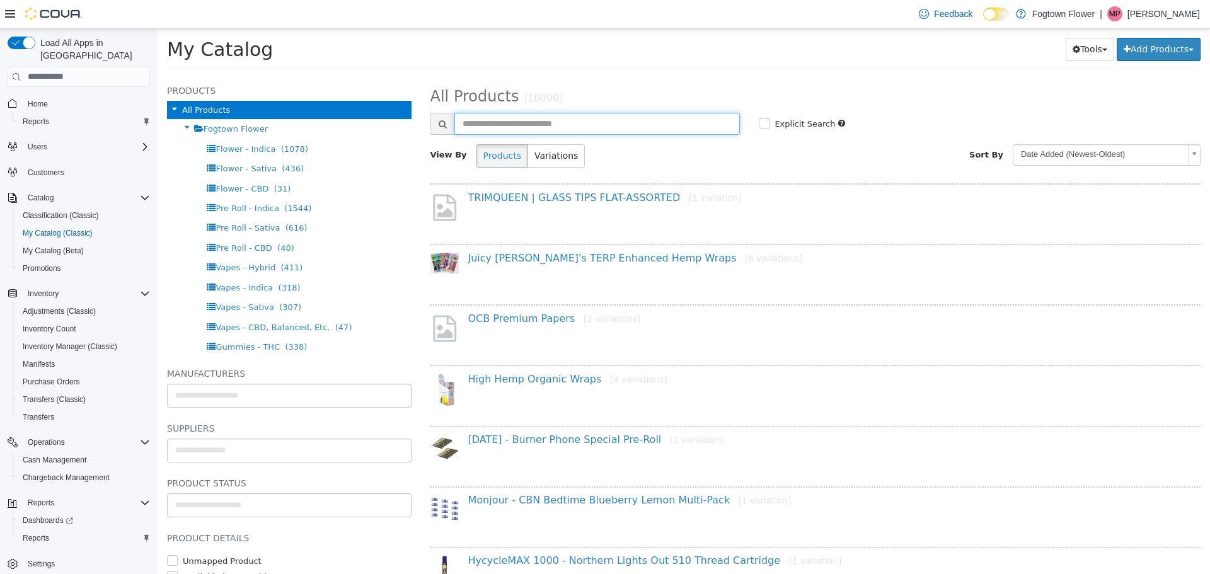
paste input "**********"
type input "**********"
select select "**********"
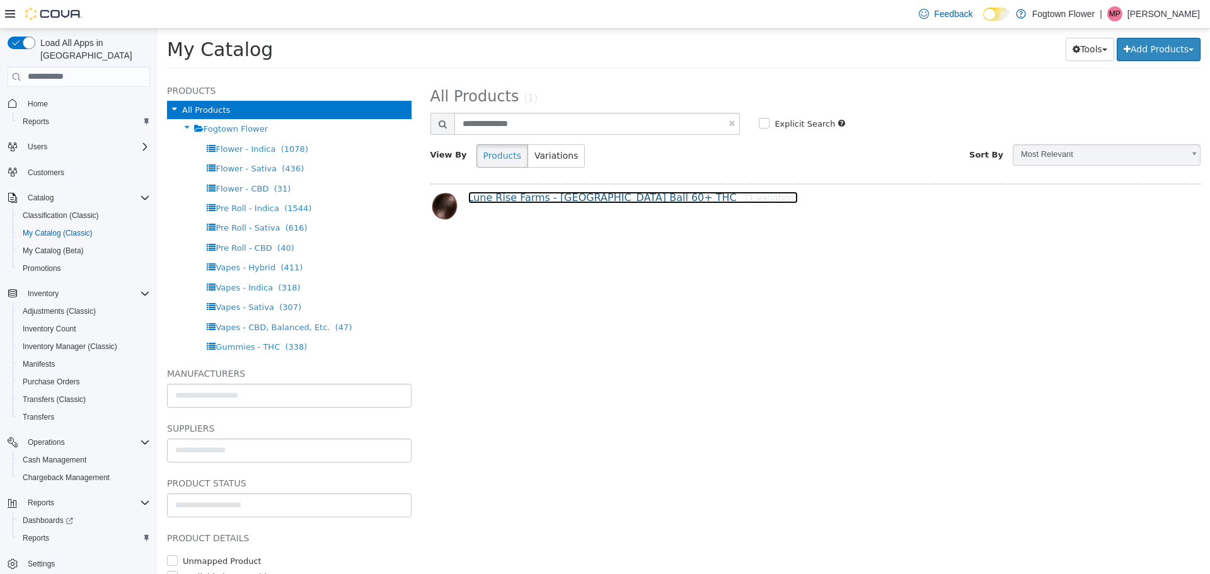
click at [607, 198] on link "Lune Rise Farms - [GEOGRAPHIC_DATA] Ball 60+ THC [1 variation]" at bounding box center [633, 197] width 330 height 12
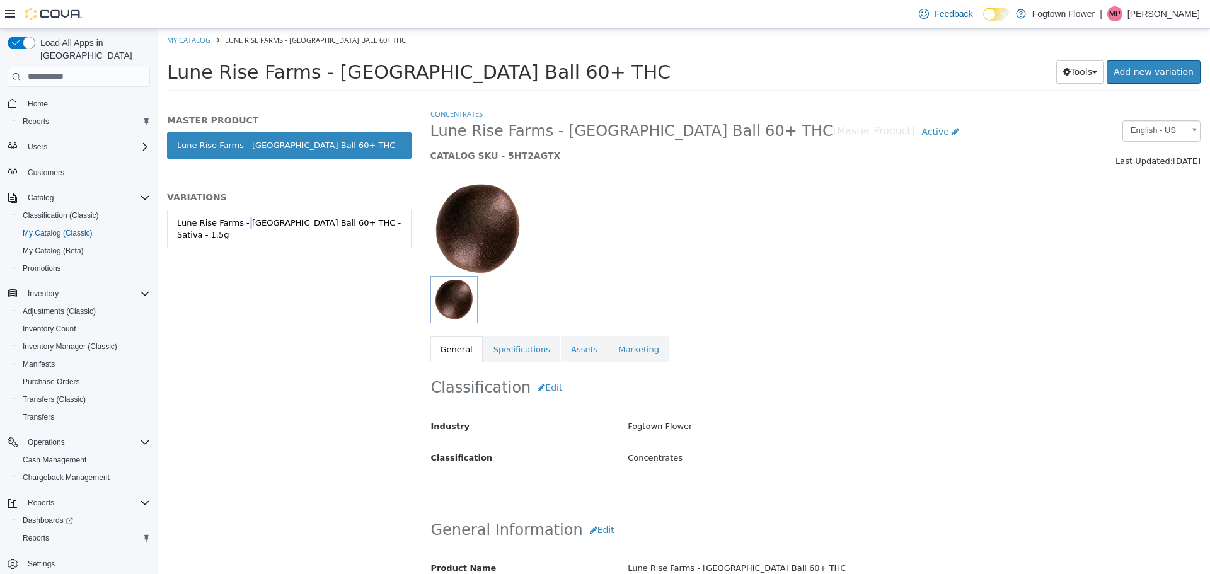
click at [240, 204] on div "MASTER PRODUCT Lune Rise Farms - [GEOGRAPHIC_DATA] Ball 60+ THC VARIATIONS [GEO…" at bounding box center [289, 194] width 245 height 160
click at [248, 219] on div "Lune Rise Farms - [GEOGRAPHIC_DATA] Ball 60+ THC - Sativa - 1.5g" at bounding box center [289, 228] width 224 height 25
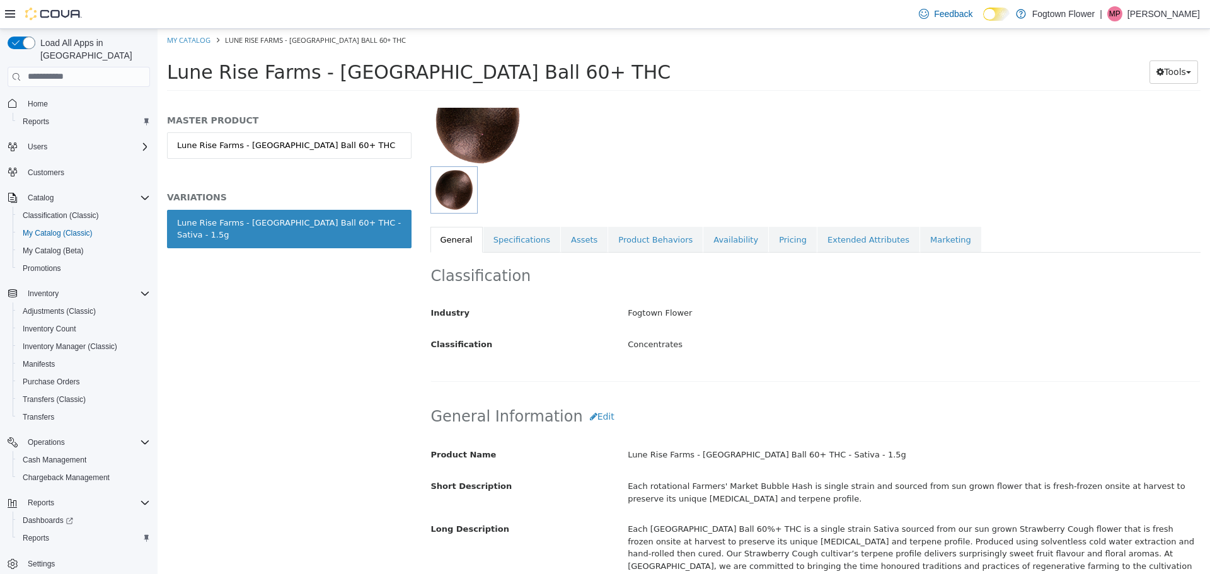
scroll to position [126, 0]
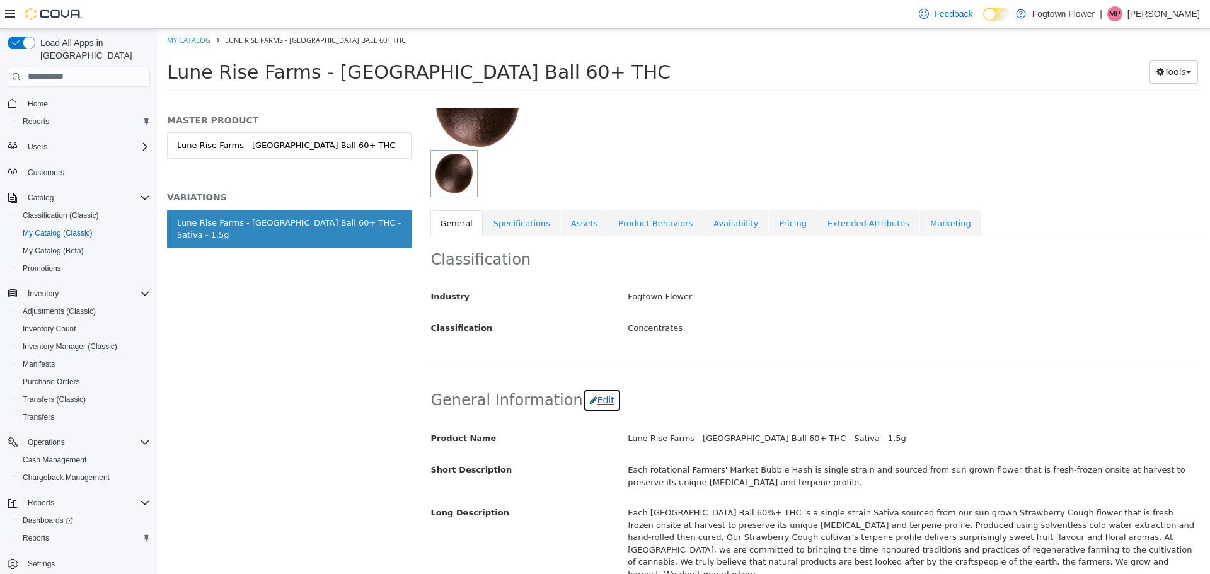
click at [589, 397] on button "Edit" at bounding box center [602, 399] width 38 height 23
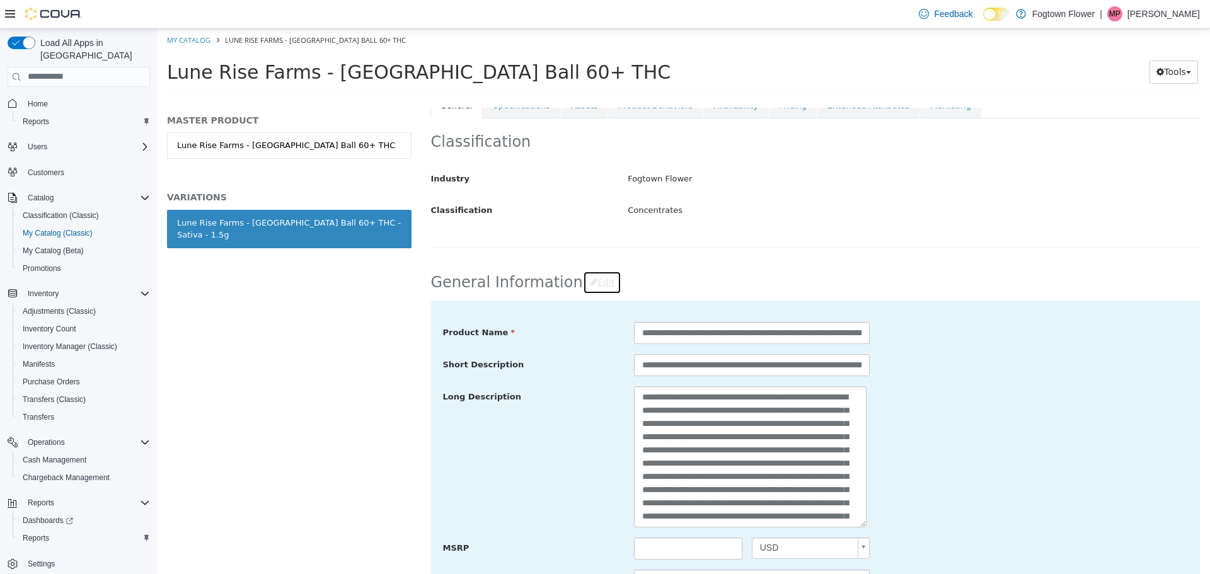
scroll to position [252, 0]
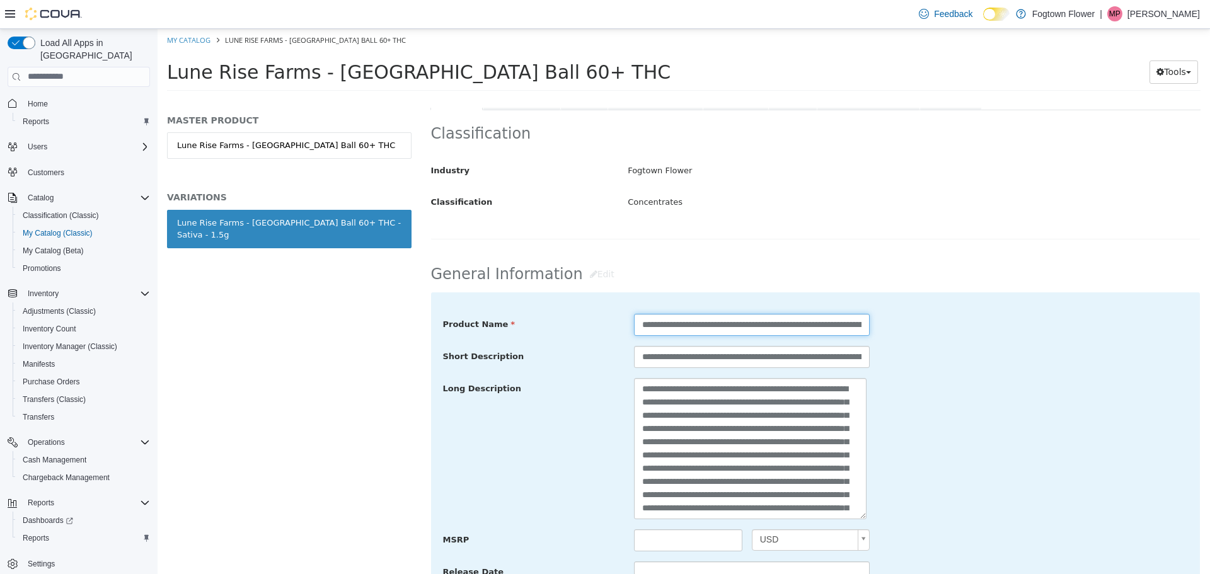
click at [824, 327] on input "**********" at bounding box center [752, 324] width 236 height 22
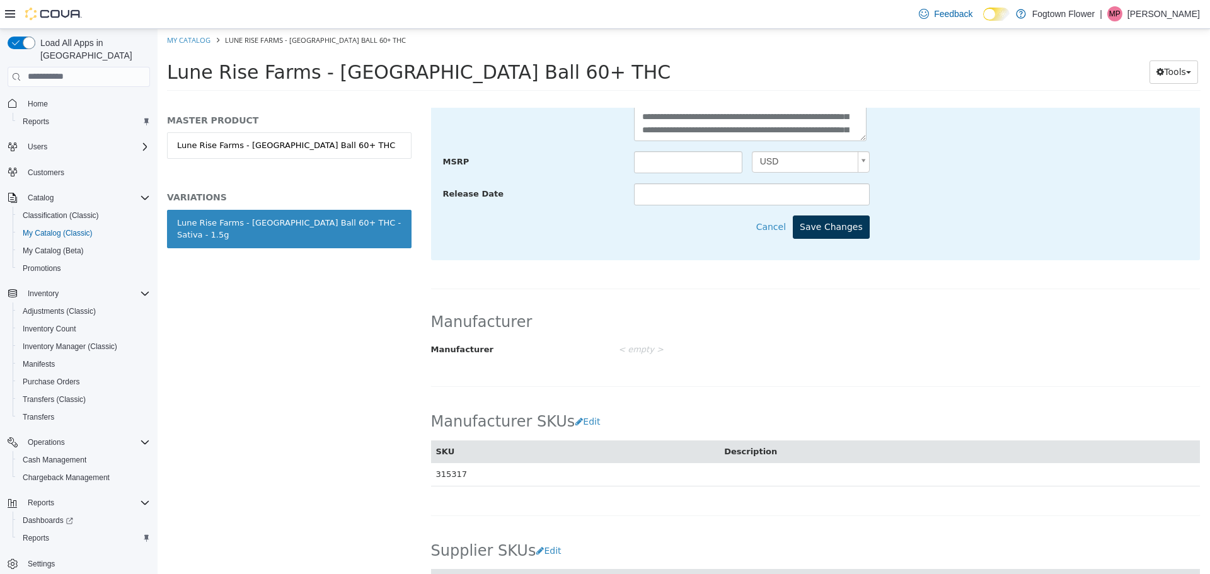
type input "**********"
click at [841, 223] on button "Save Changes" at bounding box center [831, 226] width 77 height 23
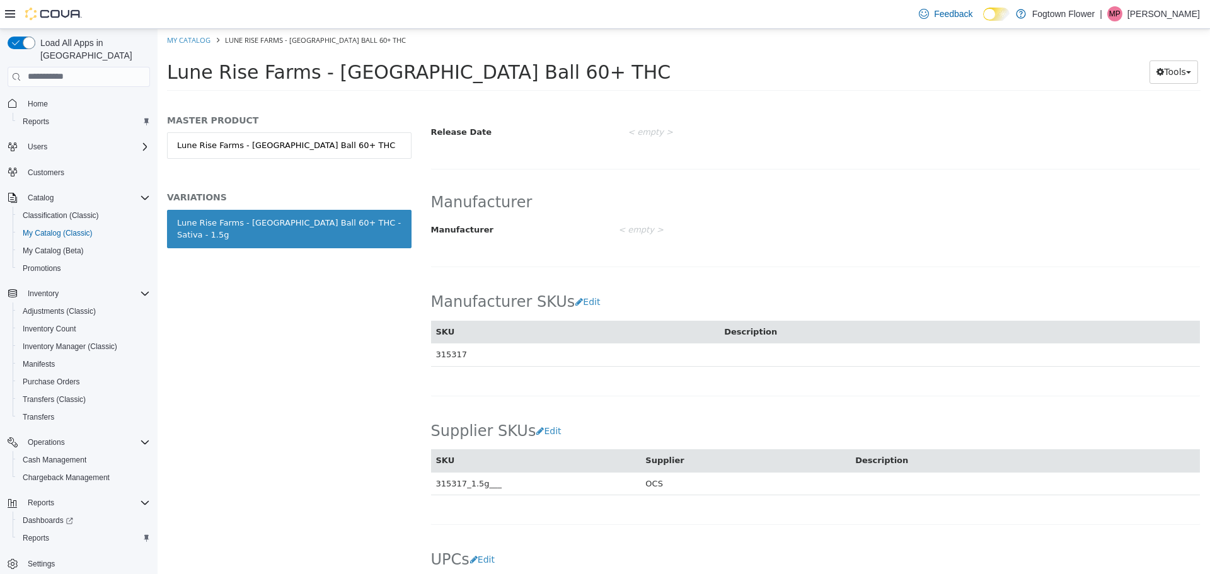
click at [322, 288] on div "MASTER PRODUCT Lune Rise Farms - [GEOGRAPHIC_DATA] Ball 60+ THC VARIATIONS [GEO…" at bounding box center [290, 340] width 264 height 467
